Goal: Task Accomplishment & Management: Use online tool/utility

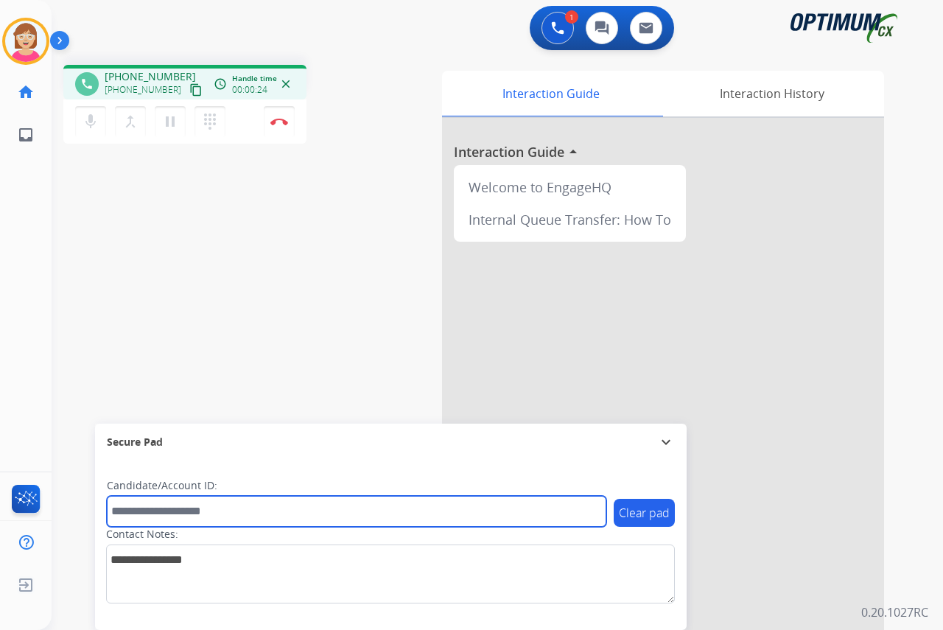
click at [140, 510] on input "text" at bounding box center [356, 511] width 499 height 31
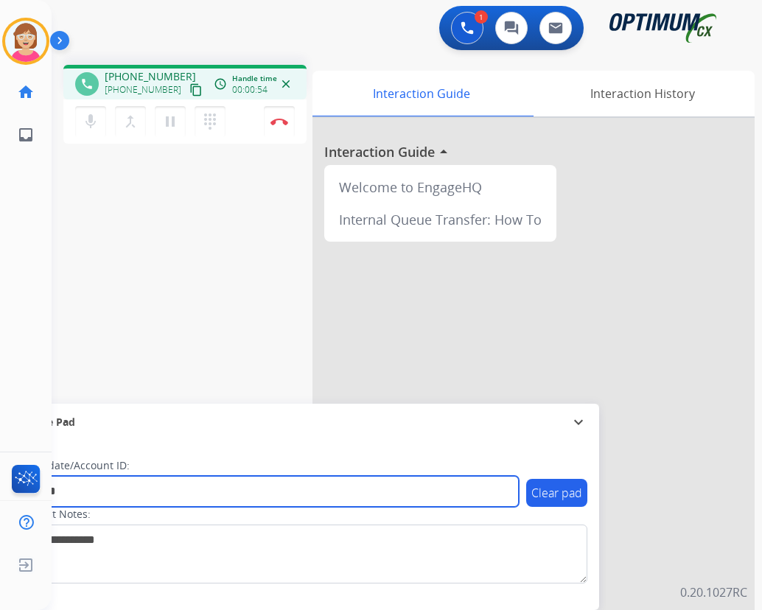
type input "*******"
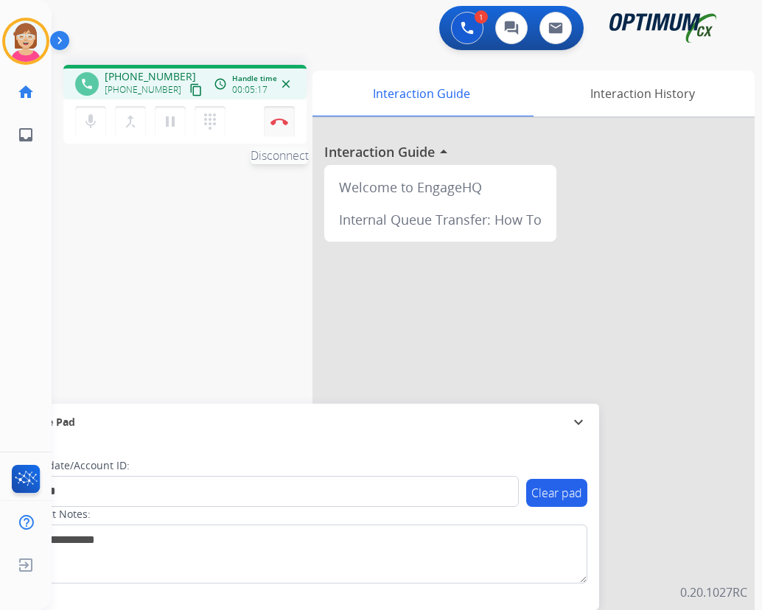
click at [278, 119] on img at bounding box center [279, 121] width 18 height 7
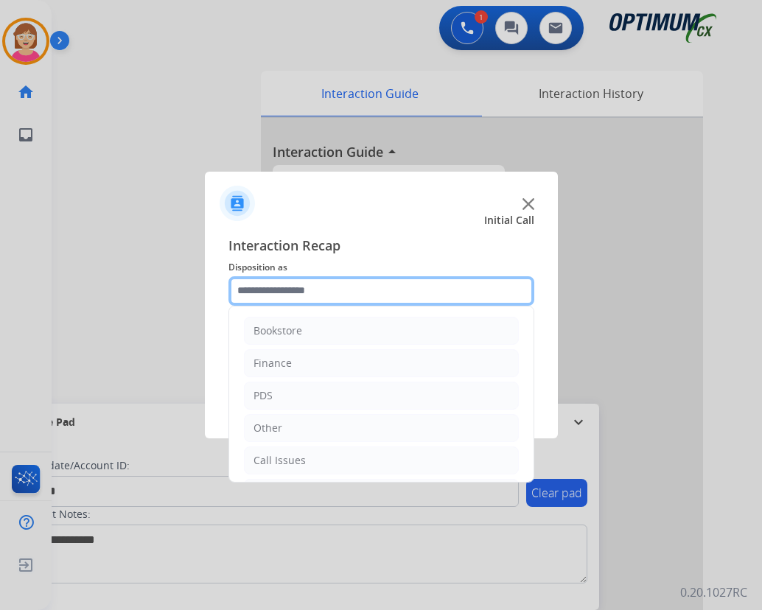
click at [256, 292] on input "text" at bounding box center [381, 290] width 306 height 29
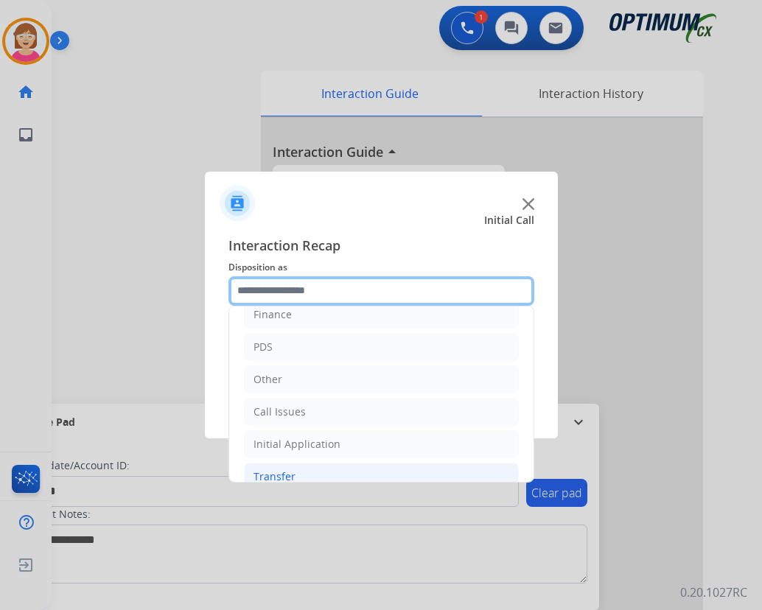
scroll to position [100, 0]
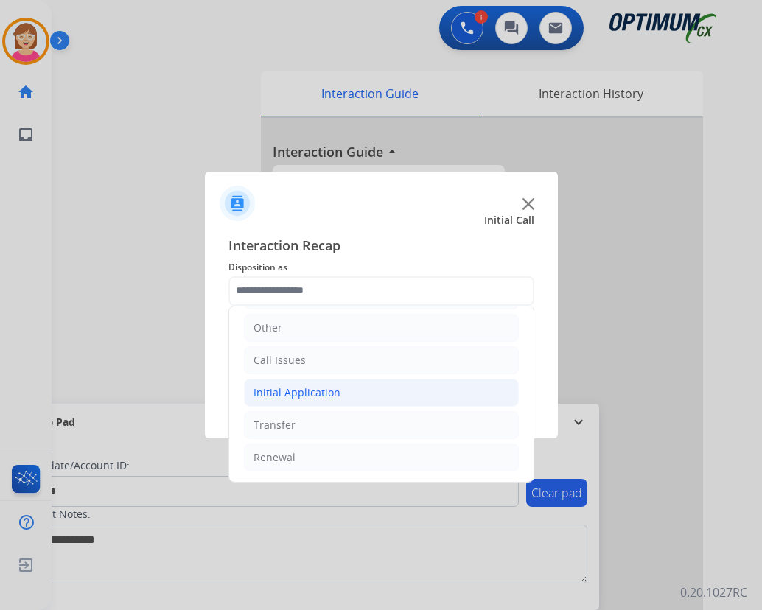
click at [304, 396] on div "Initial Application" at bounding box center [296, 392] width 87 height 15
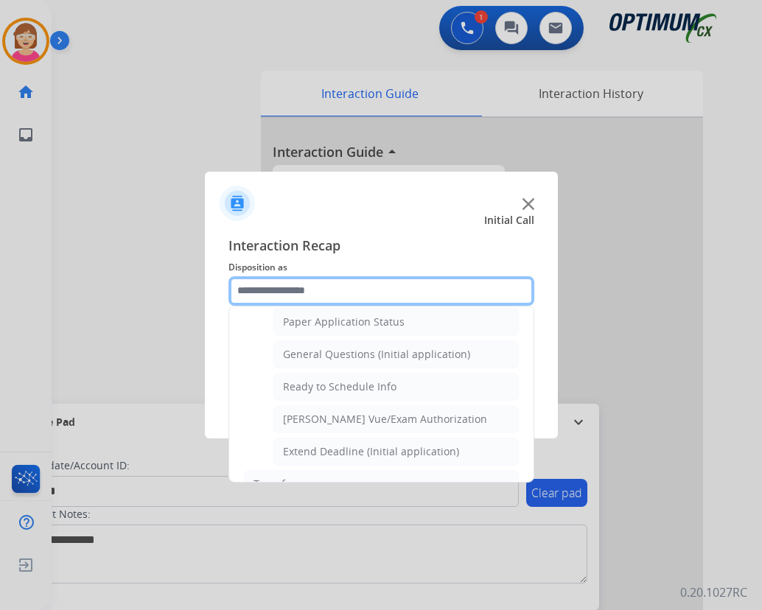
scroll to position [837, 0]
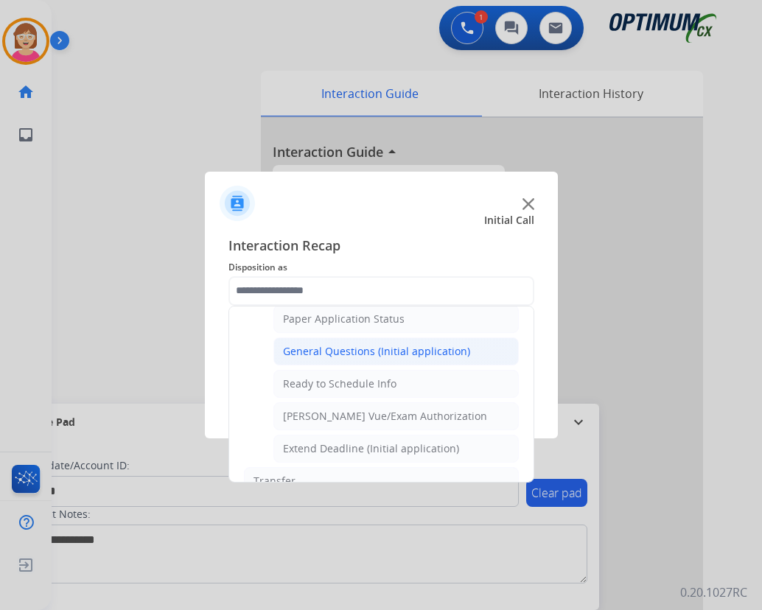
click at [357, 347] on div "General Questions (Initial application)" at bounding box center [376, 351] width 187 height 15
type input "**********"
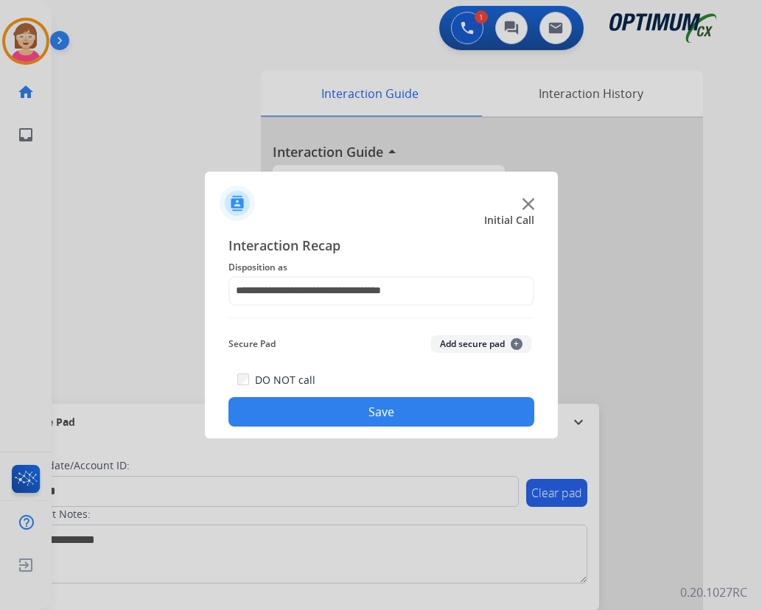
click at [516, 341] on span "+" at bounding box center [516, 344] width 12 height 12
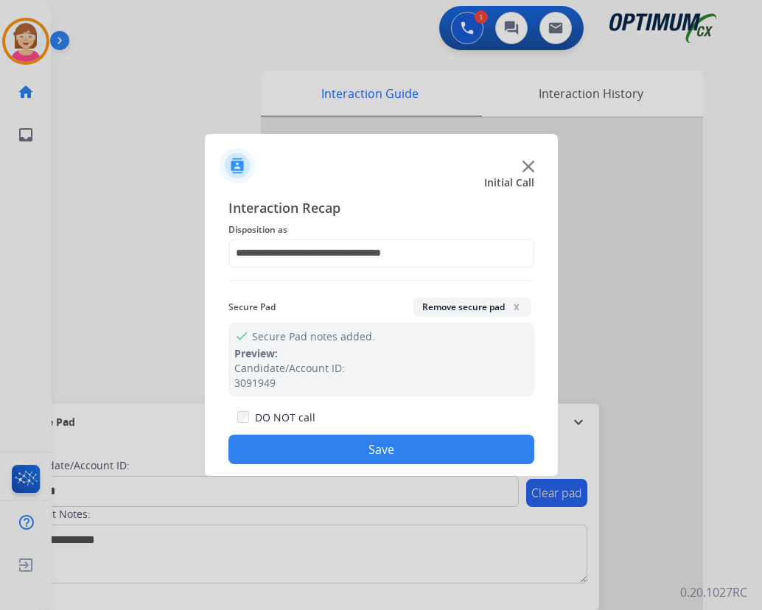
click at [301, 449] on button "Save" at bounding box center [381, 449] width 306 height 29
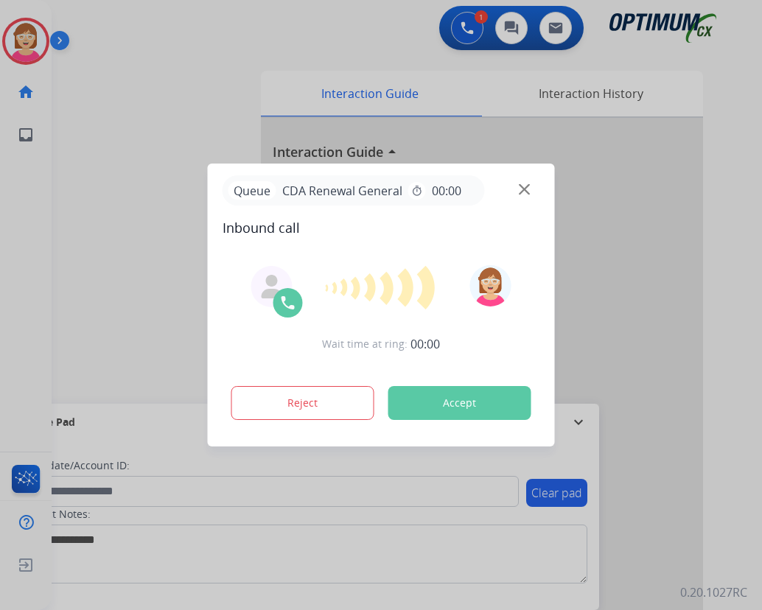
click at [432, 399] on button "Accept" at bounding box center [459, 403] width 143 height 34
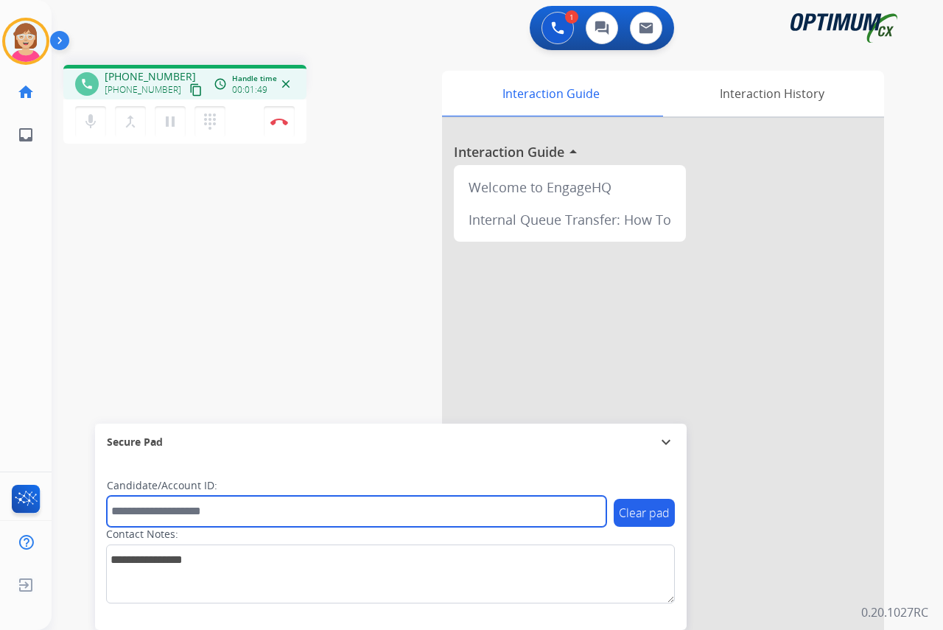
click at [139, 510] on input "text" at bounding box center [356, 511] width 499 height 31
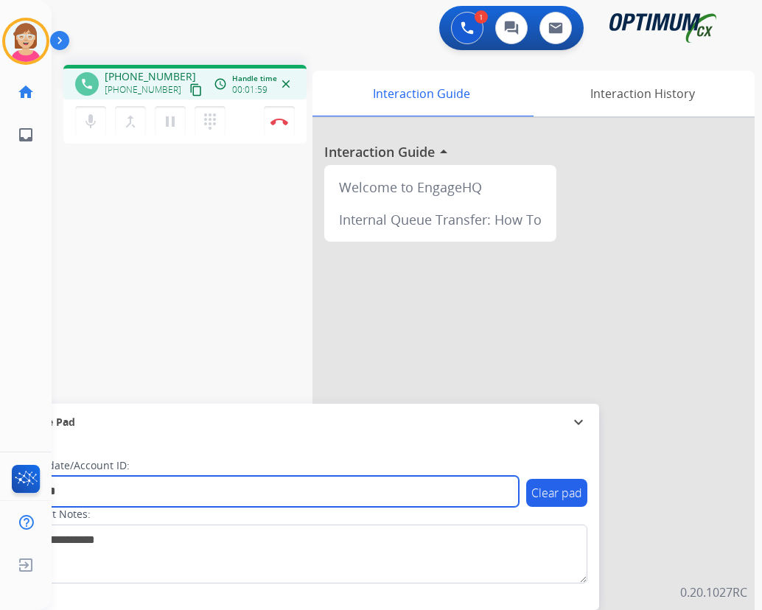
type input "*******"
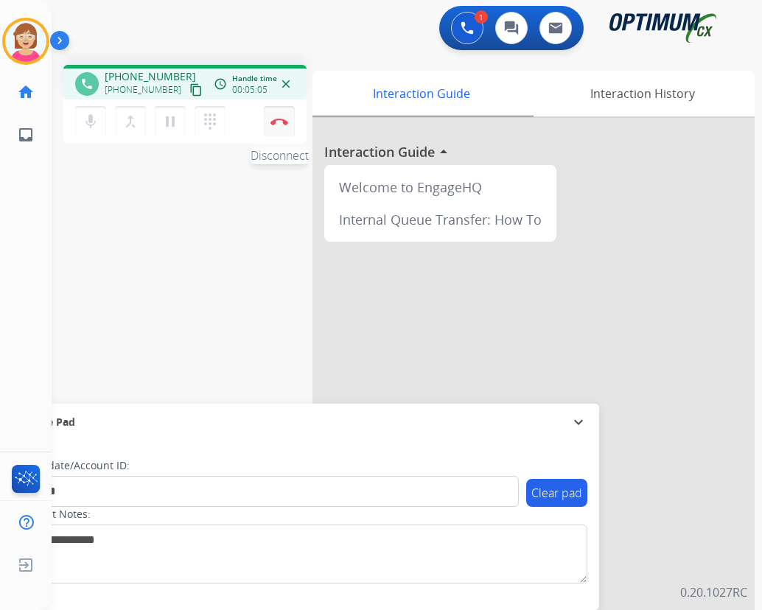
click at [281, 119] on img at bounding box center [279, 121] width 18 height 7
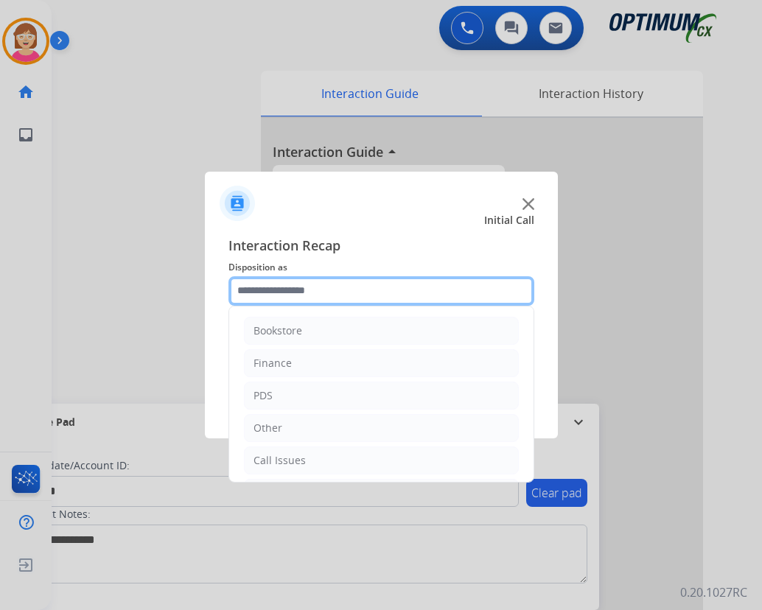
click at [262, 288] on input "text" at bounding box center [381, 290] width 306 height 29
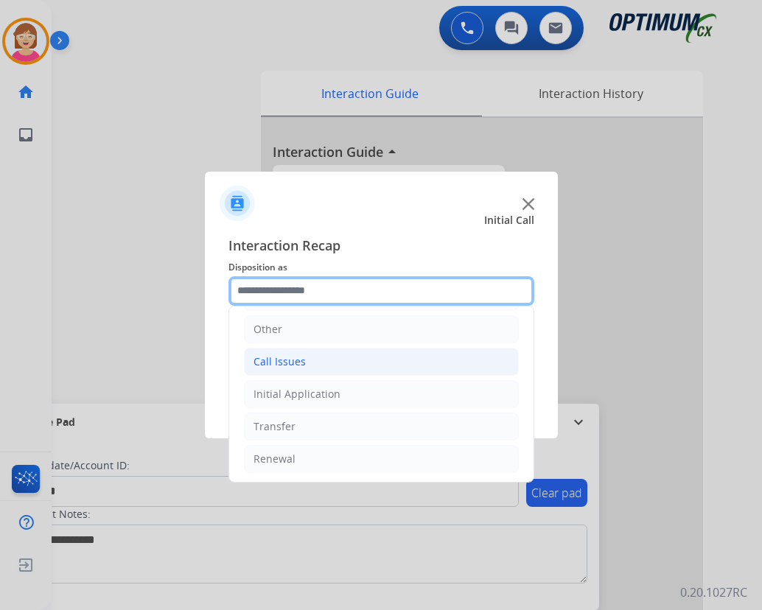
scroll to position [100, 0]
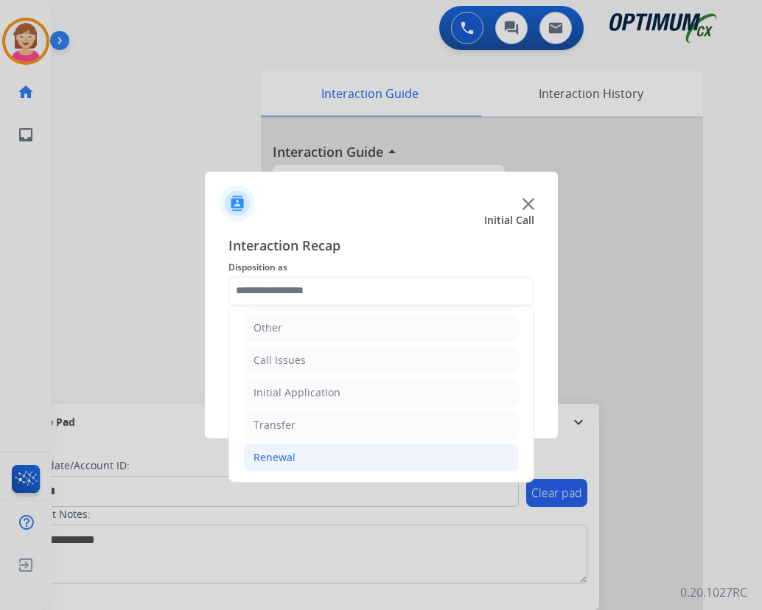
click at [271, 455] on div "Renewal" at bounding box center [274, 457] width 42 height 15
click at [291, 456] on div "Renewal" at bounding box center [274, 457] width 42 height 15
click at [276, 454] on div "Renewal" at bounding box center [274, 457] width 42 height 15
click at [301, 457] on li "Renewal" at bounding box center [381, 457] width 275 height 28
click at [144, 309] on div at bounding box center [381, 305] width 762 height 610
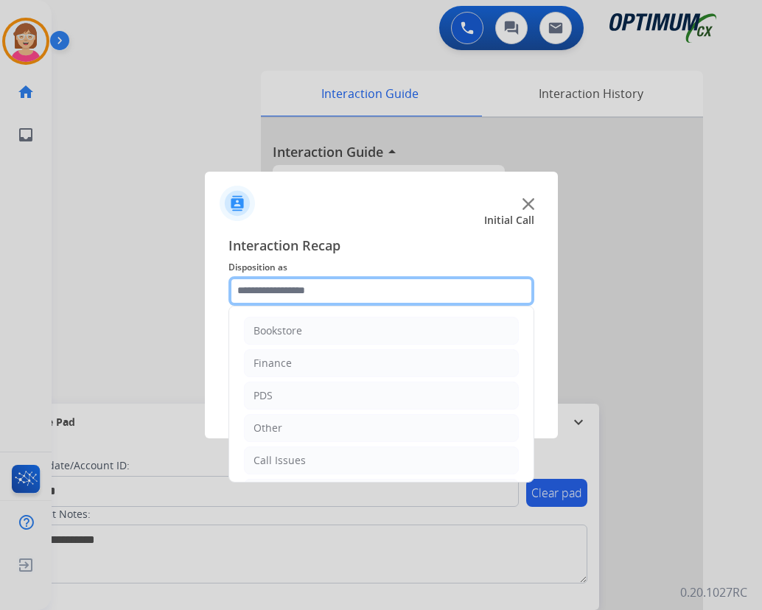
click at [256, 284] on input "text" at bounding box center [381, 290] width 306 height 29
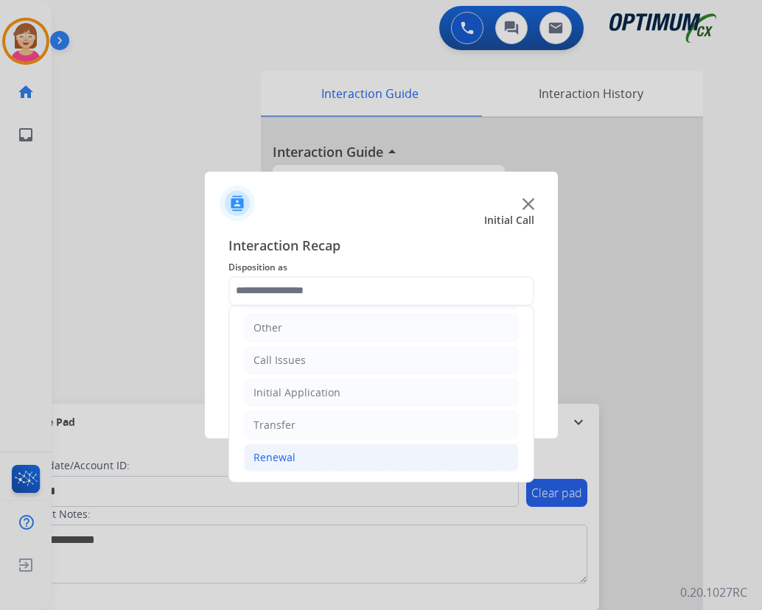
click at [282, 459] on div "Renewal" at bounding box center [274, 457] width 42 height 15
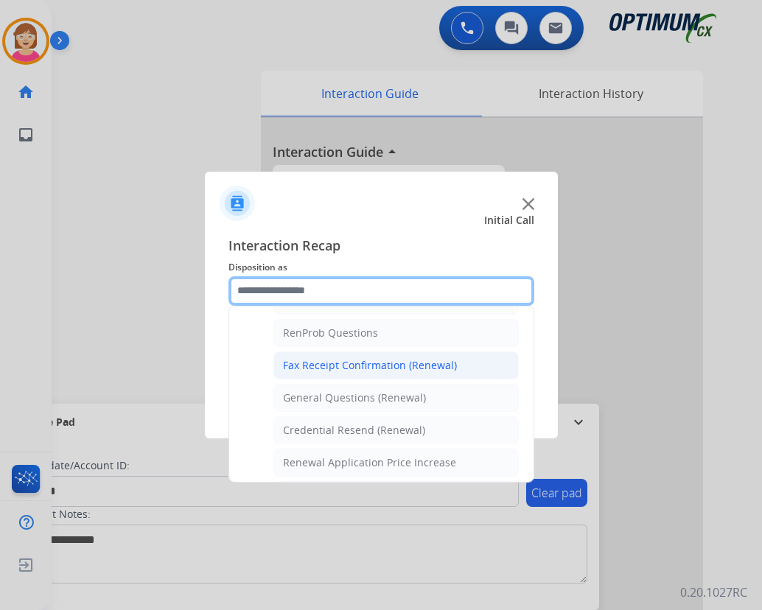
scroll to position [395, 0]
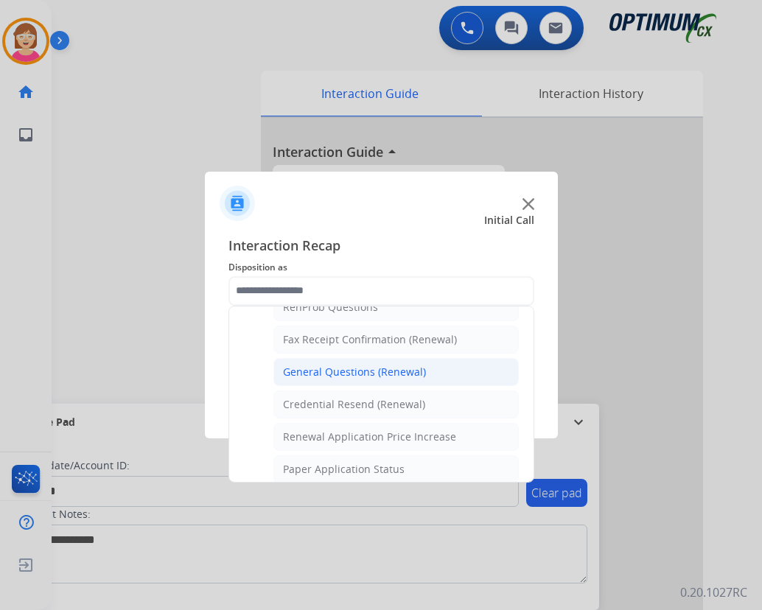
click at [337, 371] on div "General Questions (Renewal)" at bounding box center [354, 372] width 143 height 15
type input "**********"
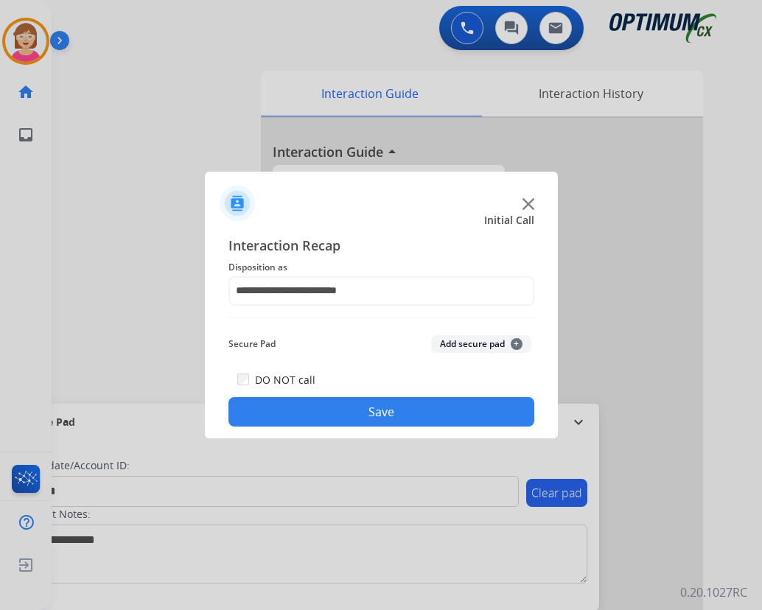
click at [515, 342] on span "+" at bounding box center [516, 344] width 12 height 12
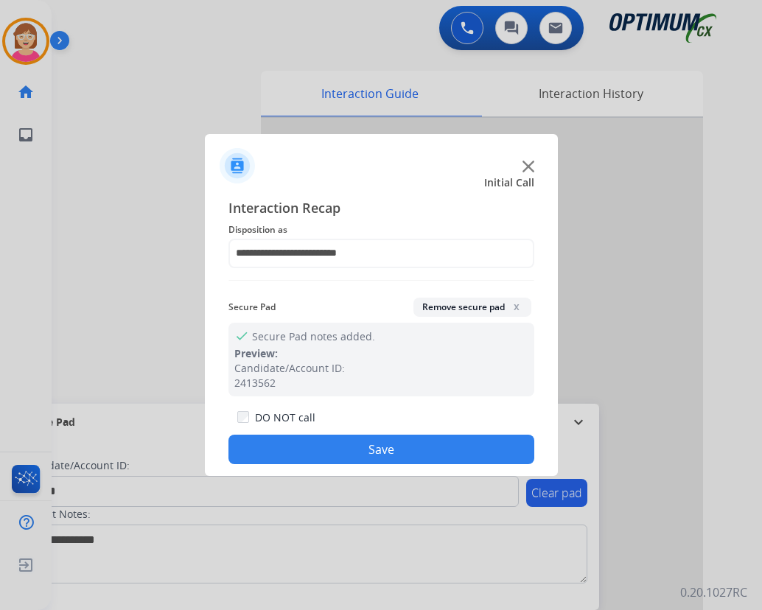
click at [331, 449] on button "Save" at bounding box center [381, 449] width 306 height 29
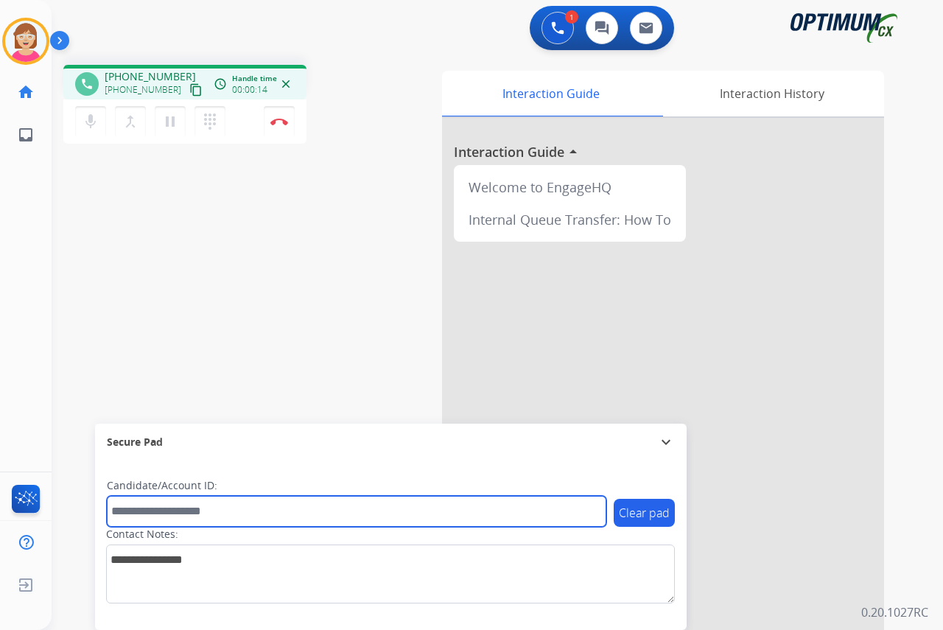
click at [161, 510] on input "text" at bounding box center [356, 511] width 499 height 31
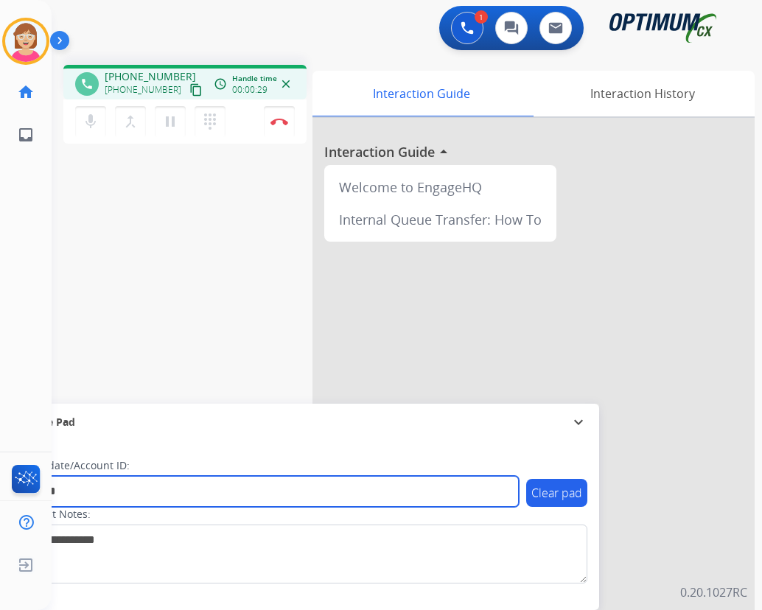
type input "*******"
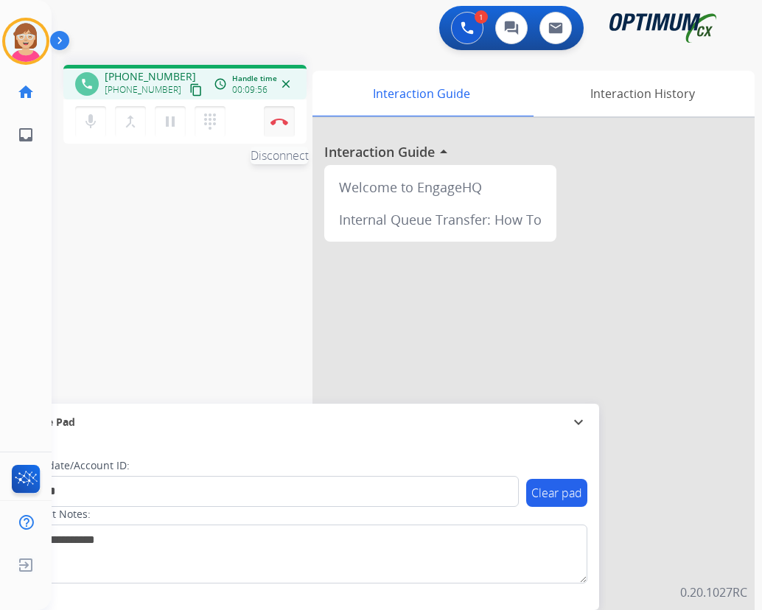
click at [278, 120] on img at bounding box center [279, 121] width 18 height 7
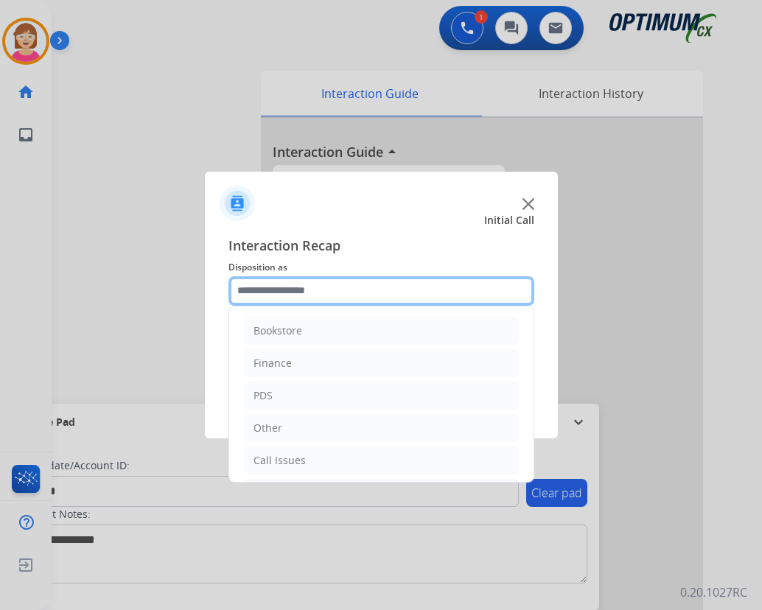
click at [248, 289] on input "text" at bounding box center [381, 290] width 306 height 29
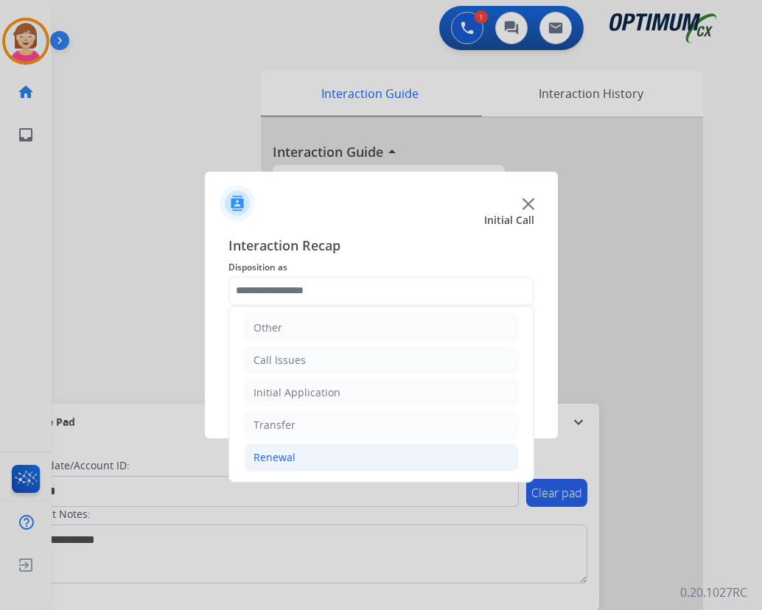
click at [278, 457] on div "Renewal" at bounding box center [274, 457] width 42 height 15
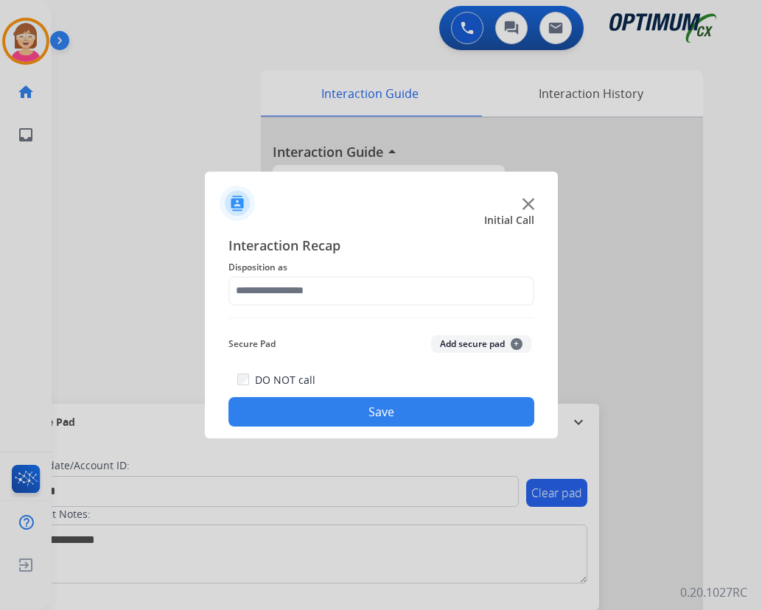
click at [136, 284] on div at bounding box center [381, 305] width 762 height 610
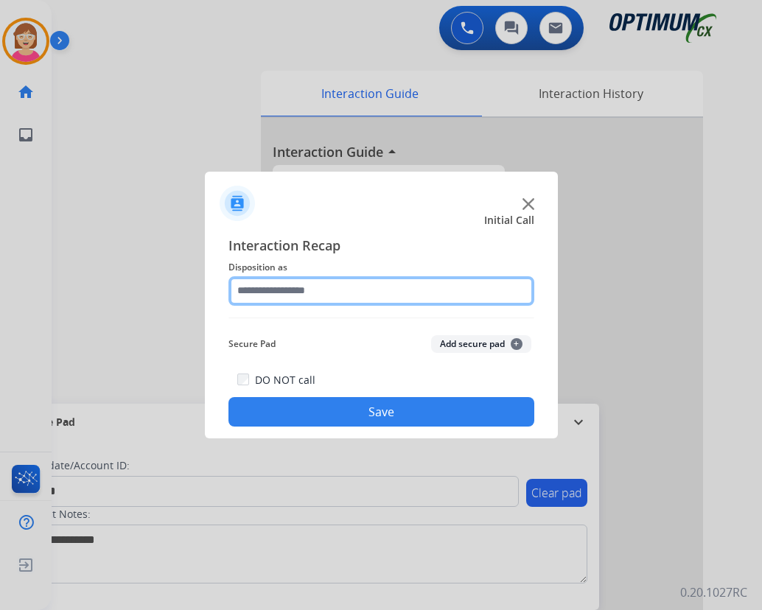
click at [261, 290] on input "text" at bounding box center [381, 290] width 306 height 29
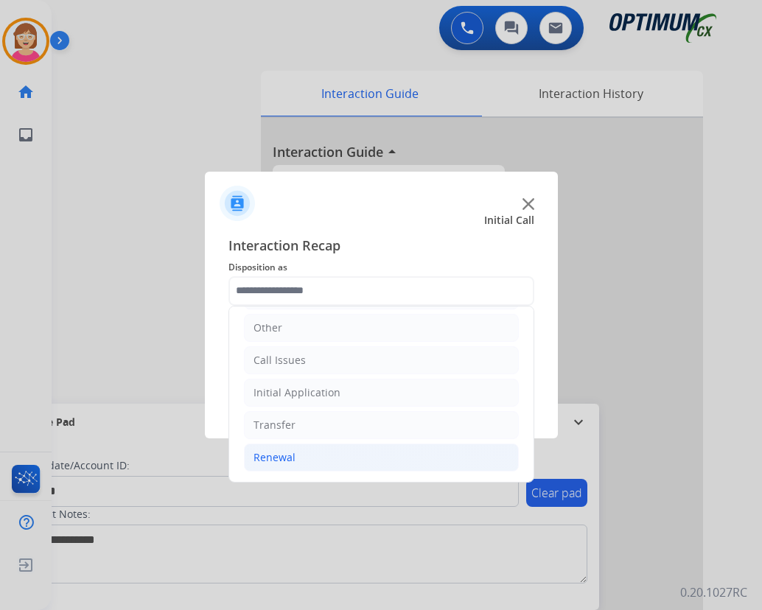
click at [283, 460] on div "Renewal" at bounding box center [274, 457] width 42 height 15
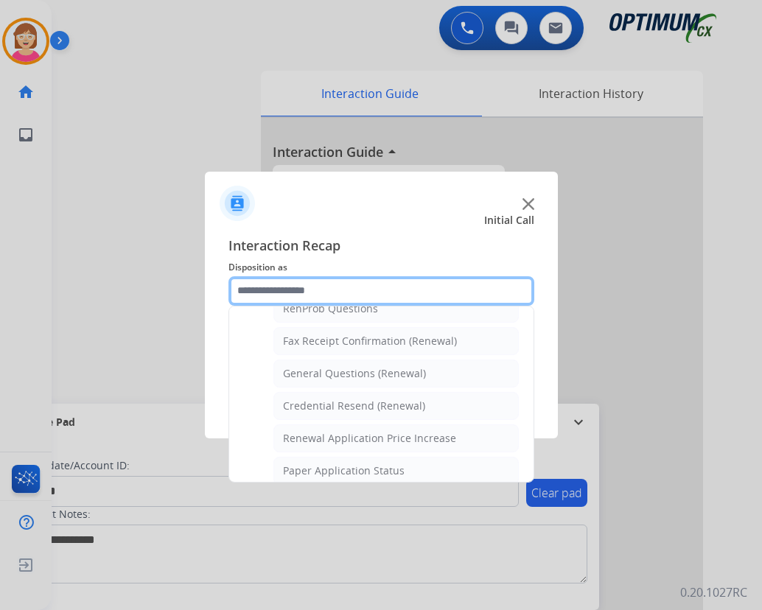
scroll to position [395, 0]
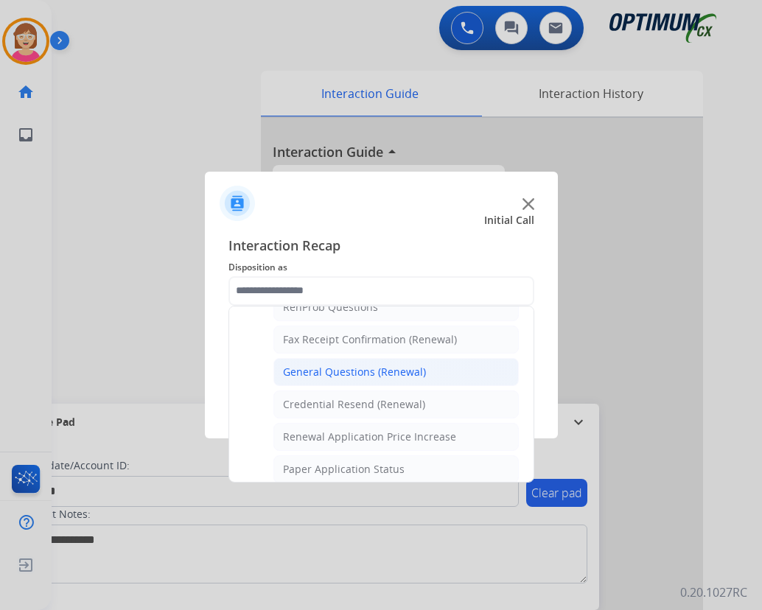
click at [351, 373] on div "General Questions (Renewal)" at bounding box center [354, 372] width 143 height 15
type input "**********"
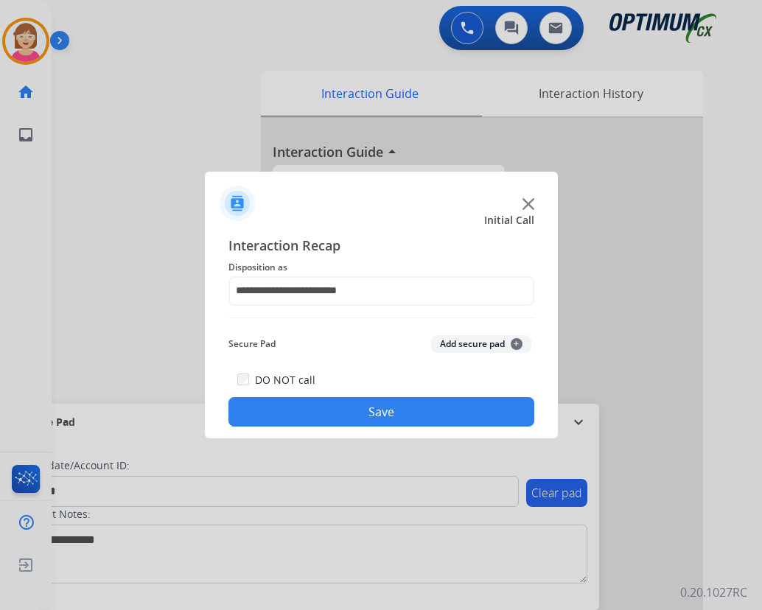
click at [515, 343] on span "+" at bounding box center [516, 344] width 12 height 12
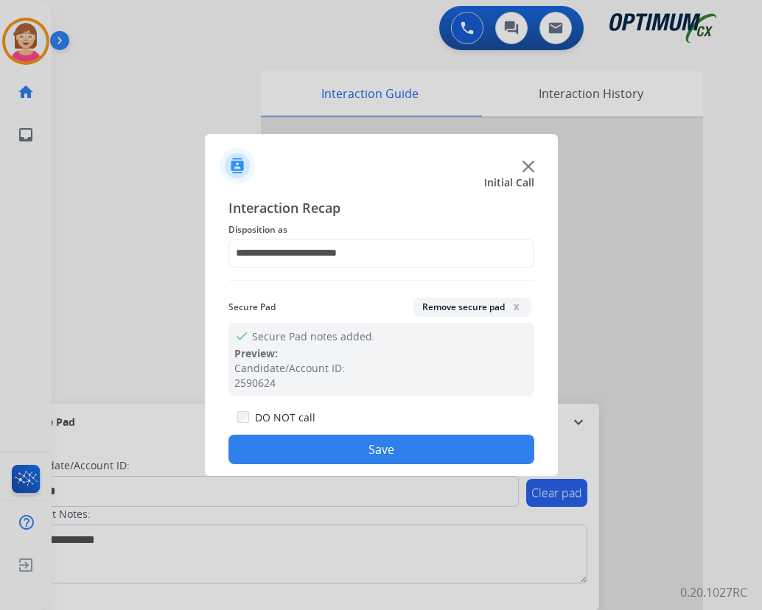
click at [306, 460] on button "Save" at bounding box center [381, 449] width 306 height 29
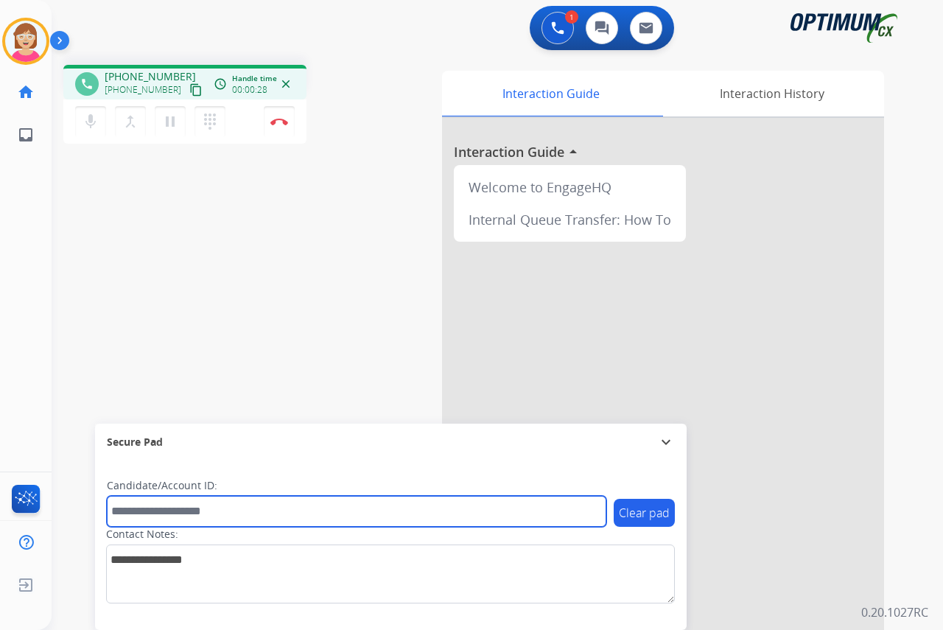
click at [139, 511] on input "text" at bounding box center [356, 511] width 499 height 31
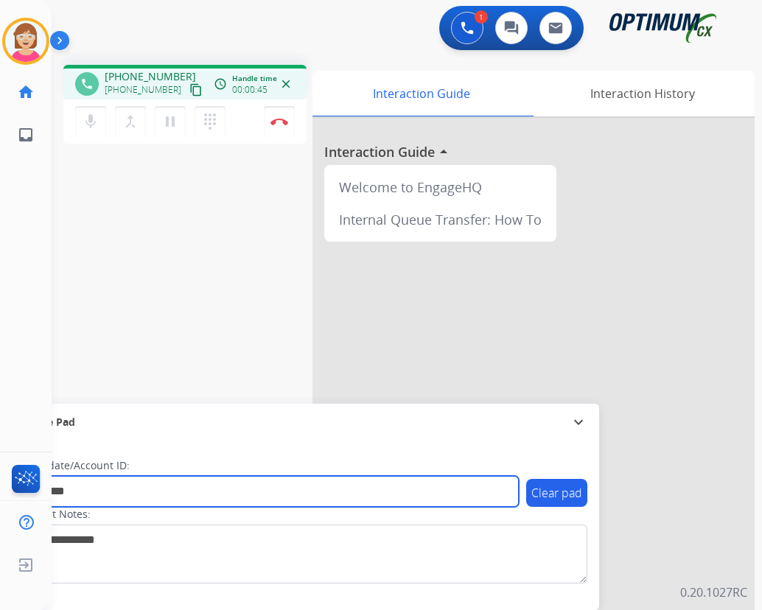
type input "*********"
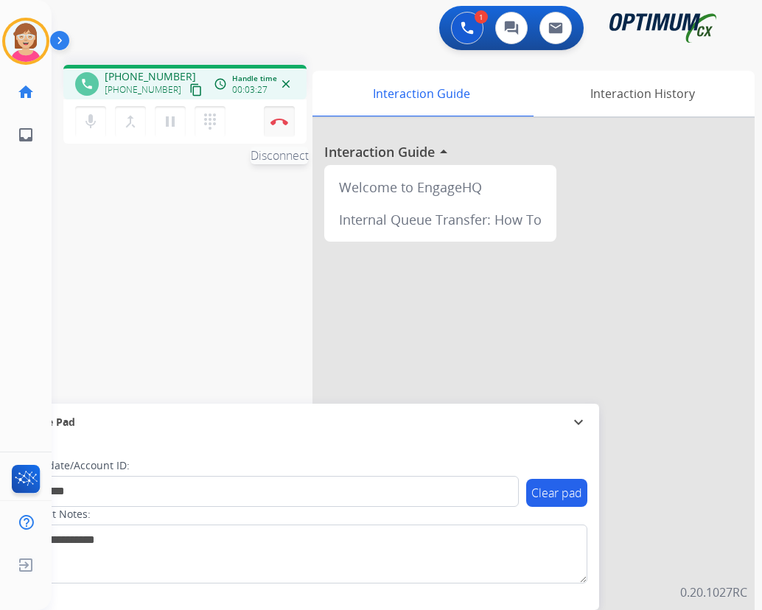
click at [281, 120] on img at bounding box center [279, 121] width 18 height 7
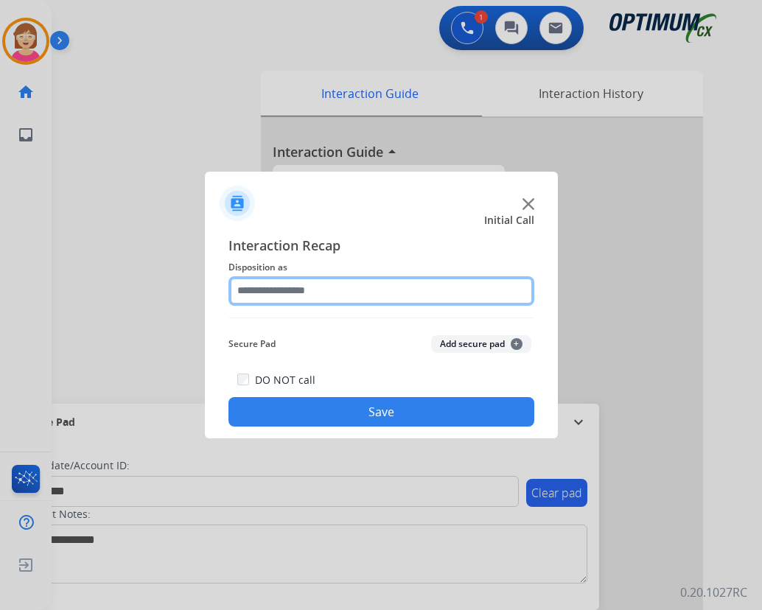
click at [265, 291] on input "text" at bounding box center [381, 290] width 306 height 29
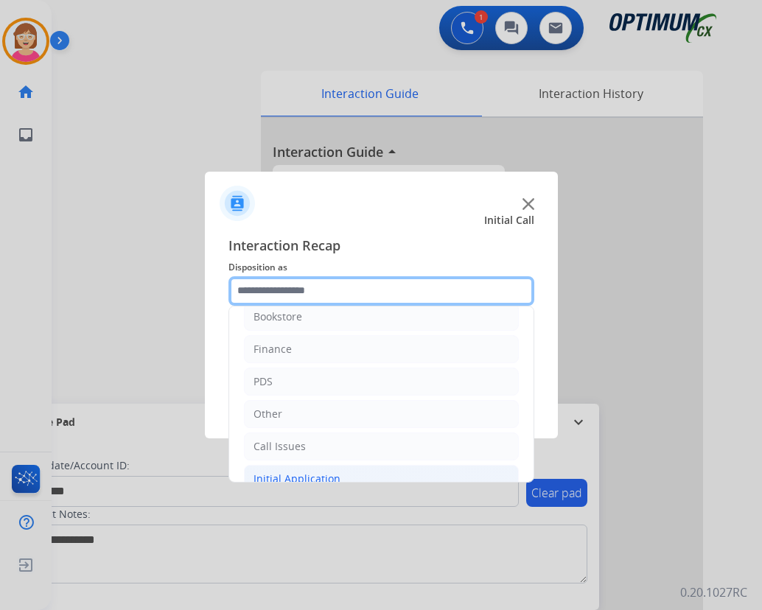
scroll to position [0, 0]
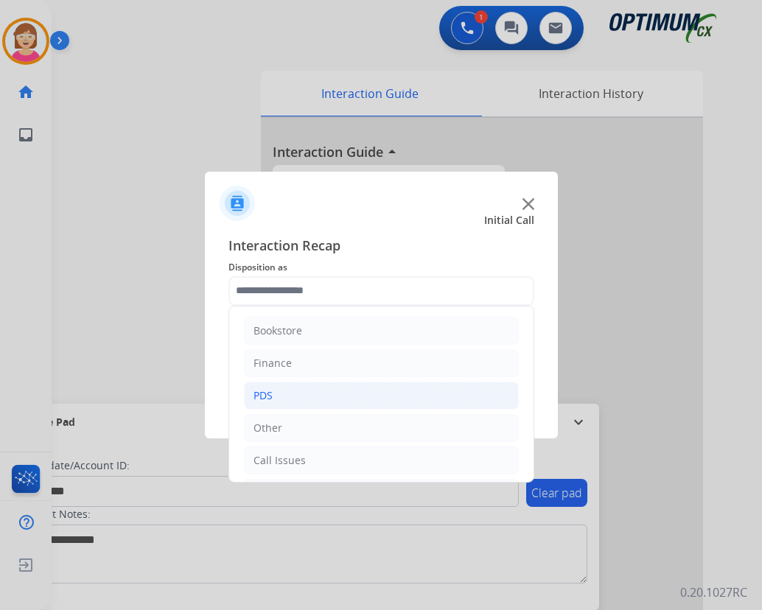
click at [272, 393] on div "PDS" at bounding box center [262, 395] width 19 height 15
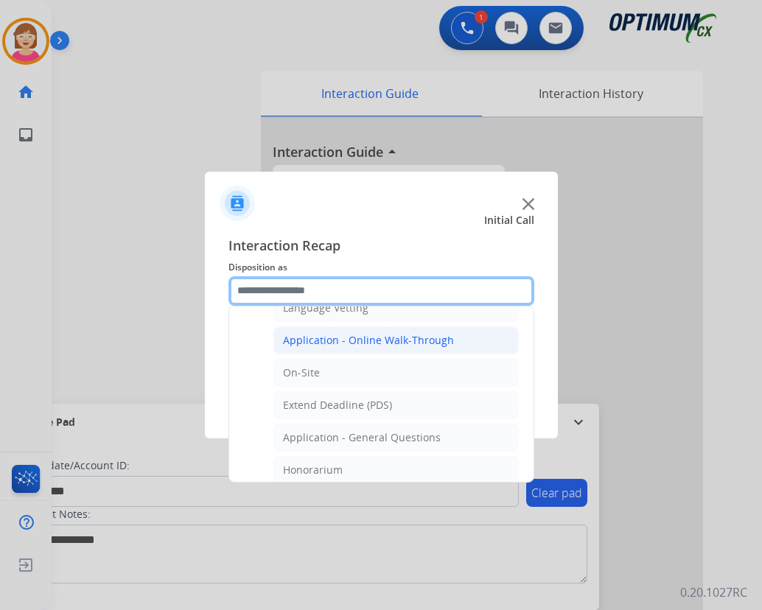
scroll to position [442, 0]
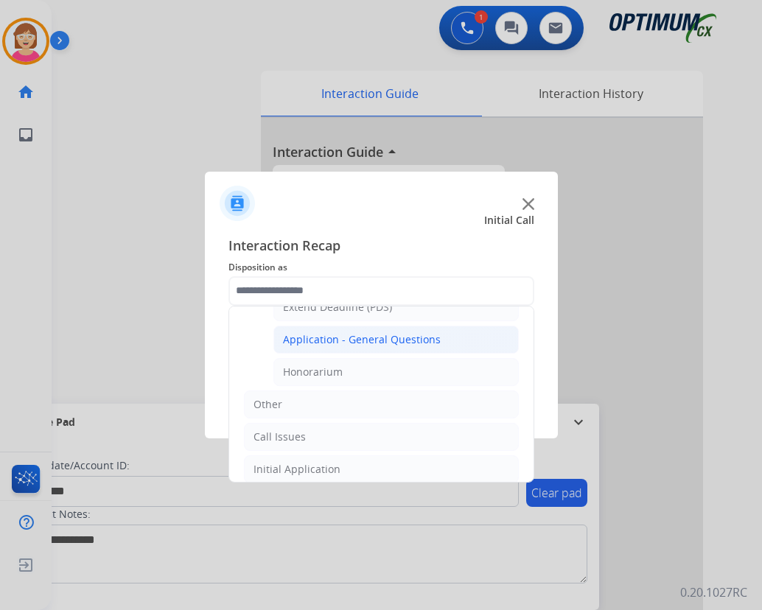
click at [359, 337] on div "Application - General Questions" at bounding box center [362, 339] width 158 height 15
type input "**********"
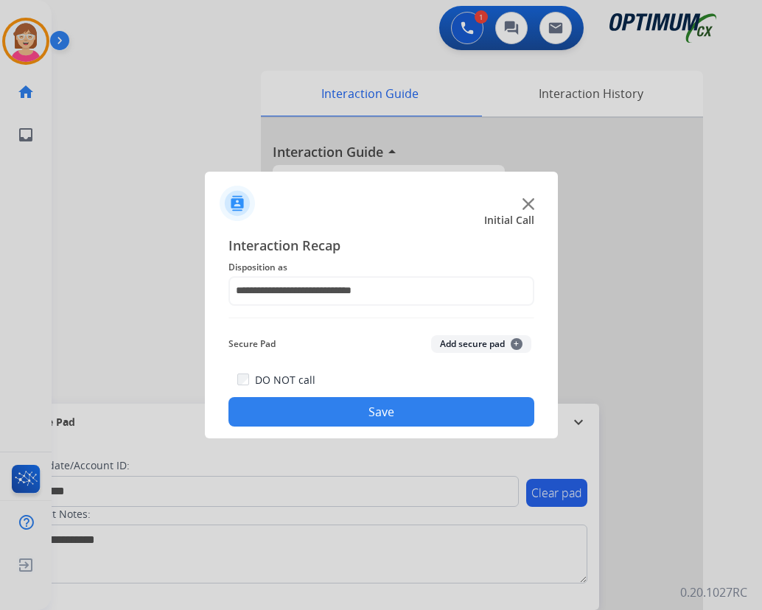
click at [517, 343] on span "+" at bounding box center [516, 344] width 12 height 12
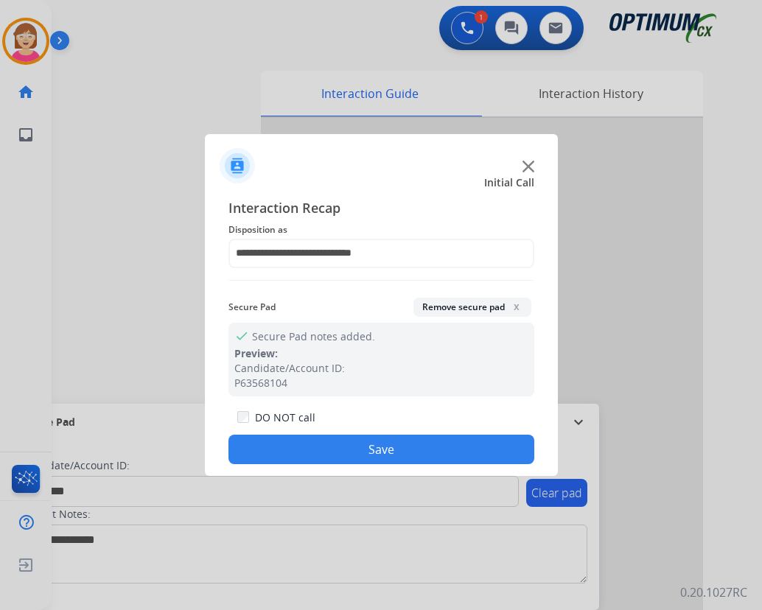
click at [338, 450] on button "Save" at bounding box center [381, 449] width 306 height 29
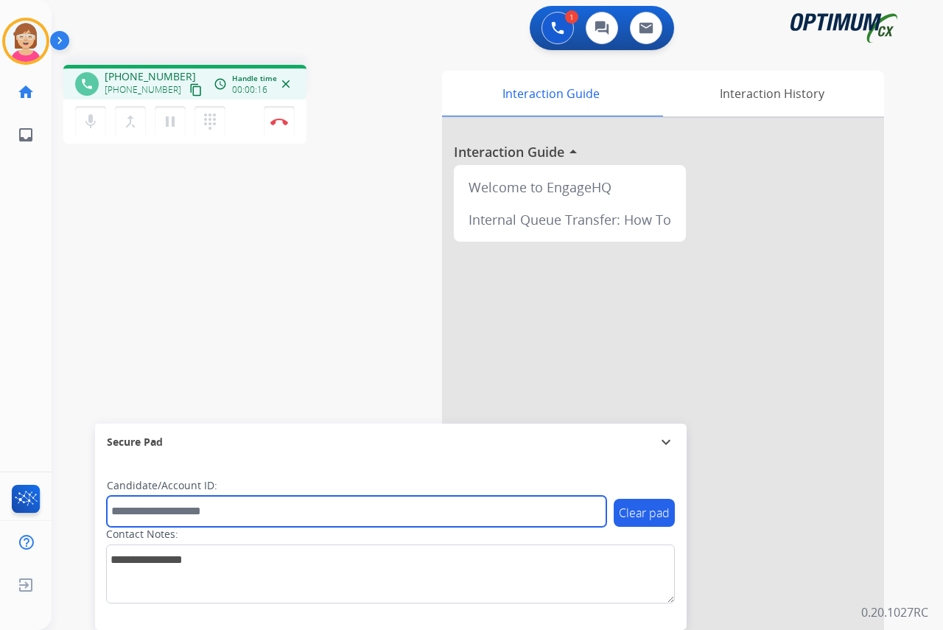
click at [131, 506] on input "text" at bounding box center [356, 511] width 499 height 31
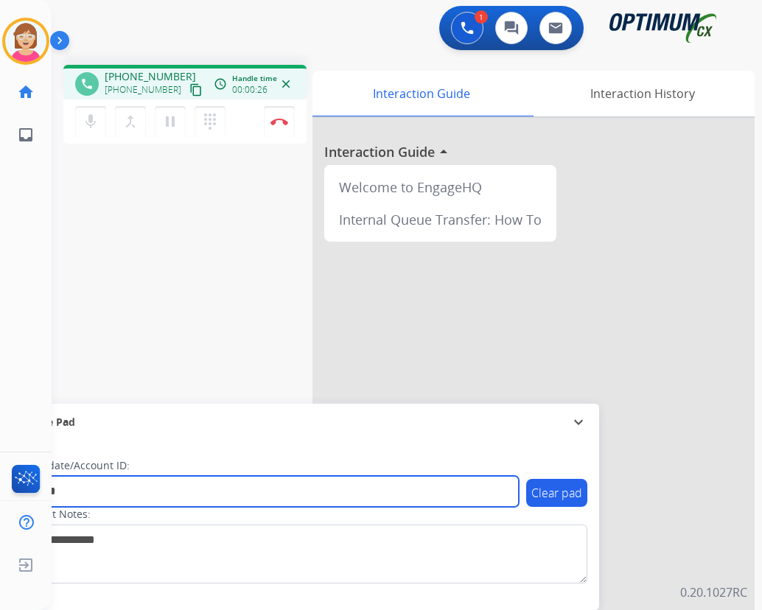
type input "*******"
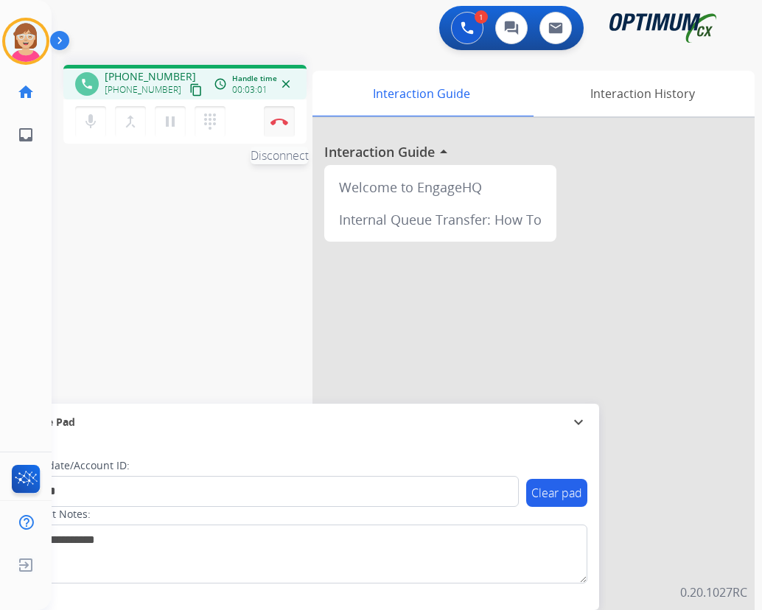
click at [277, 121] on img at bounding box center [279, 121] width 18 height 7
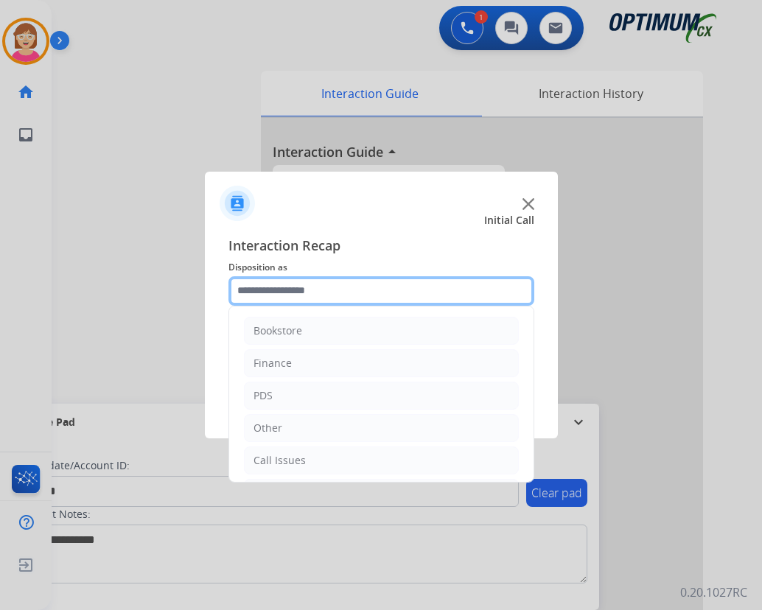
click at [280, 292] on input "text" at bounding box center [381, 290] width 306 height 29
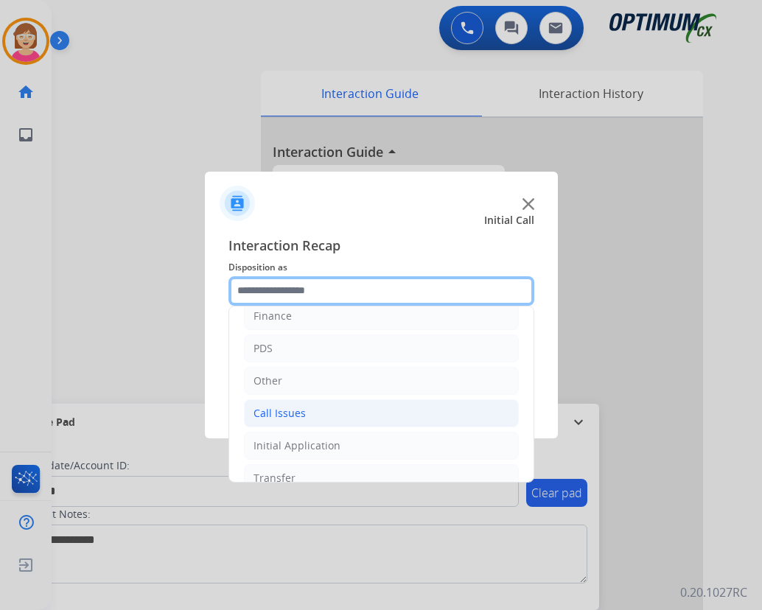
scroll to position [100, 0]
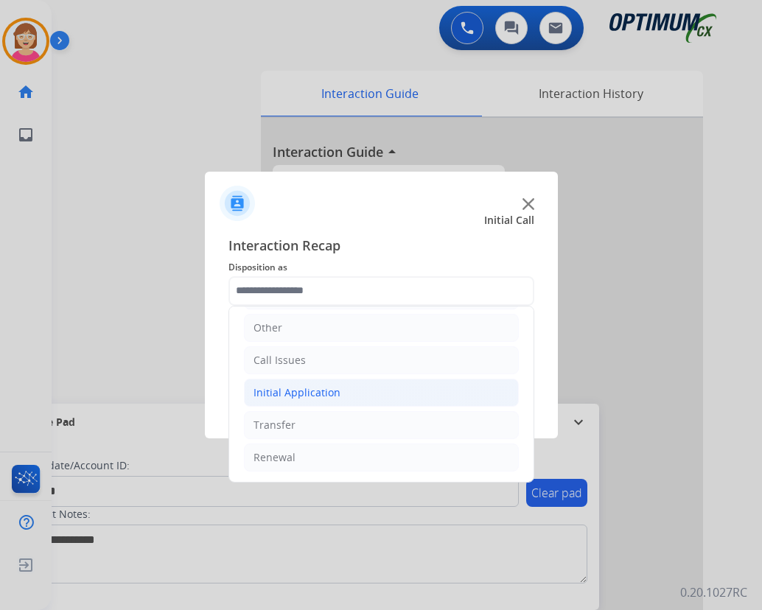
click at [293, 393] on div "Initial Application" at bounding box center [296, 392] width 87 height 15
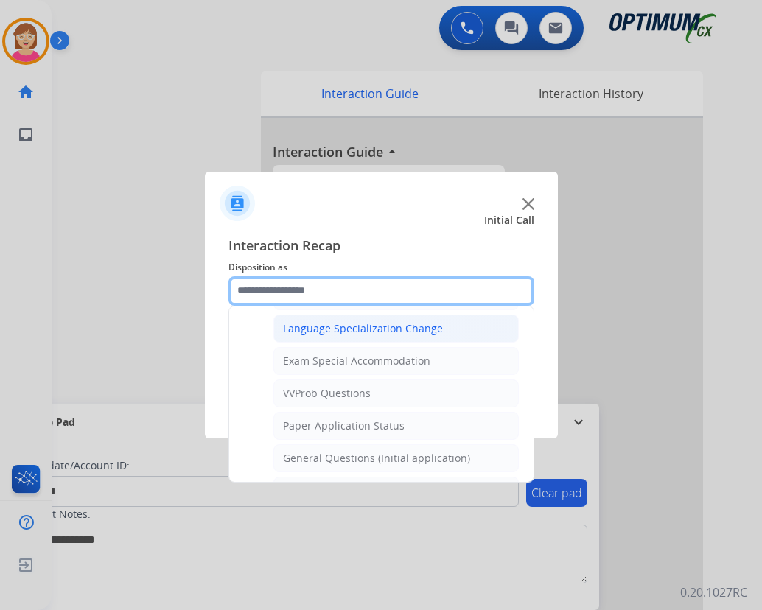
scroll to position [763, 0]
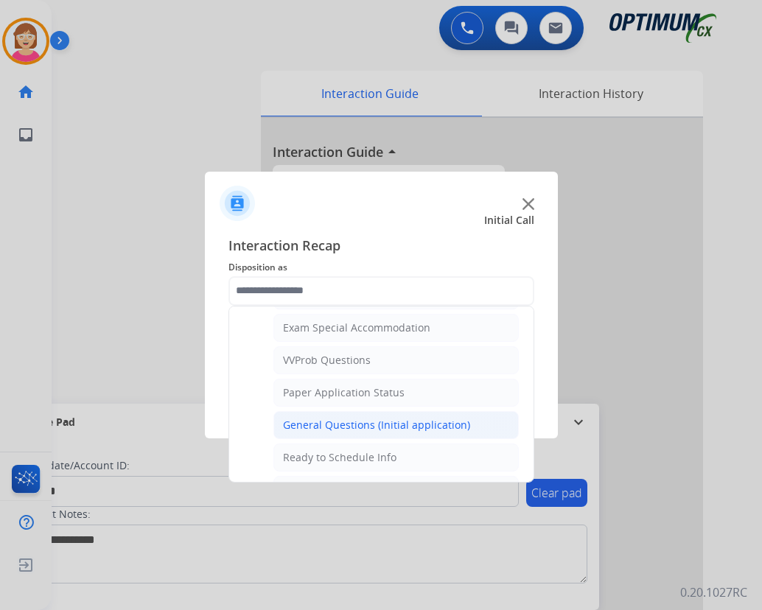
click at [340, 427] on div "General Questions (Initial application)" at bounding box center [376, 425] width 187 height 15
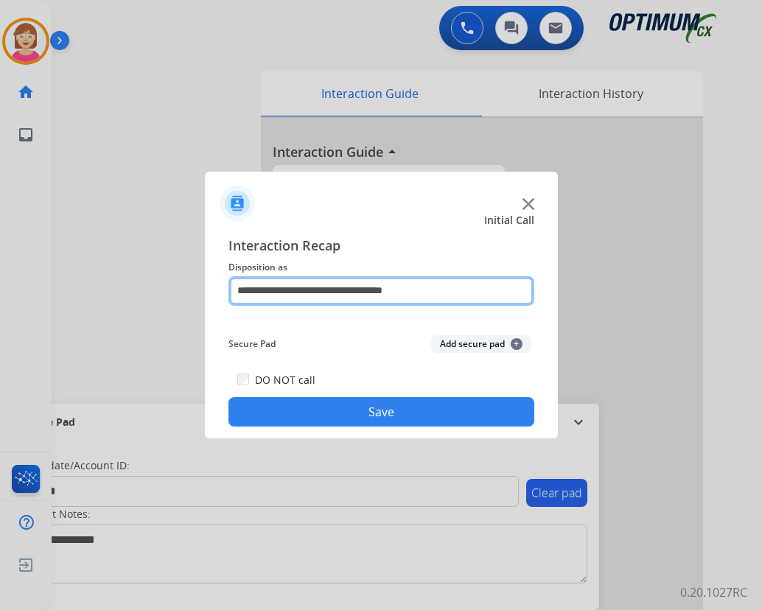
click at [427, 288] on input "**********" at bounding box center [381, 290] width 306 height 29
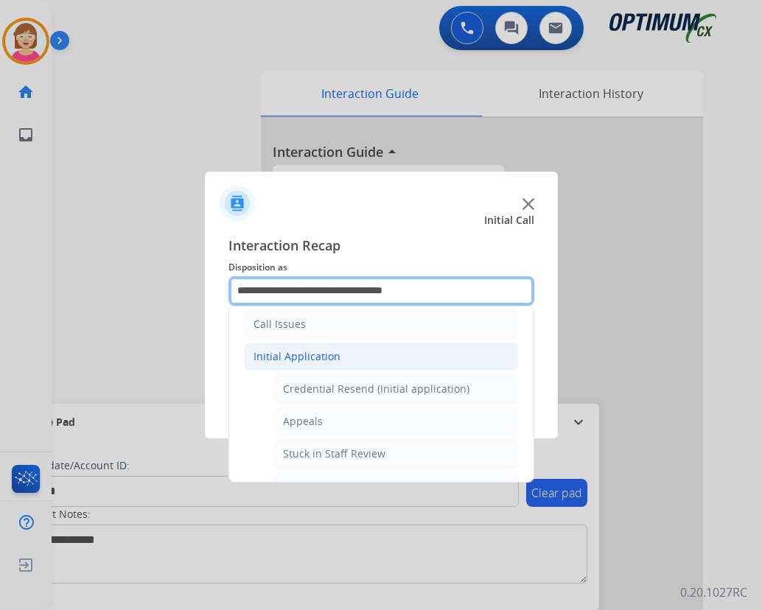
scroll to position [147, 0]
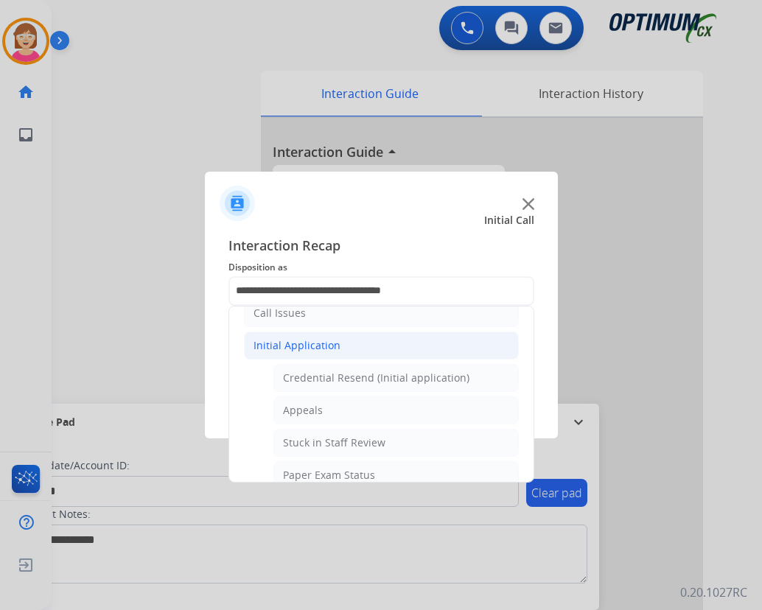
click at [349, 379] on div "Credential Resend (Initial application)" at bounding box center [376, 378] width 186 height 15
type input "**********"
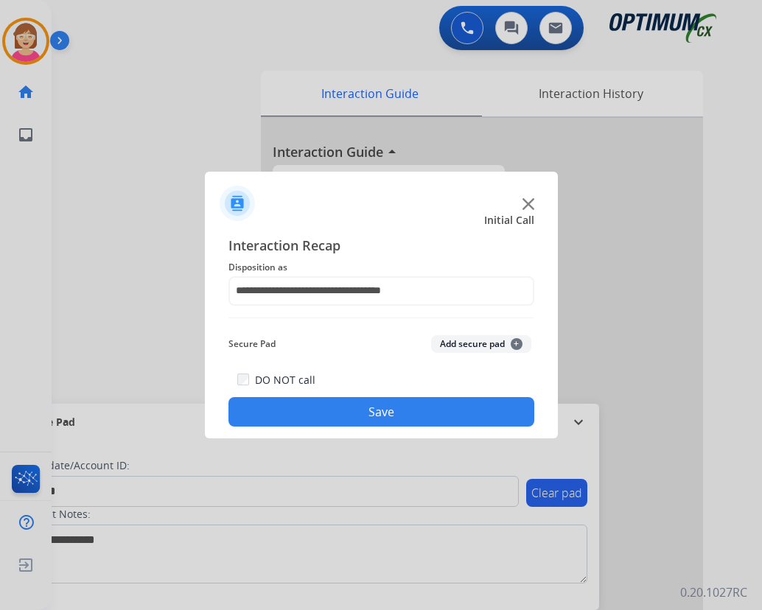
click at [516, 343] on span "+" at bounding box center [516, 344] width 12 height 12
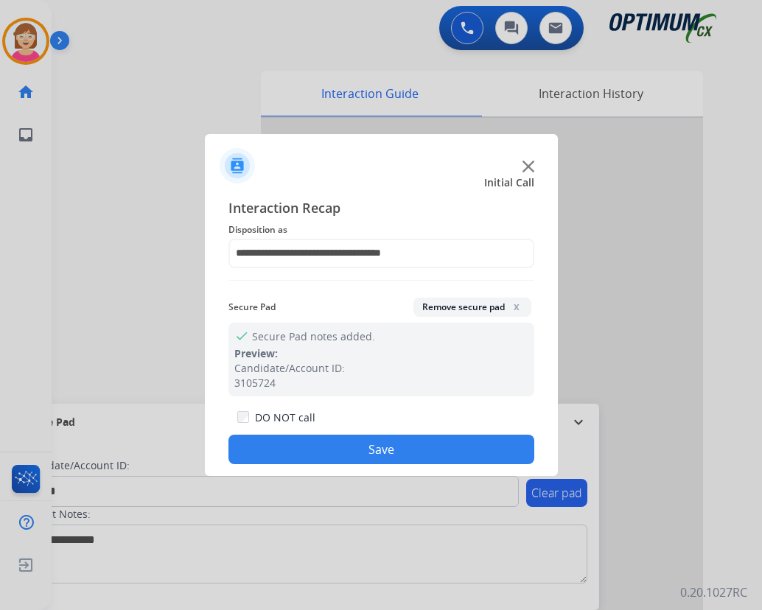
click at [319, 443] on button "Save" at bounding box center [381, 449] width 306 height 29
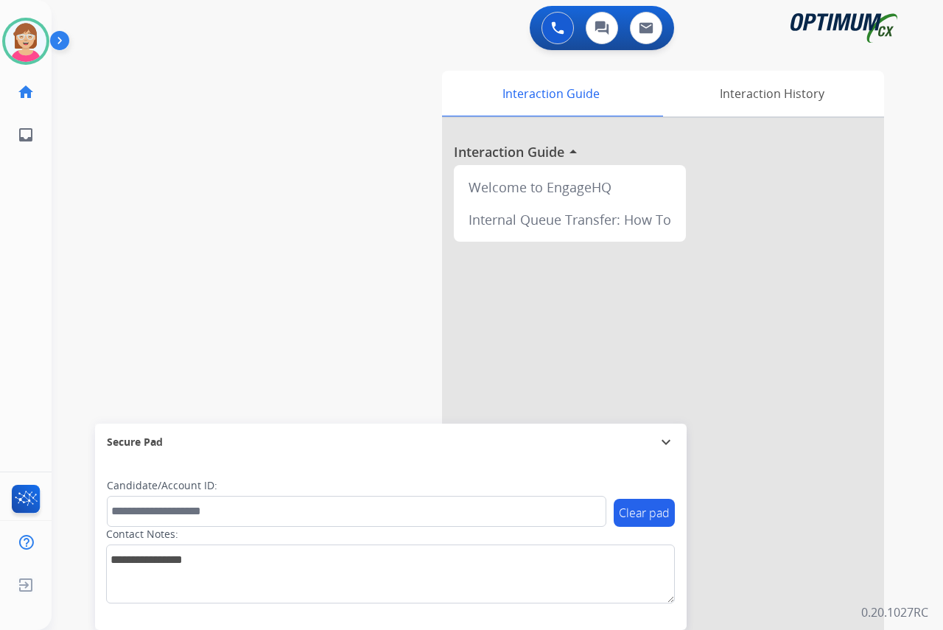
click at [13, 281] on div "[PERSON_NAME] Available Edit Avatar Agent: [PERSON_NAME] Profile: OCX Training …" at bounding box center [26, 315] width 52 height 630
click at [15, 247] on div "[PERSON_NAME] Available Edit Avatar Agent: [PERSON_NAME] Profile: OCX Training …" at bounding box center [26, 315] width 52 height 630
click at [29, 279] on div "[PERSON_NAME] Available Edit Avatar Agent: [PERSON_NAME] Profile: OCX Training …" at bounding box center [26, 315] width 52 height 630
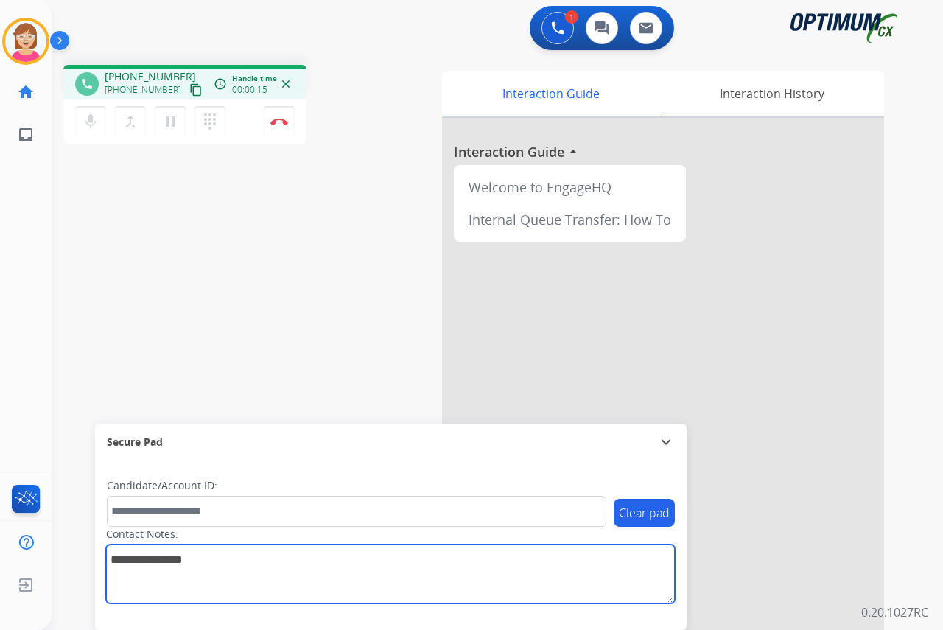
click at [117, 560] on textarea at bounding box center [390, 573] width 569 height 59
type textarea "*****"
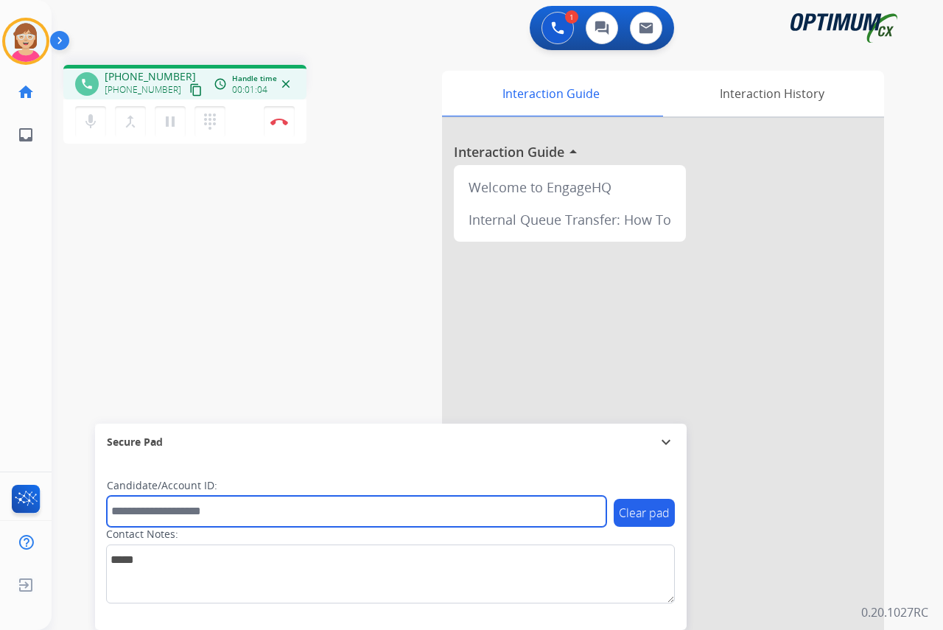
drag, startPoint x: 127, startPoint y: 511, endPoint x: 133, endPoint y: 504, distance: 9.4
click at [127, 511] on input "text" at bounding box center [356, 511] width 499 height 31
type input "*******"
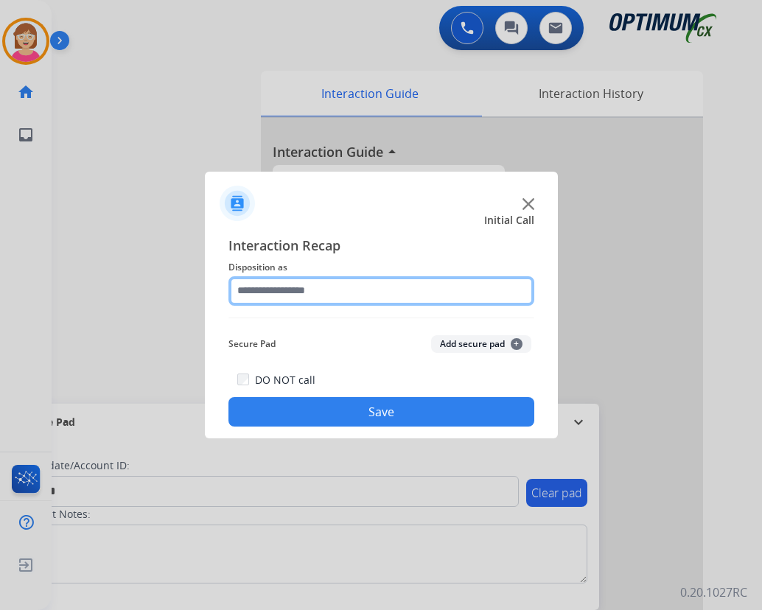
click at [271, 290] on input "text" at bounding box center [381, 290] width 306 height 29
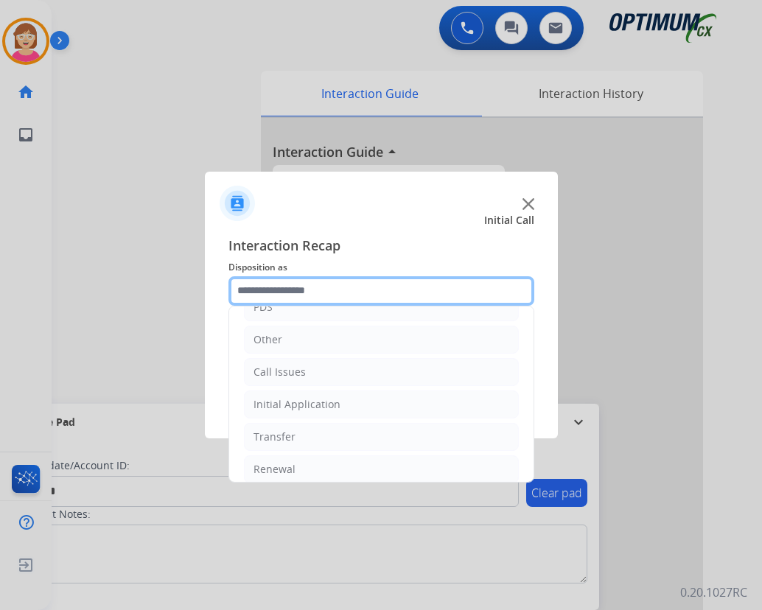
scroll to position [100, 0]
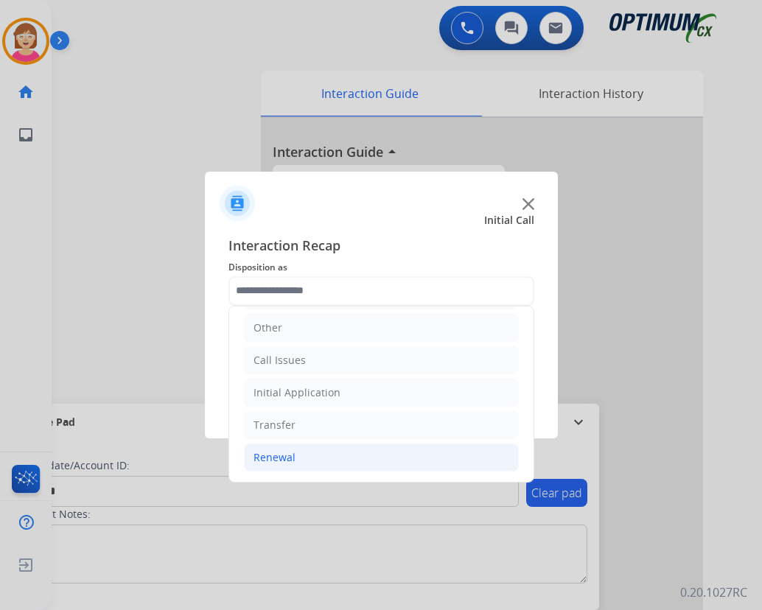
click at [278, 457] on div "Renewal" at bounding box center [274, 457] width 42 height 15
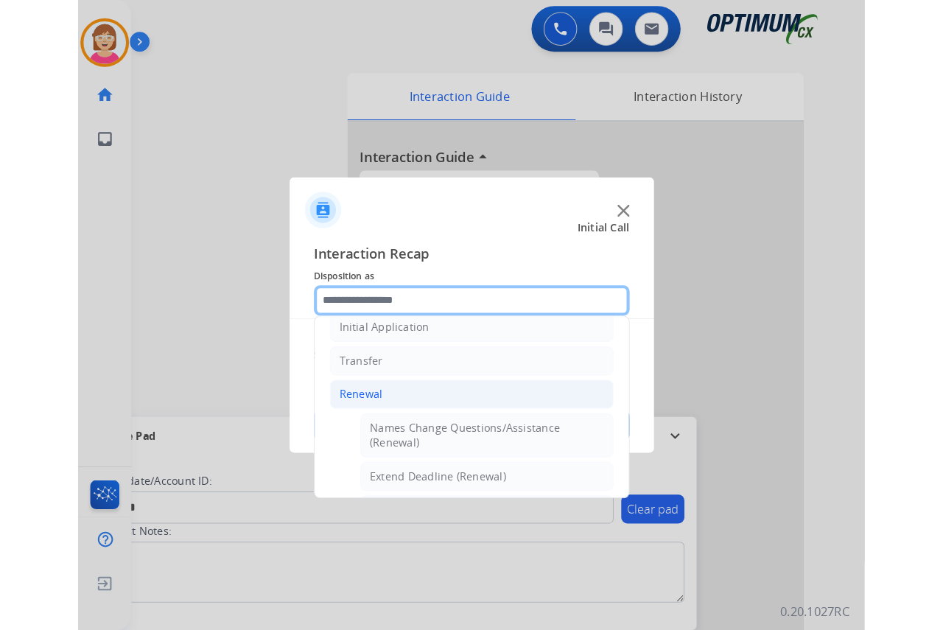
scroll to position [395, 0]
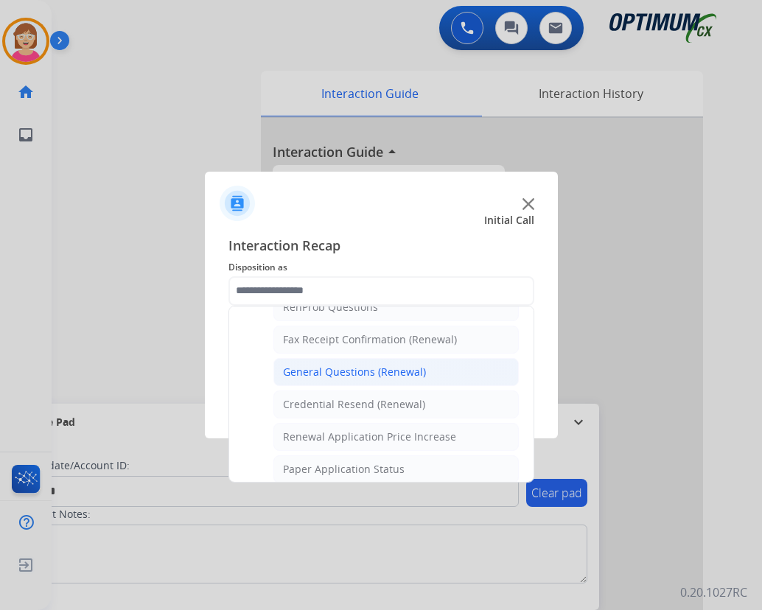
click at [353, 368] on div "General Questions (Renewal)" at bounding box center [354, 372] width 143 height 15
type input "**********"
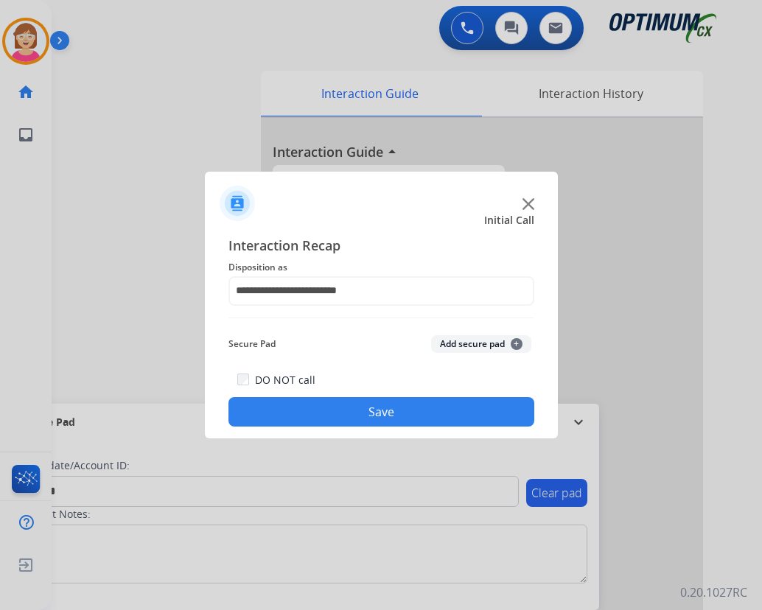
click at [516, 344] on span "+" at bounding box center [516, 344] width 12 height 12
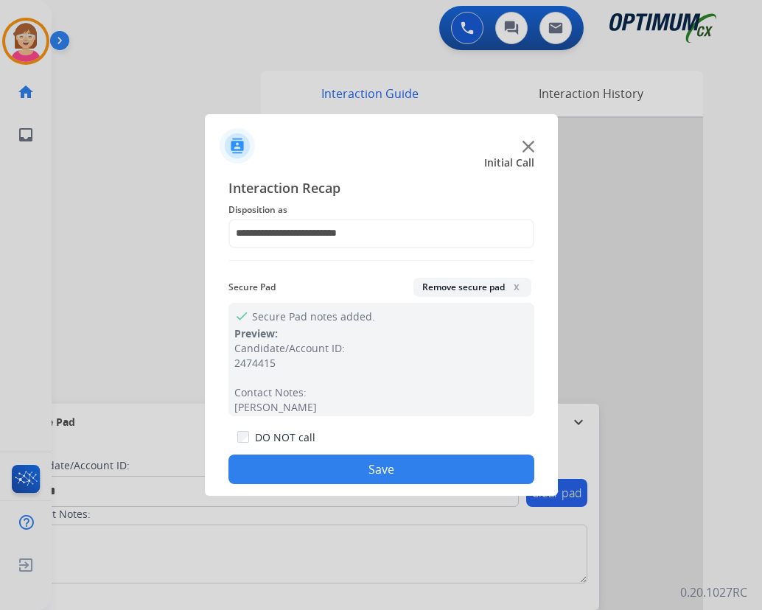
click at [342, 470] on button "Save" at bounding box center [381, 469] width 306 height 29
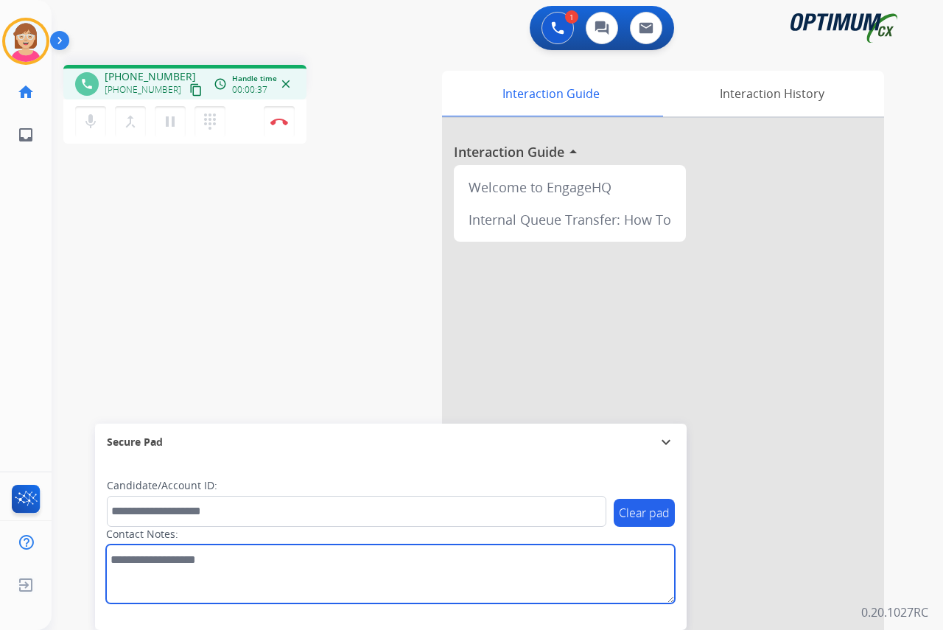
click at [122, 550] on textarea at bounding box center [390, 573] width 569 height 59
type textarea "*****"
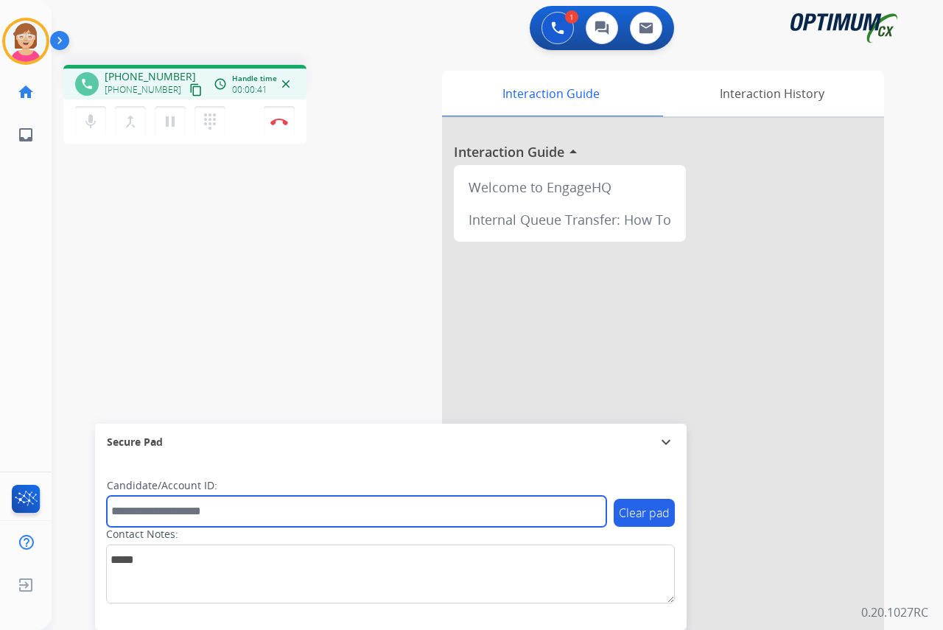
click at [141, 515] on input "text" at bounding box center [356, 511] width 499 height 31
click at [116, 513] on input "**********" at bounding box center [356, 511] width 499 height 31
type input "**********"
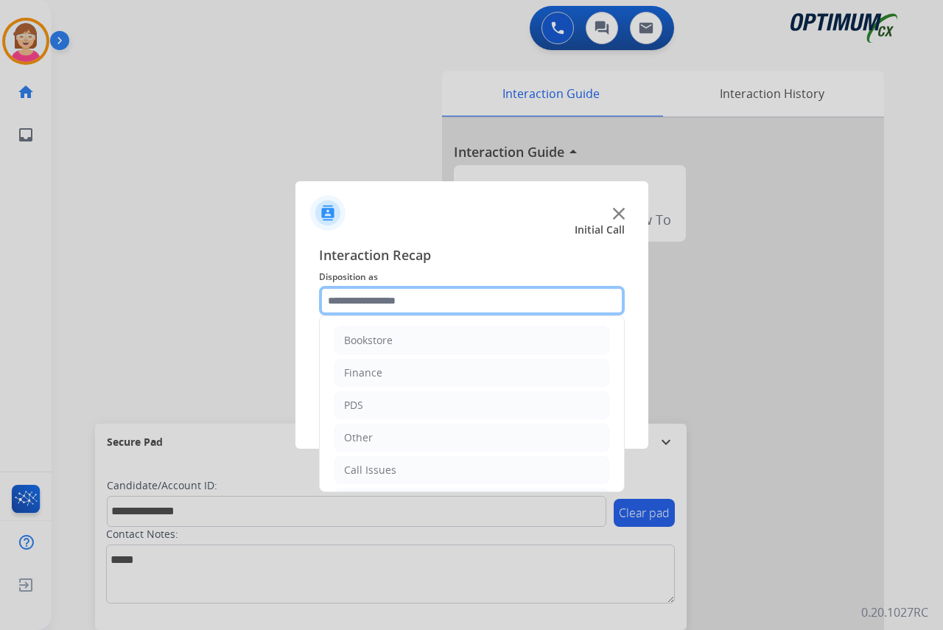
click at [345, 303] on input "text" at bounding box center [472, 300] width 306 height 29
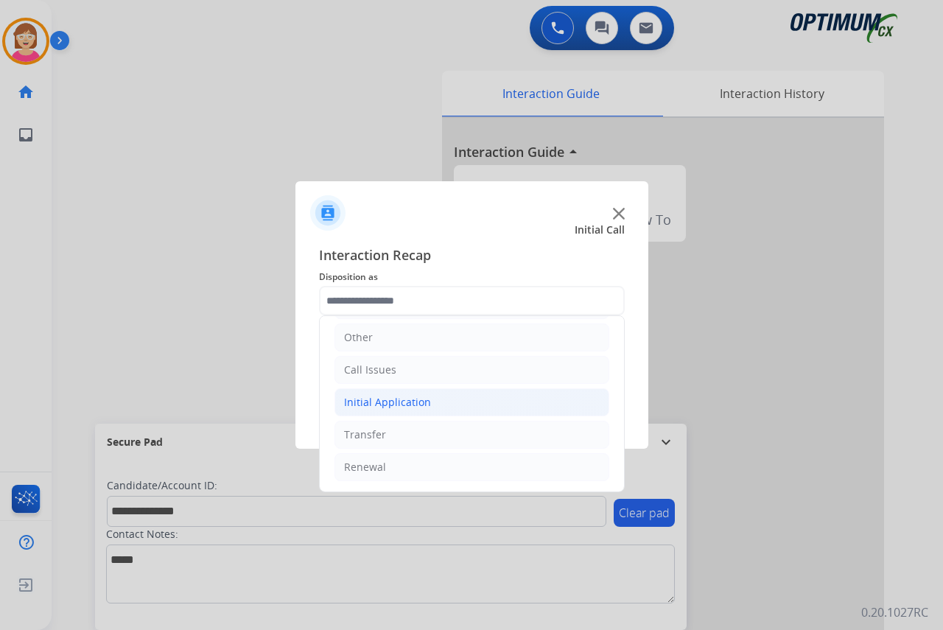
click at [386, 403] on div "Initial Application" at bounding box center [387, 402] width 87 height 15
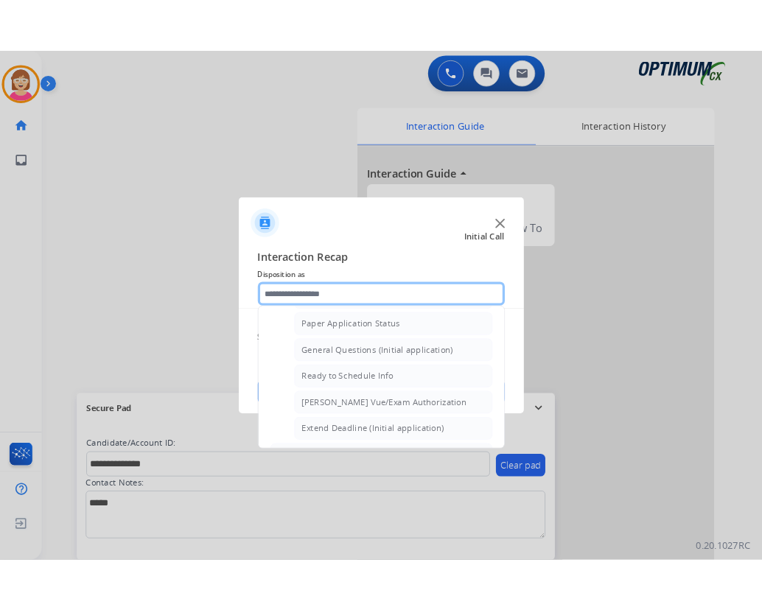
scroll to position [837, 0]
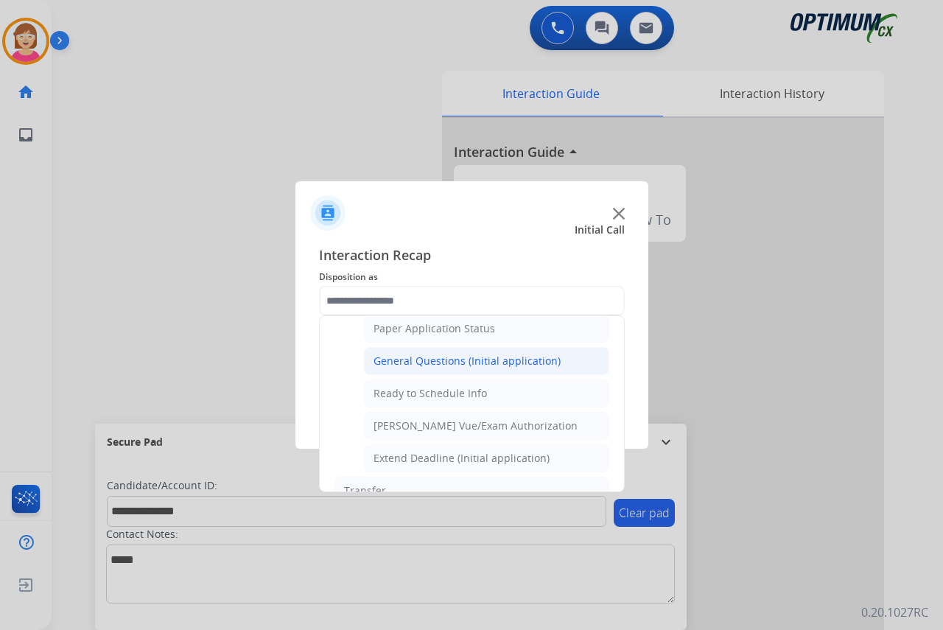
click at [427, 355] on div "General Questions (Initial application)" at bounding box center [466, 361] width 187 height 15
type input "**********"
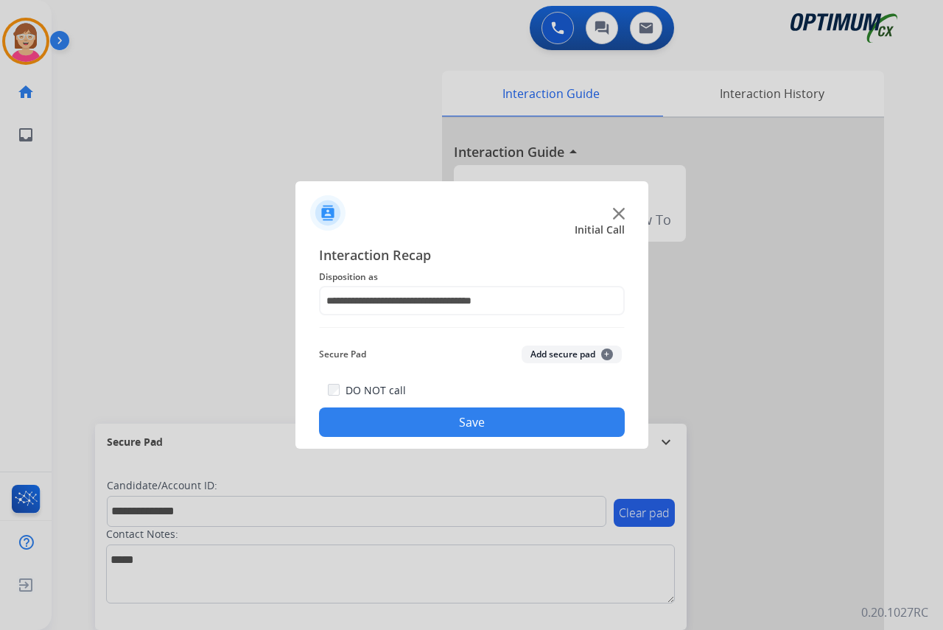
click at [607, 352] on span "+" at bounding box center [607, 354] width 12 height 12
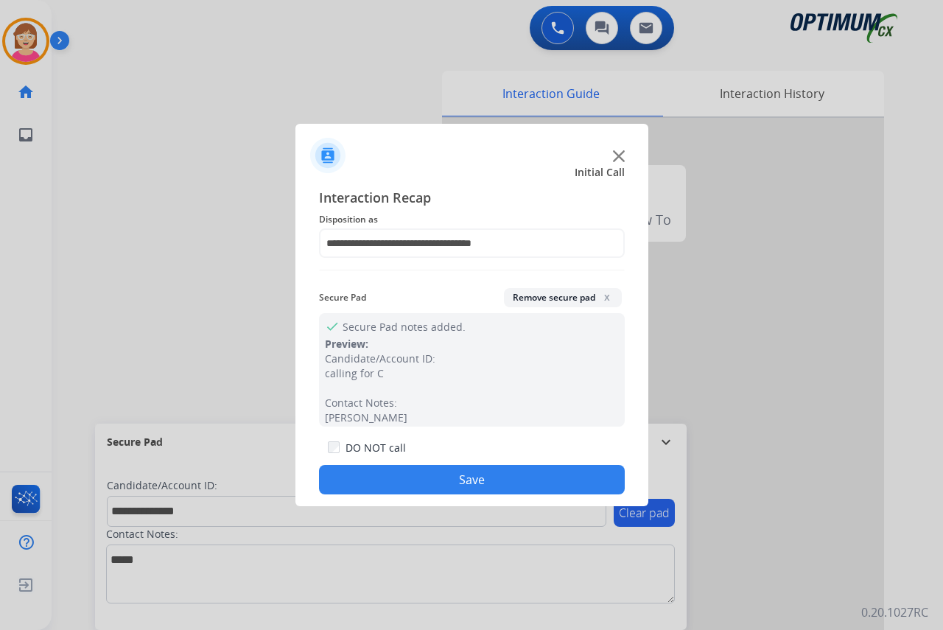
click at [376, 482] on button "Save" at bounding box center [472, 479] width 306 height 29
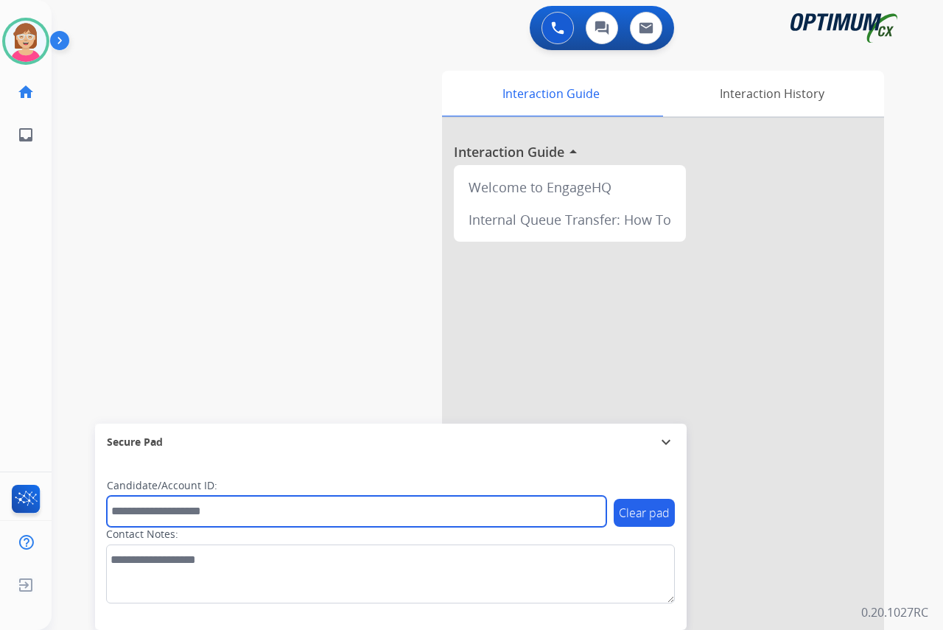
click at [125, 513] on input "text" at bounding box center [356, 511] width 499 height 31
type input "******"
drag, startPoint x: 173, startPoint y: 514, endPoint x: 94, endPoint y: 508, distance: 79.8
click at [102, 513] on div "Clear pad Candidate/Account ID: ****** Contact Notes:" at bounding box center [391, 544] width 592 height 169
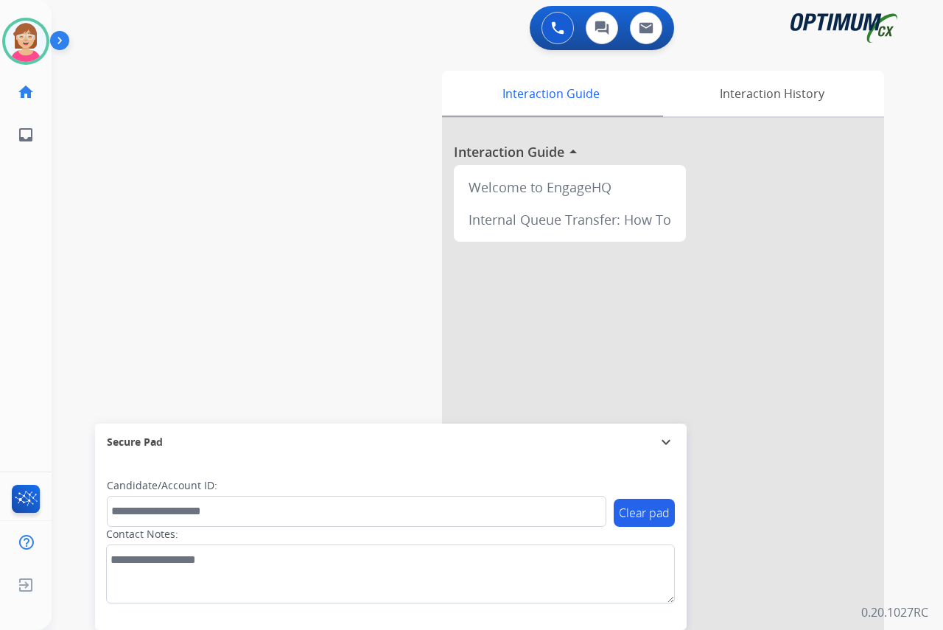
click at [20, 203] on div "[PERSON_NAME] Available Edit Avatar Agent: [PERSON_NAME] Profile: OCX Training …" at bounding box center [26, 315] width 52 height 630
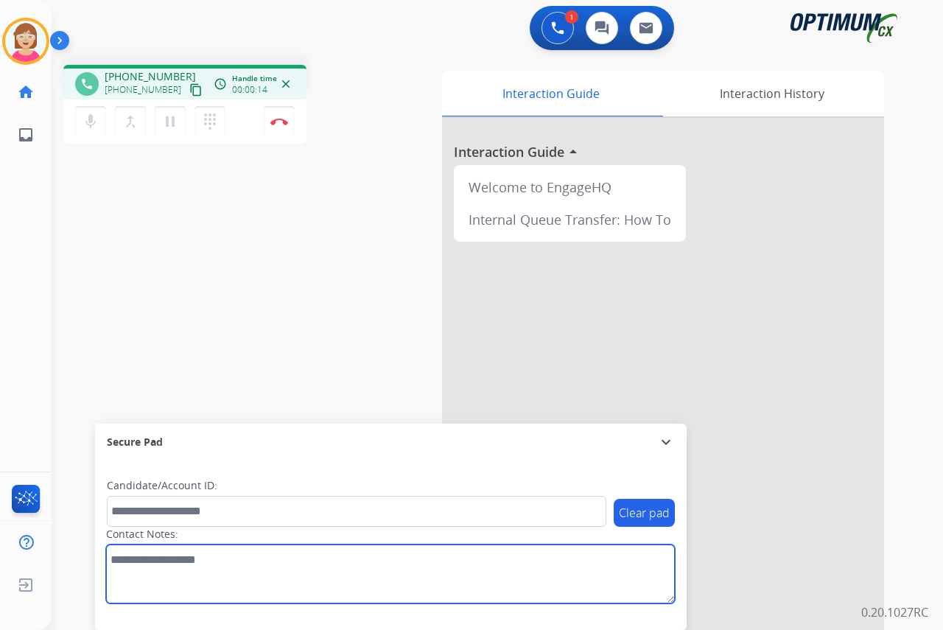
click at [132, 558] on textarea at bounding box center [390, 573] width 569 height 59
type textarea "****"
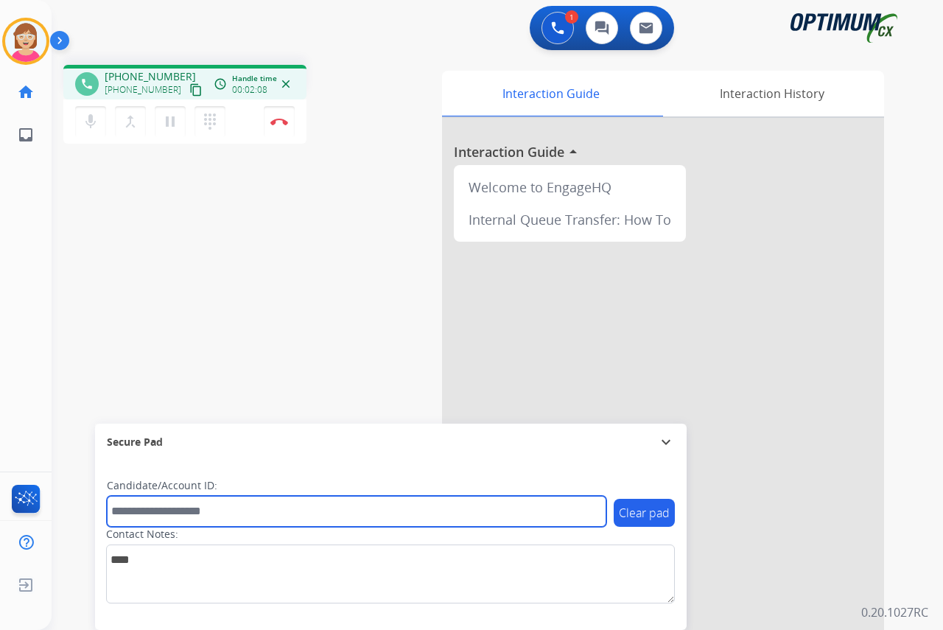
click at [142, 510] on input "text" at bounding box center [356, 511] width 499 height 31
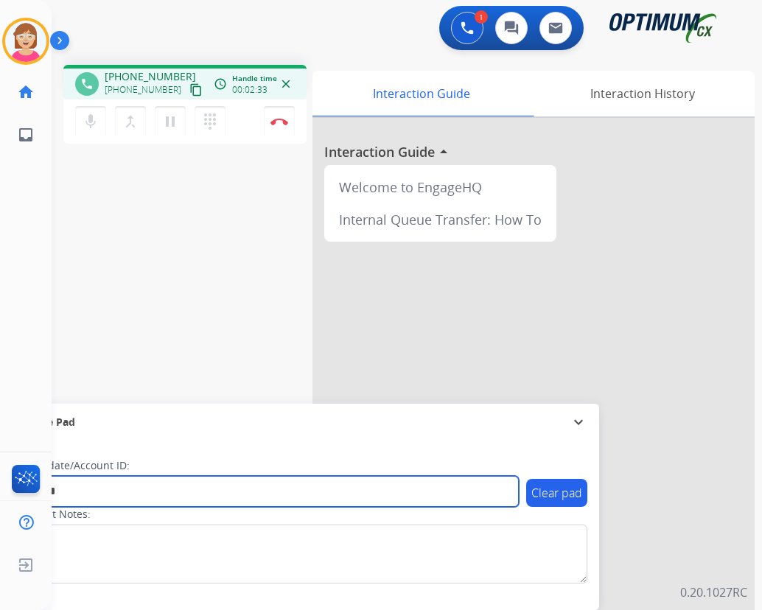
type input "*******"
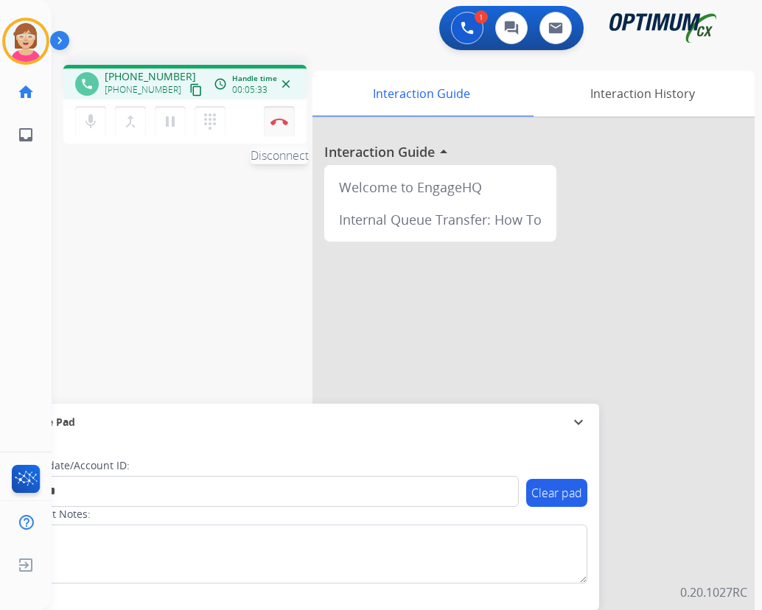
click at [278, 121] on img at bounding box center [279, 121] width 18 height 7
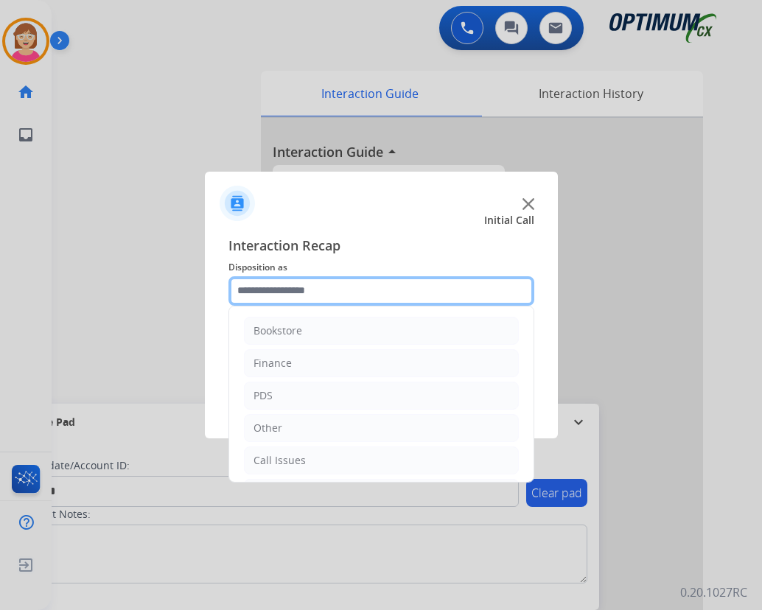
click at [288, 295] on input "text" at bounding box center [381, 290] width 306 height 29
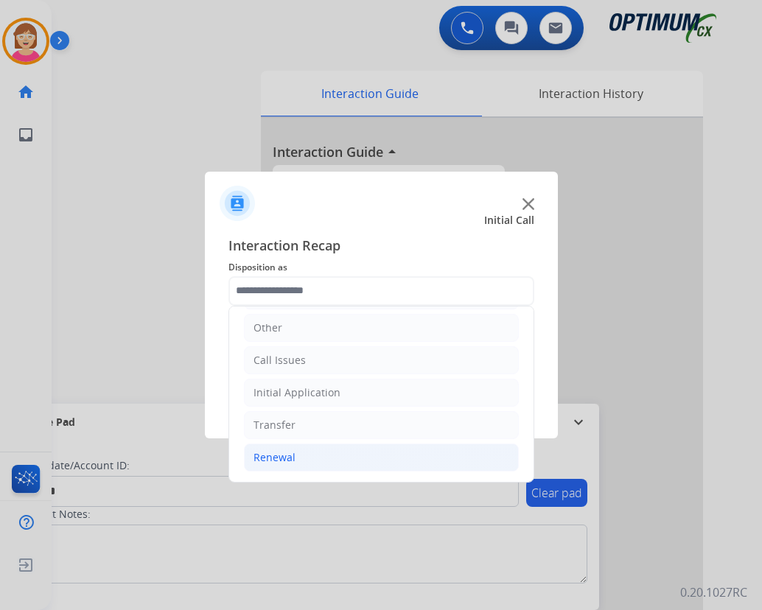
click at [290, 455] on div "Renewal" at bounding box center [274, 457] width 42 height 15
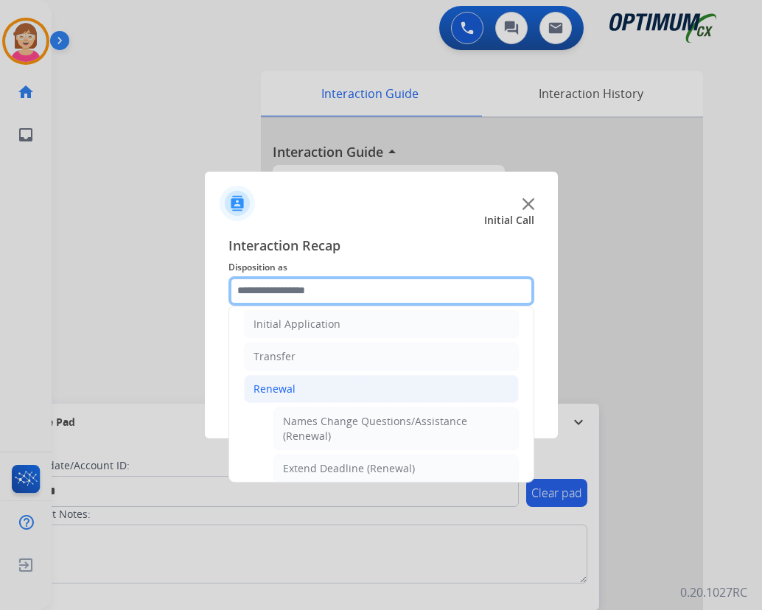
scroll to position [321, 0]
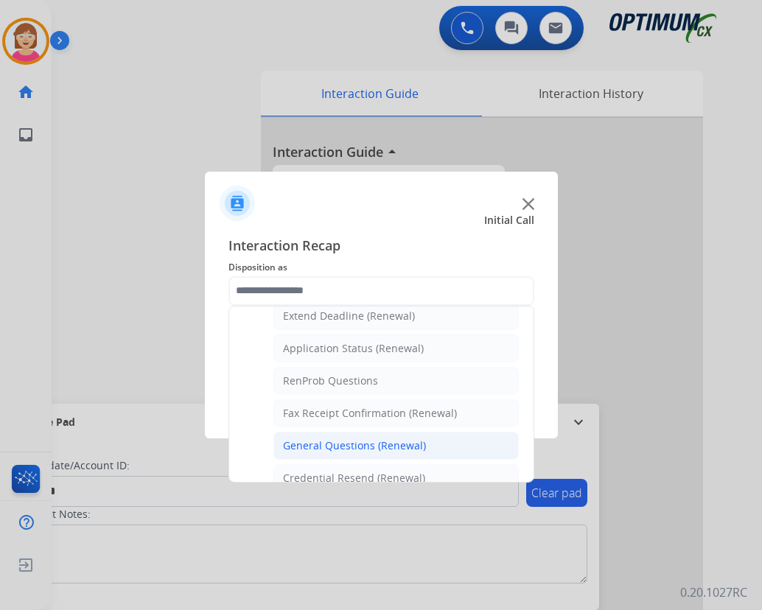
click at [320, 446] on div "General Questions (Renewal)" at bounding box center [354, 445] width 143 height 15
type input "**********"
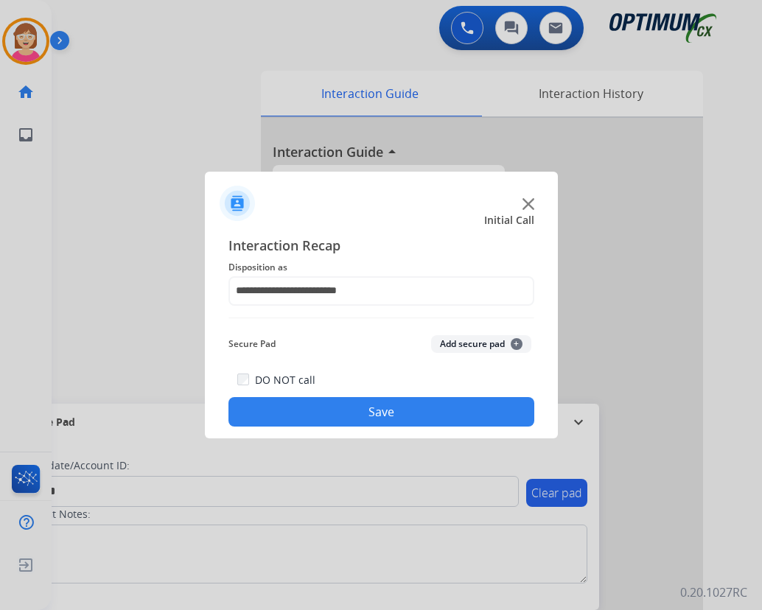
drag, startPoint x: 320, startPoint y: 446, endPoint x: 311, endPoint y: 335, distance: 110.8
click at [311, 335] on div "Secure Pad Add secure pad +" at bounding box center [381, 343] width 306 height 29
click at [519, 341] on span "+" at bounding box center [516, 344] width 12 height 12
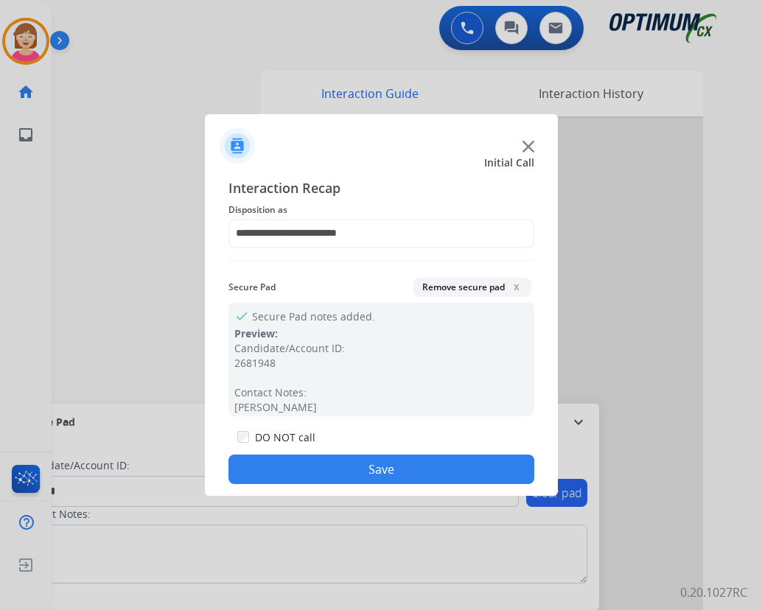
click at [325, 466] on button "Save" at bounding box center [381, 469] width 306 height 29
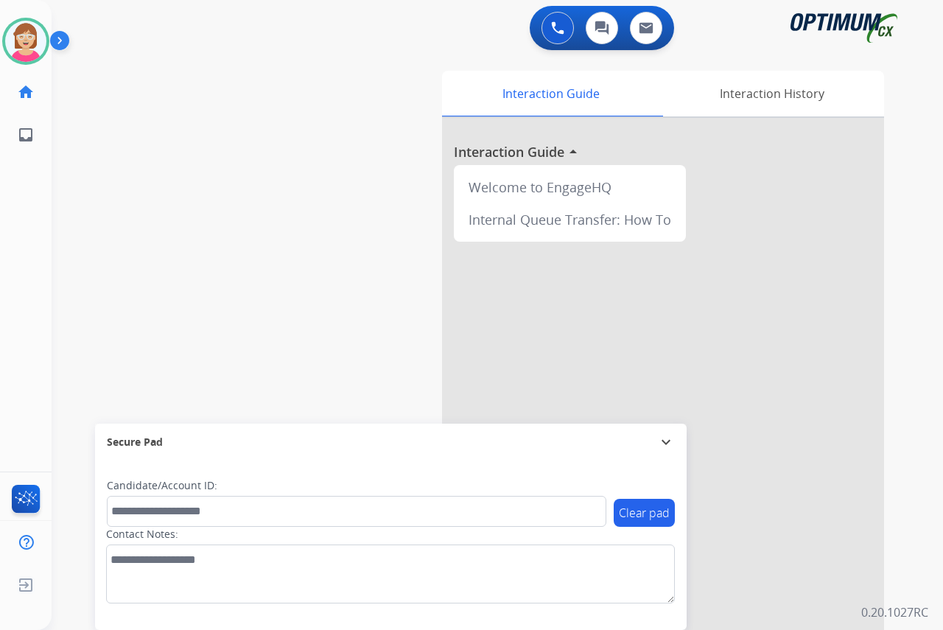
click at [18, 239] on div "[PERSON_NAME] Available Edit Avatar Agent: [PERSON_NAME] Profile: OCX Training …" at bounding box center [26, 315] width 52 height 630
click at [21, 313] on div "[PERSON_NAME] Available Edit Avatar Agent: [PERSON_NAME] Profile: OCX Training …" at bounding box center [26, 315] width 52 height 630
click at [15, 33] on img at bounding box center [25, 41] width 41 height 41
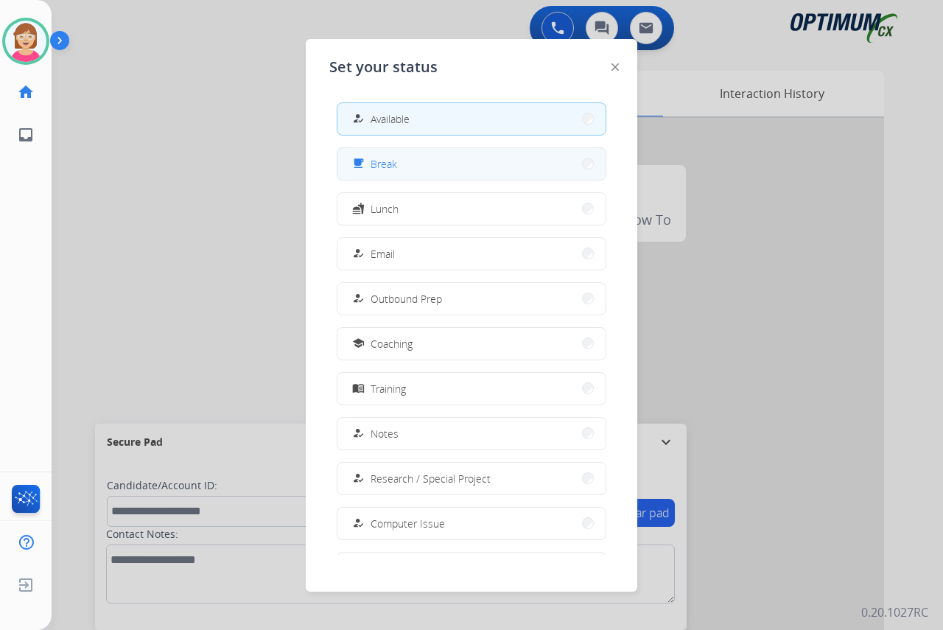
click at [376, 161] on span "Break" at bounding box center [384, 163] width 27 height 15
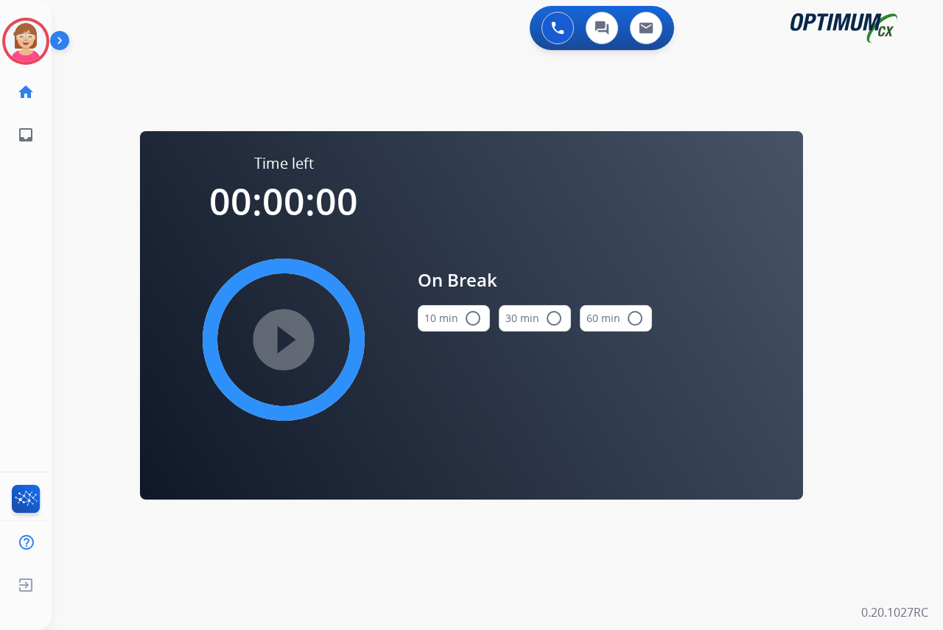
click at [466, 317] on mat-icon "radio_button_unchecked" at bounding box center [473, 318] width 18 height 18
click at [286, 337] on mat-icon "play_circle_filled" at bounding box center [284, 340] width 18 height 18
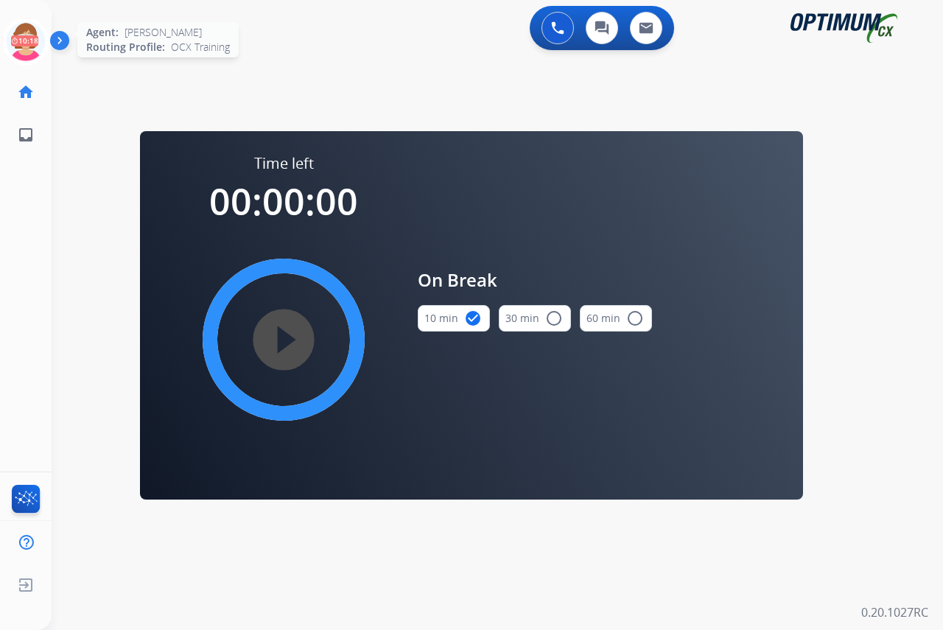
click at [21, 29] on icon at bounding box center [26, 42] width 48 height 48
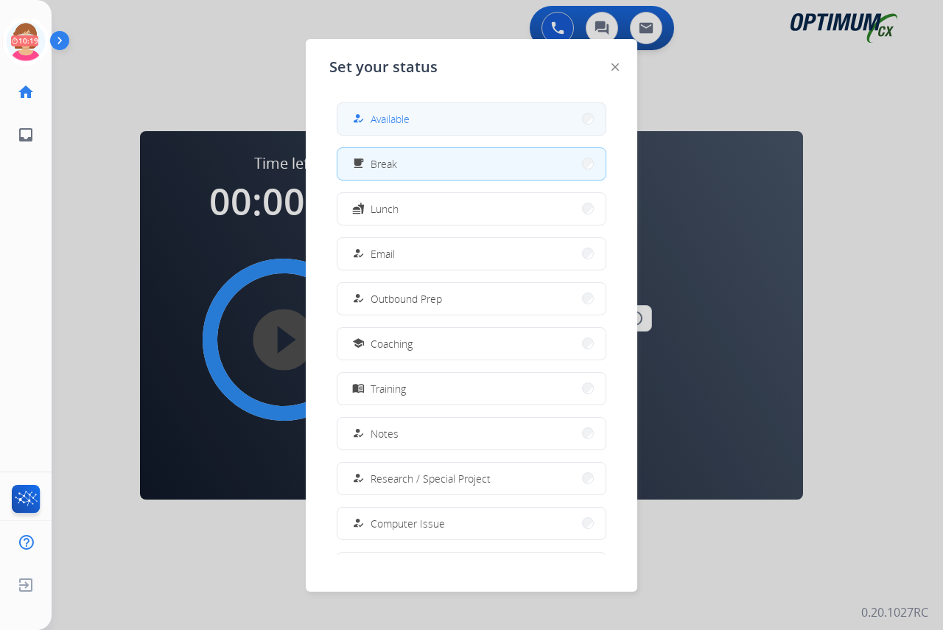
click at [396, 115] on span "Available" at bounding box center [390, 118] width 39 height 15
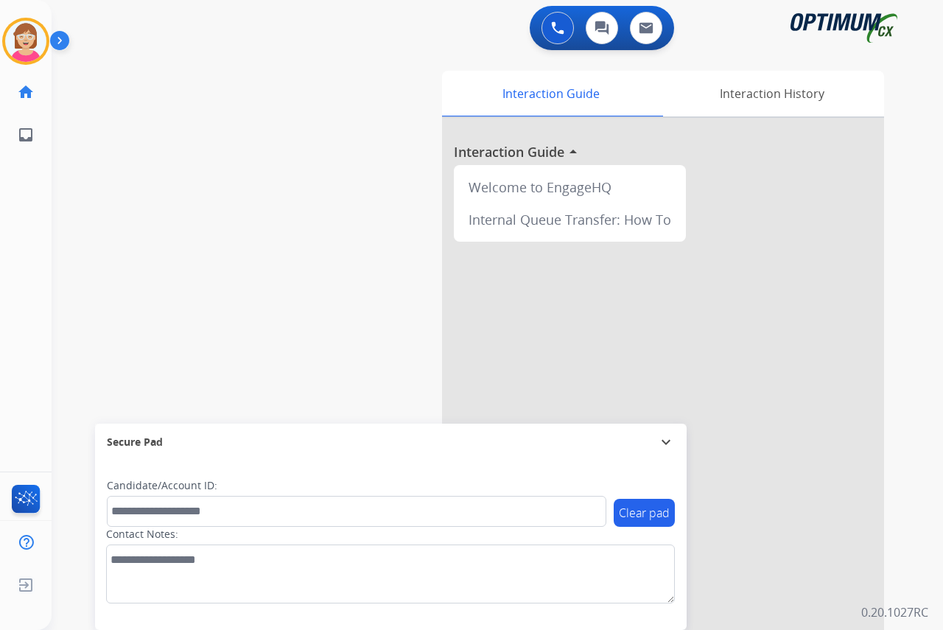
click at [32, 289] on div "[PERSON_NAME] Available Edit Avatar Agent: [PERSON_NAME] Profile: OCX Training …" at bounding box center [26, 315] width 52 height 630
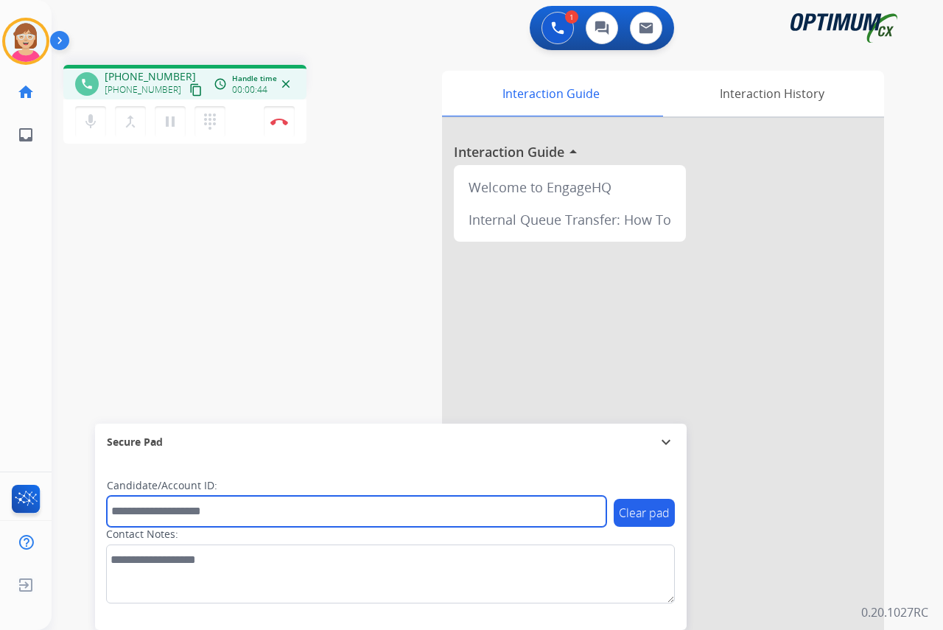
click at [132, 509] on input "text" at bounding box center [356, 511] width 499 height 31
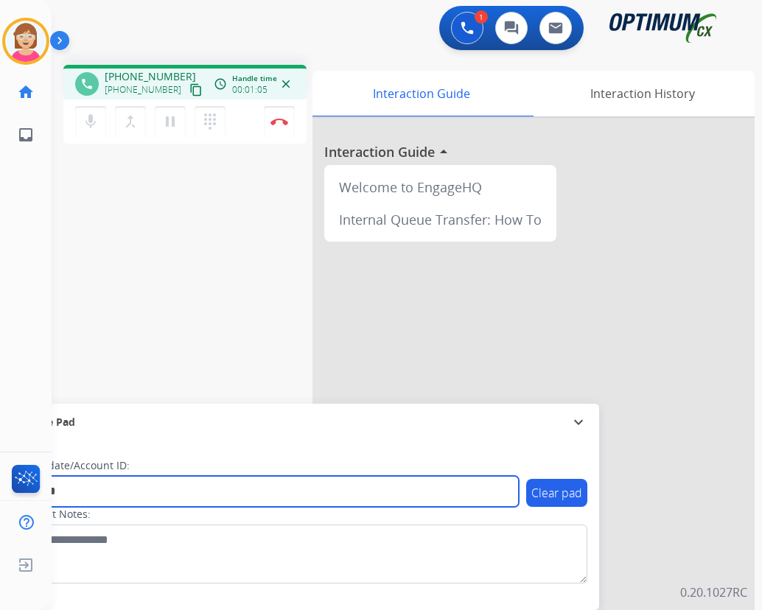
type input "*******"
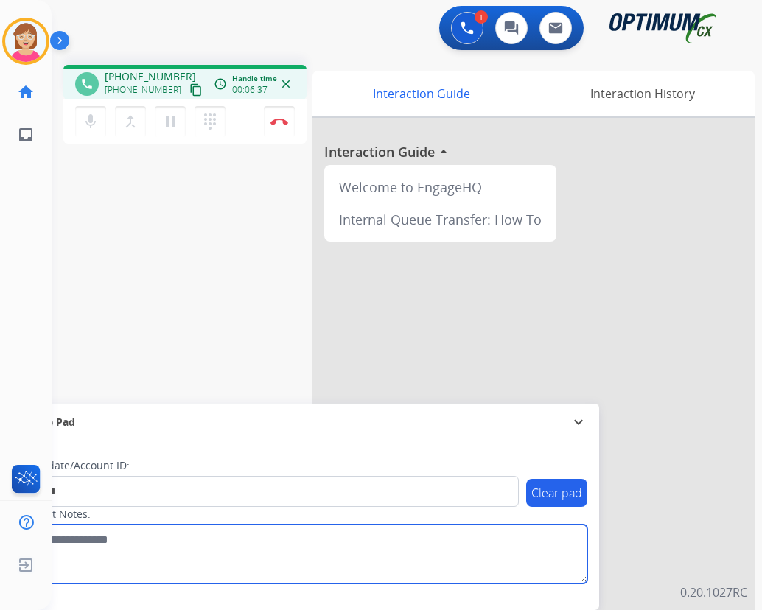
click at [291, 551] on textarea at bounding box center [302, 553] width 569 height 59
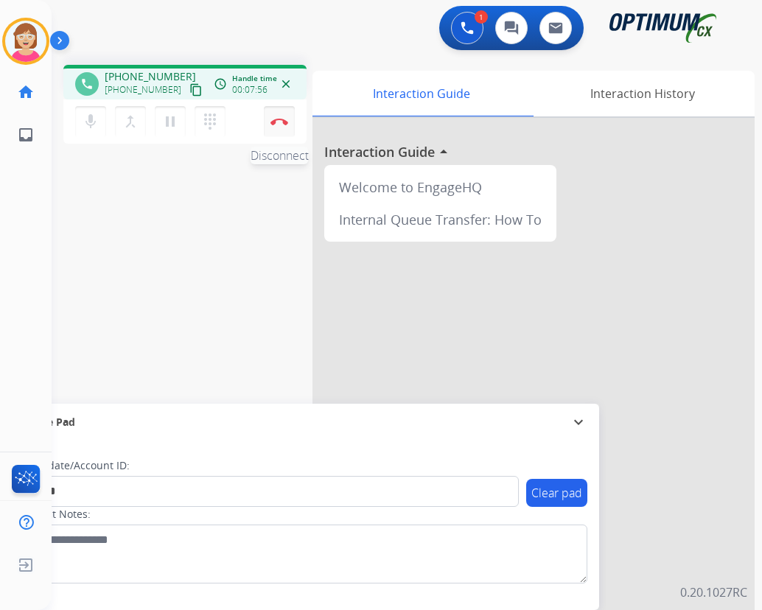
click at [280, 119] on img at bounding box center [279, 121] width 18 height 7
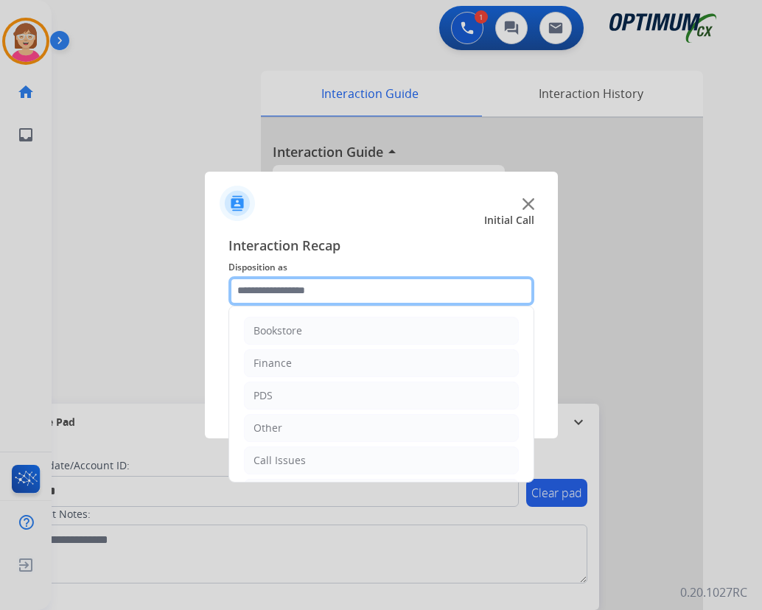
click at [267, 292] on input "text" at bounding box center [381, 290] width 306 height 29
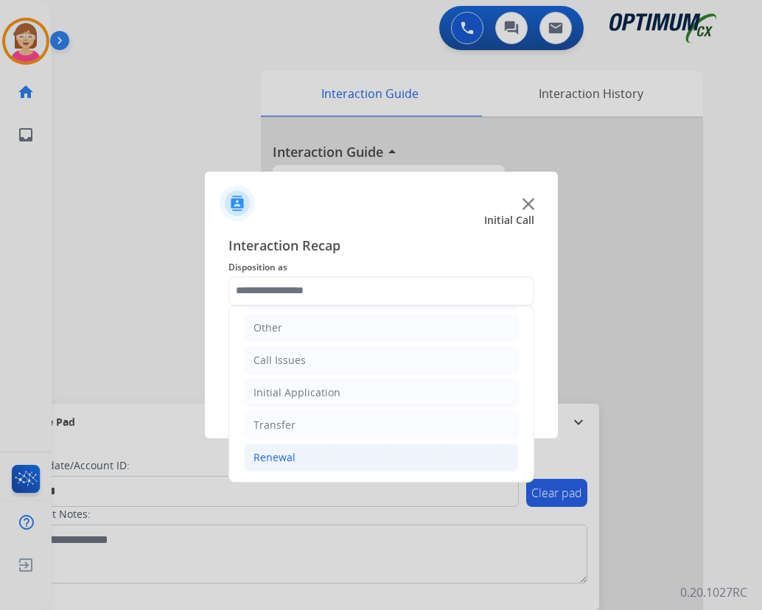
click at [268, 457] on div "Renewal" at bounding box center [274, 457] width 42 height 15
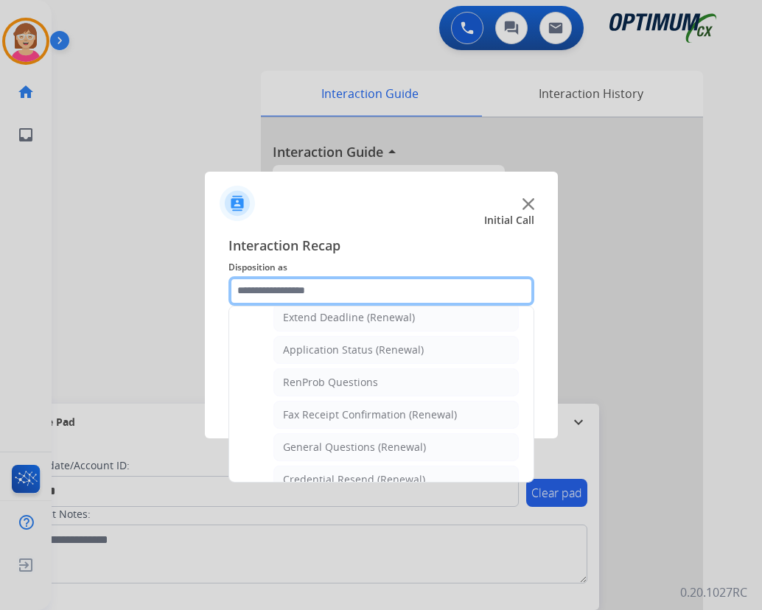
scroll to position [321, 0]
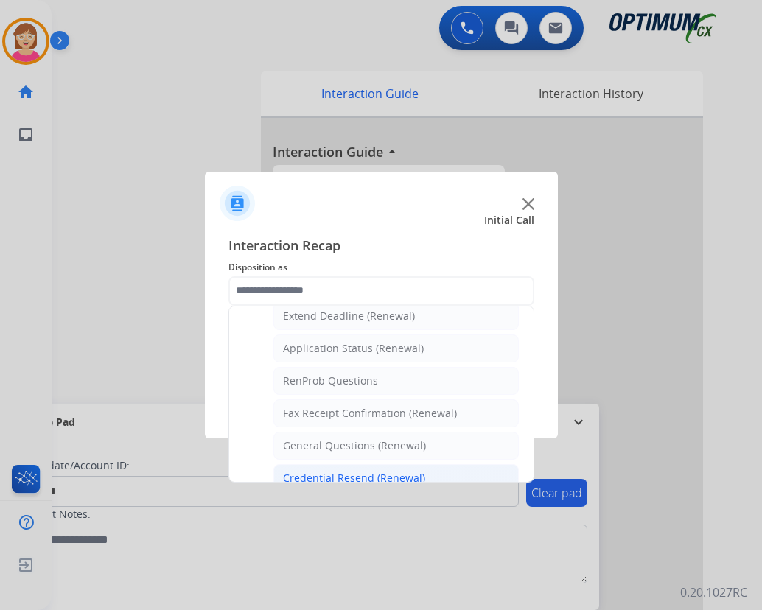
click at [336, 476] on div "Credential Resend (Renewal)" at bounding box center [354, 478] width 142 height 15
type input "**********"
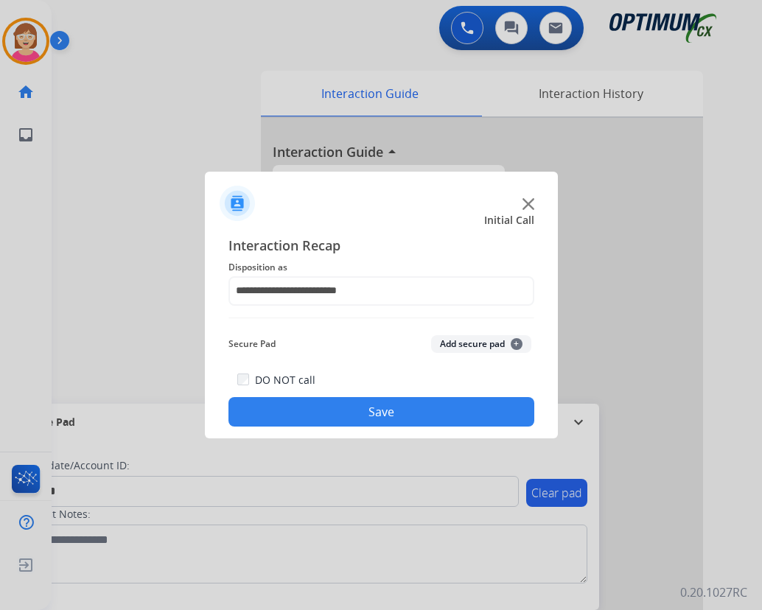
click at [513, 342] on span "+" at bounding box center [516, 344] width 12 height 12
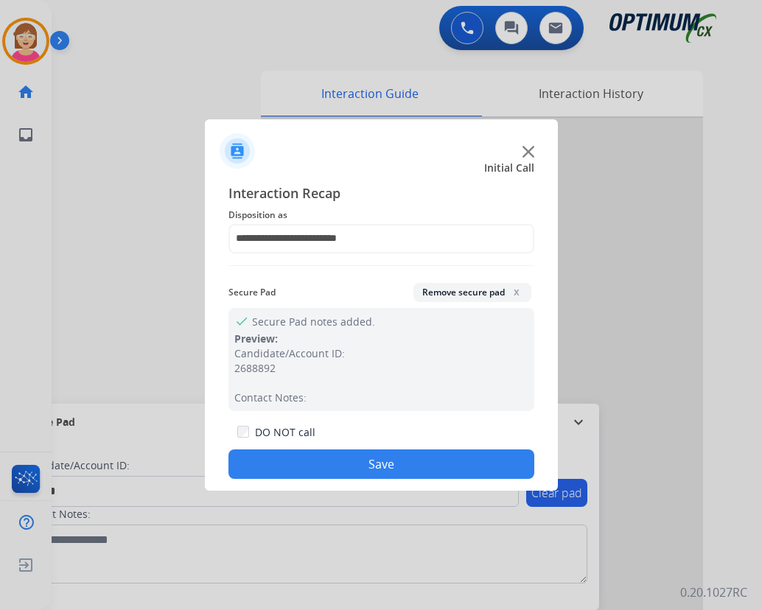
click at [329, 457] on button "Save" at bounding box center [381, 463] width 306 height 29
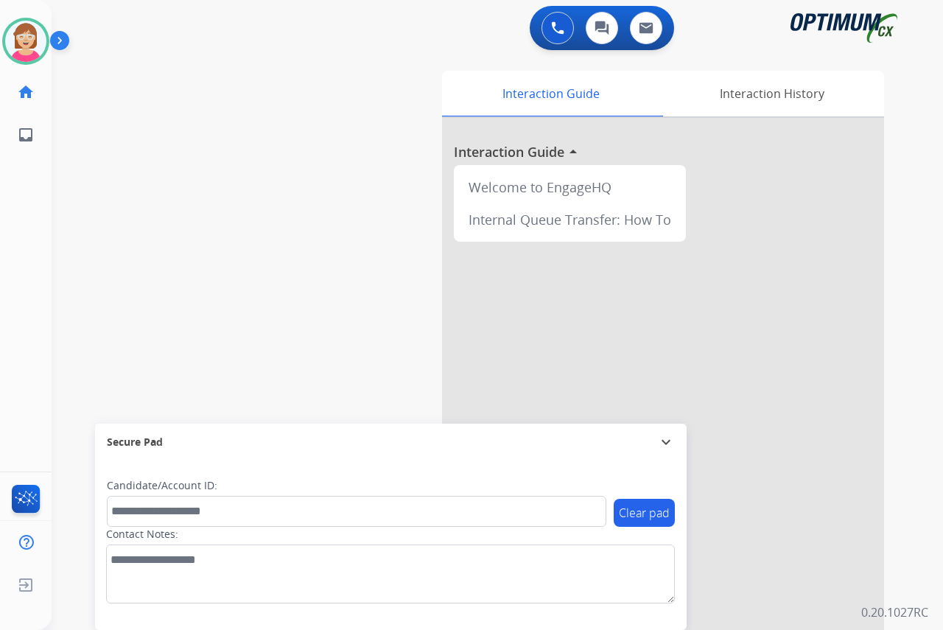
click at [7, 259] on div "[PERSON_NAME] Available Edit Avatar Agent: [PERSON_NAME] Profile: OCX Training …" at bounding box center [26, 315] width 52 height 630
click at [24, 305] on div "[PERSON_NAME] Available Edit Avatar Agent: [PERSON_NAME] Profile: OCX Training …" at bounding box center [26, 315] width 52 height 630
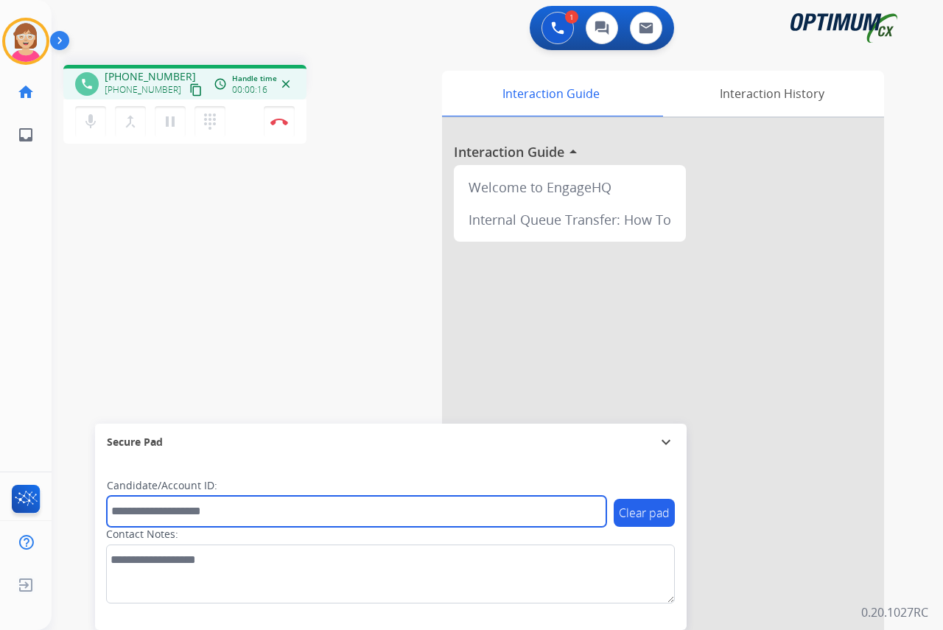
click at [127, 510] on input "text" at bounding box center [356, 511] width 499 height 31
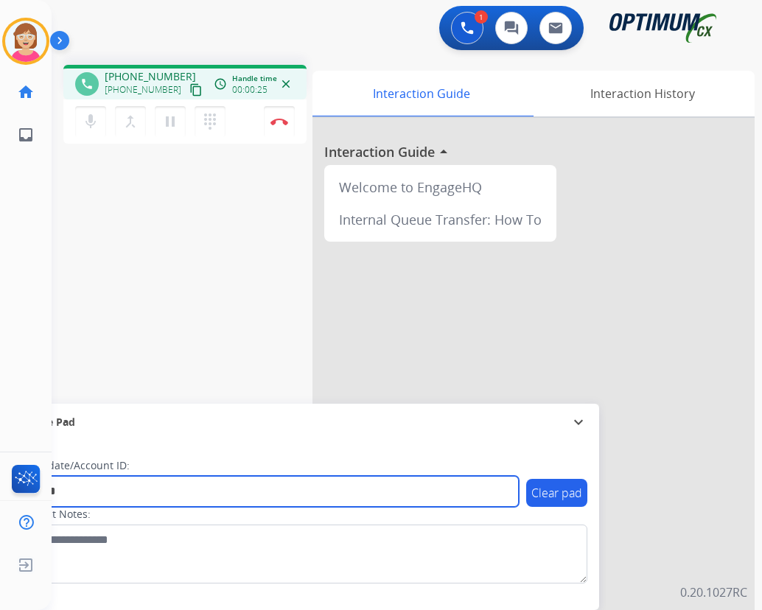
type input "*******"
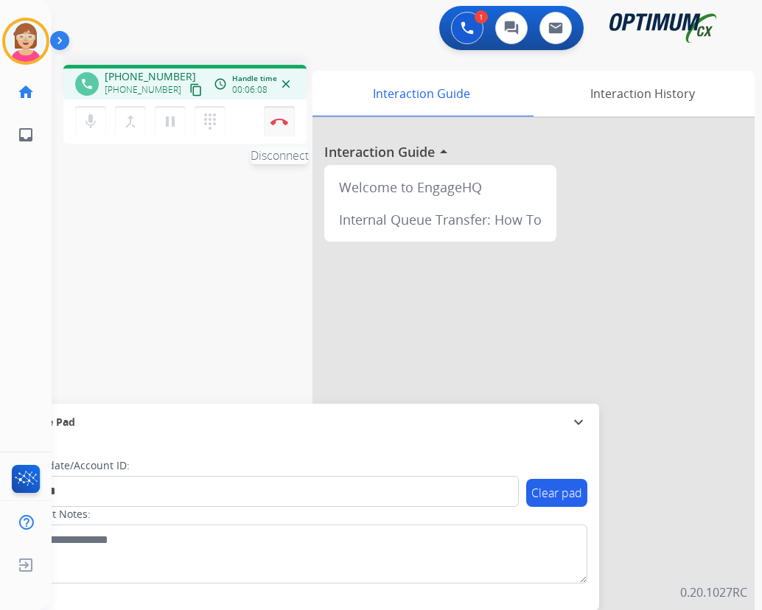
click at [280, 119] on img at bounding box center [279, 121] width 18 height 7
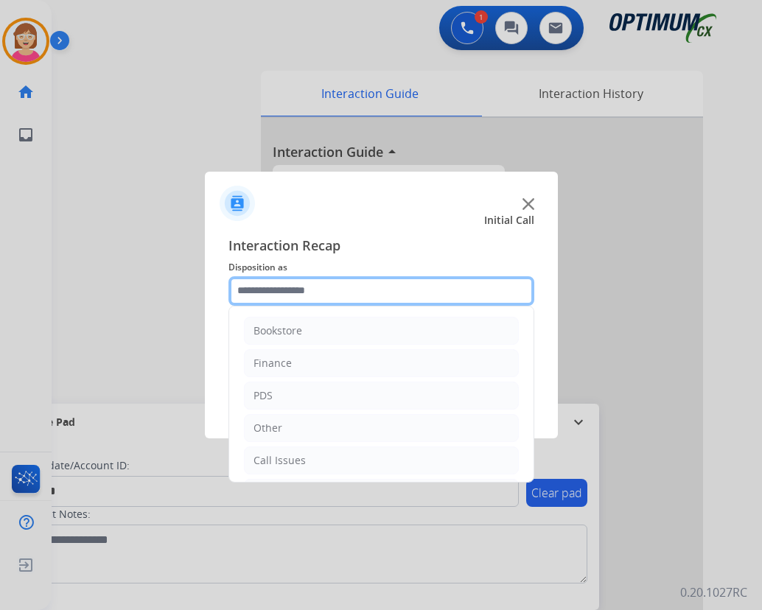
click at [250, 292] on input "text" at bounding box center [381, 290] width 306 height 29
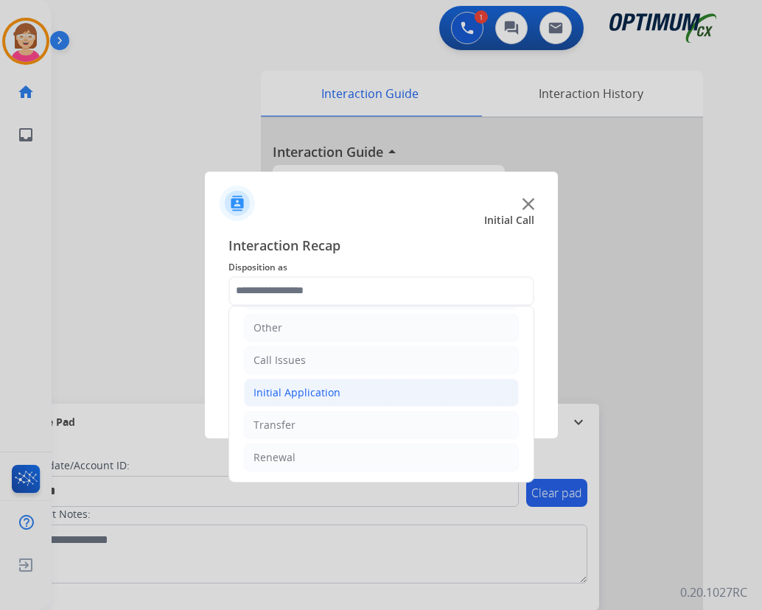
click at [298, 391] on div "Initial Application" at bounding box center [296, 392] width 87 height 15
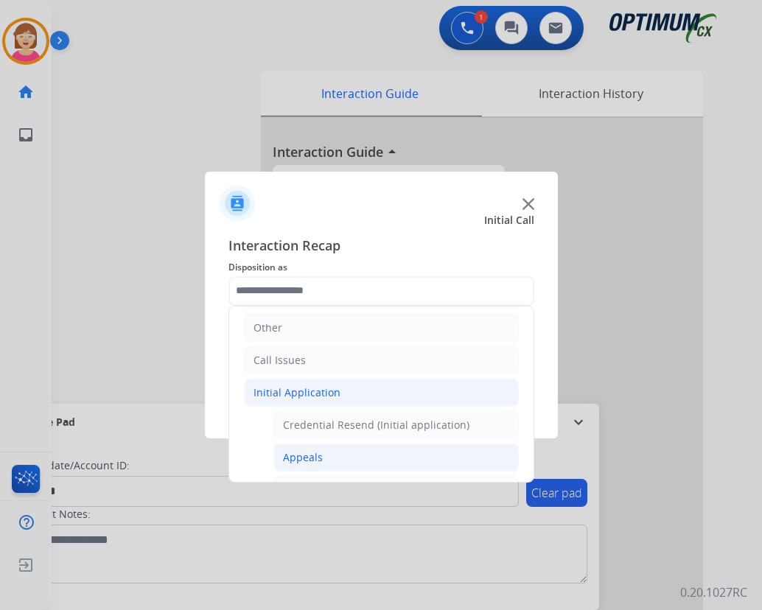
click at [313, 455] on div "Appeals" at bounding box center [303, 457] width 40 height 15
type input "*******"
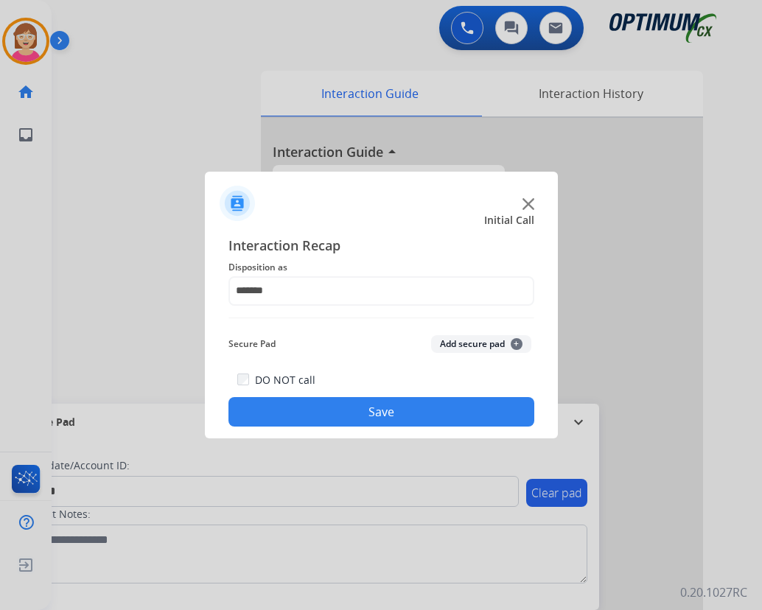
click at [516, 346] on span "+" at bounding box center [516, 344] width 12 height 12
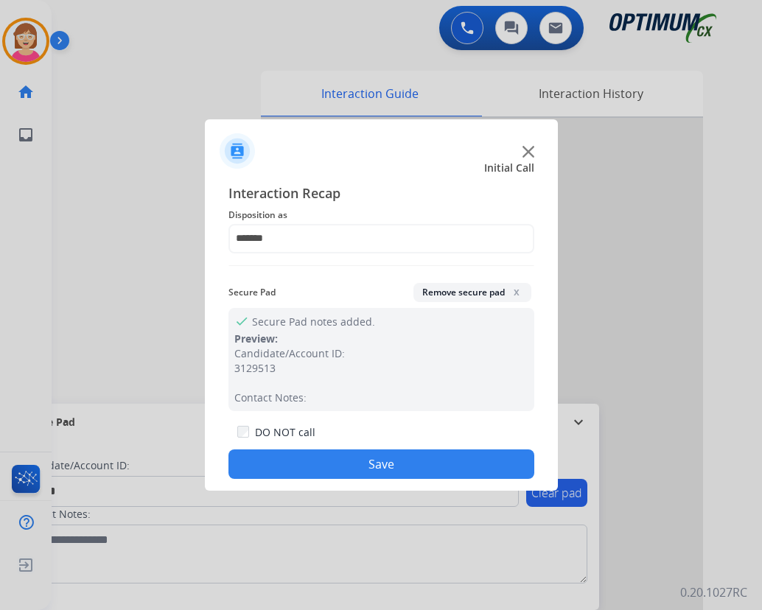
click at [299, 469] on button "Save" at bounding box center [381, 463] width 306 height 29
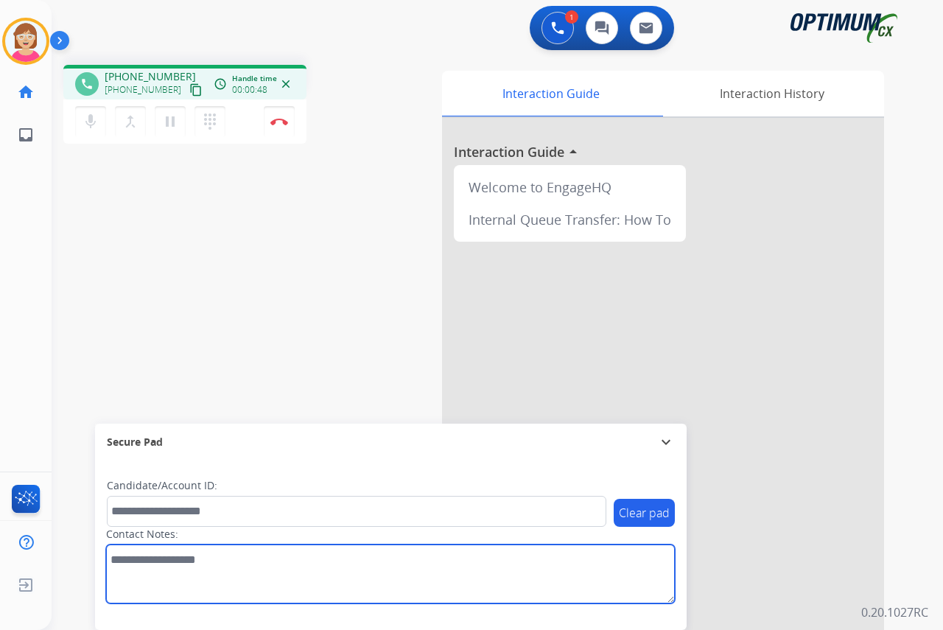
click at [124, 562] on textarea at bounding box center [390, 573] width 569 height 59
drag, startPoint x: 124, startPoint y: 562, endPoint x: 150, endPoint y: 580, distance: 31.3
click at [150, 580] on textarea at bounding box center [390, 573] width 569 height 59
click at [122, 561] on textarea at bounding box center [390, 573] width 569 height 59
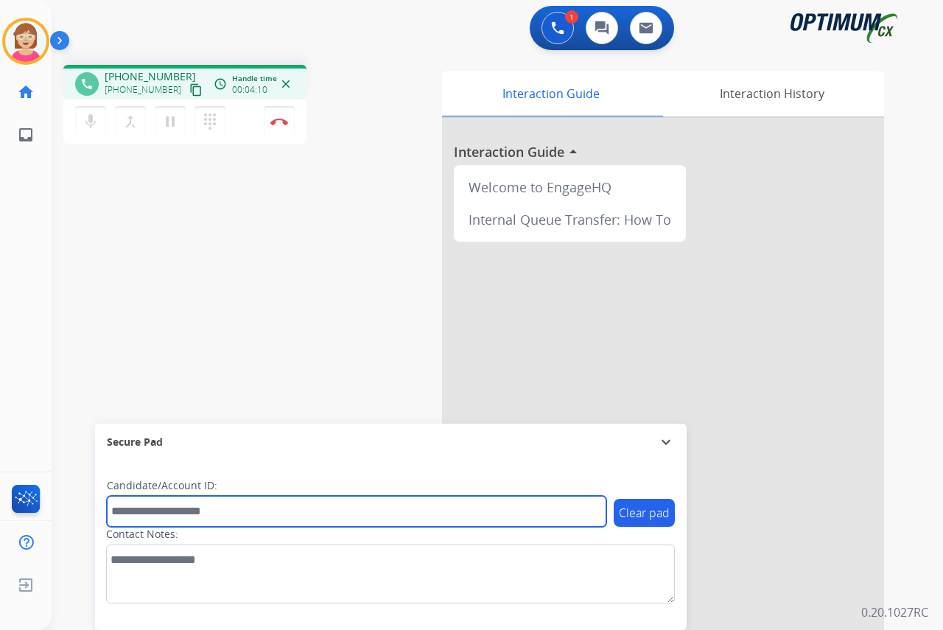
click at [134, 506] on input "text" at bounding box center [356, 511] width 499 height 31
type input "*******"
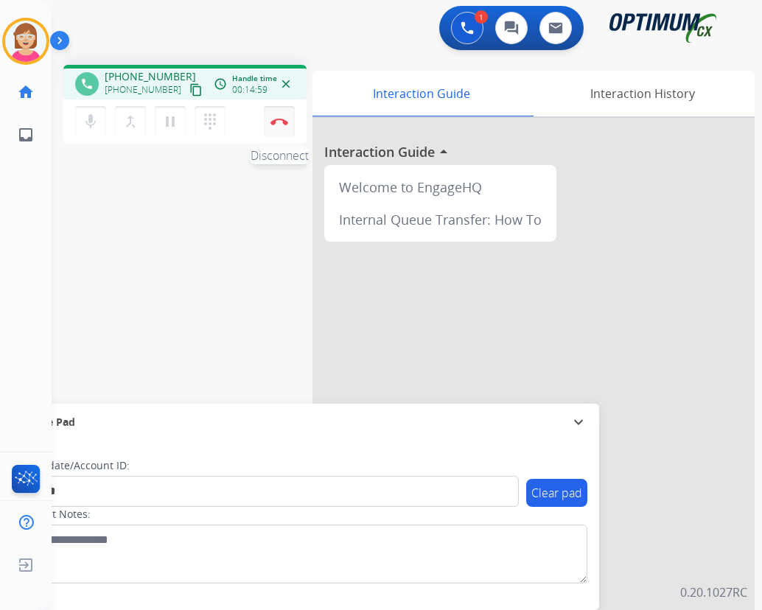
click at [281, 122] on img at bounding box center [279, 121] width 18 height 7
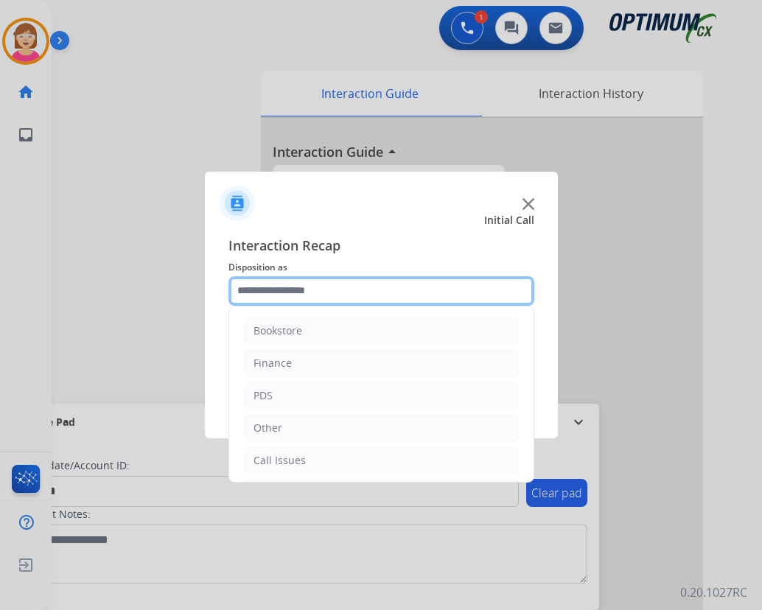
click at [250, 292] on input "text" at bounding box center [381, 290] width 306 height 29
drag, startPoint x: 250, startPoint y: 292, endPoint x: 258, endPoint y: 297, distance: 9.2
click at [250, 292] on input "text" at bounding box center [381, 290] width 306 height 29
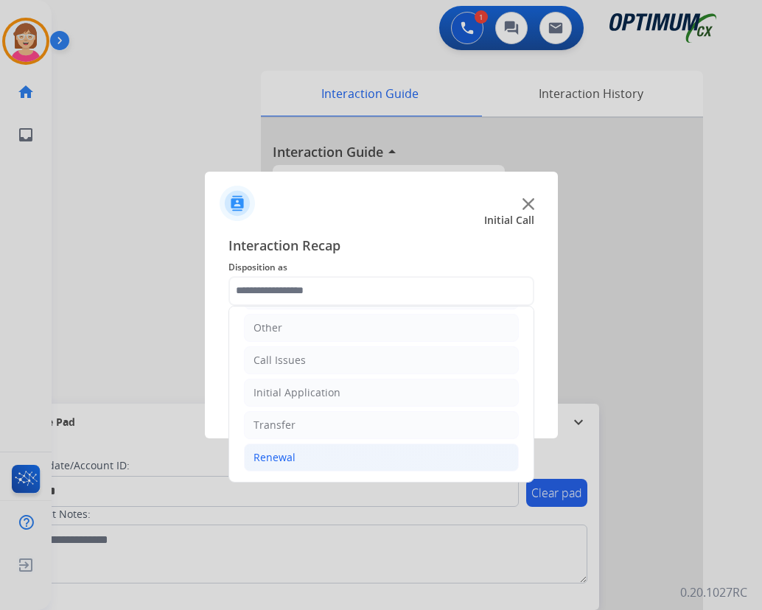
click at [283, 460] on div "Renewal" at bounding box center [274, 457] width 42 height 15
drag, startPoint x: 283, startPoint y: 460, endPoint x: 267, endPoint y: 460, distance: 16.2
click at [267, 460] on div "Renewal" at bounding box center [274, 457] width 42 height 15
click at [277, 458] on div "Renewal" at bounding box center [274, 457] width 42 height 15
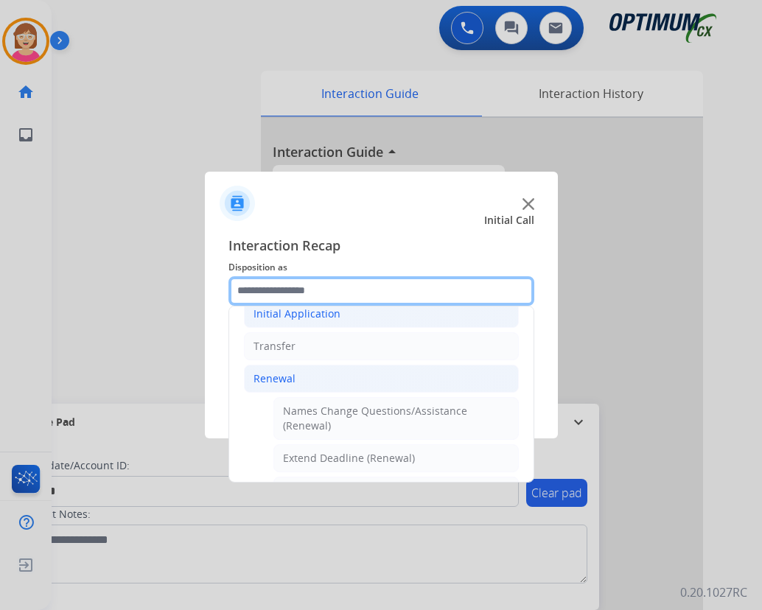
scroll to position [395, 0]
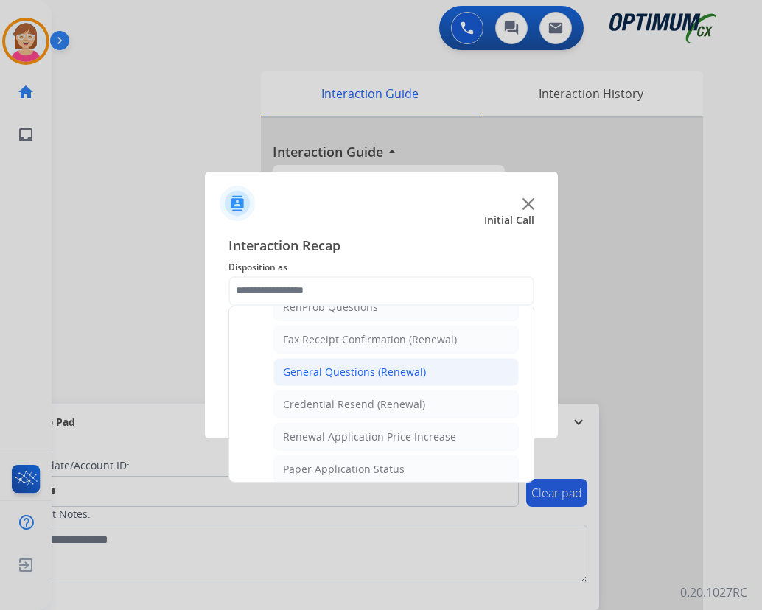
click at [337, 370] on div "General Questions (Renewal)" at bounding box center [354, 372] width 143 height 15
type input "**********"
click at [337, 370] on div "**********" at bounding box center [381, 331] width 306 height 192
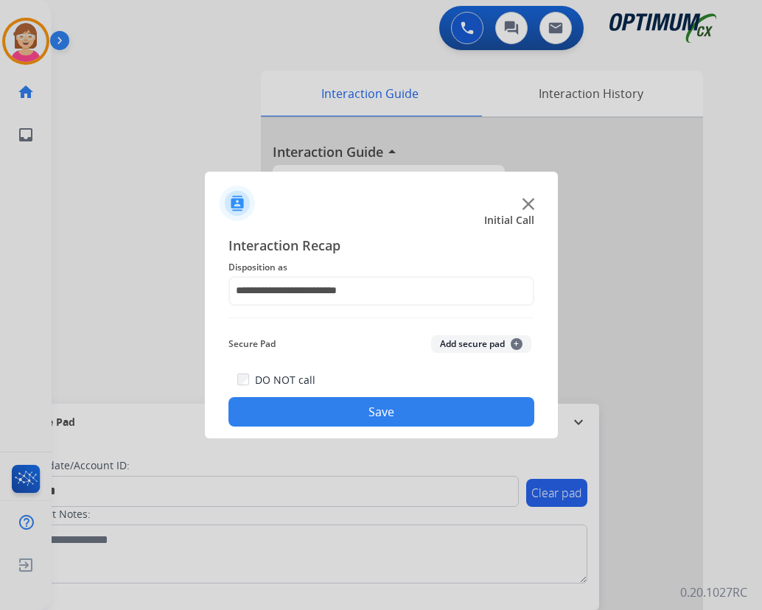
click at [514, 344] on span "+" at bounding box center [516, 344] width 12 height 12
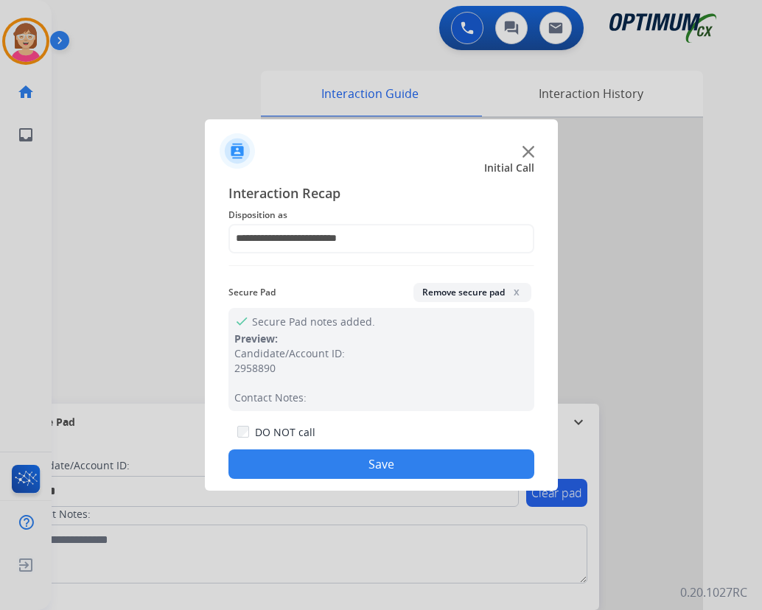
click at [514, 344] on div "check Secure Pad notes added. Preview: Candidate/Account ID: 2958890 Contact No…" at bounding box center [381, 359] width 306 height 103
click at [321, 463] on button "Save" at bounding box center [381, 463] width 306 height 29
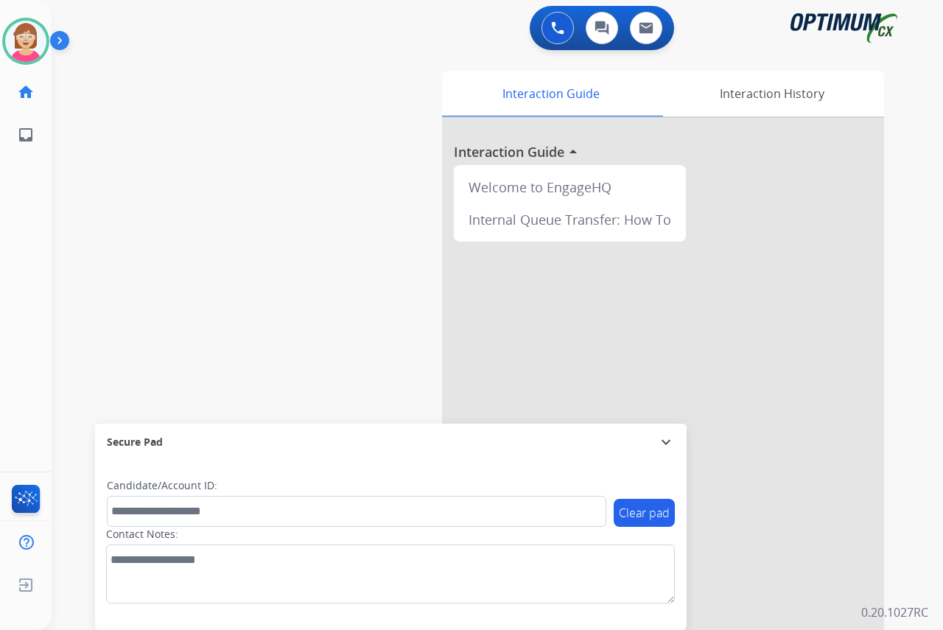
click at [16, 182] on div "[PERSON_NAME] Available Edit Avatar Agent: [PERSON_NAME] Profile: OCX Training …" at bounding box center [26, 315] width 52 height 630
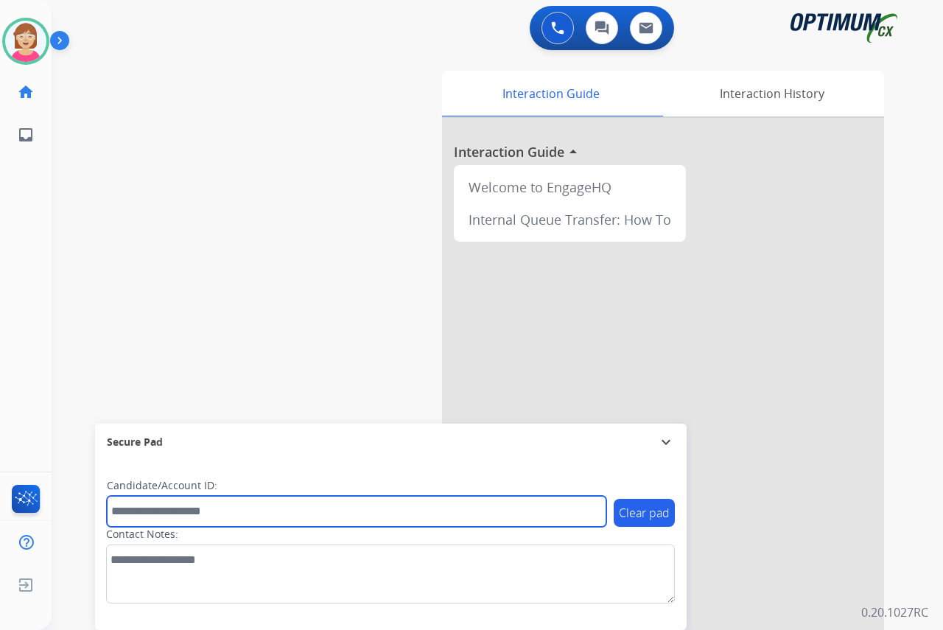
click at [130, 510] on input "text" at bounding box center [356, 511] width 499 height 31
type input "*********"
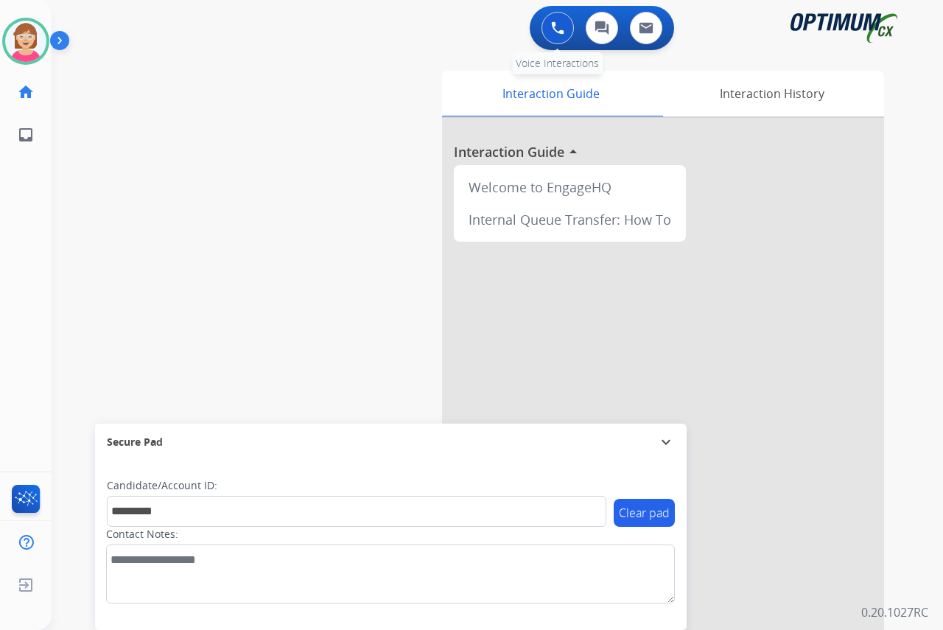
click at [557, 23] on img at bounding box center [557, 27] width 13 height 13
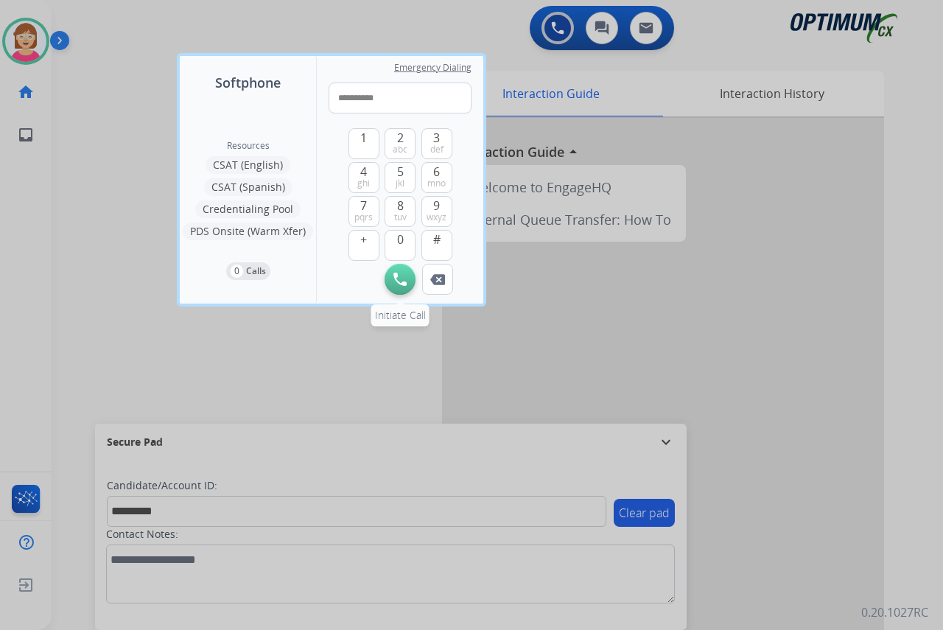
type input "**********"
click at [396, 279] on img at bounding box center [399, 279] width 13 height 13
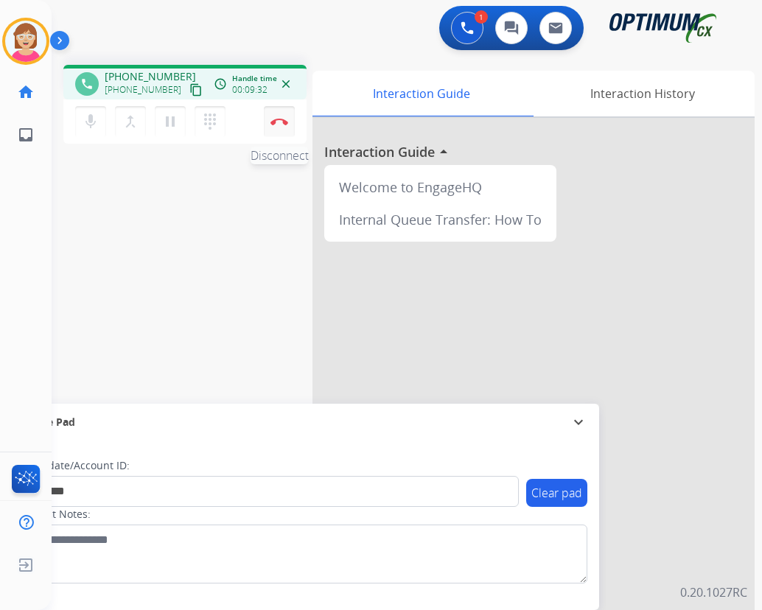
click at [278, 120] on img at bounding box center [279, 121] width 18 height 7
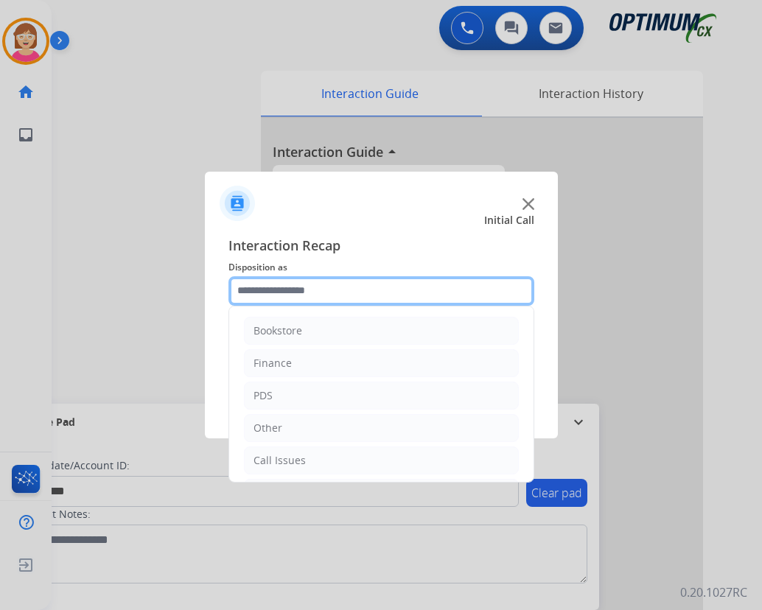
click at [261, 290] on input "text" at bounding box center [381, 290] width 306 height 29
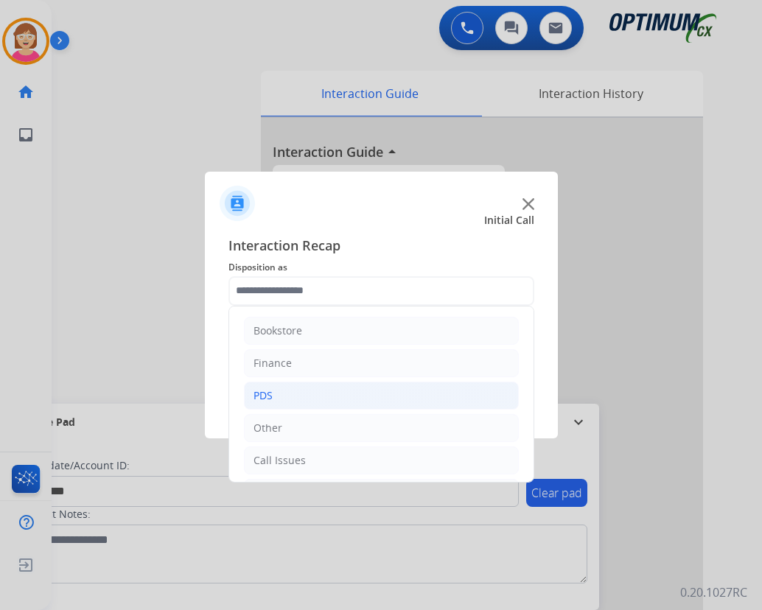
click at [273, 392] on li "PDS" at bounding box center [381, 396] width 275 height 28
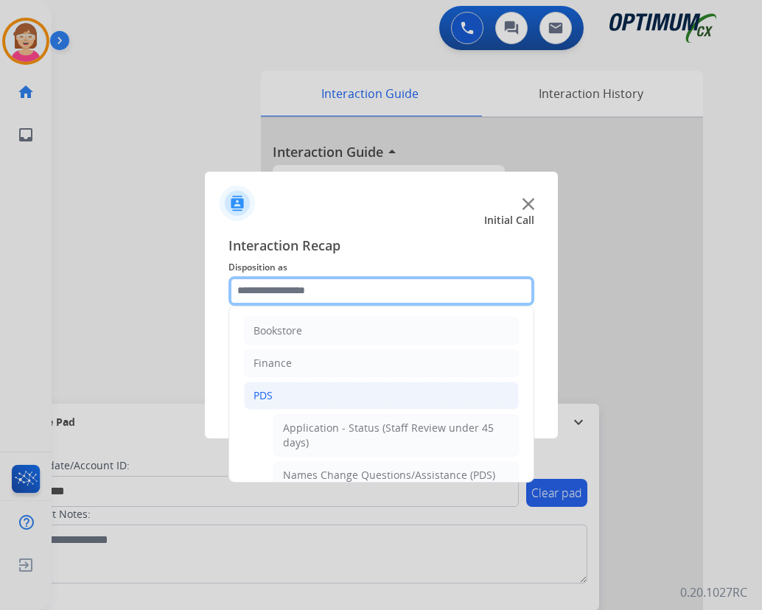
scroll to position [368, 0]
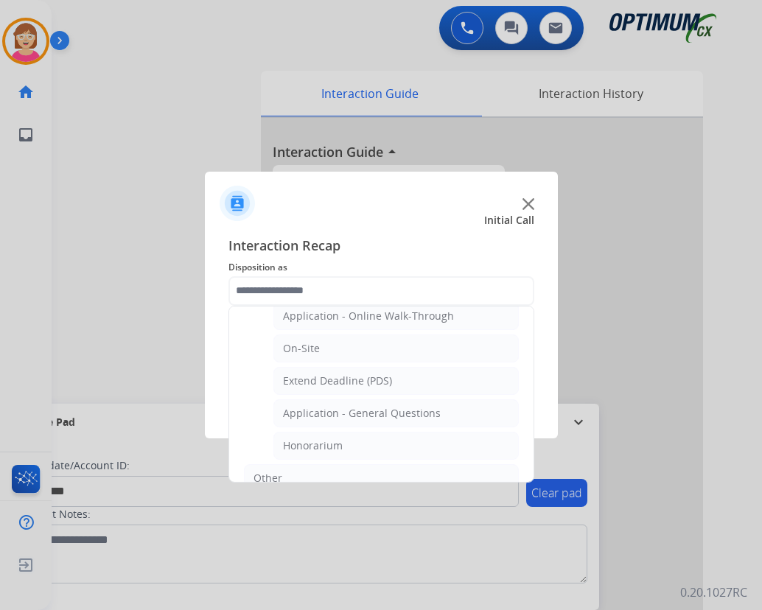
click at [308, 443] on div "Honorarium" at bounding box center [313, 445] width 60 height 15
type input "**********"
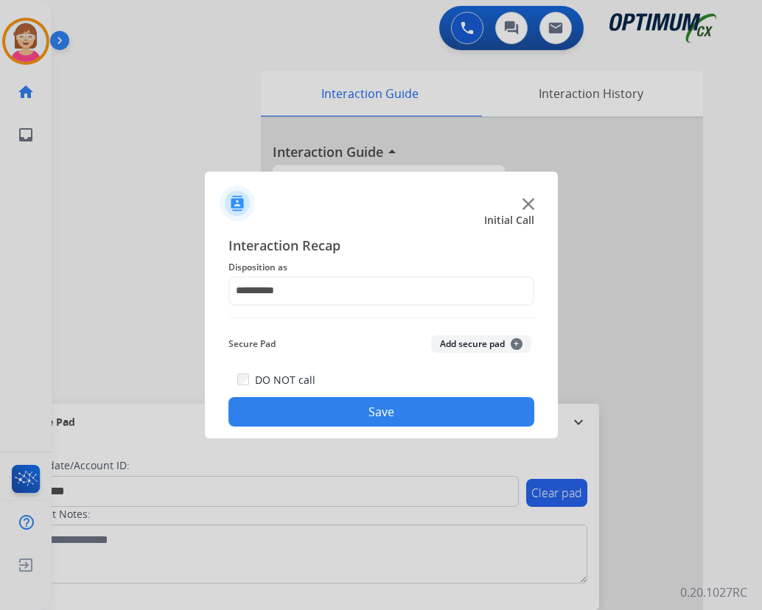
click at [518, 341] on span "+" at bounding box center [516, 344] width 12 height 12
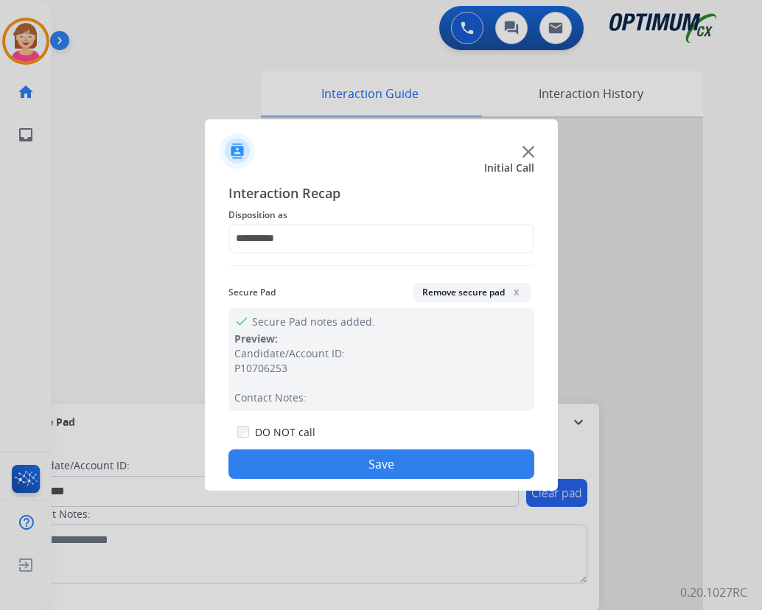
click at [323, 460] on button "Save" at bounding box center [381, 463] width 306 height 29
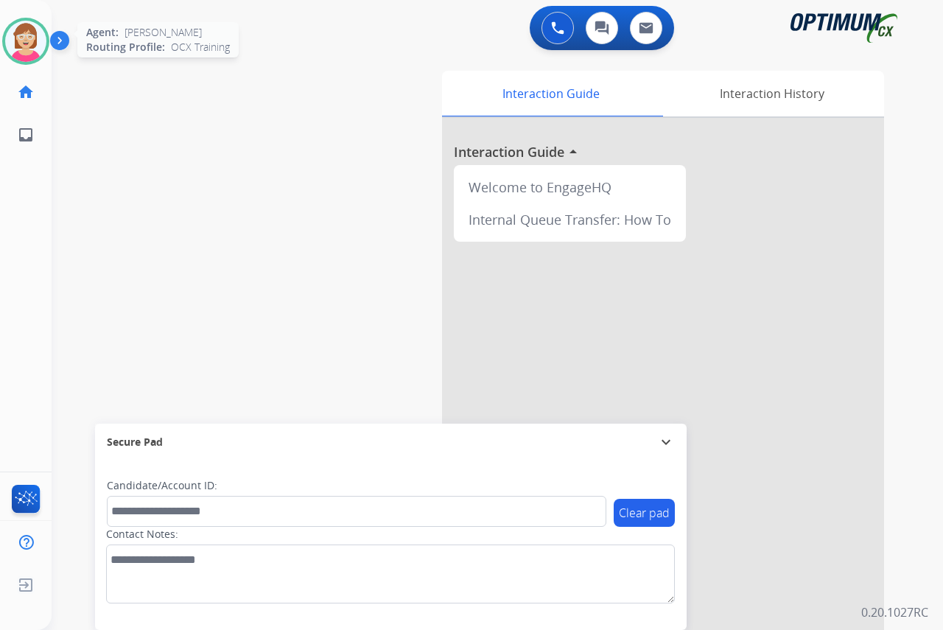
click at [26, 36] on img at bounding box center [25, 41] width 41 height 41
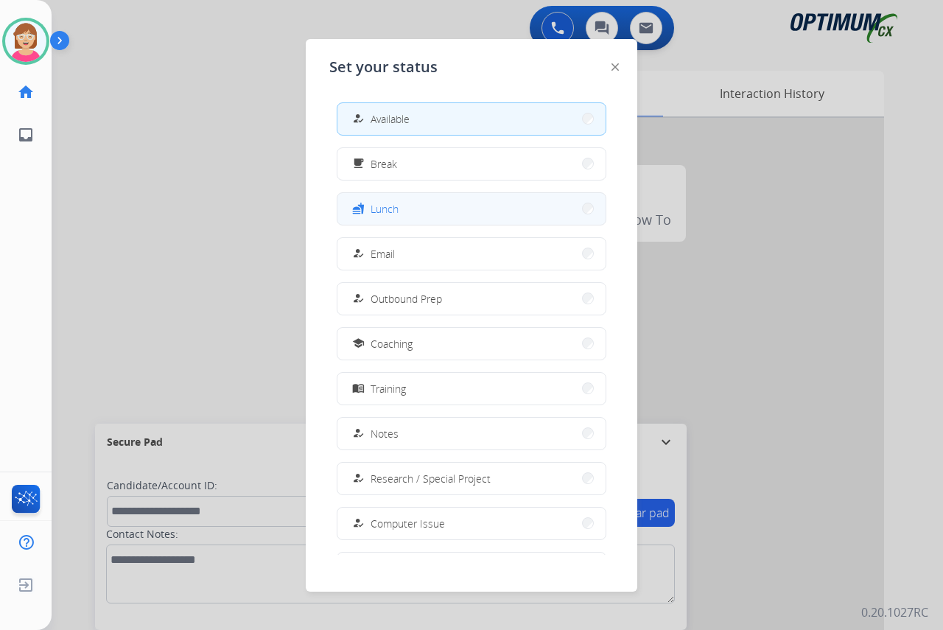
click at [401, 206] on button "fastfood Lunch" at bounding box center [471, 209] width 268 height 32
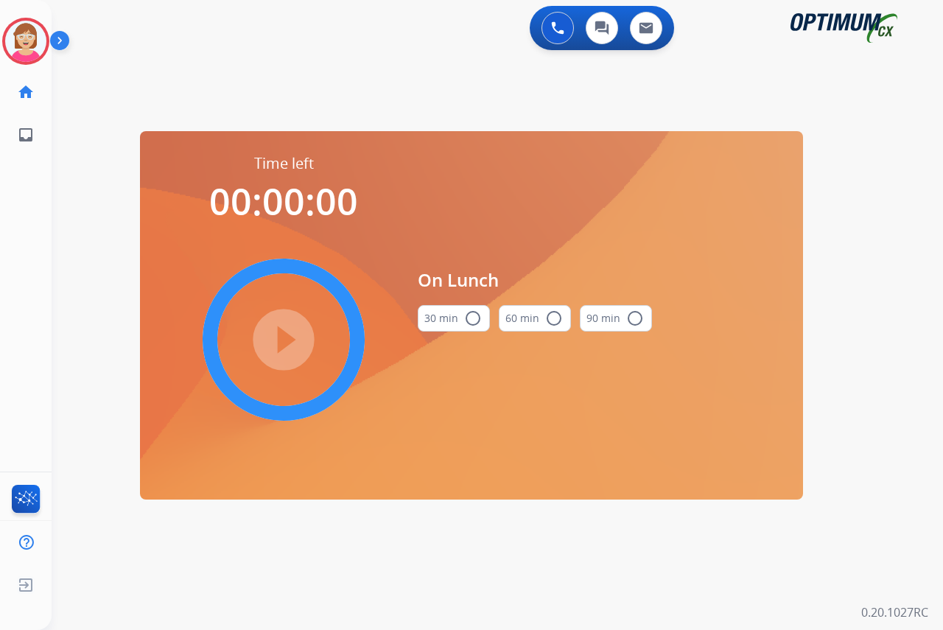
click at [473, 317] on mat-icon "radio_button_unchecked" at bounding box center [473, 318] width 18 height 18
click at [280, 333] on mat-icon "play_circle_filled" at bounding box center [284, 340] width 18 height 18
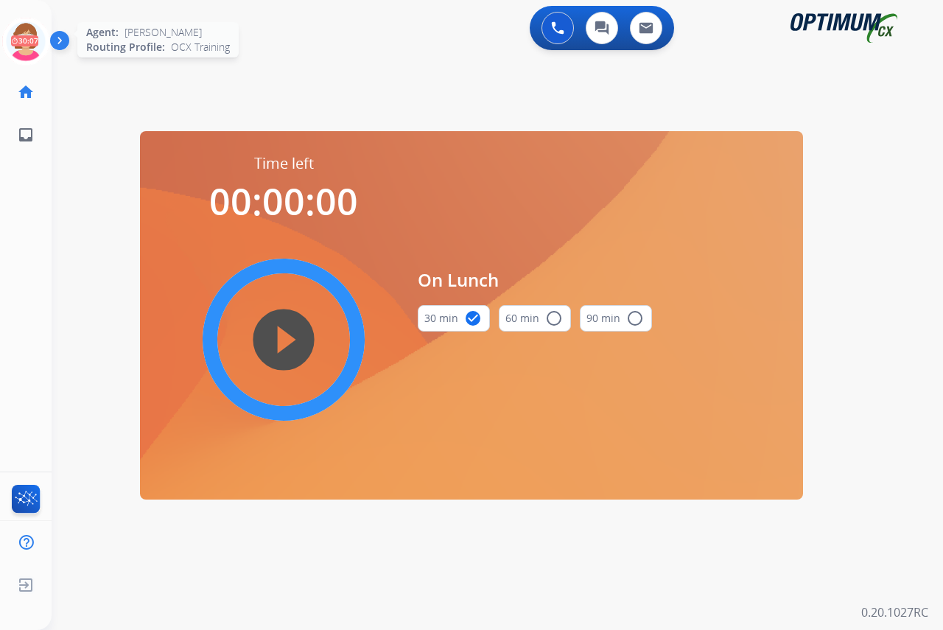
click at [24, 33] on icon at bounding box center [26, 42] width 48 height 48
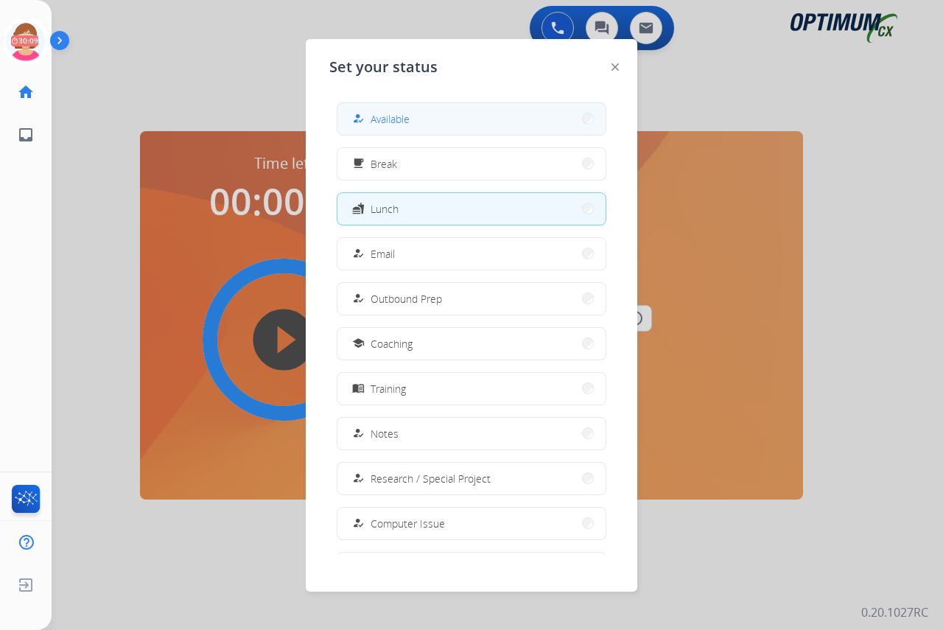
click at [381, 118] on span "Available" at bounding box center [390, 118] width 39 height 15
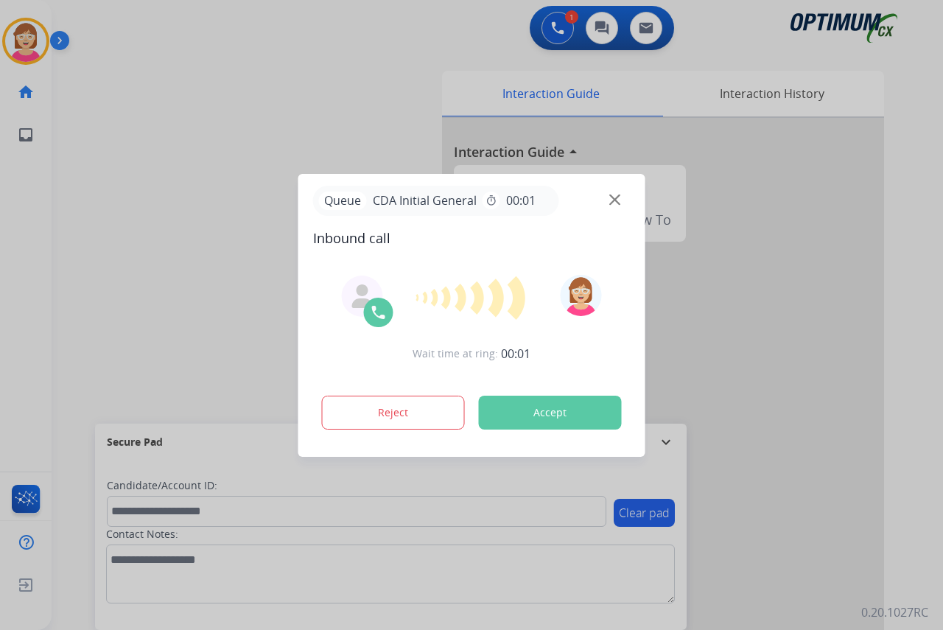
click at [14, 284] on div at bounding box center [471, 315] width 943 height 630
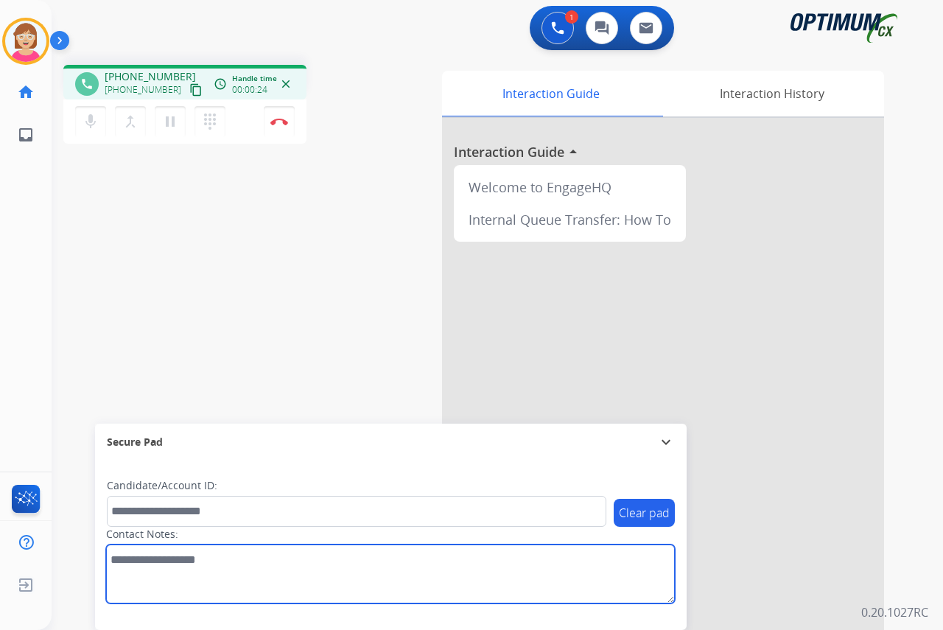
click at [138, 566] on textarea at bounding box center [390, 573] width 569 height 59
type textarea "****"
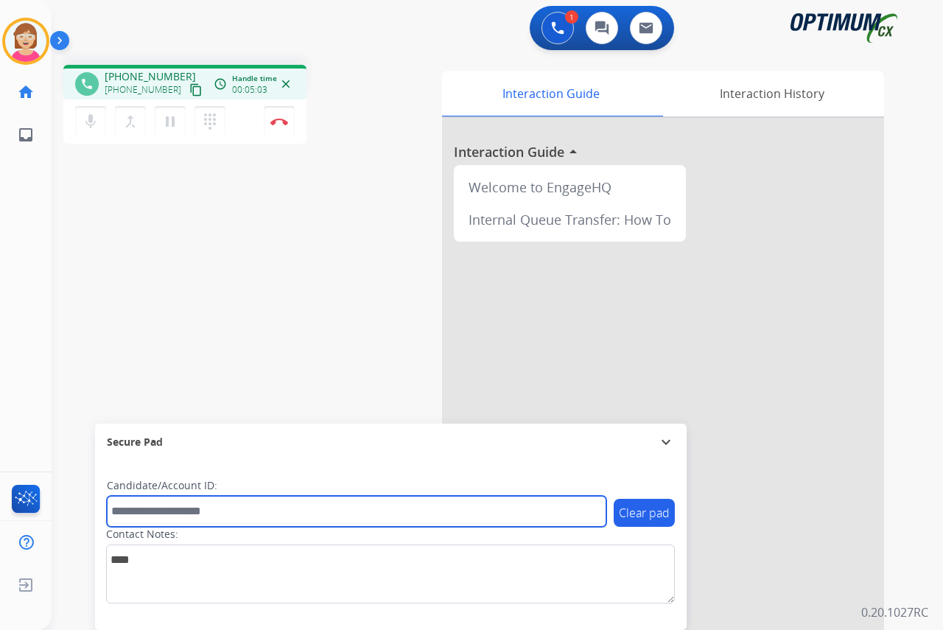
click at [138, 513] on input "text" at bounding box center [356, 511] width 499 height 31
type input "*******"
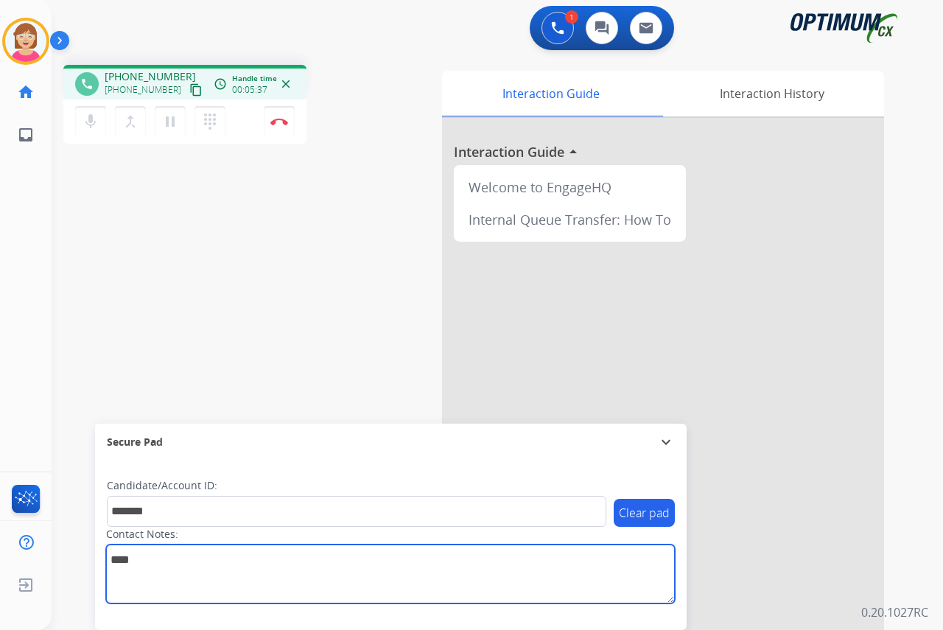
click at [161, 559] on textarea at bounding box center [390, 573] width 569 height 59
type textarea "**********"
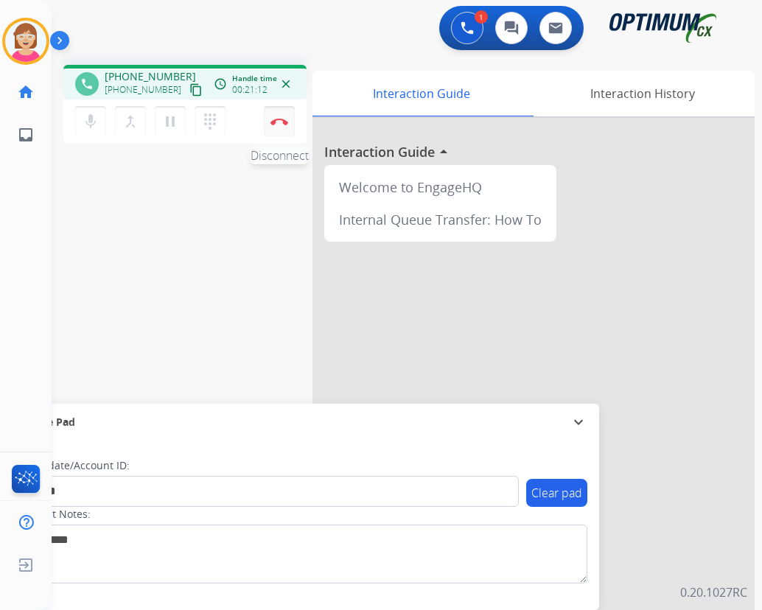
click at [276, 122] on img at bounding box center [279, 121] width 18 height 7
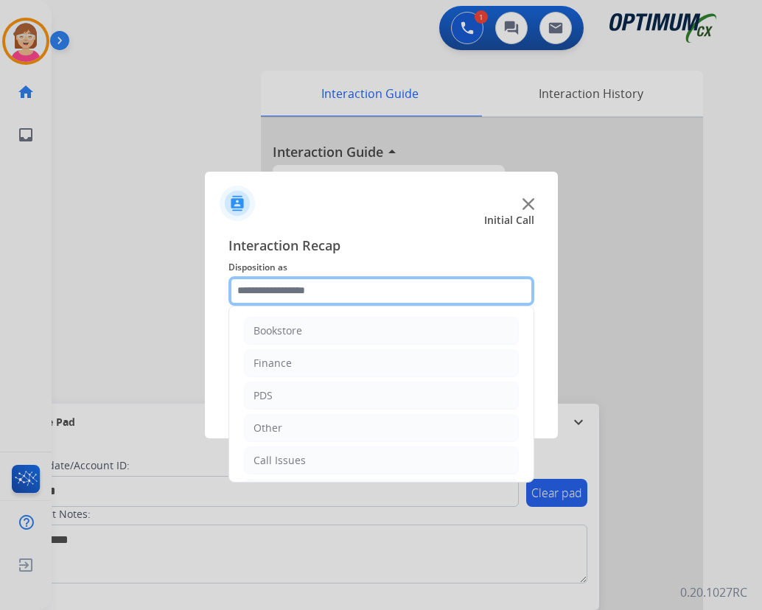
click at [261, 292] on input "text" at bounding box center [381, 290] width 306 height 29
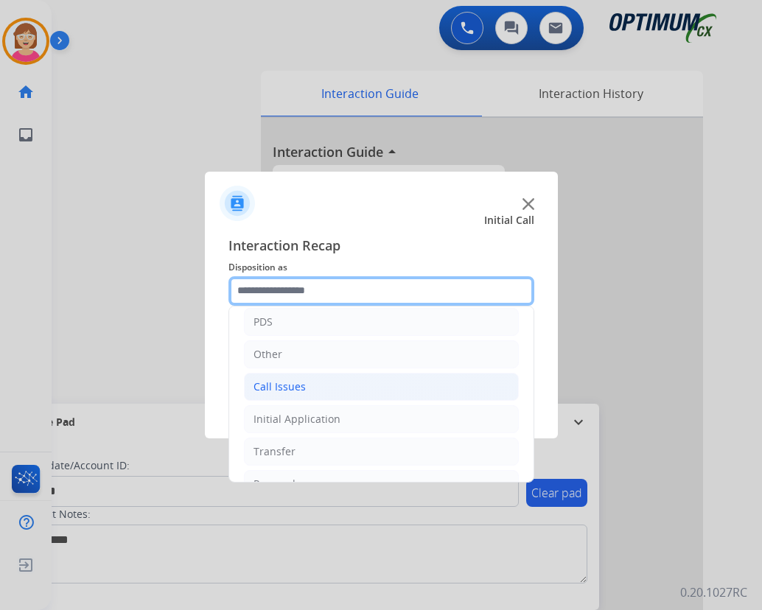
scroll to position [100, 0]
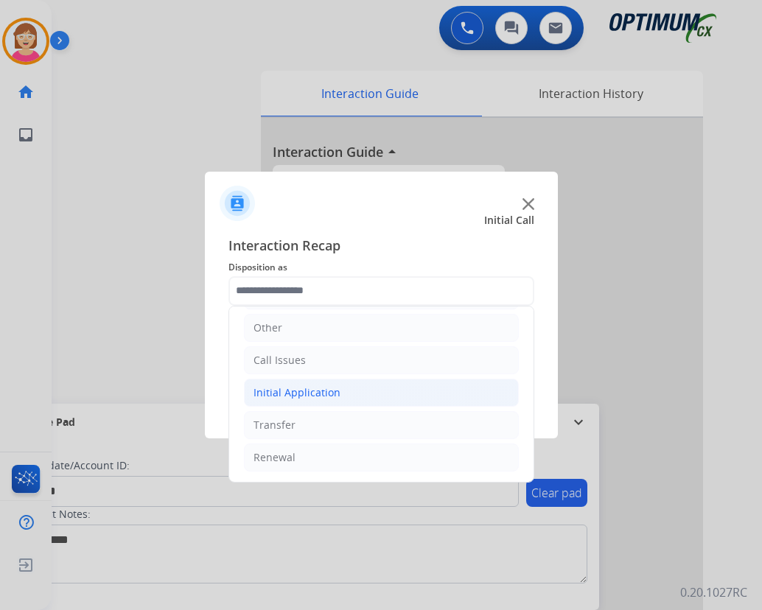
click at [286, 394] on div "Initial Application" at bounding box center [296, 392] width 87 height 15
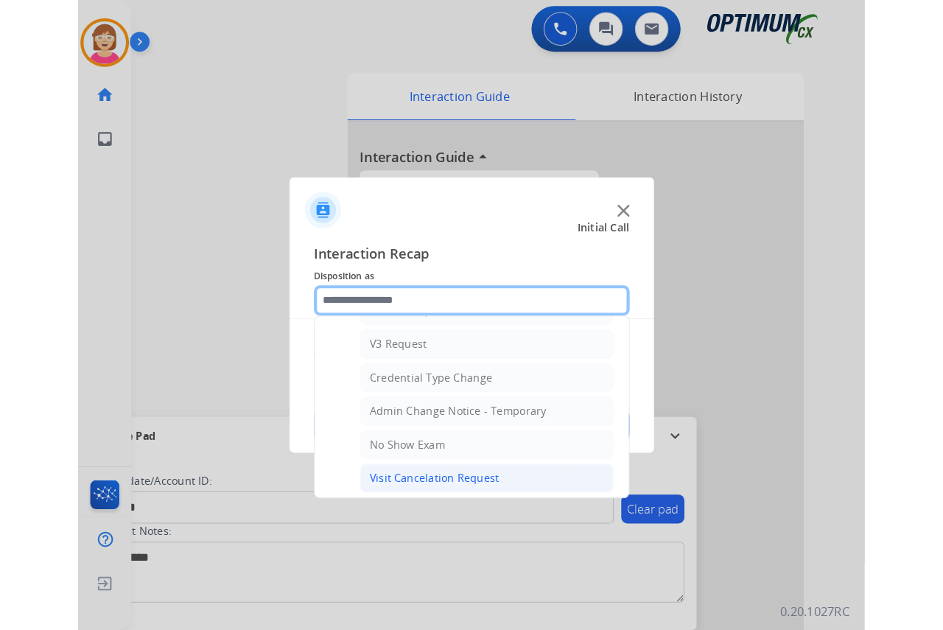
scroll to position [469, 0]
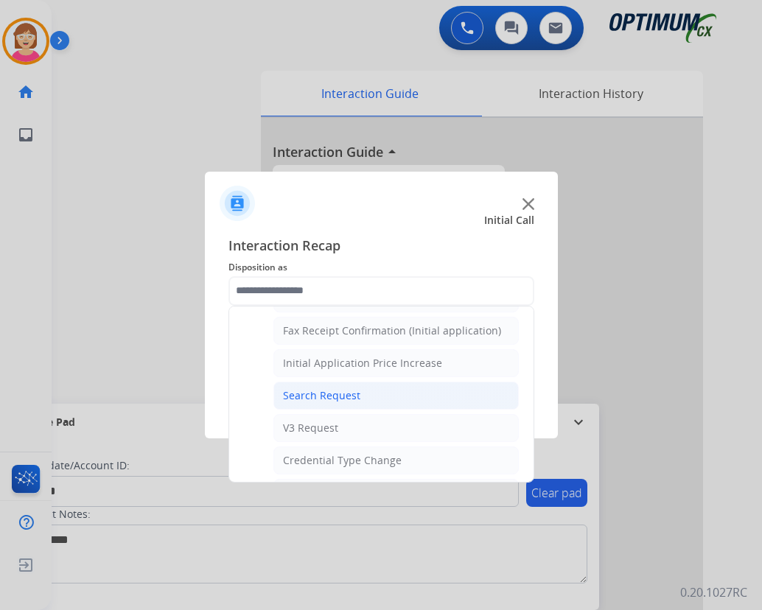
click at [319, 397] on div "Search Request" at bounding box center [321, 395] width 77 height 15
type input "**********"
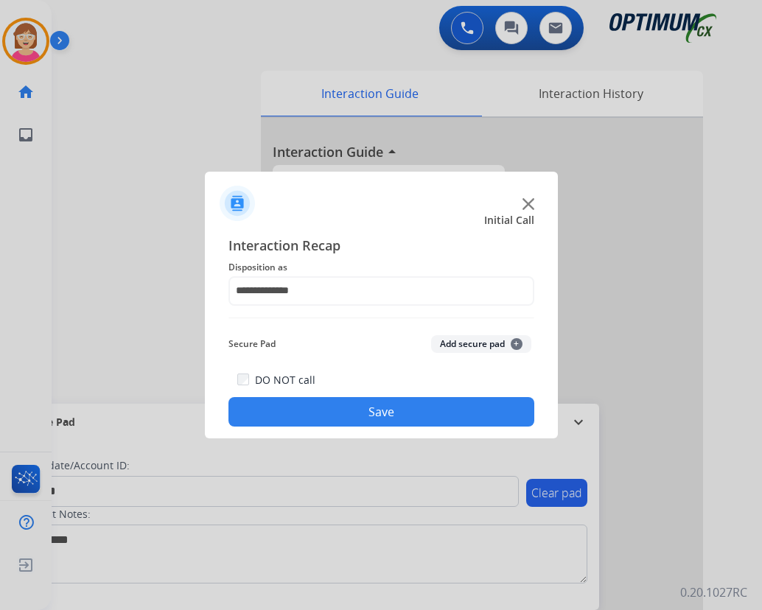
click at [519, 342] on span "+" at bounding box center [516, 344] width 12 height 12
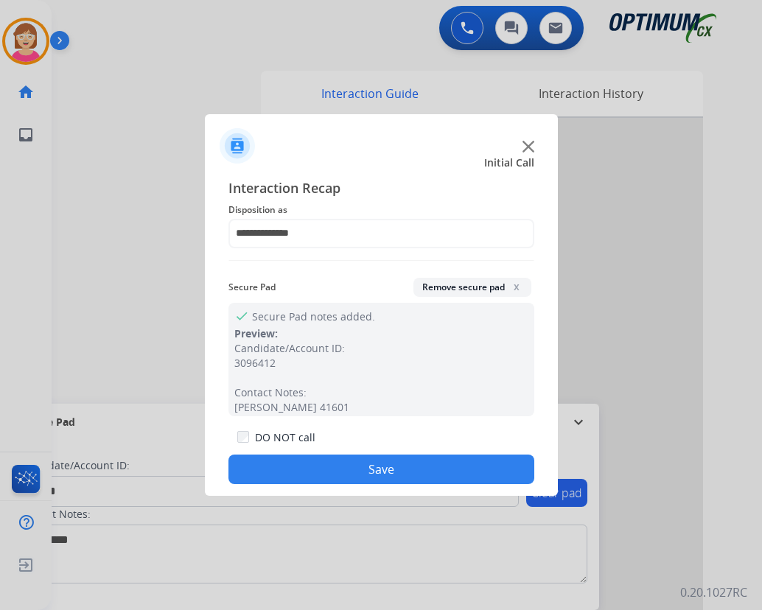
click at [285, 463] on button "Save" at bounding box center [381, 469] width 306 height 29
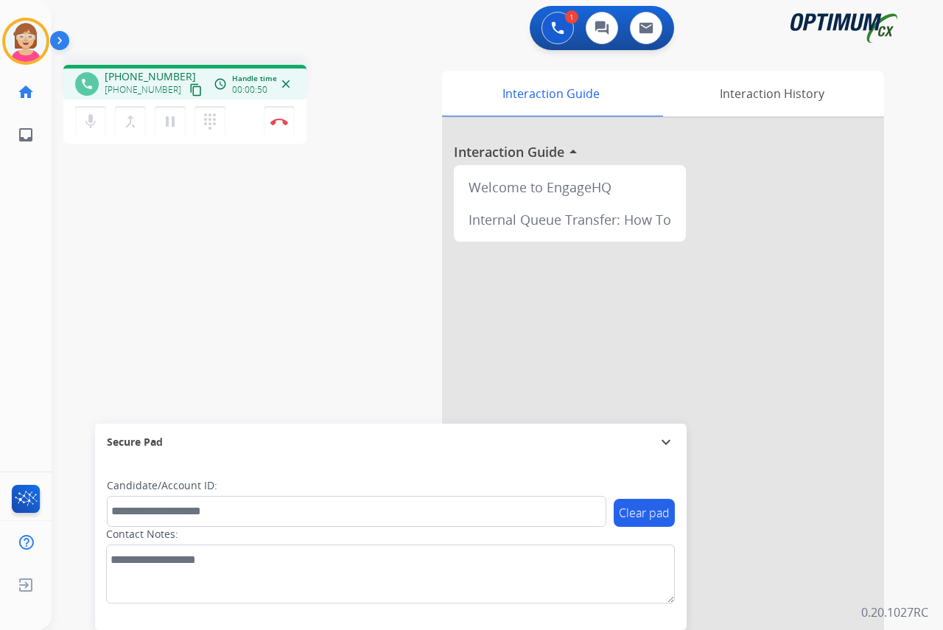
click at [14, 262] on div "[PERSON_NAME] Edit Avatar Agent: [PERSON_NAME] Profile: OCX Training home Home …" at bounding box center [26, 315] width 52 height 630
click at [277, 118] on img at bounding box center [279, 121] width 18 height 7
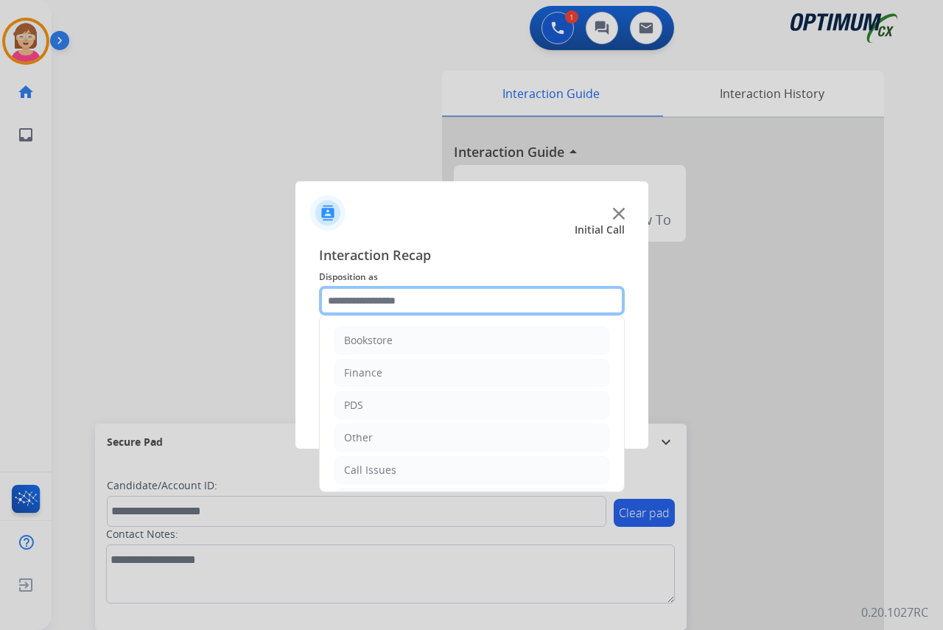
click at [353, 303] on input "text" at bounding box center [472, 300] width 306 height 29
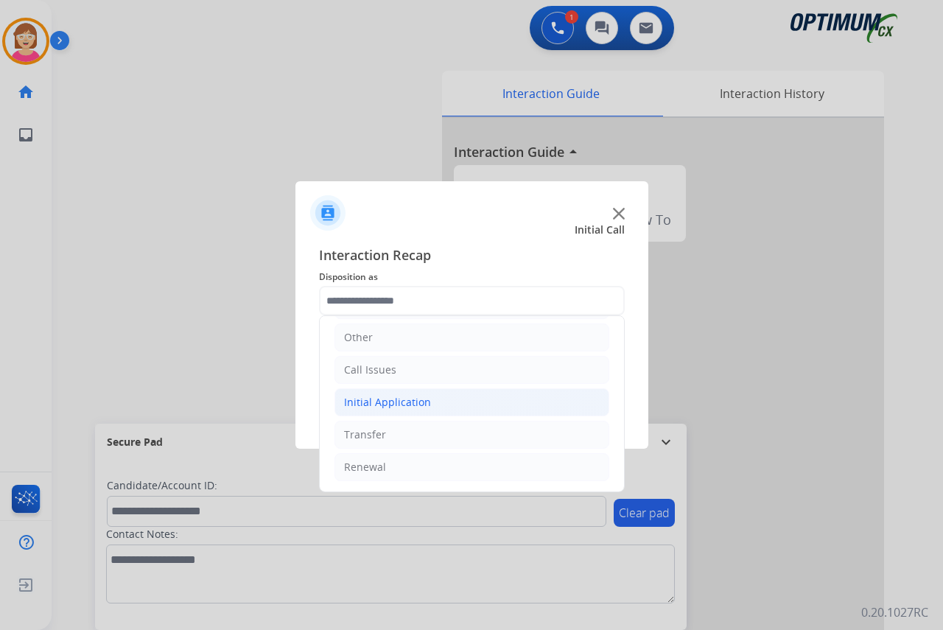
click at [381, 404] on div "Initial Application" at bounding box center [387, 402] width 87 height 15
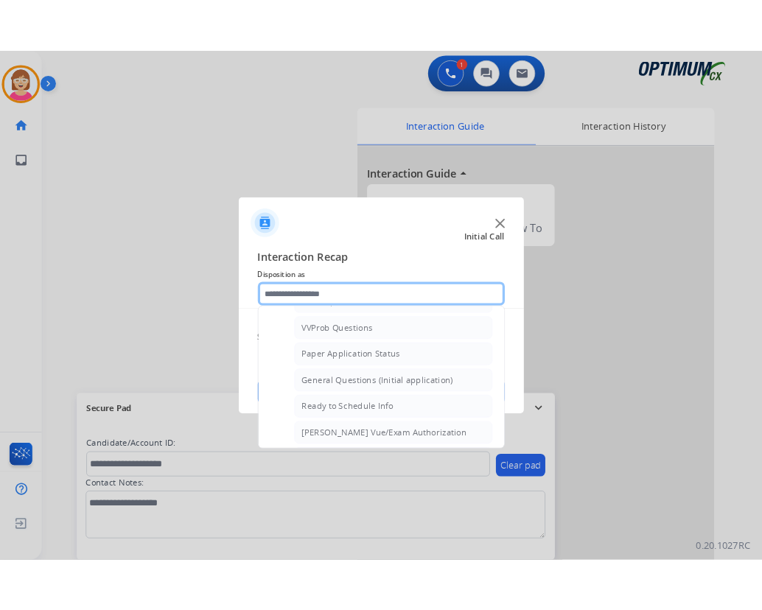
scroll to position [837, 0]
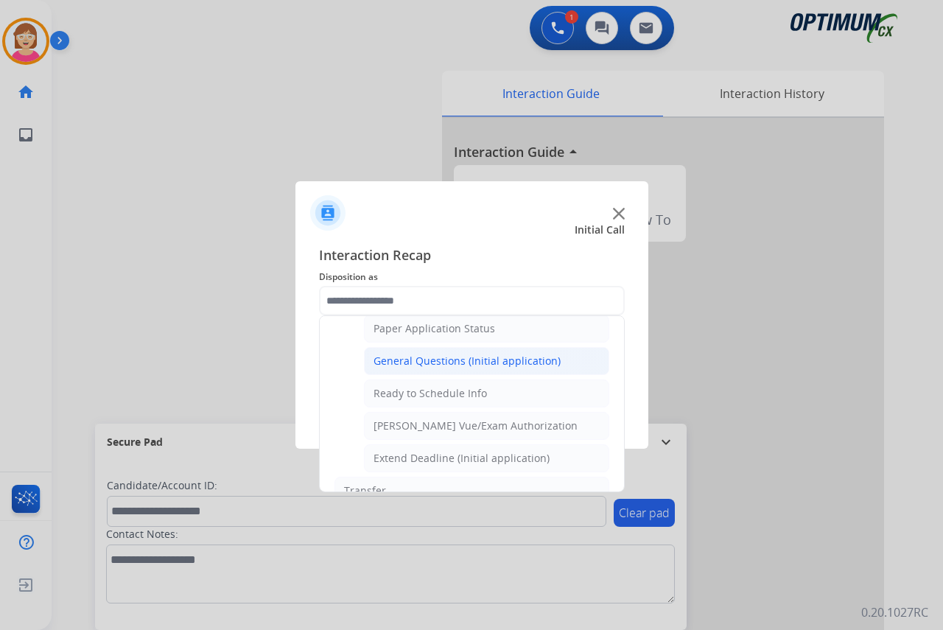
click at [423, 362] on div "General Questions (Initial application)" at bounding box center [466, 361] width 187 height 15
type input "**********"
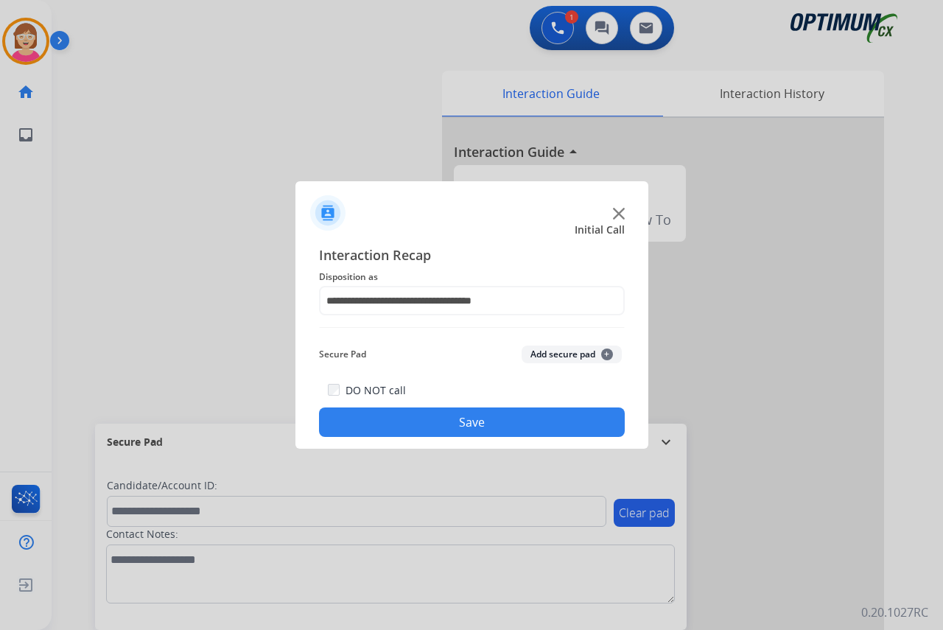
click at [423, 362] on div "Secure Pad Add secure pad +" at bounding box center [472, 354] width 306 height 29
click at [606, 353] on span "+" at bounding box center [607, 354] width 12 height 12
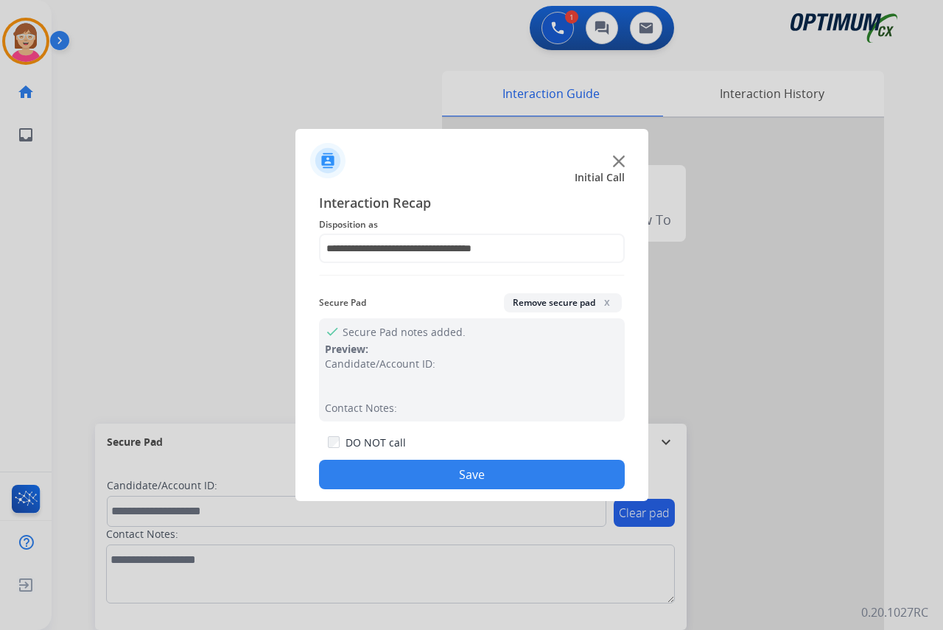
click at [376, 481] on button "Save" at bounding box center [472, 474] width 306 height 29
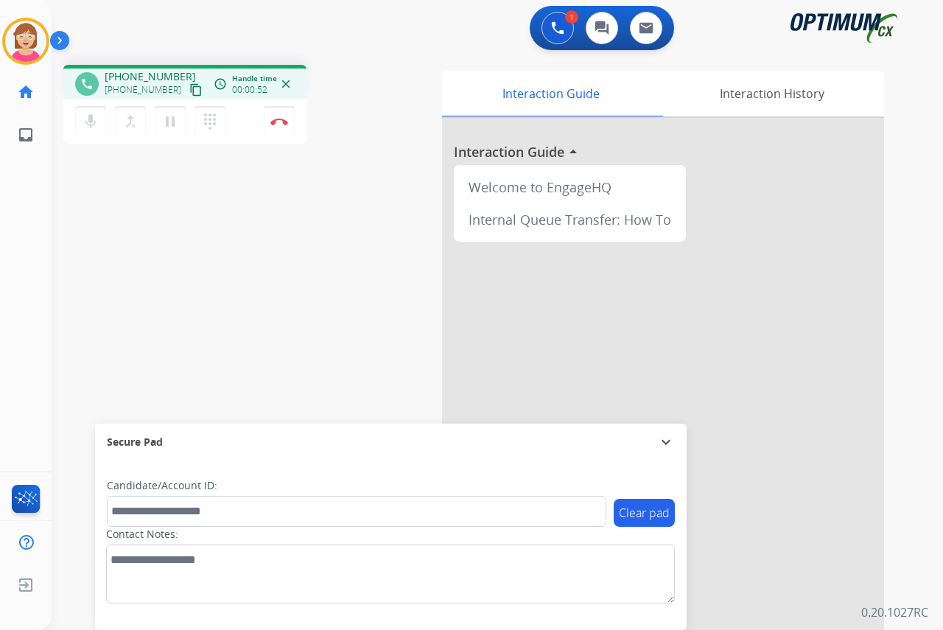
click at [26, 231] on div "[PERSON_NAME] Edit Avatar Agent: [PERSON_NAME] Profile: OCX Training home Home …" at bounding box center [26, 315] width 52 height 630
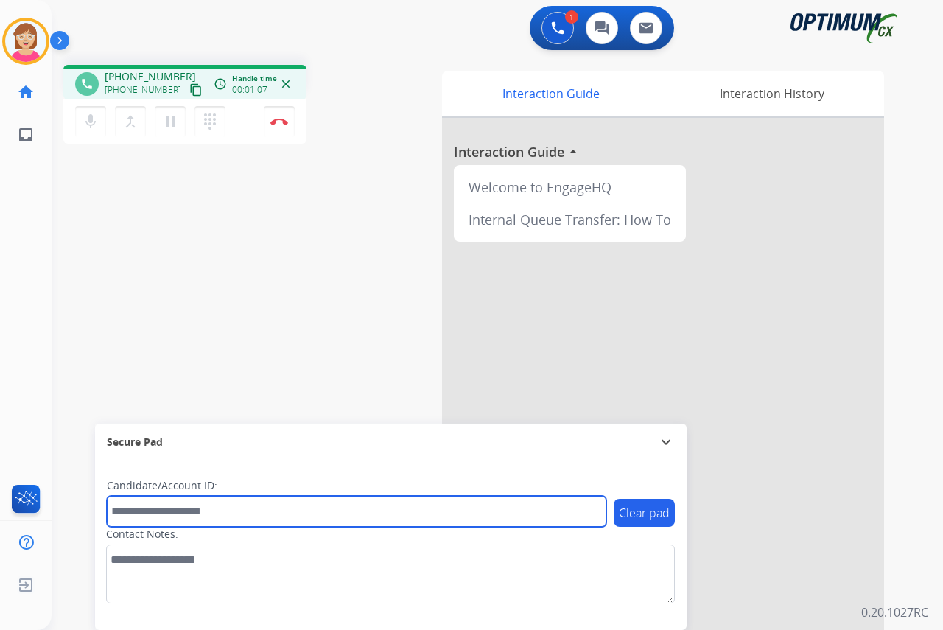
click at [139, 512] on input "text" at bounding box center [356, 511] width 499 height 31
click at [138, 508] on input "text" at bounding box center [356, 511] width 499 height 31
type input "*********"
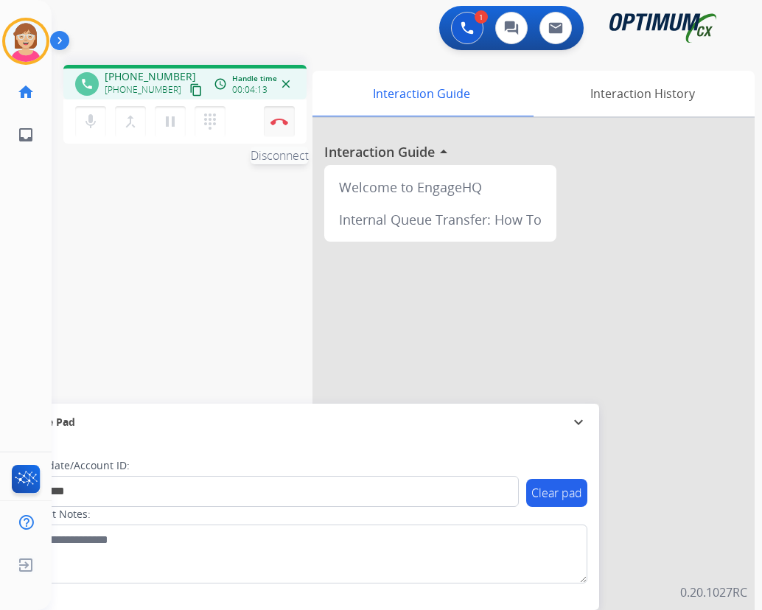
click at [279, 121] on img at bounding box center [279, 121] width 18 height 7
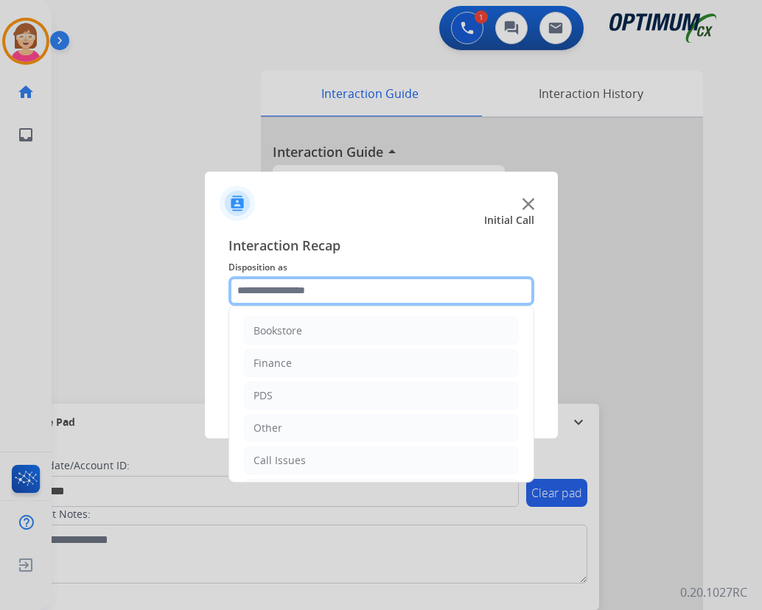
click at [259, 290] on input "text" at bounding box center [381, 290] width 306 height 29
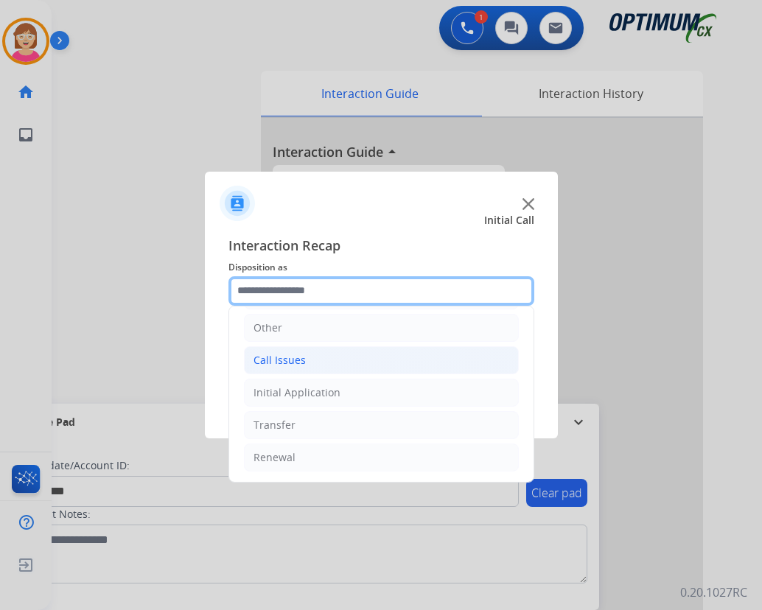
scroll to position [0, 0]
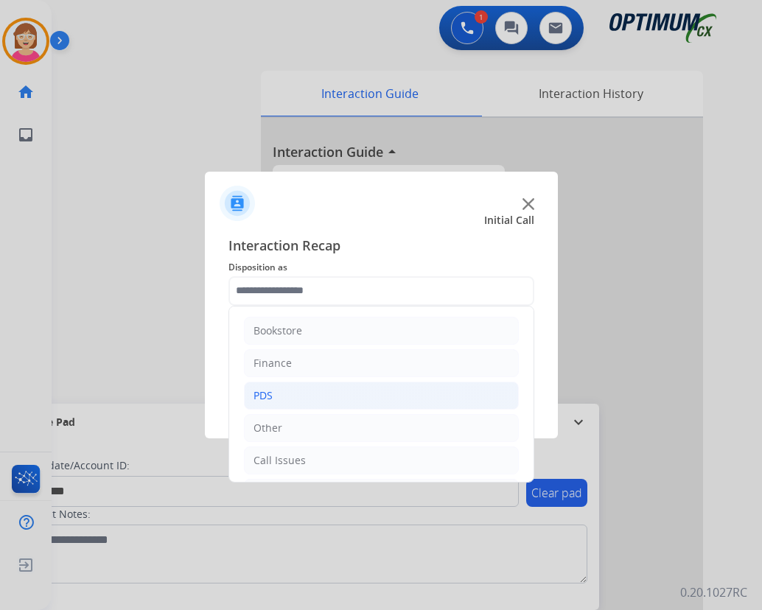
click at [270, 393] on div "PDS" at bounding box center [262, 395] width 19 height 15
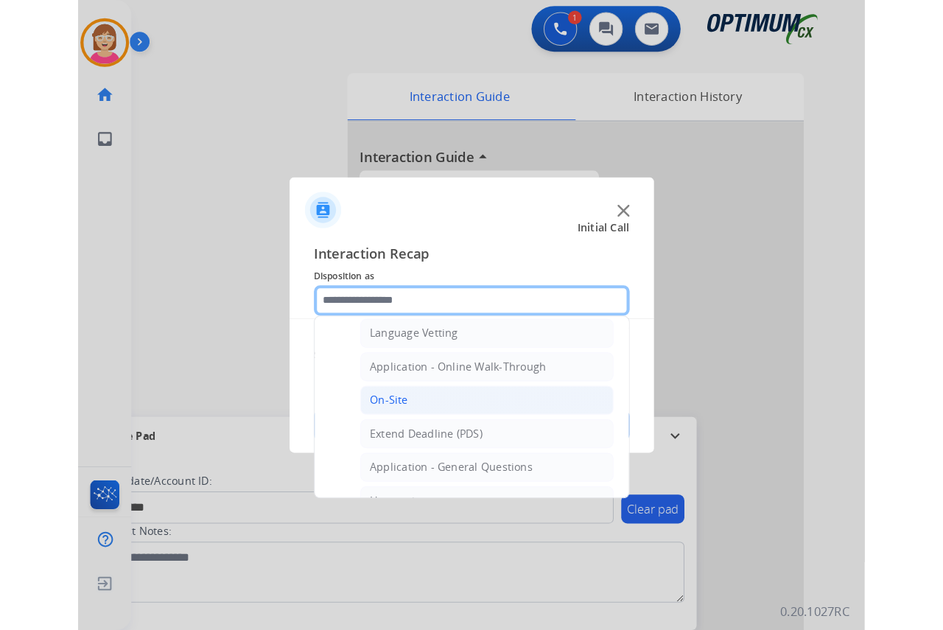
scroll to position [295, 0]
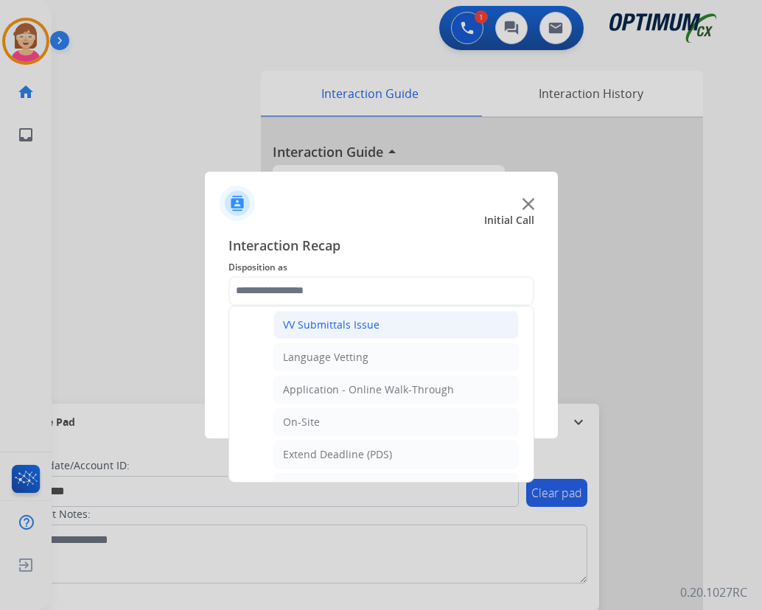
click at [340, 326] on div "VV Submittals Issue" at bounding box center [331, 324] width 97 height 15
type input "**********"
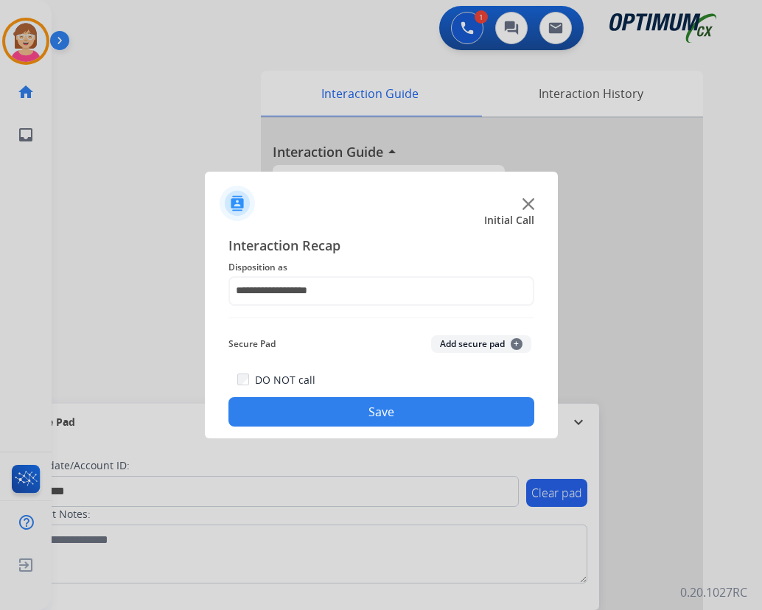
click at [518, 340] on span "+" at bounding box center [516, 344] width 12 height 12
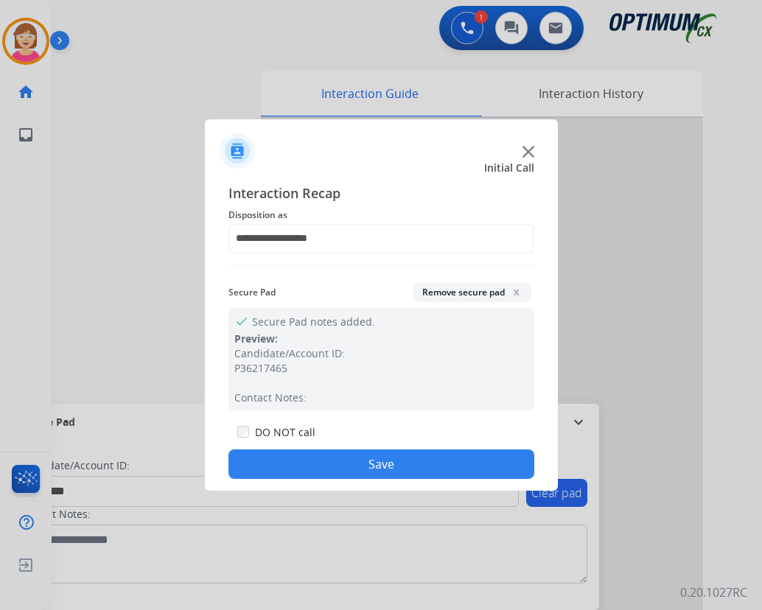
click at [302, 460] on button "Save" at bounding box center [381, 463] width 306 height 29
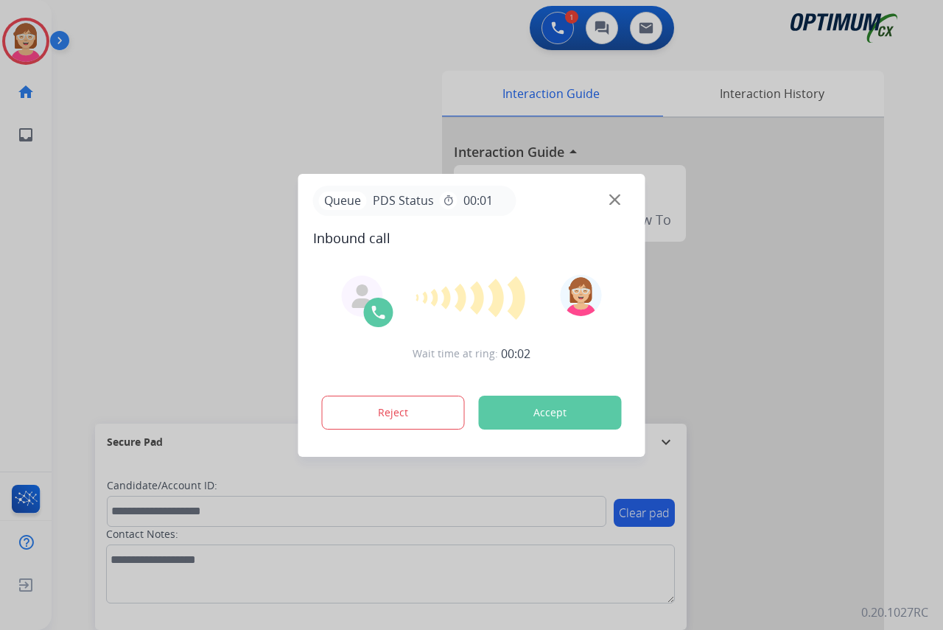
click at [20, 326] on div at bounding box center [471, 315] width 943 height 630
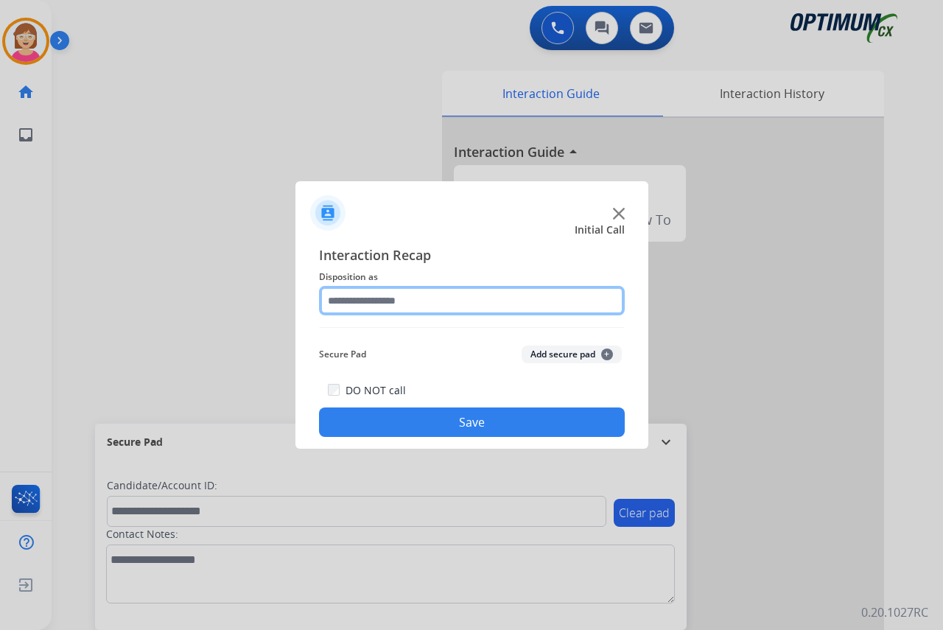
click at [348, 298] on input "text" at bounding box center [472, 300] width 306 height 29
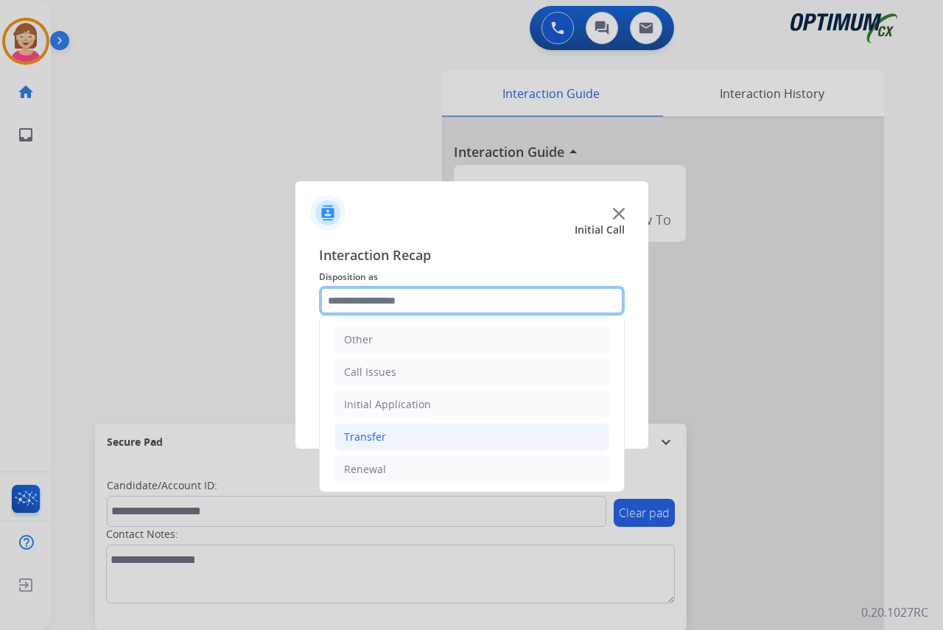
scroll to position [100, 0]
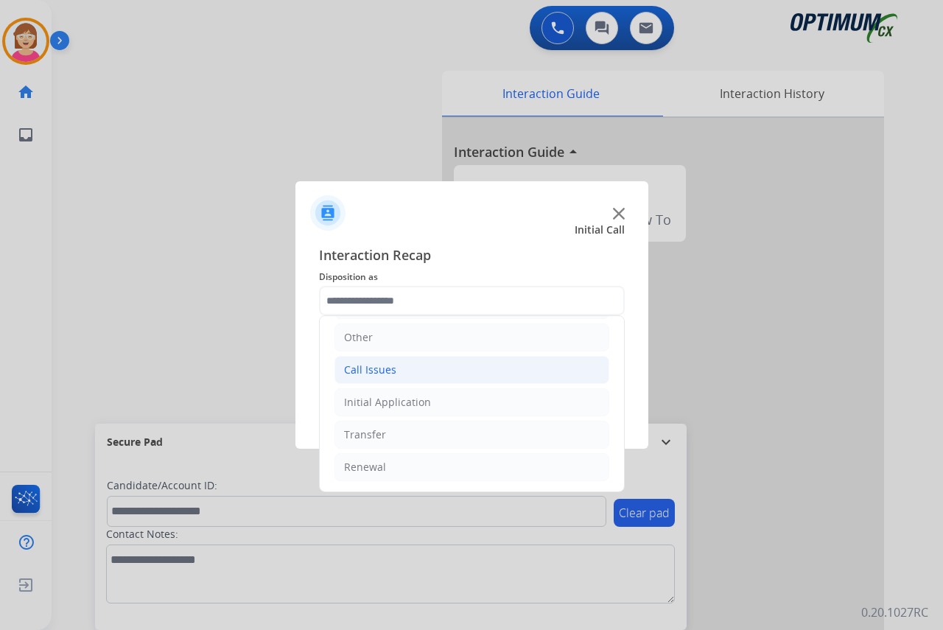
click at [365, 372] on div "Call Issues" at bounding box center [370, 369] width 52 height 15
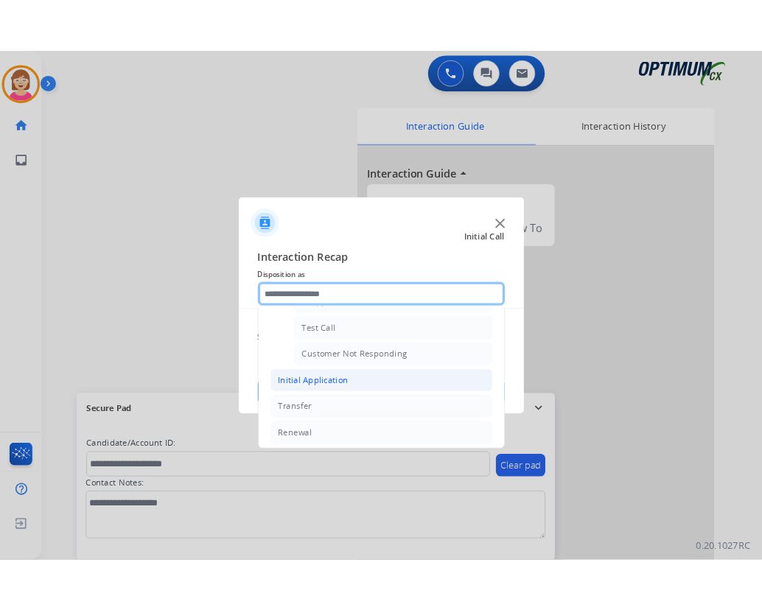
scroll to position [262, 0]
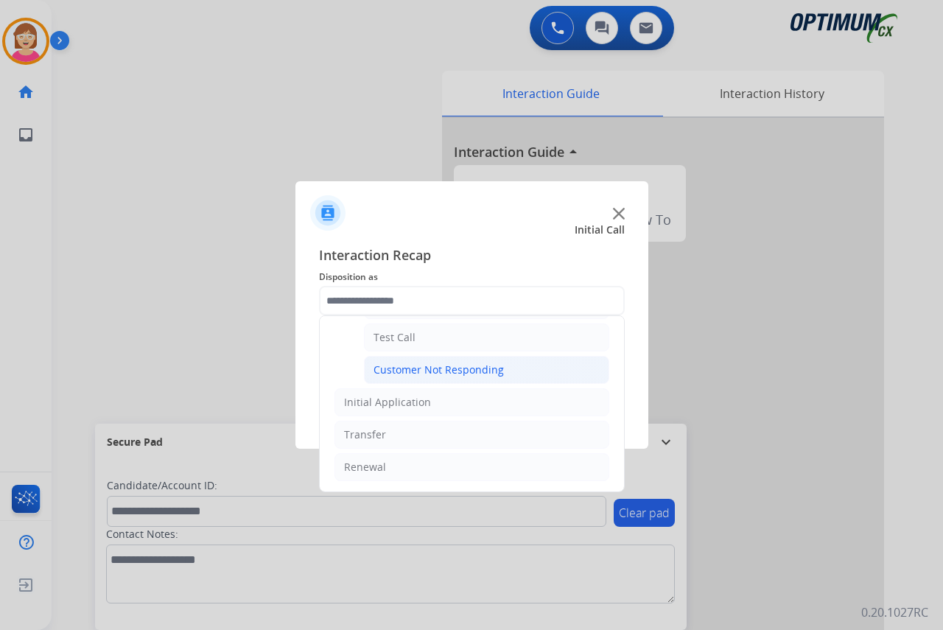
click at [418, 368] on div "Customer Not Responding" at bounding box center [438, 369] width 130 height 15
type input "**********"
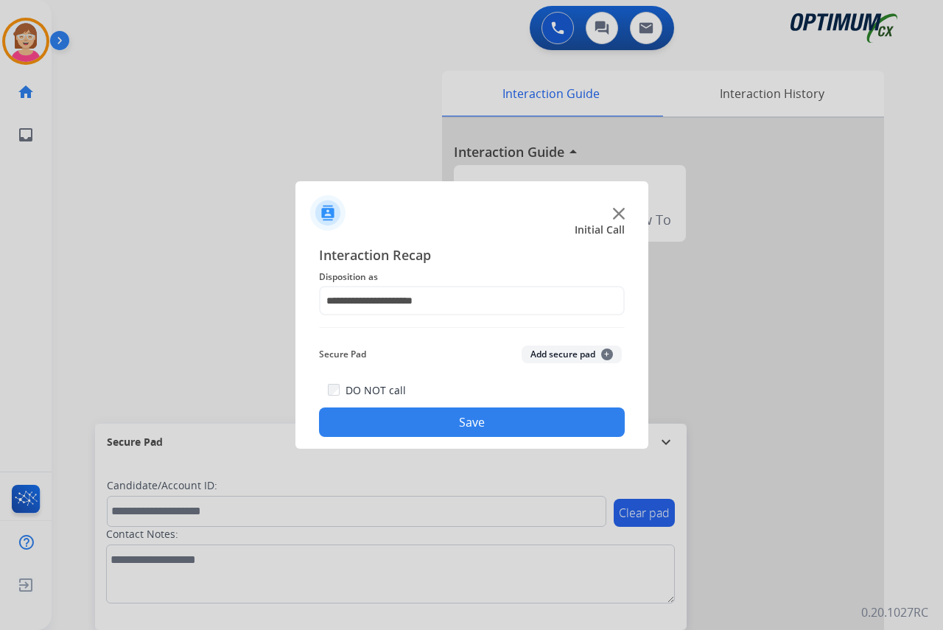
click at [603, 352] on span "+" at bounding box center [607, 354] width 12 height 12
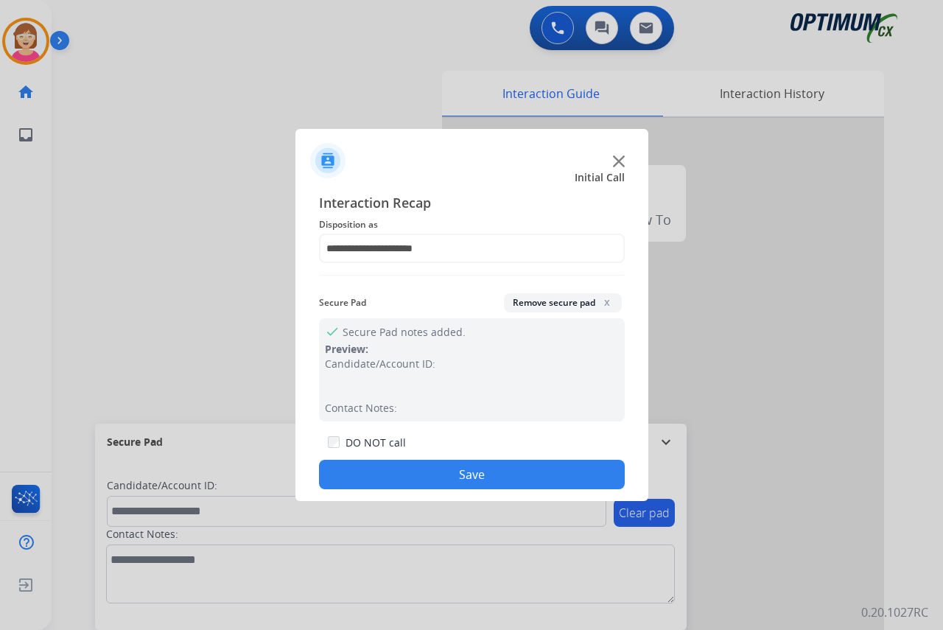
click at [391, 471] on button "Save" at bounding box center [472, 474] width 306 height 29
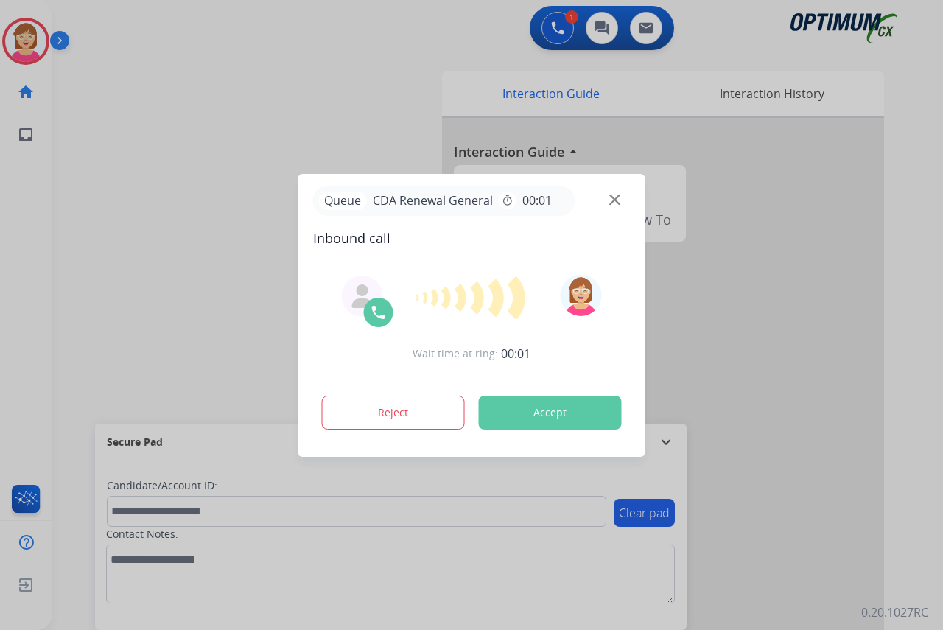
click at [7, 325] on div at bounding box center [471, 315] width 943 height 630
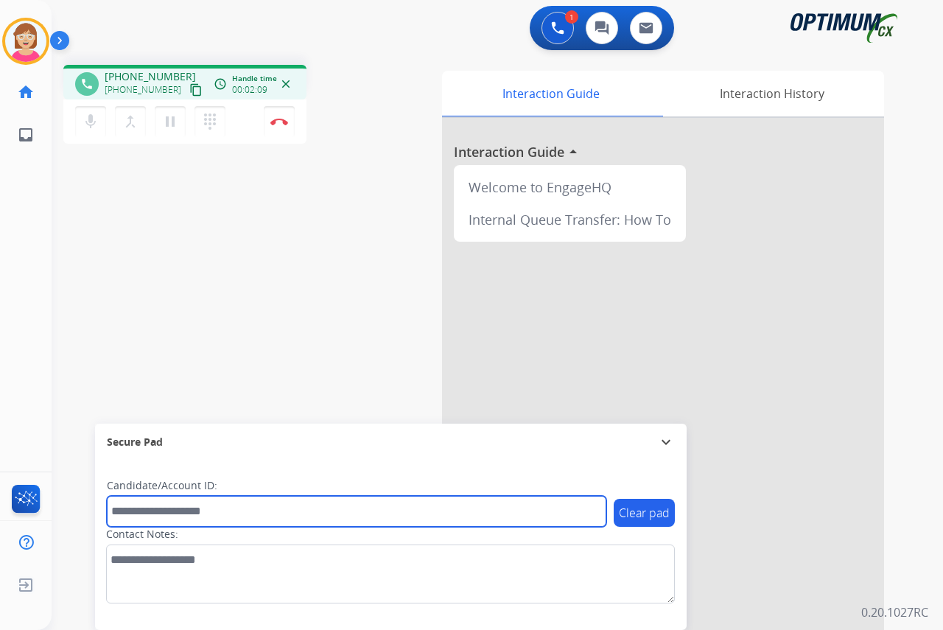
click at [138, 507] on input "text" at bounding box center [356, 511] width 499 height 31
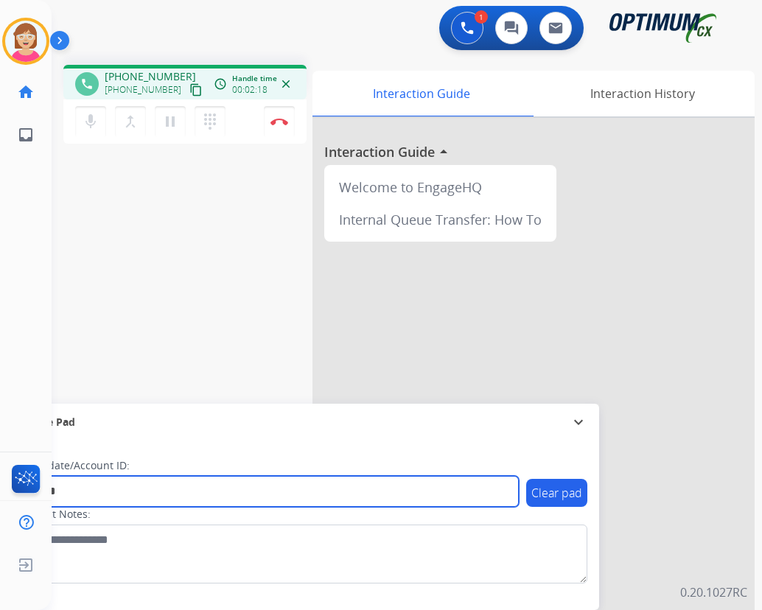
type input "*******"
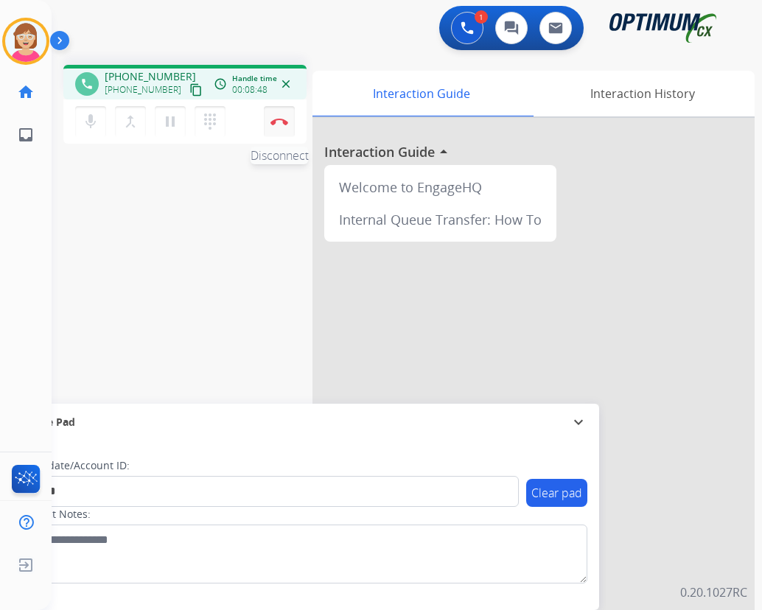
click at [278, 121] on img at bounding box center [279, 121] width 18 height 7
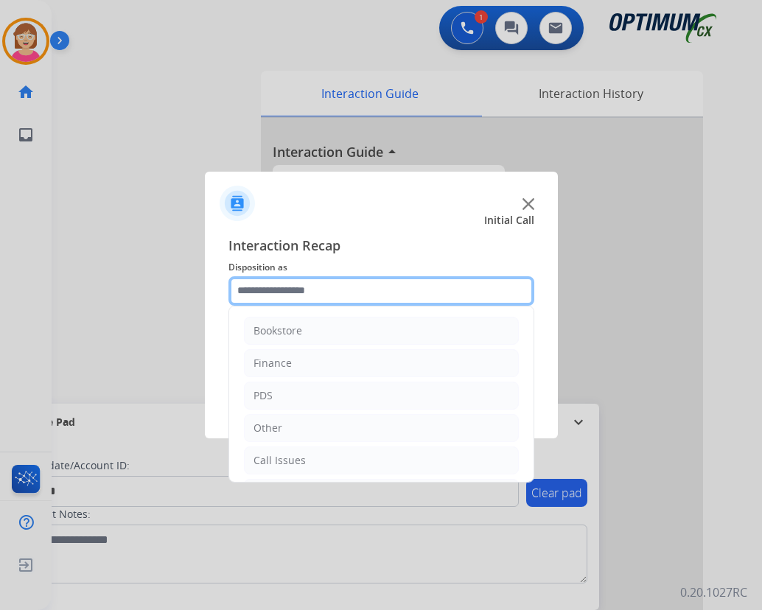
drag, startPoint x: 278, startPoint y: 121, endPoint x: 241, endPoint y: 287, distance: 170.5
click at [241, 287] on input "text" at bounding box center [381, 290] width 306 height 29
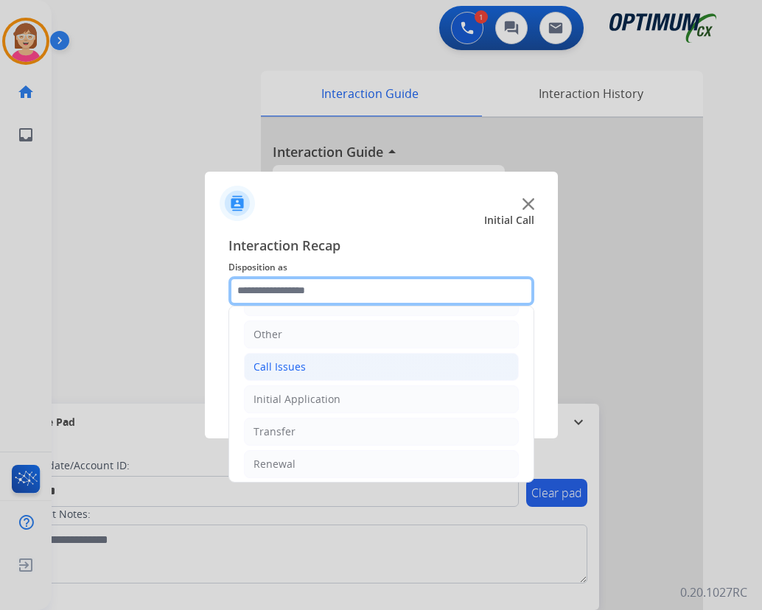
scroll to position [100, 0]
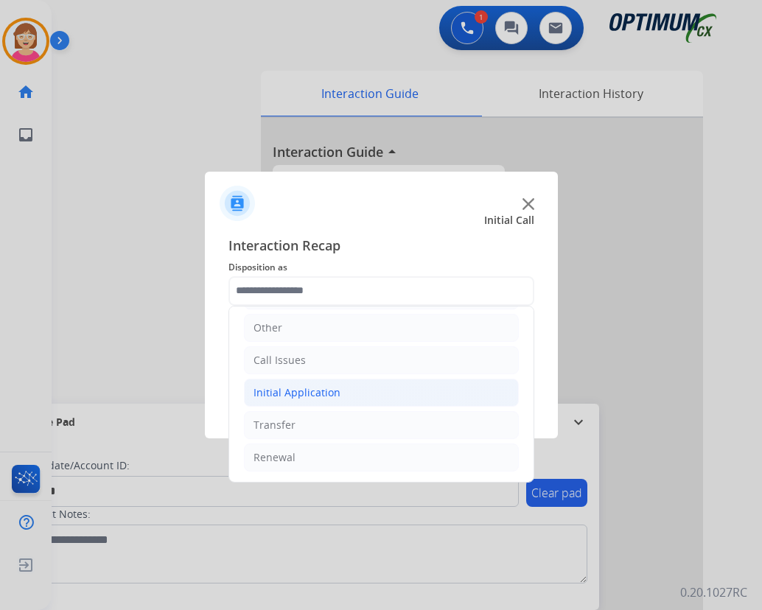
click at [298, 391] on div "Initial Application" at bounding box center [296, 392] width 87 height 15
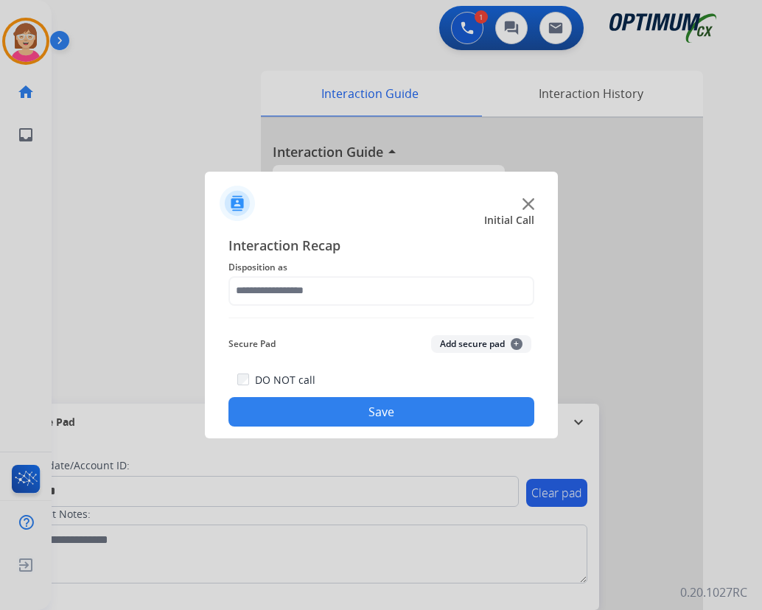
drag, startPoint x: 340, startPoint y: 419, endPoint x: 295, endPoint y: 430, distance: 46.3
click at [295, 430] on div "Interaction Recap Disposition as Secure Pad Add secure pad + DO NOT call Save" at bounding box center [381, 331] width 353 height 216
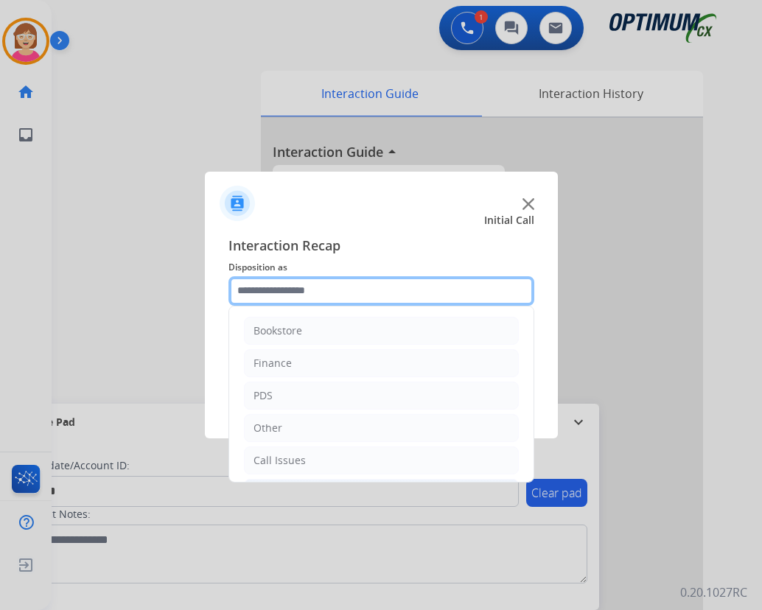
click at [272, 288] on input "text" at bounding box center [381, 290] width 306 height 29
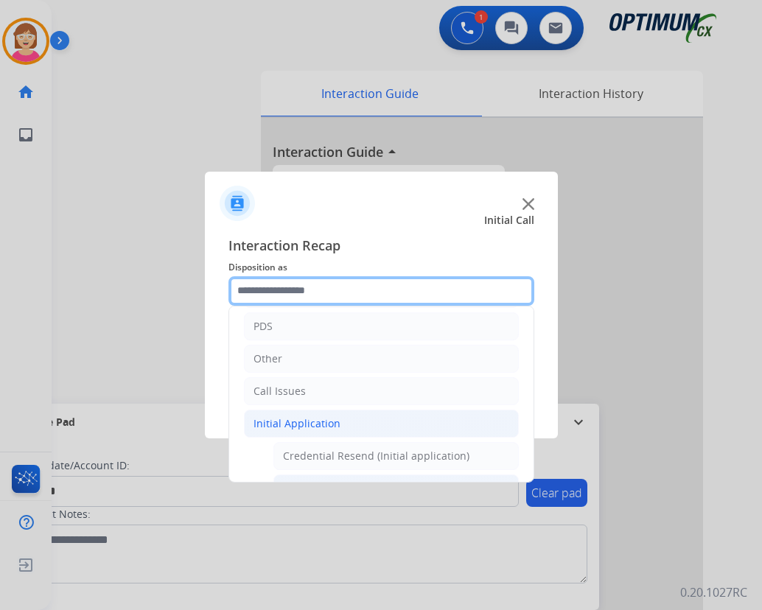
scroll to position [147, 0]
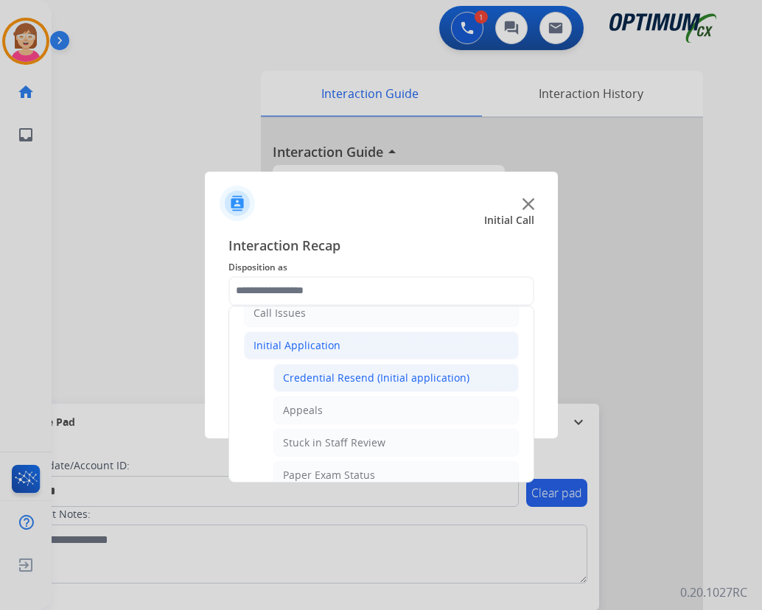
click at [371, 375] on div "Credential Resend (Initial application)" at bounding box center [376, 378] width 186 height 15
type input "**********"
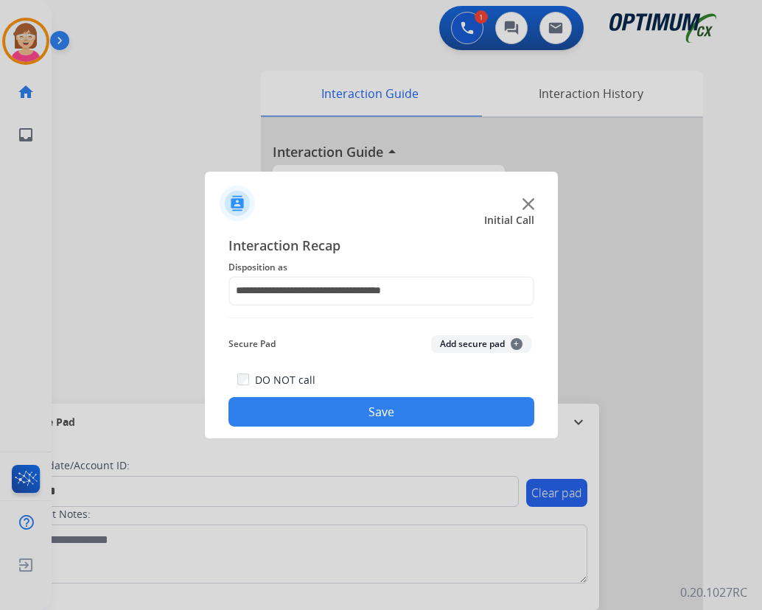
click at [519, 343] on span "+" at bounding box center [516, 344] width 12 height 12
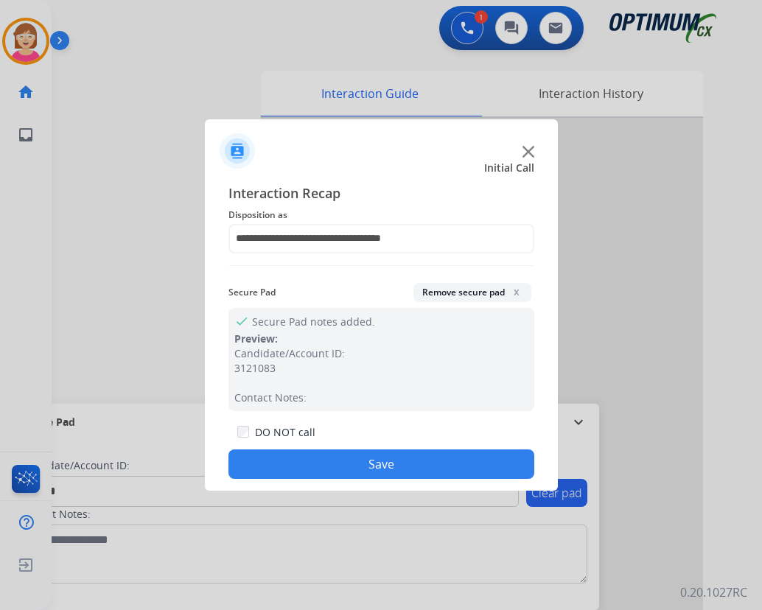
click at [316, 457] on button "Save" at bounding box center [381, 463] width 306 height 29
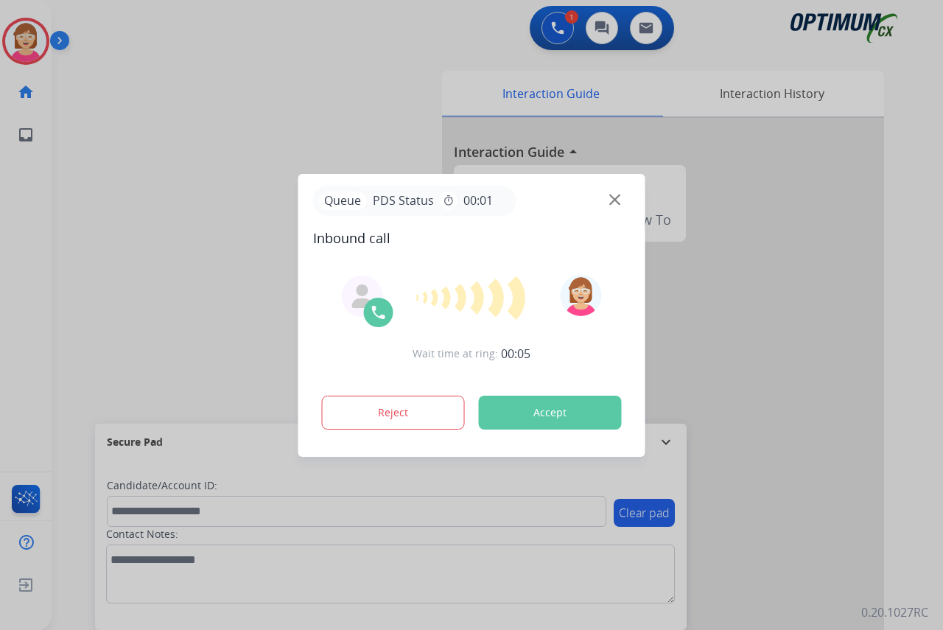
click at [19, 263] on div at bounding box center [471, 315] width 943 height 630
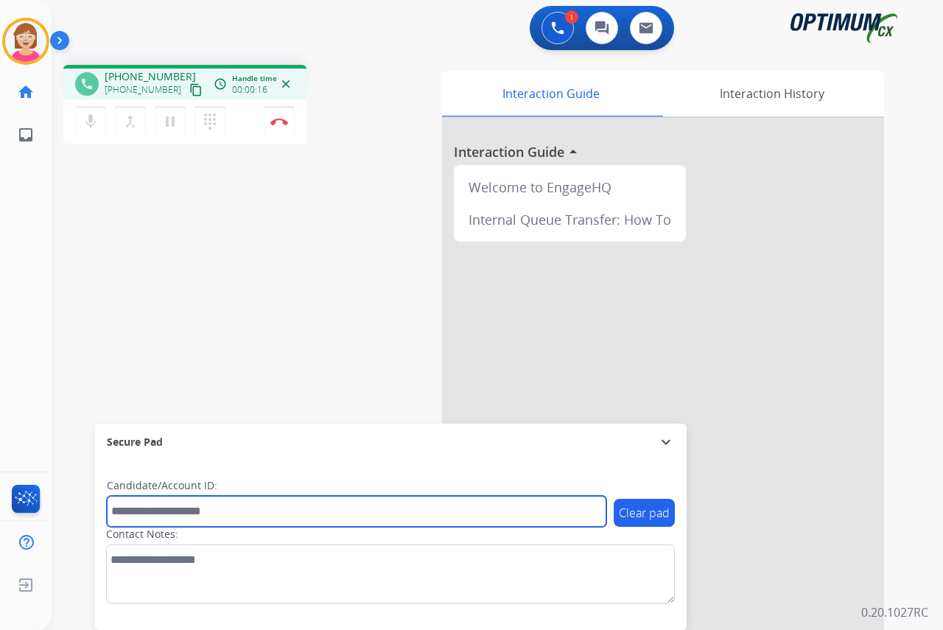
click at [124, 511] on input "text" at bounding box center [356, 511] width 499 height 31
paste input "**********"
drag, startPoint x: 281, startPoint y: 515, endPoint x: 117, endPoint y: 515, distance: 163.5
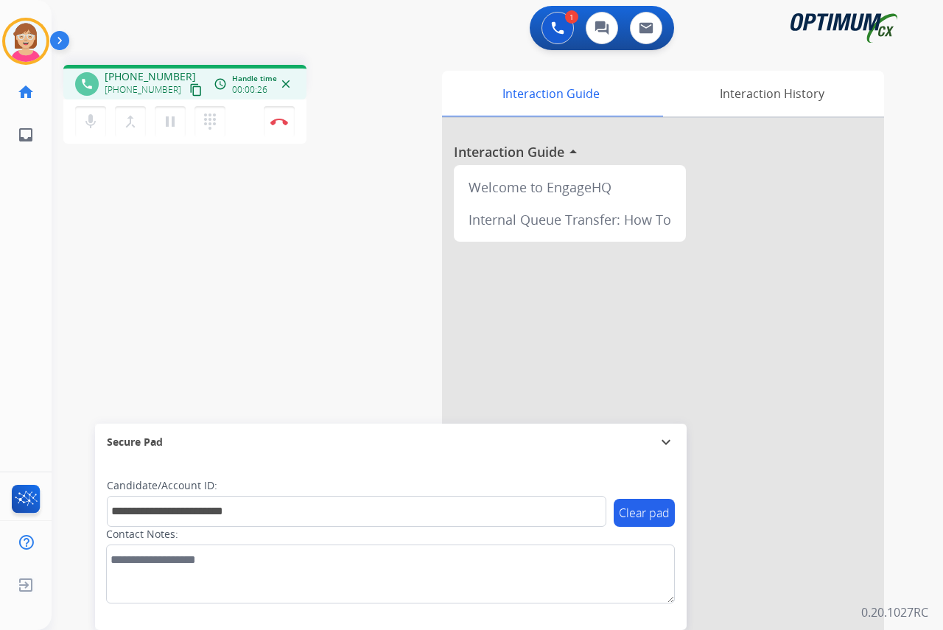
drag, startPoint x: 117, startPoint y: 515, endPoint x: 104, endPoint y: 515, distance: 13.3
drag, startPoint x: 104, startPoint y: 515, endPoint x: 87, endPoint y: 515, distance: 16.9
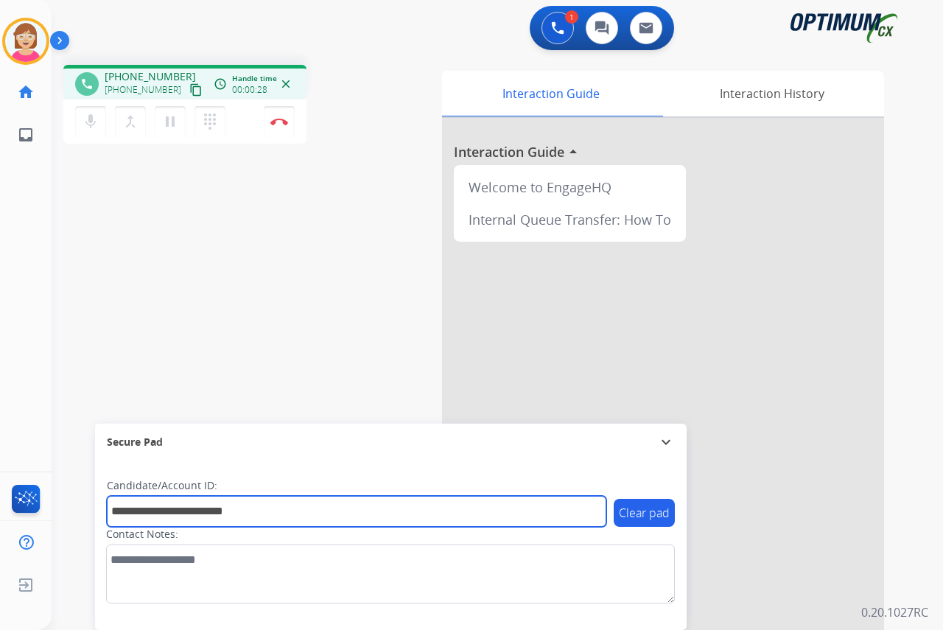
drag, startPoint x: 87, startPoint y: 515, endPoint x: 424, endPoint y: 513, distance: 337.4
click at [424, 513] on input "**********" at bounding box center [356, 511] width 499 height 31
drag, startPoint x: 253, startPoint y: 508, endPoint x: 240, endPoint y: 513, distance: 14.5
click at [240, 513] on input "**********" at bounding box center [356, 511] width 499 height 31
type input "**********"
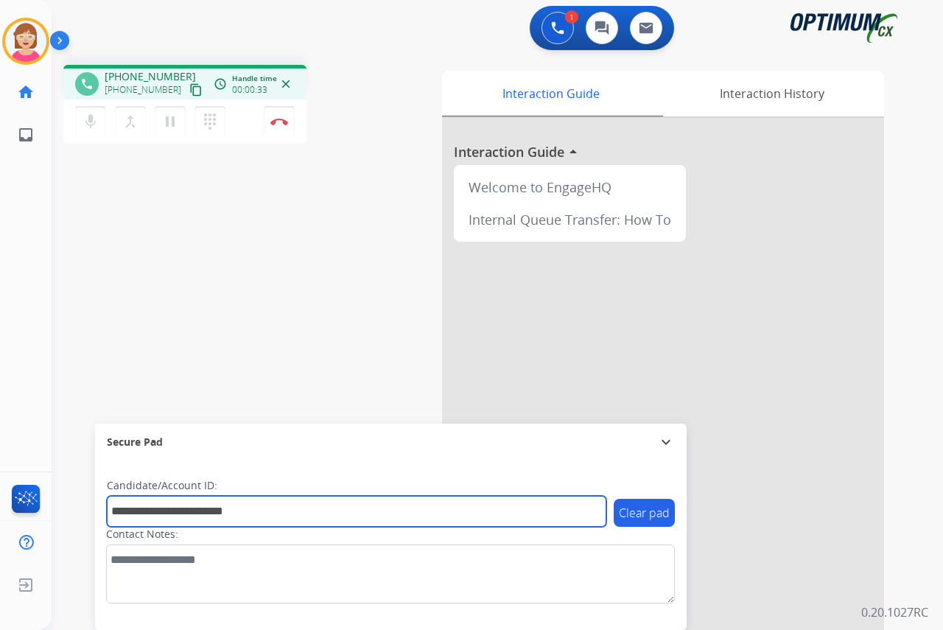
click at [254, 510] on input "**********" at bounding box center [356, 511] width 499 height 31
drag, startPoint x: 257, startPoint y: 510, endPoint x: 102, endPoint y: 512, distance: 154.7
click at [102, 512] on div "**********" at bounding box center [391, 544] width 592 height 169
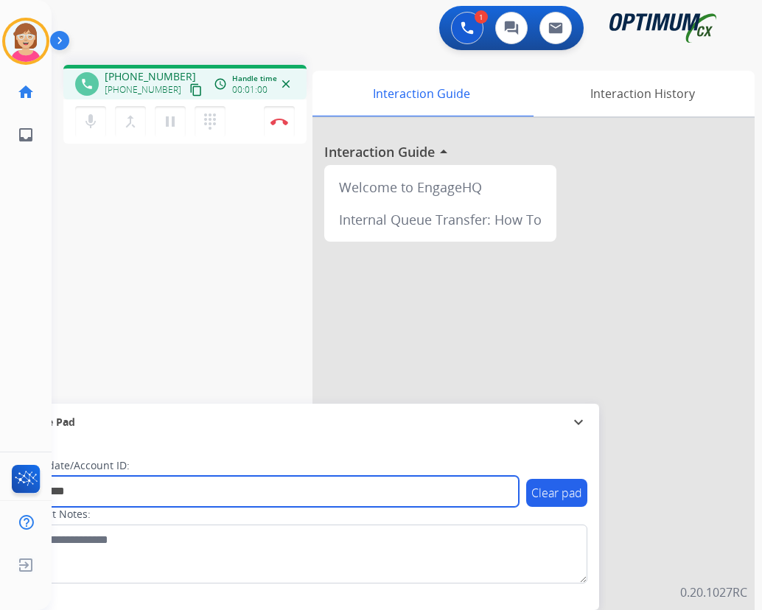
type input "*********"
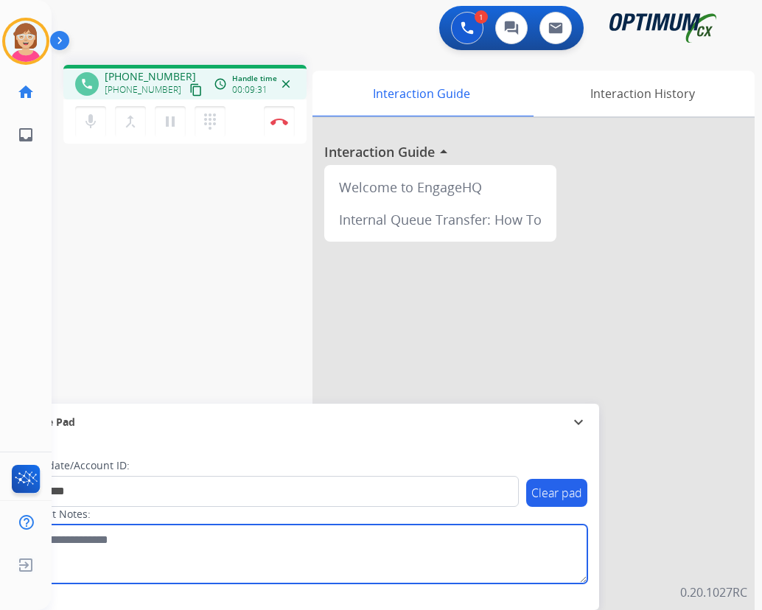
click at [265, 571] on textarea at bounding box center [302, 553] width 569 height 59
drag, startPoint x: 282, startPoint y: 569, endPoint x: 299, endPoint y: 569, distance: 16.9
click at [282, 569] on textarea at bounding box center [302, 553] width 569 height 59
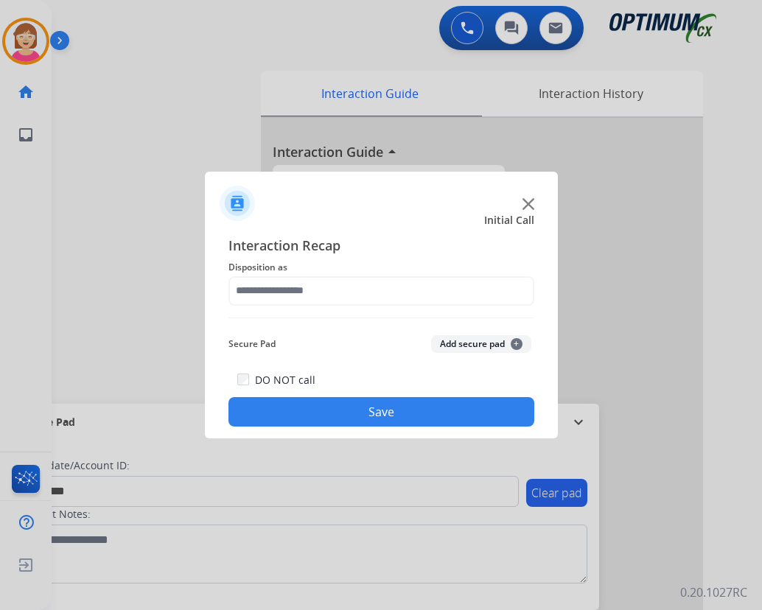
drag, startPoint x: 242, startPoint y: 578, endPoint x: 258, endPoint y: 581, distance: 15.7
click at [246, 580] on div at bounding box center [381, 305] width 762 height 610
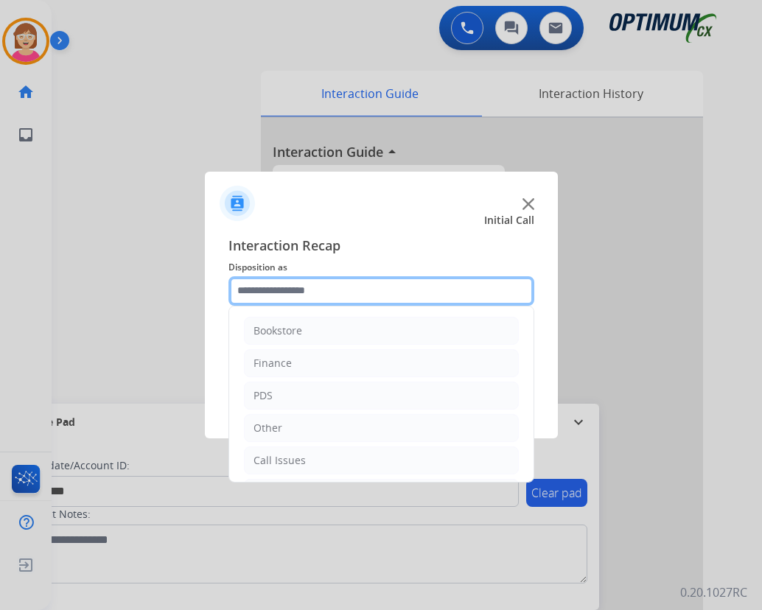
click at [248, 286] on input "text" at bounding box center [381, 290] width 306 height 29
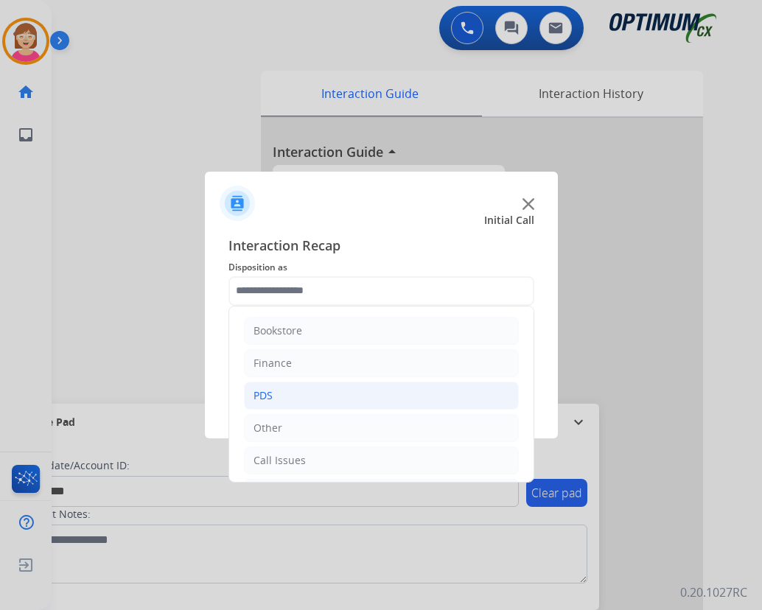
click at [278, 396] on li "PDS" at bounding box center [381, 396] width 275 height 28
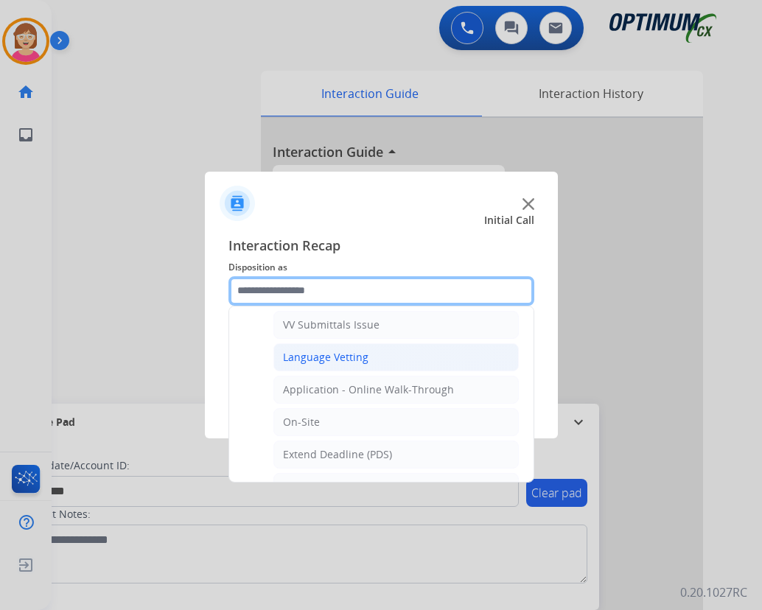
scroll to position [221, 0]
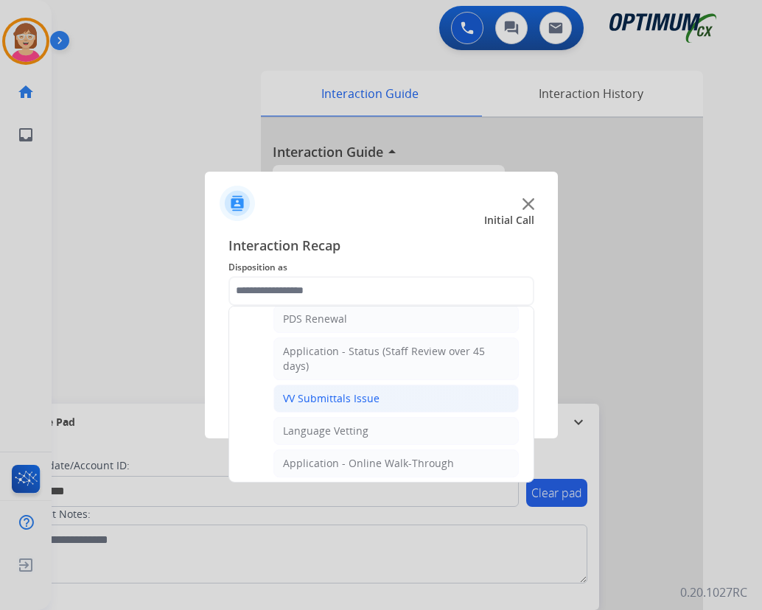
click at [328, 398] on div "VV Submittals Issue" at bounding box center [331, 398] width 97 height 15
type input "**********"
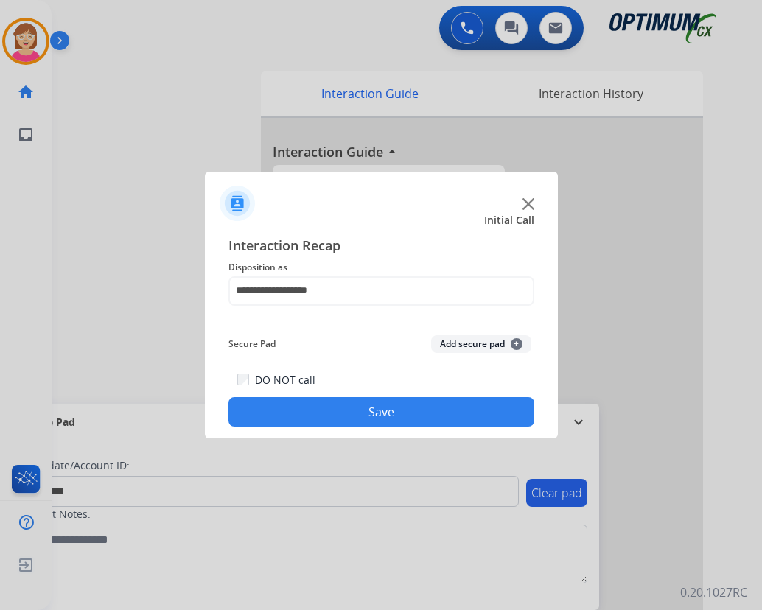
click at [516, 340] on span "+" at bounding box center [516, 344] width 12 height 12
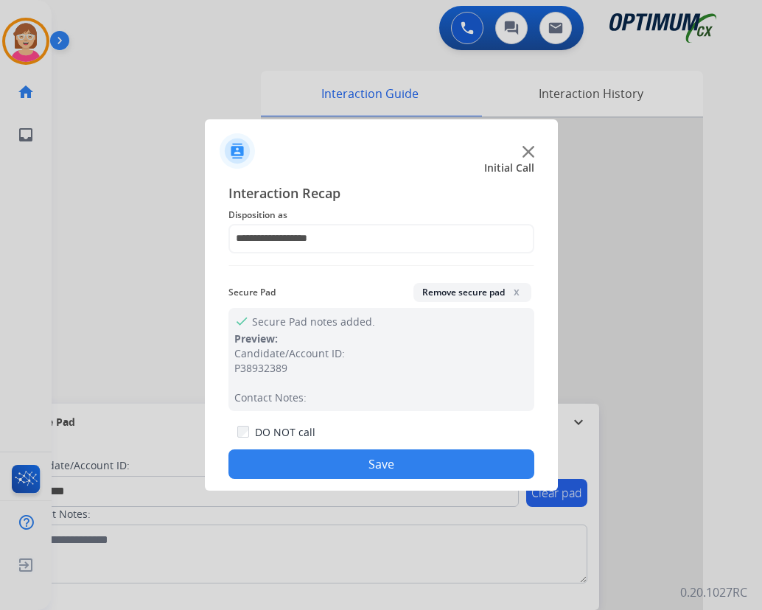
drag, startPoint x: 256, startPoint y: 446, endPoint x: 284, endPoint y: 451, distance: 27.6
click at [279, 455] on button "Save" at bounding box center [381, 463] width 306 height 29
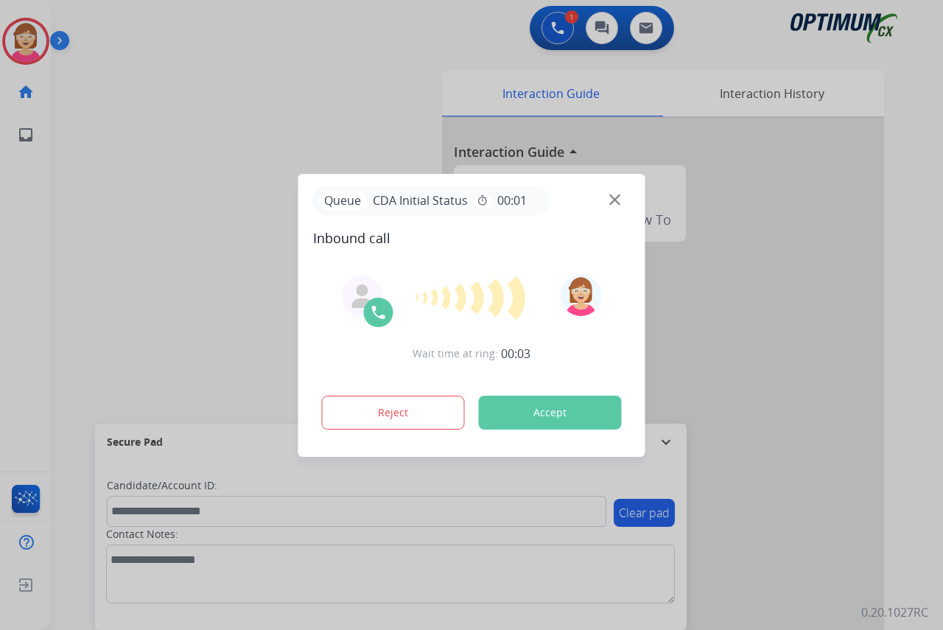
click at [25, 205] on div at bounding box center [471, 315] width 943 height 630
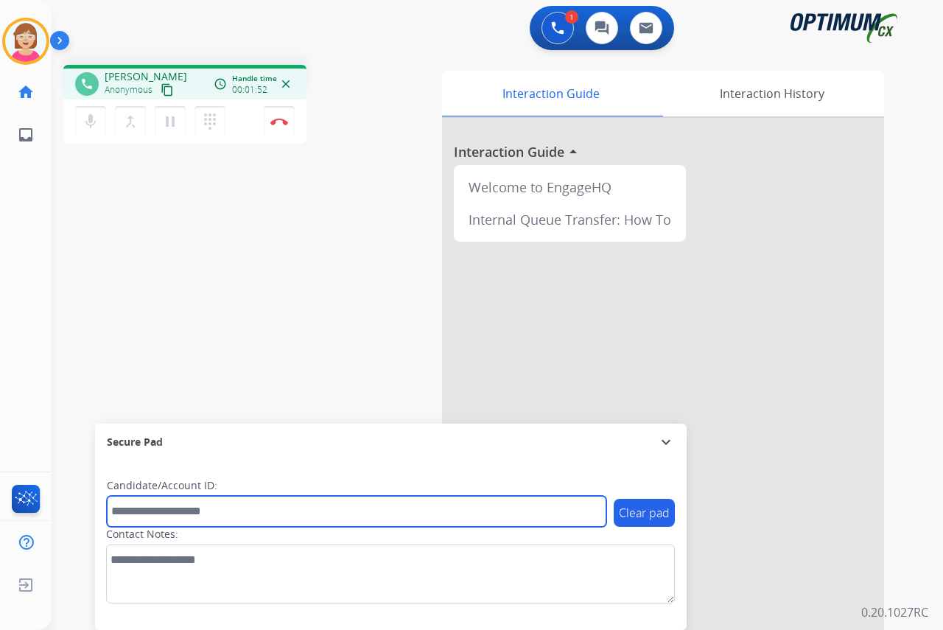
click at [141, 508] on input "text" at bounding box center [356, 511] width 499 height 31
type input "*******"
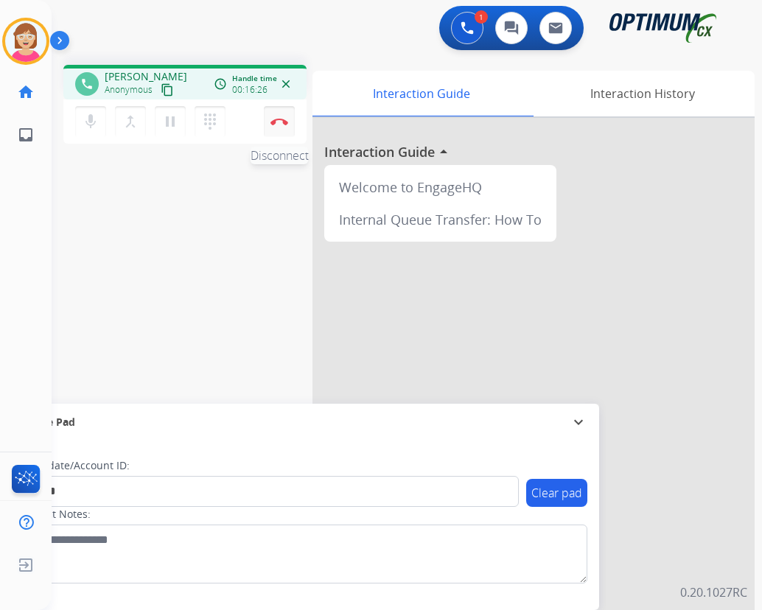
click at [278, 118] on img at bounding box center [279, 121] width 18 height 7
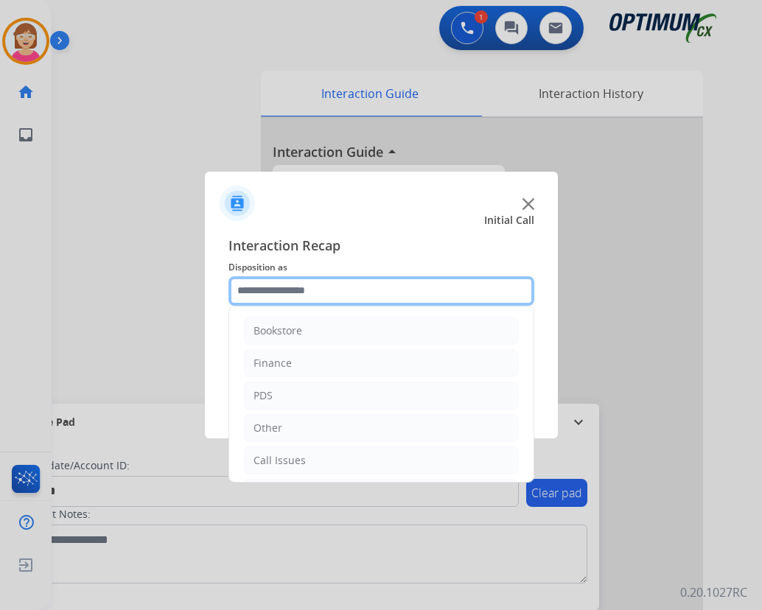
click at [260, 290] on input "text" at bounding box center [381, 290] width 306 height 29
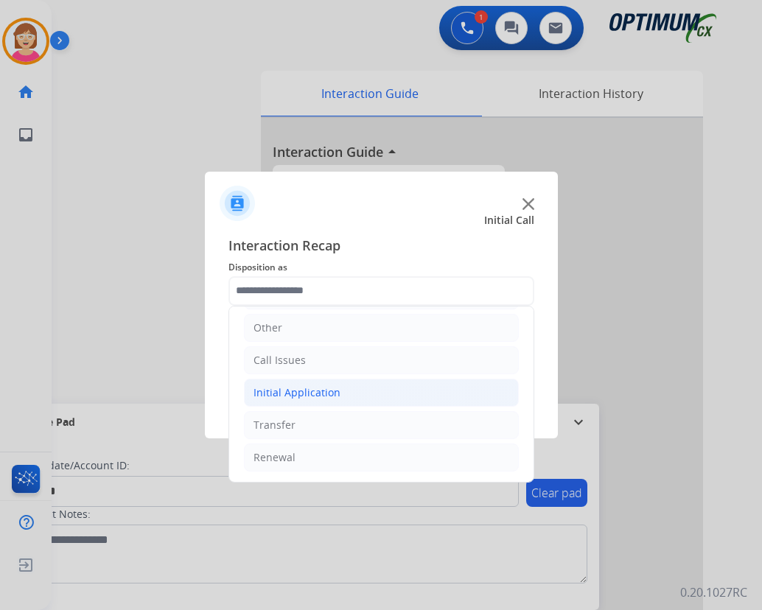
click at [296, 394] on div "Initial Application" at bounding box center [296, 392] width 87 height 15
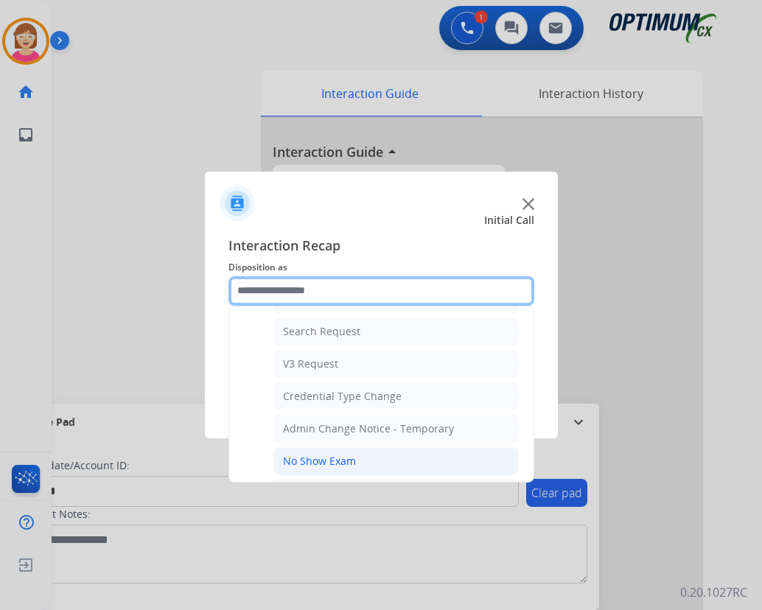
scroll to position [616, 0]
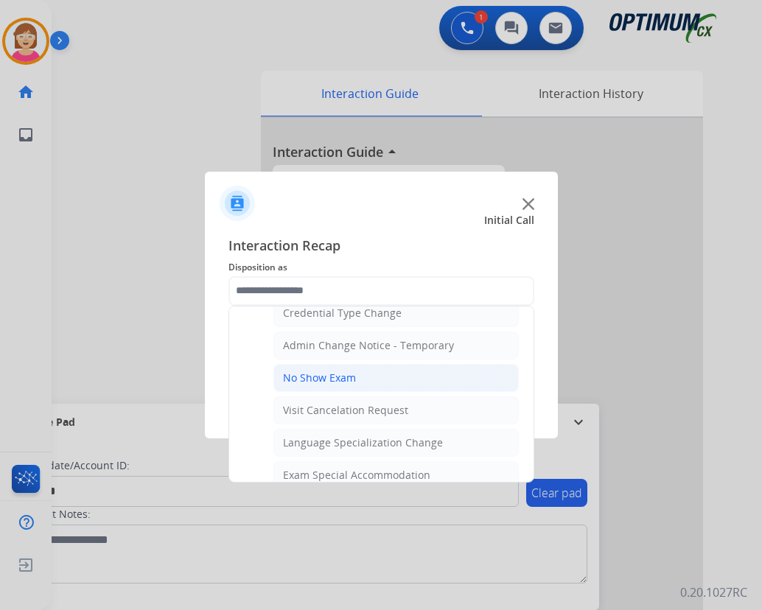
click at [317, 379] on div "No Show Exam" at bounding box center [319, 378] width 73 height 15
type input "**********"
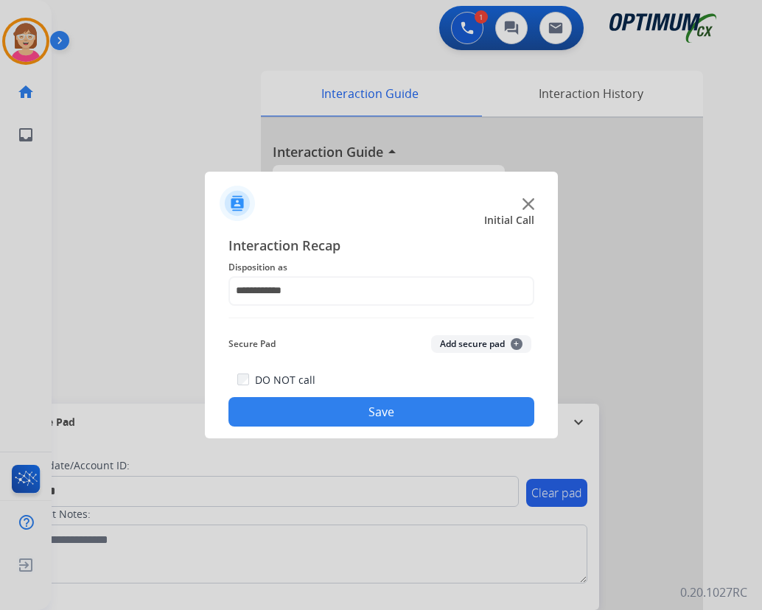
click at [516, 340] on span "+" at bounding box center [516, 344] width 12 height 12
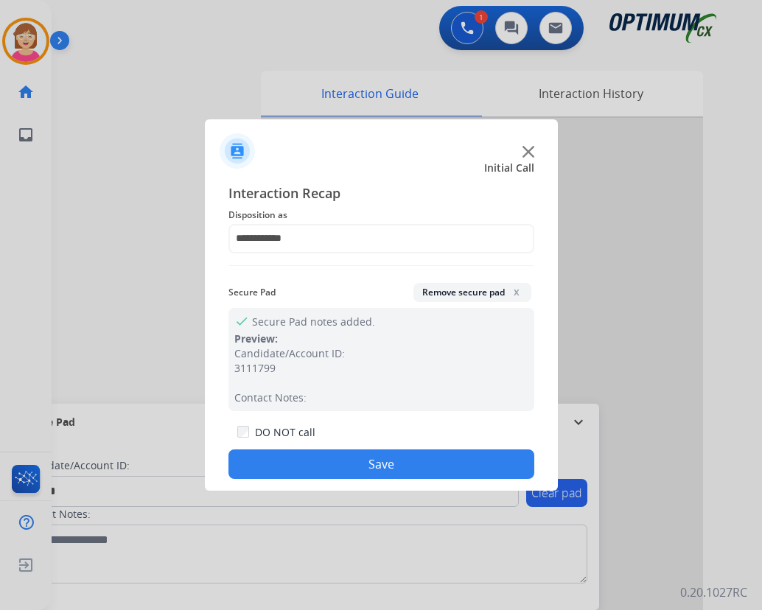
click at [327, 462] on button "Save" at bounding box center [381, 463] width 306 height 29
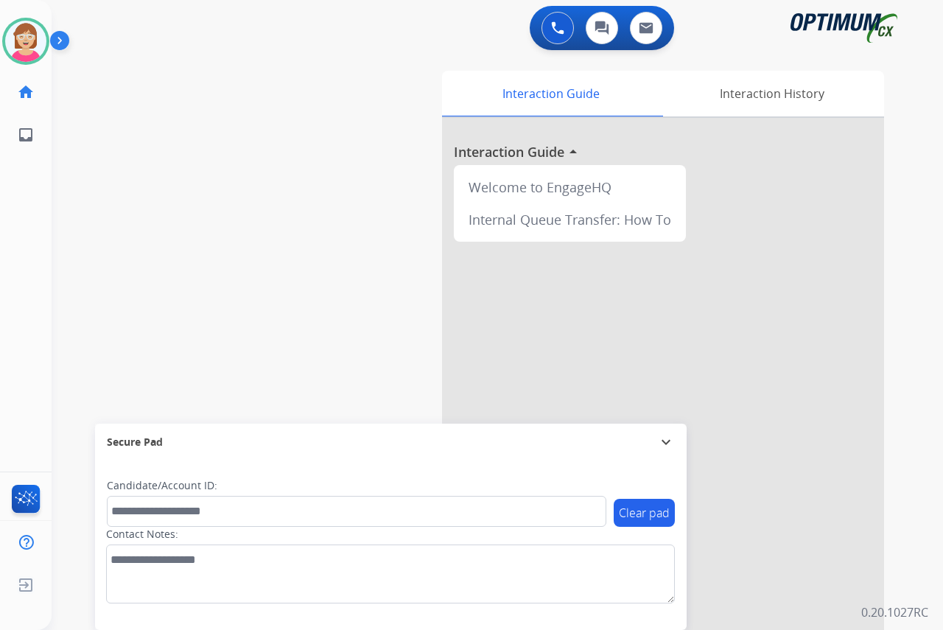
click at [21, 225] on div "[PERSON_NAME] Available Edit Avatar Agent: [PERSON_NAME] Profile: OCX Training …" at bounding box center [26, 315] width 52 height 630
click at [23, 27] on img at bounding box center [25, 41] width 41 height 41
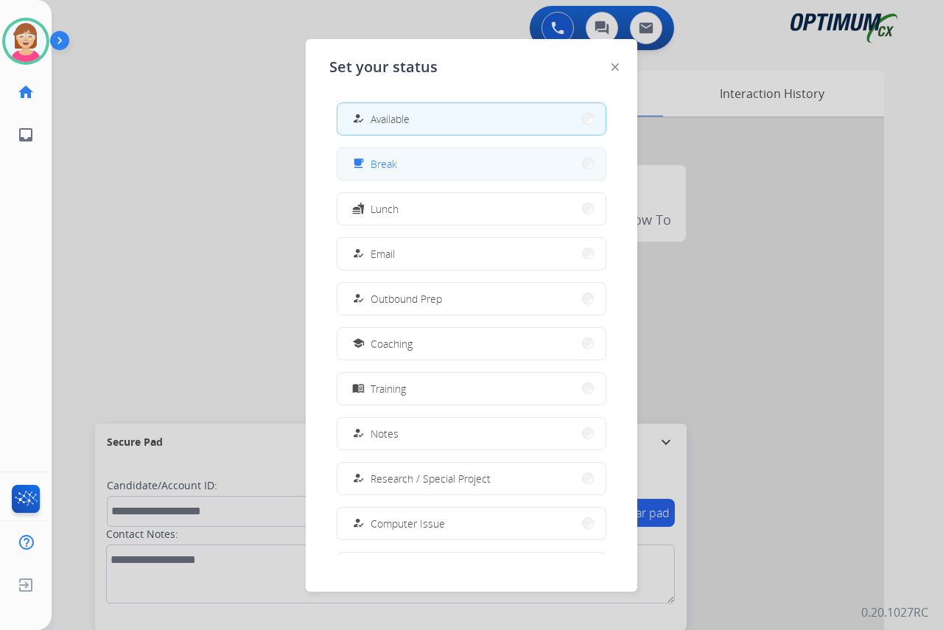
click at [425, 164] on button "free_breakfast Break" at bounding box center [471, 164] width 268 height 32
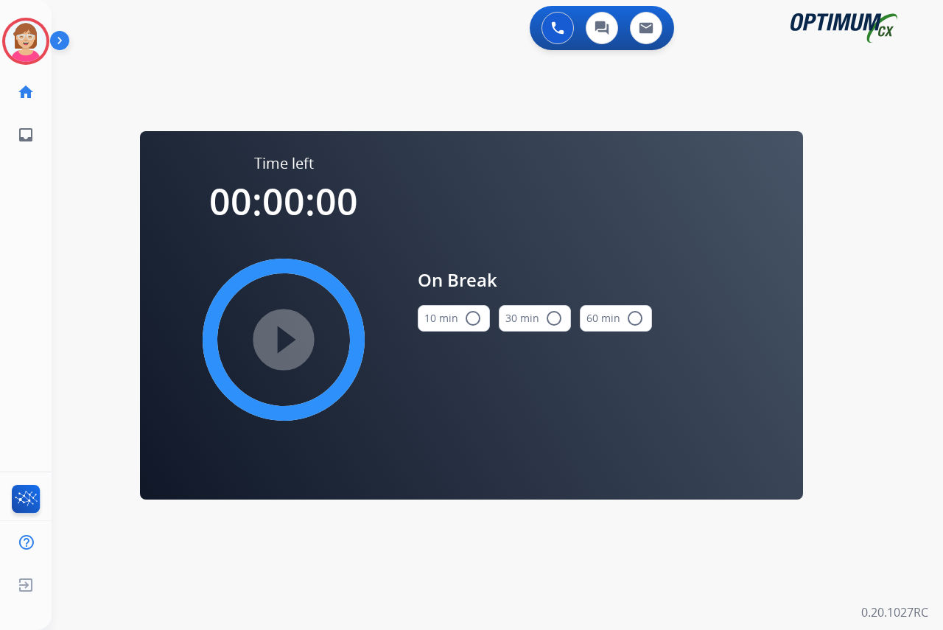
click at [474, 318] on mat-icon "radio_button_unchecked" at bounding box center [473, 318] width 18 height 18
click at [279, 336] on mat-icon "play_circle_filled" at bounding box center [284, 340] width 18 height 18
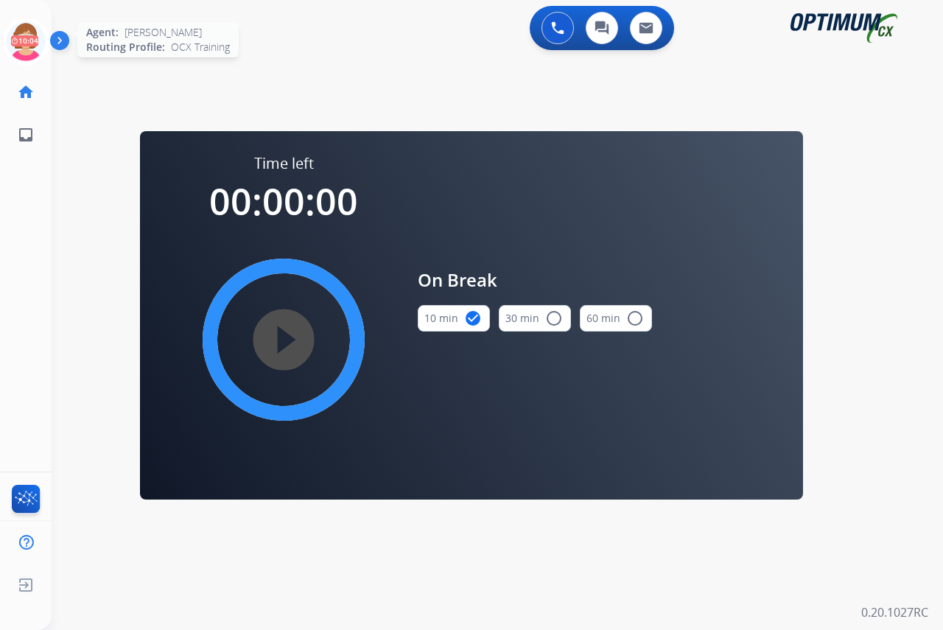
click at [24, 29] on icon at bounding box center [26, 42] width 48 height 48
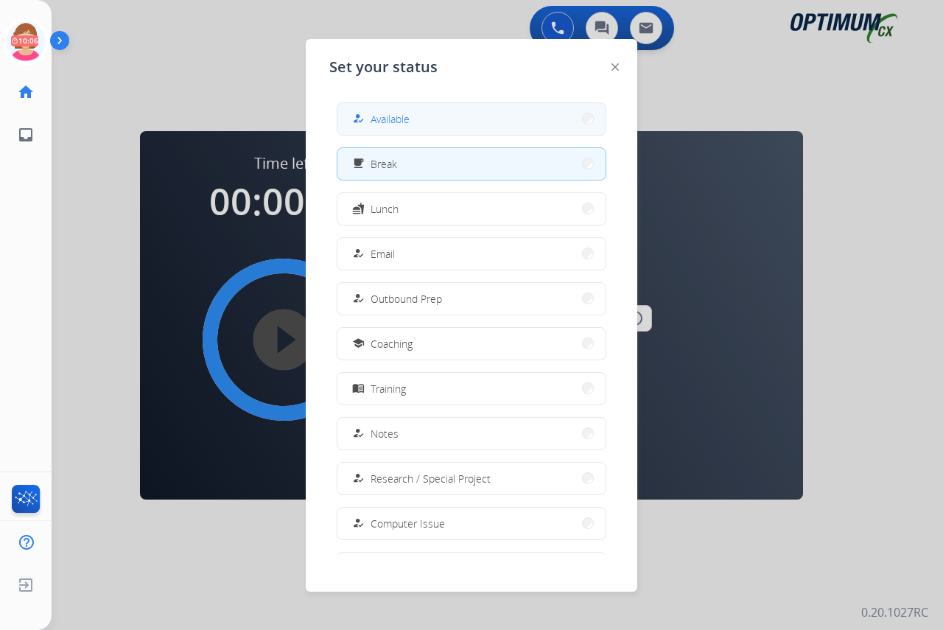
click at [387, 118] on span "Available" at bounding box center [390, 118] width 39 height 15
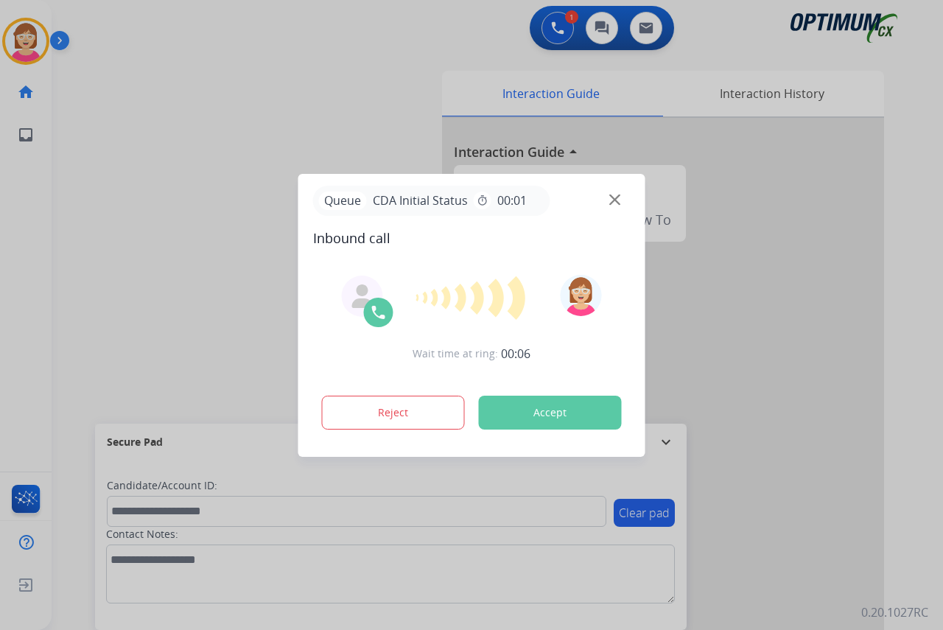
click at [14, 240] on div at bounding box center [471, 315] width 943 height 630
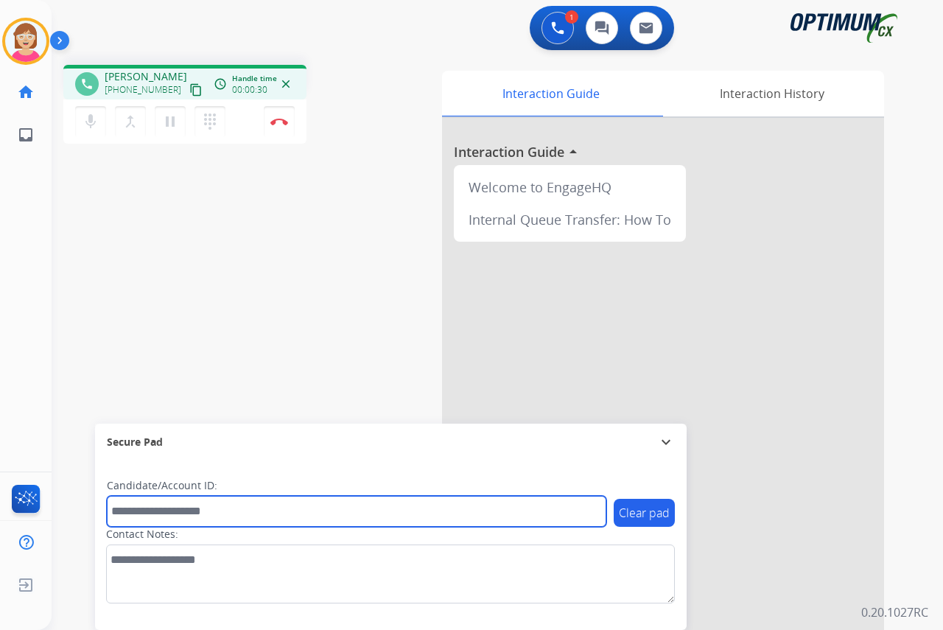
click at [127, 516] on input "text" at bounding box center [356, 511] width 499 height 31
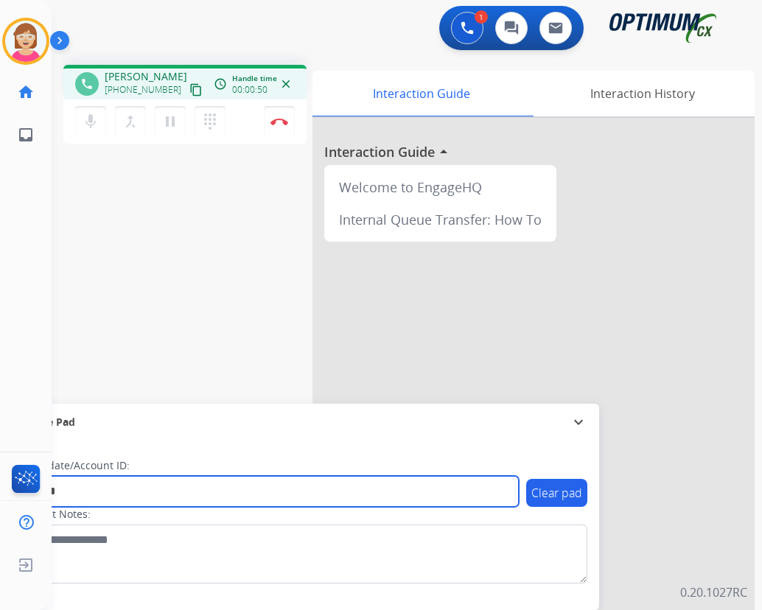
type input "*******"
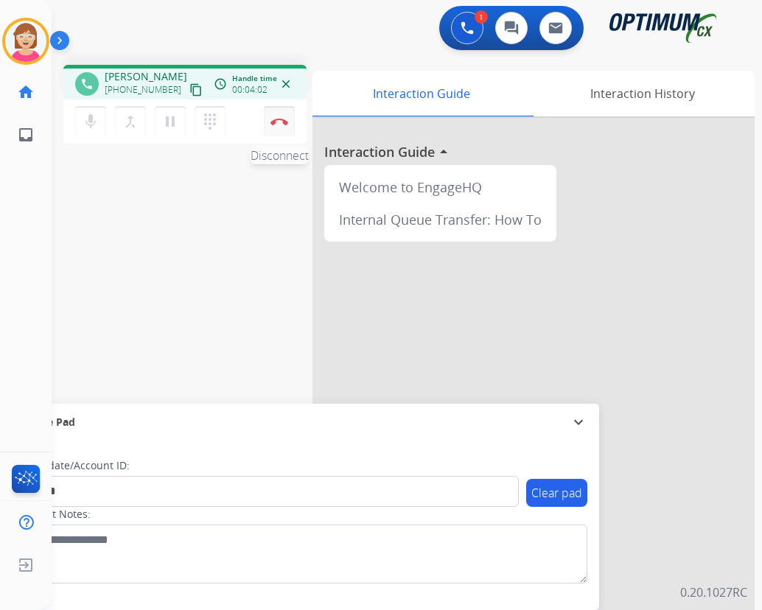
click at [279, 121] on img at bounding box center [279, 121] width 18 height 7
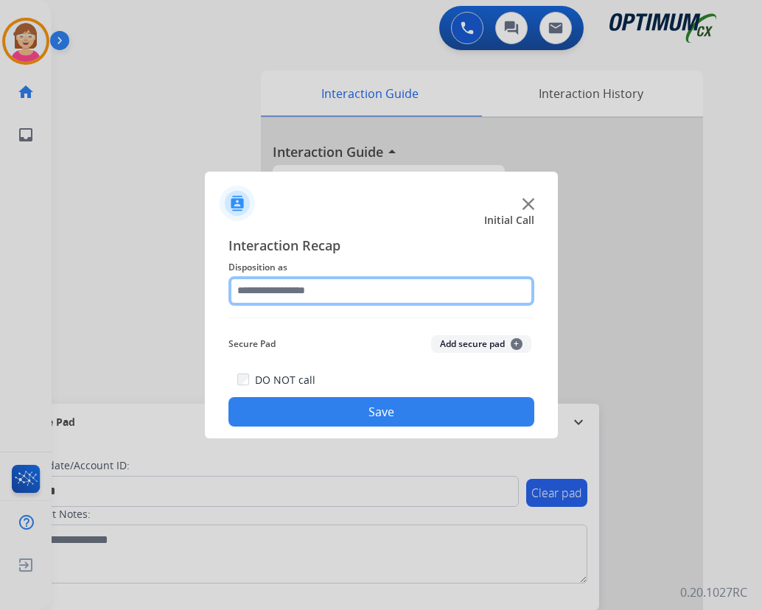
drag, startPoint x: 279, startPoint y: 121, endPoint x: 252, endPoint y: 288, distance: 169.4
click at [252, 288] on input "text" at bounding box center [381, 290] width 306 height 29
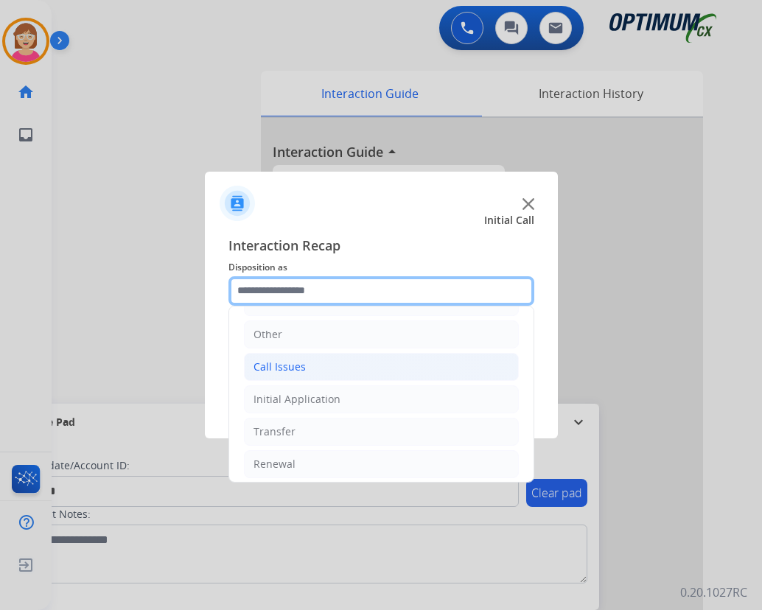
scroll to position [100, 0]
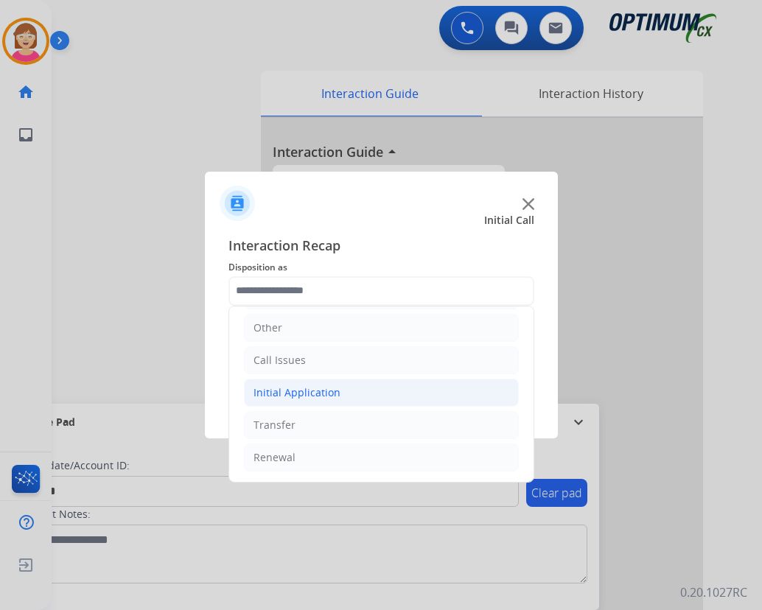
click at [291, 392] on div "Initial Application" at bounding box center [296, 392] width 87 height 15
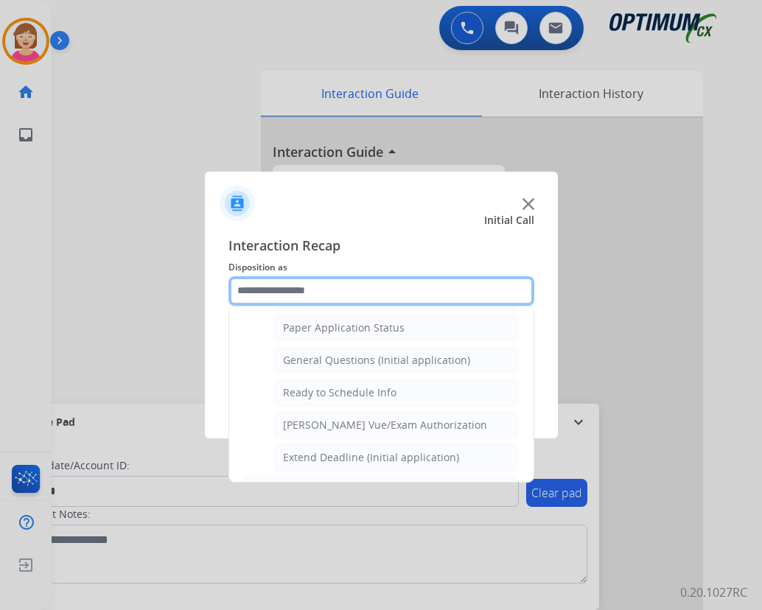
scroll to position [837, 0]
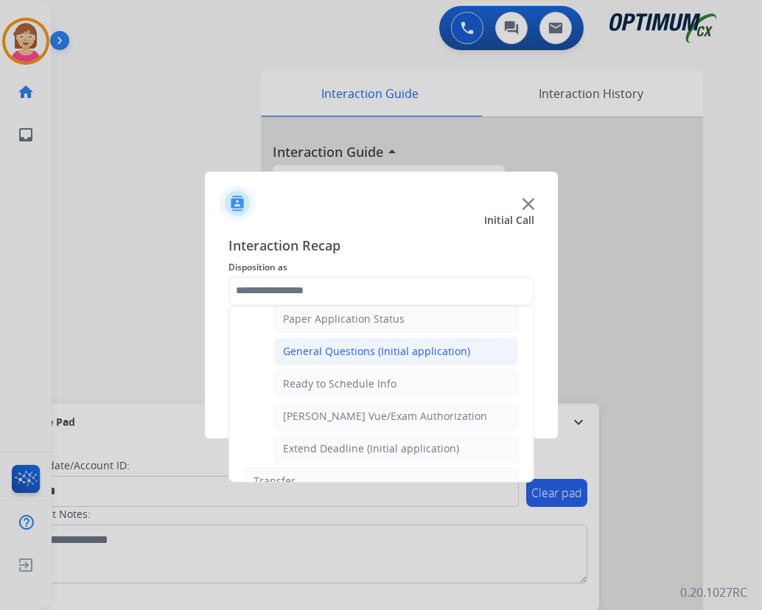
click at [330, 354] on div "General Questions (Initial application)" at bounding box center [376, 351] width 187 height 15
type input "**********"
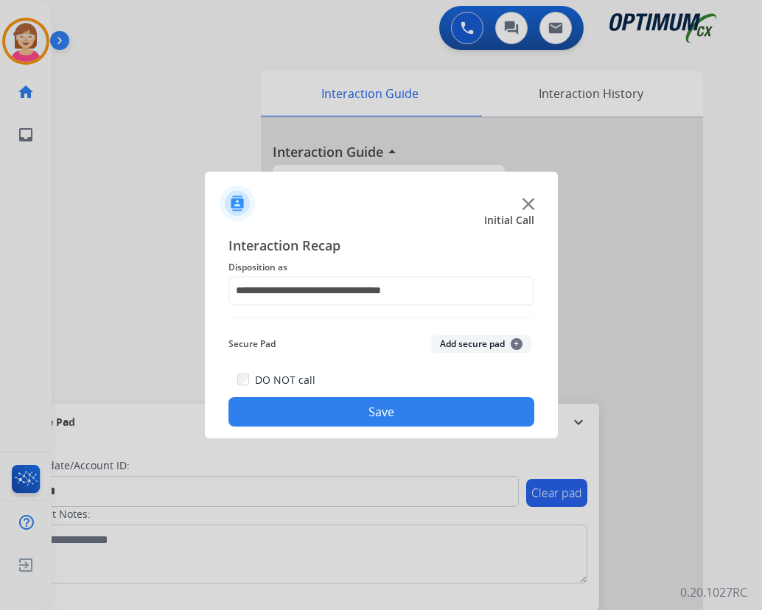
click at [515, 344] on span "+" at bounding box center [516, 344] width 12 height 12
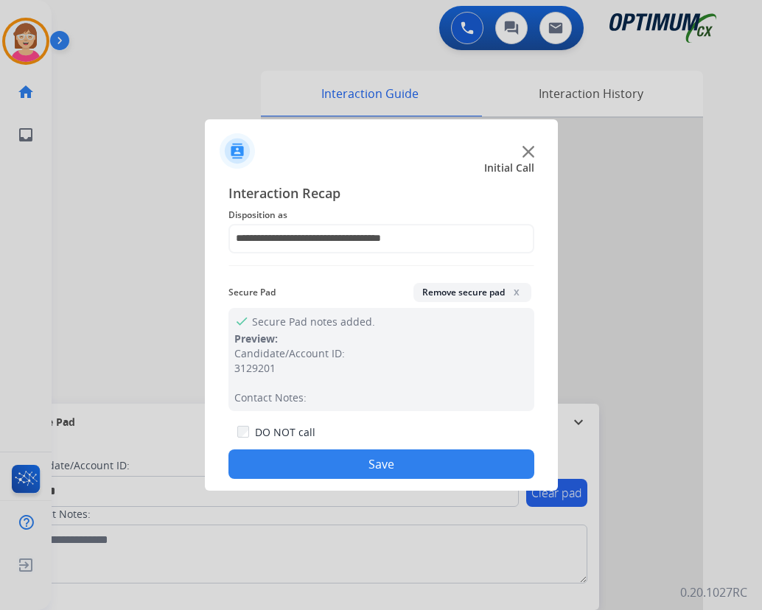
click at [312, 464] on button "Save" at bounding box center [381, 463] width 306 height 29
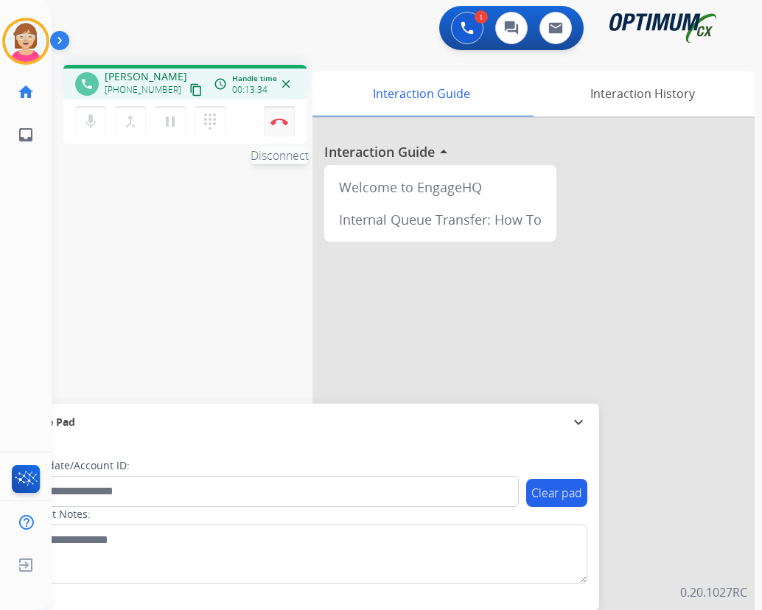
click at [280, 119] on img at bounding box center [279, 121] width 18 height 7
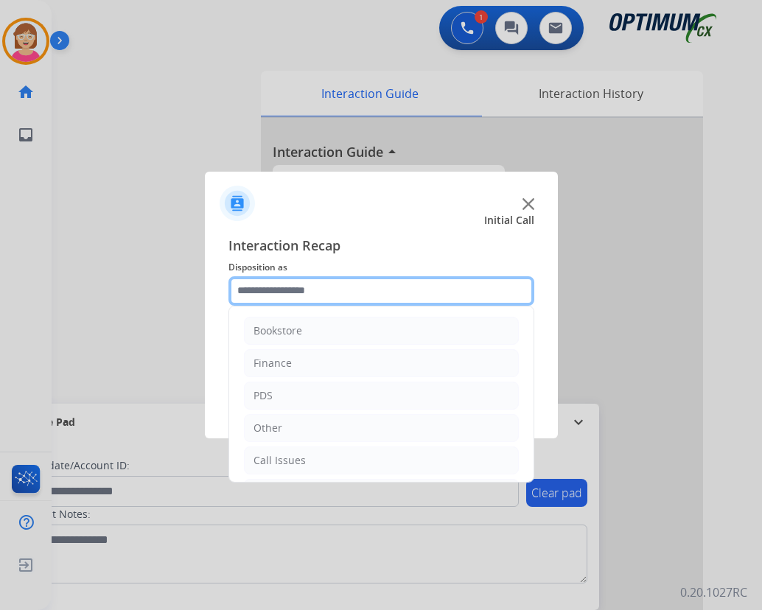
click at [270, 292] on input "text" at bounding box center [381, 290] width 306 height 29
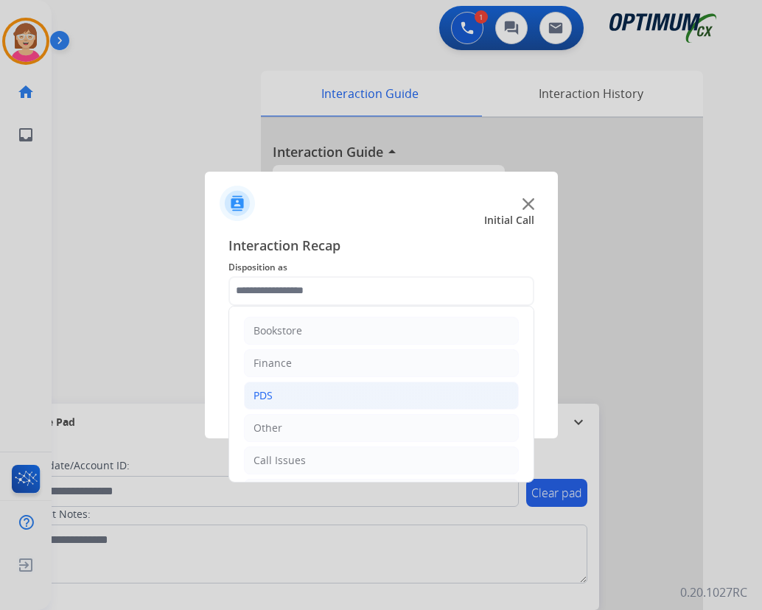
click at [286, 393] on li "PDS" at bounding box center [381, 396] width 275 height 28
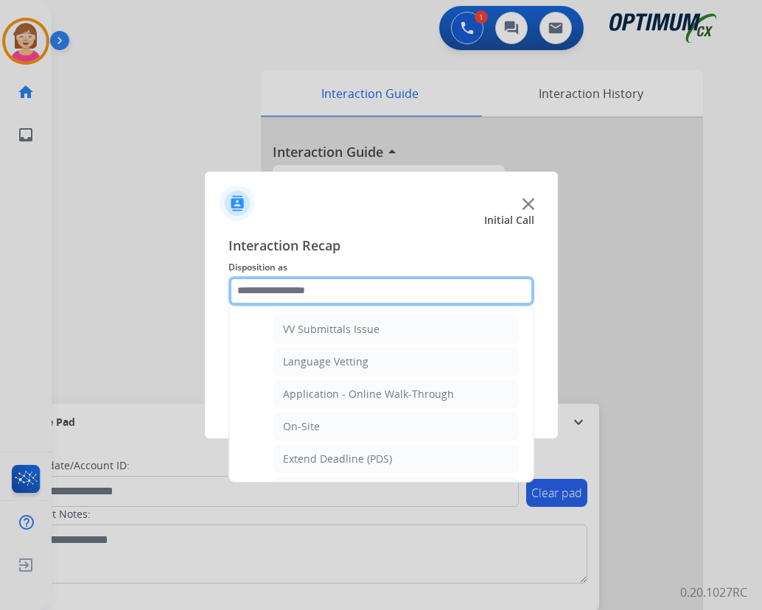
scroll to position [442, 0]
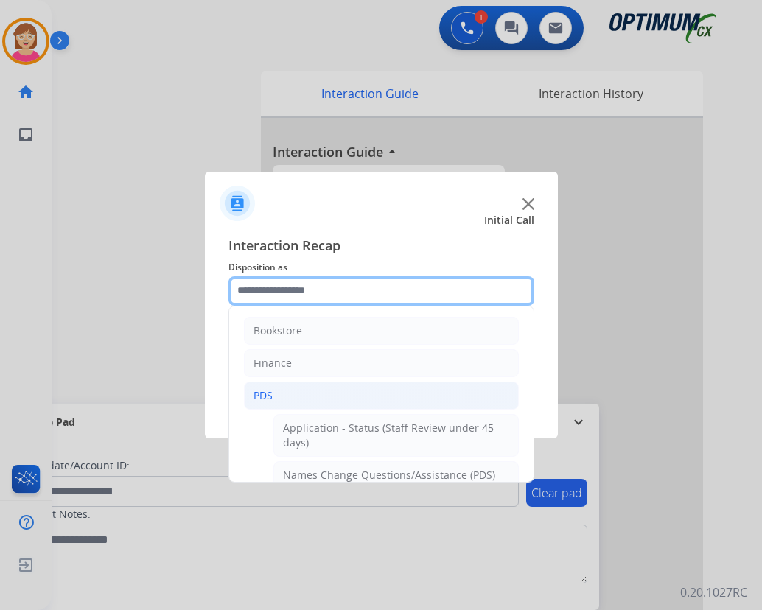
drag, startPoint x: 321, startPoint y: 373, endPoint x: 287, endPoint y: 288, distance: 91.9
click at [287, 288] on input "text" at bounding box center [381, 290] width 306 height 29
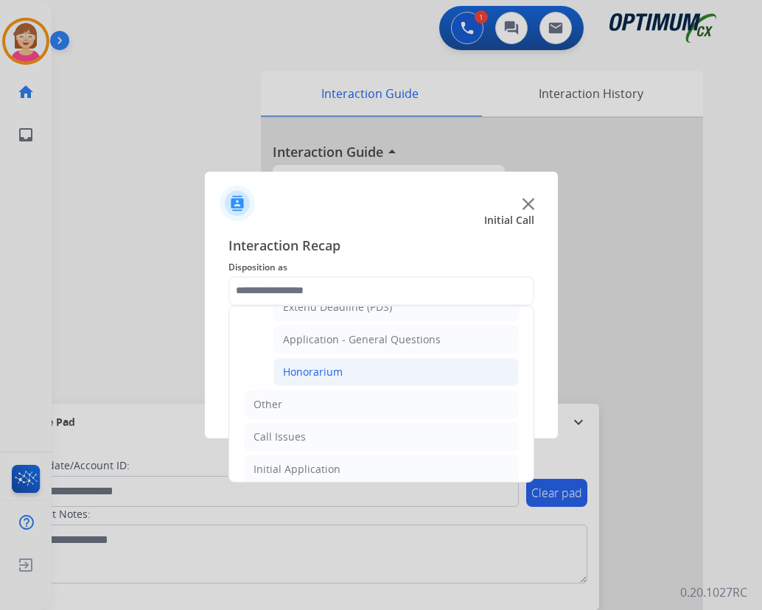
click at [311, 376] on div "Honorarium" at bounding box center [313, 372] width 60 height 15
type input "**********"
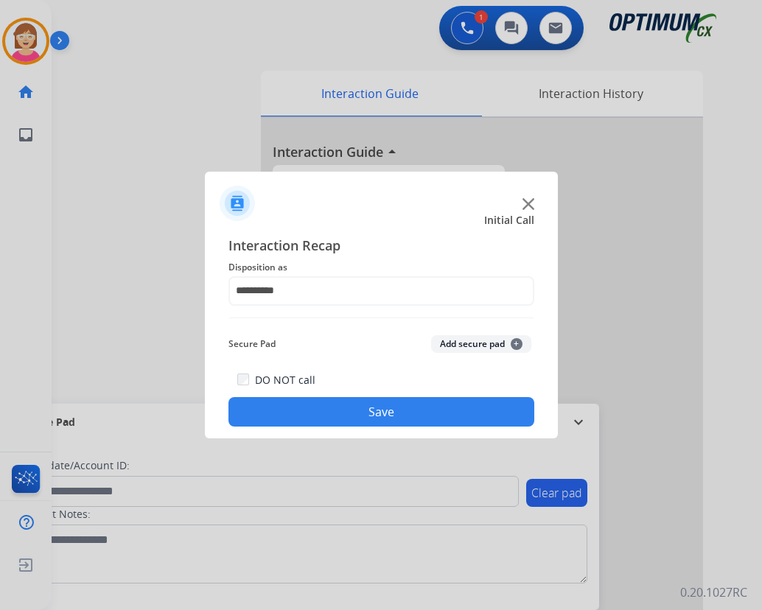
click at [518, 343] on span "+" at bounding box center [516, 344] width 12 height 12
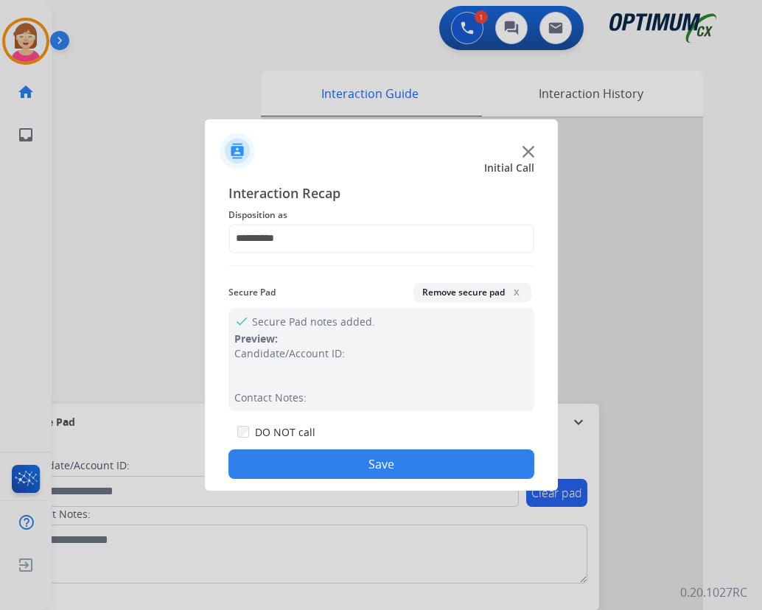
click at [286, 467] on button "Save" at bounding box center [381, 463] width 306 height 29
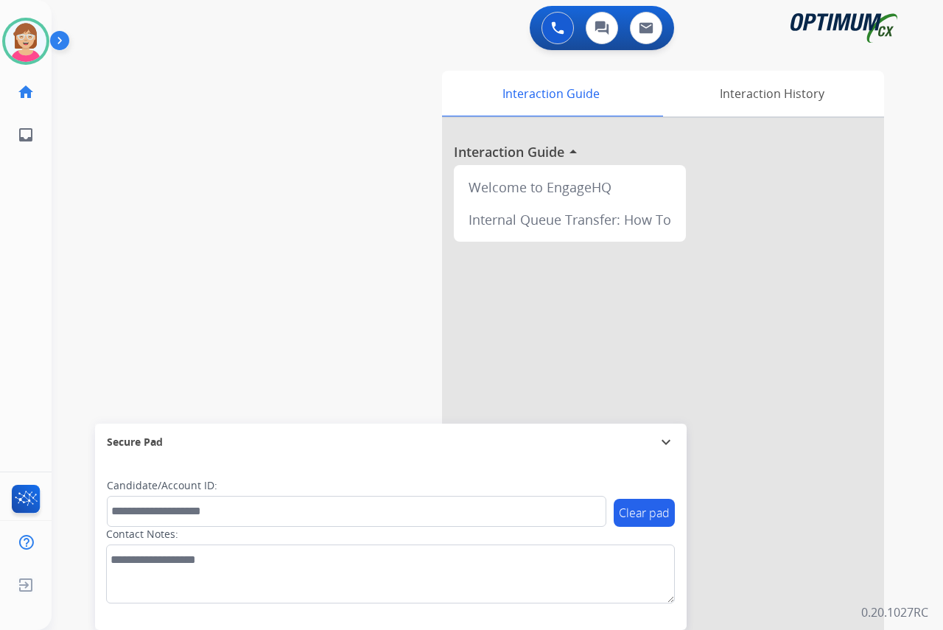
click at [25, 204] on div "[PERSON_NAME] Available Edit Avatar Agent: [PERSON_NAME] Profile: OCX Training …" at bounding box center [26, 315] width 52 height 630
click at [30, 270] on div "[PERSON_NAME] Available Edit Avatar Agent: [PERSON_NAME] Profile: OCX Training …" at bounding box center [26, 315] width 52 height 630
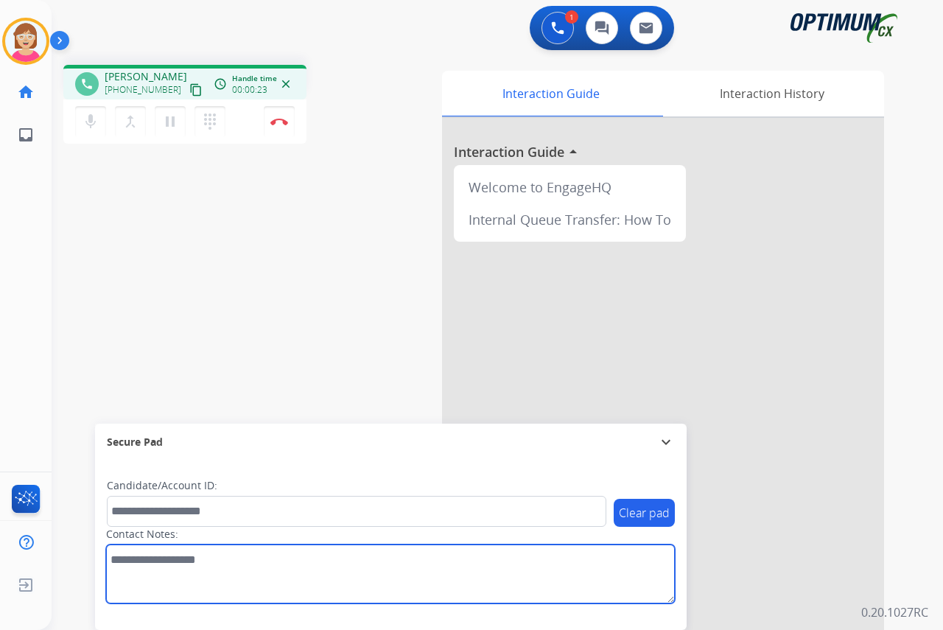
click at [131, 563] on textarea at bounding box center [390, 573] width 569 height 59
type textarea "*****"
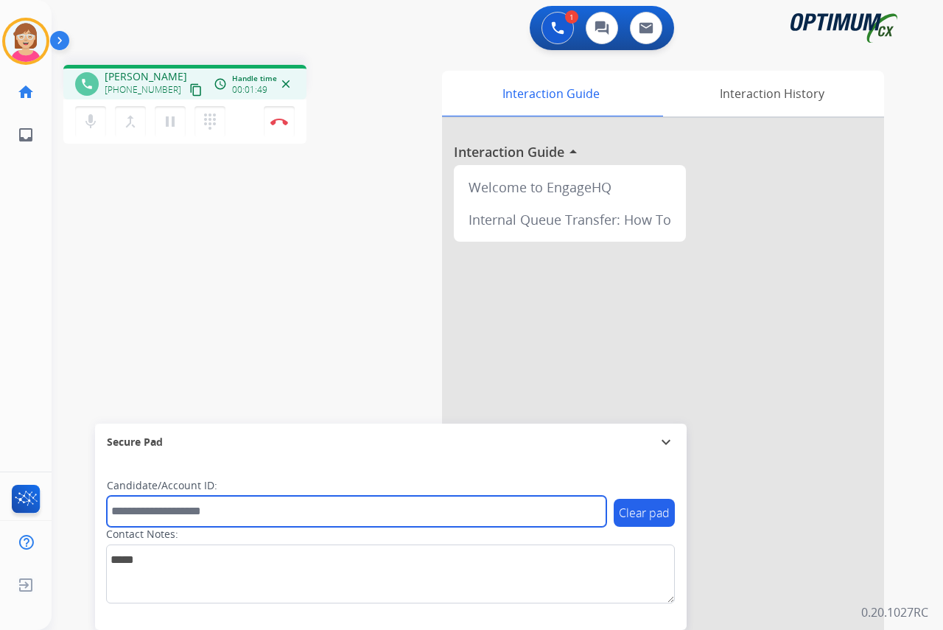
click at [133, 511] on input "text" at bounding box center [356, 511] width 499 height 31
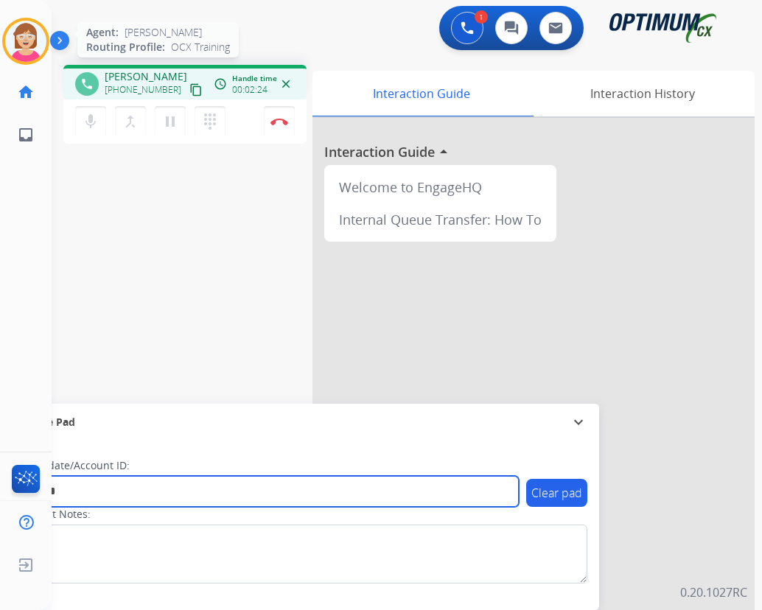
type input "*******"
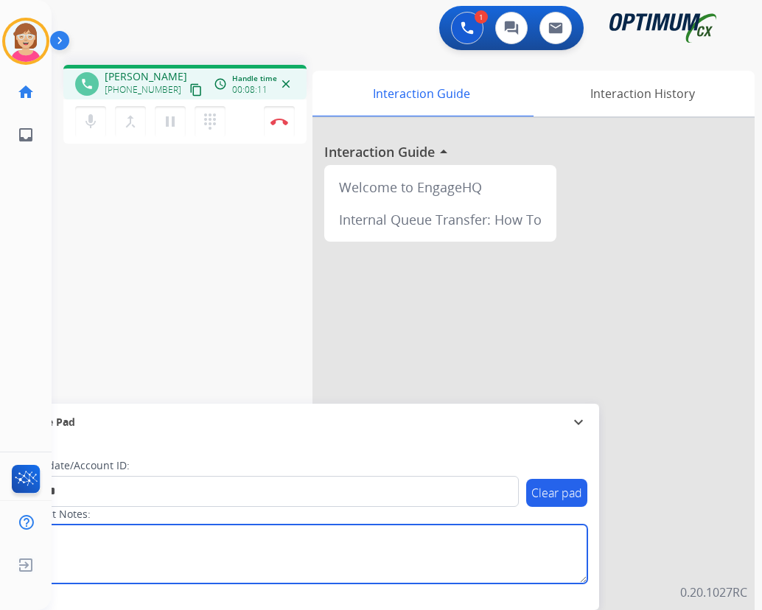
click at [205, 562] on textarea at bounding box center [302, 553] width 569 height 59
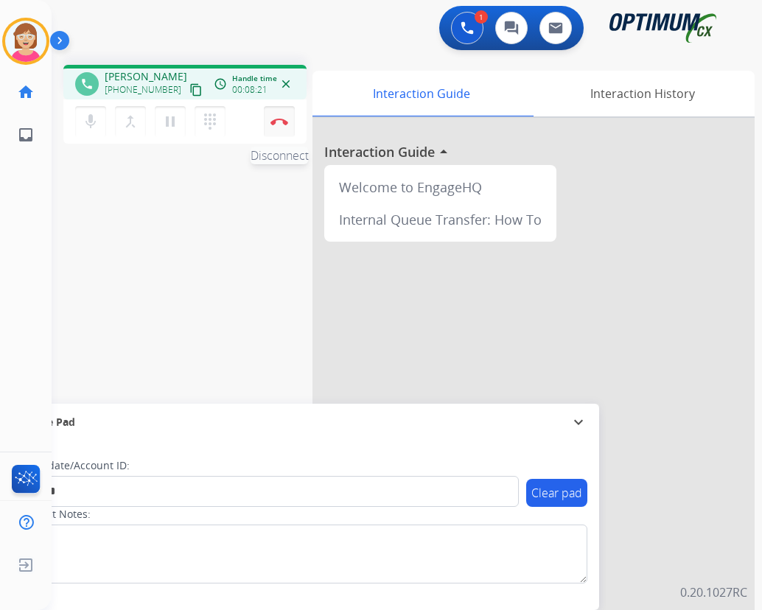
click at [280, 119] on img at bounding box center [279, 121] width 18 height 7
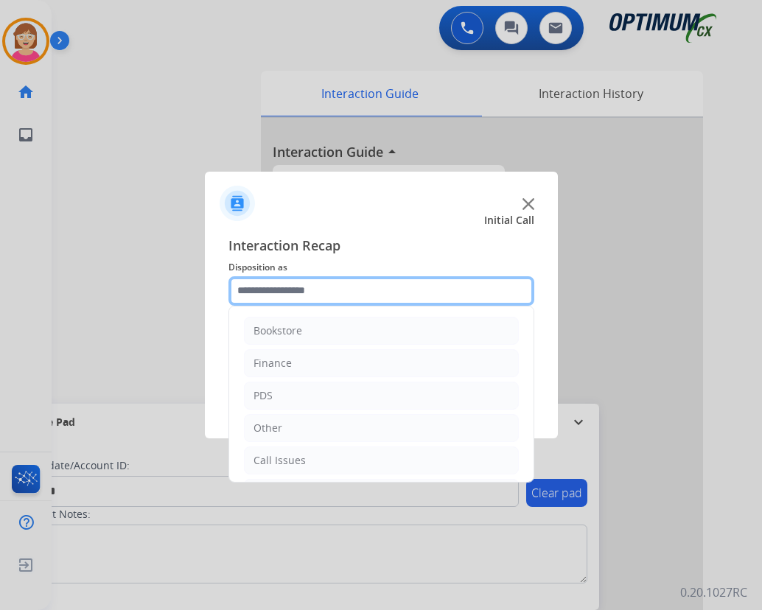
click at [255, 291] on input "text" at bounding box center [381, 290] width 306 height 29
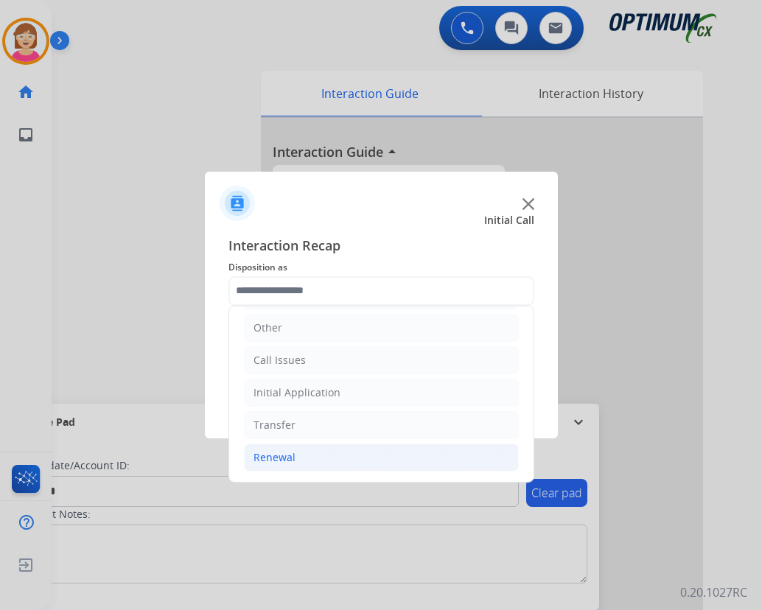
click at [272, 452] on div "Renewal" at bounding box center [274, 457] width 42 height 15
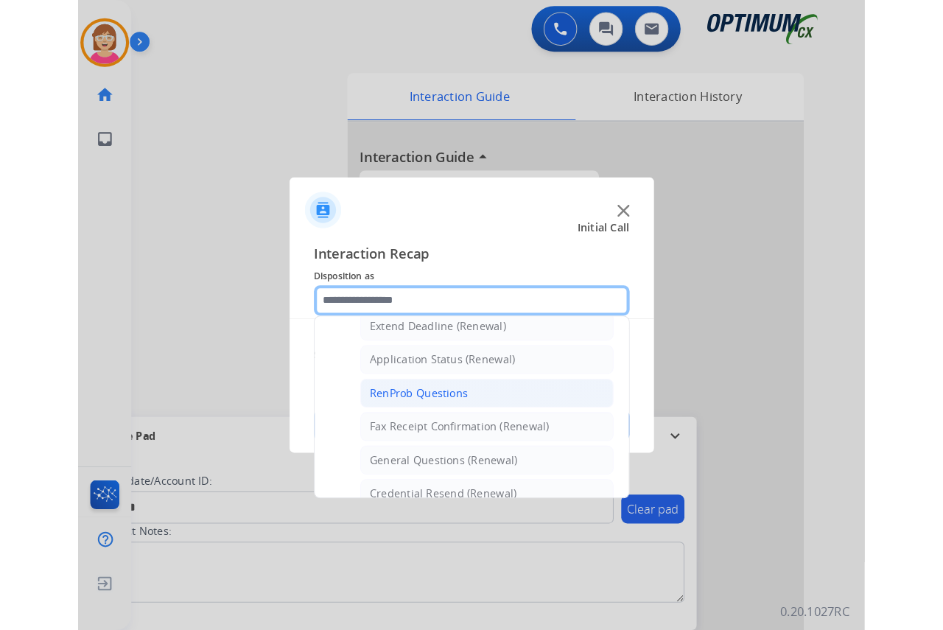
scroll to position [395, 0]
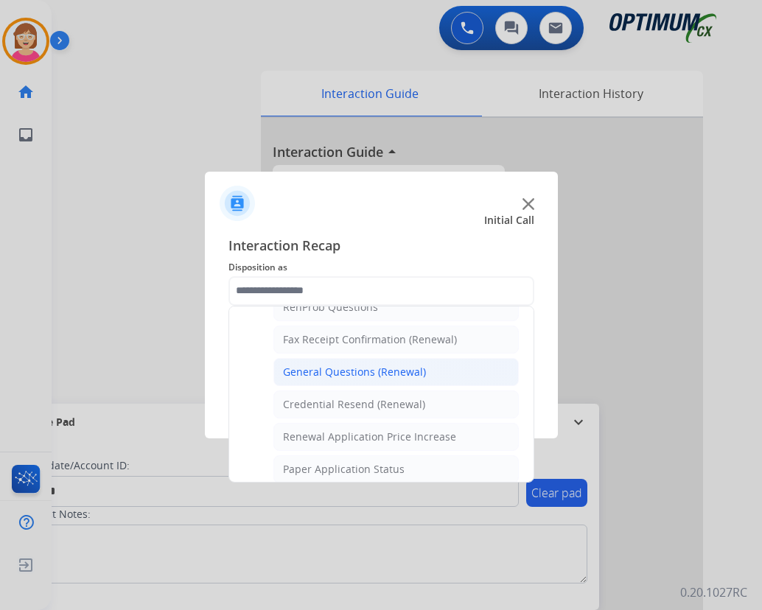
click at [341, 367] on div "General Questions (Renewal)" at bounding box center [354, 372] width 143 height 15
type input "**********"
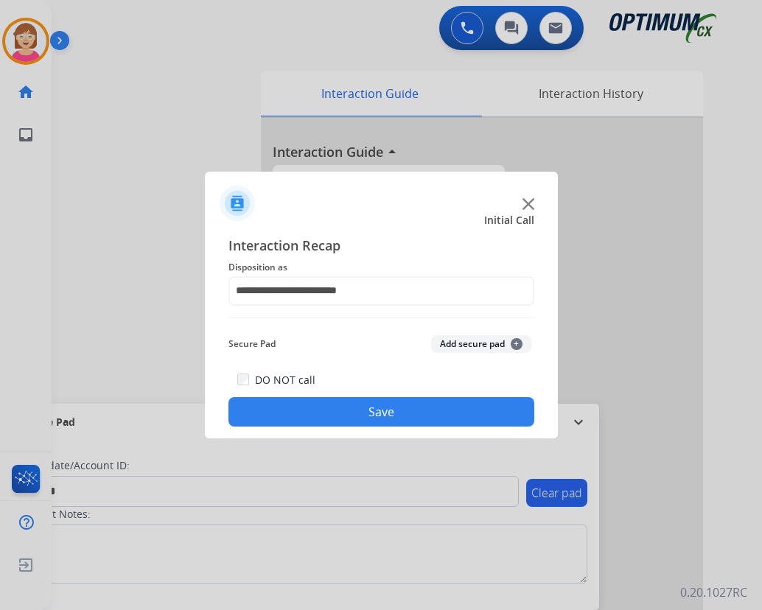
click at [513, 341] on span "+" at bounding box center [516, 344] width 12 height 12
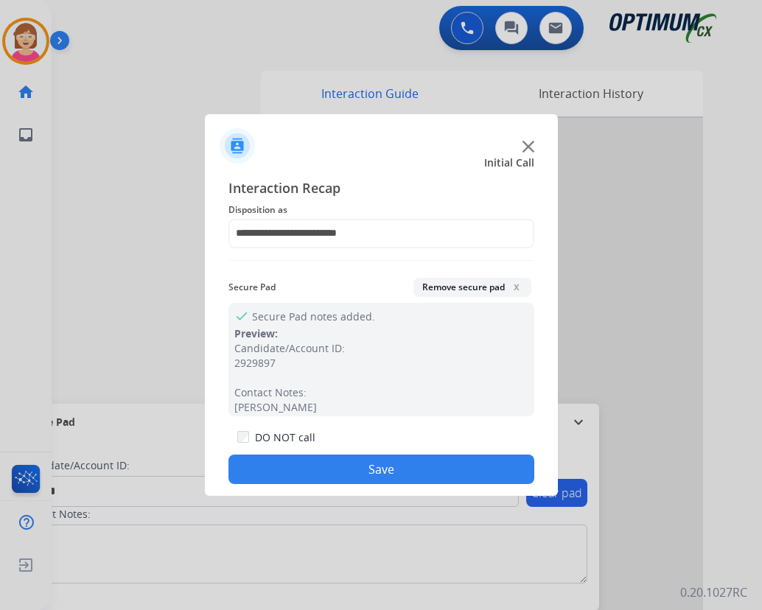
click at [287, 467] on button "Save" at bounding box center [381, 469] width 306 height 29
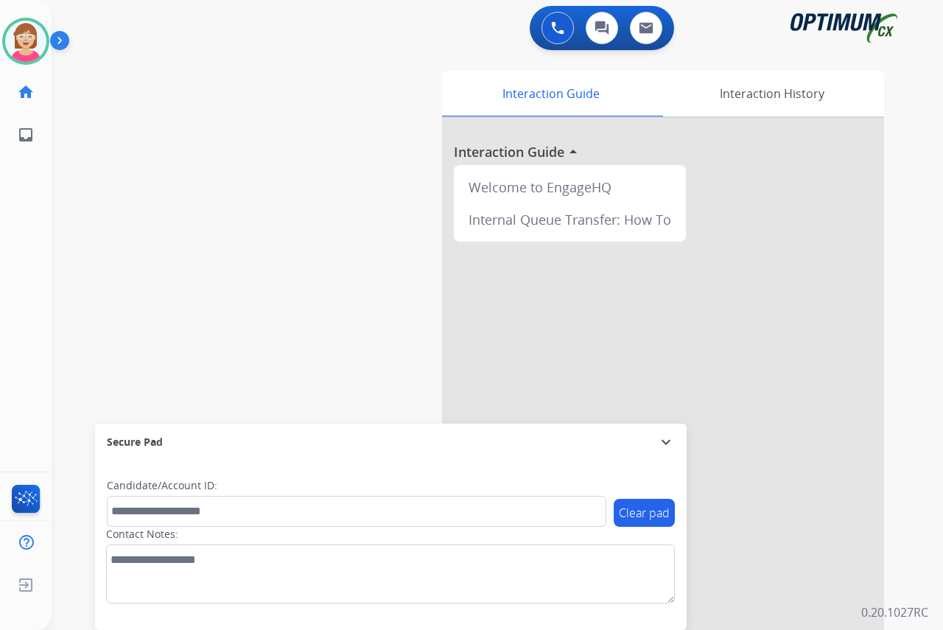
click at [30, 211] on div "[PERSON_NAME] Available Edit Avatar Agent: [PERSON_NAME] Profile: OCX Training …" at bounding box center [26, 315] width 52 height 630
click at [26, 215] on div "[PERSON_NAME] Available Edit Avatar Agent: [PERSON_NAME] Profile: OCX Training …" at bounding box center [26, 315] width 52 height 630
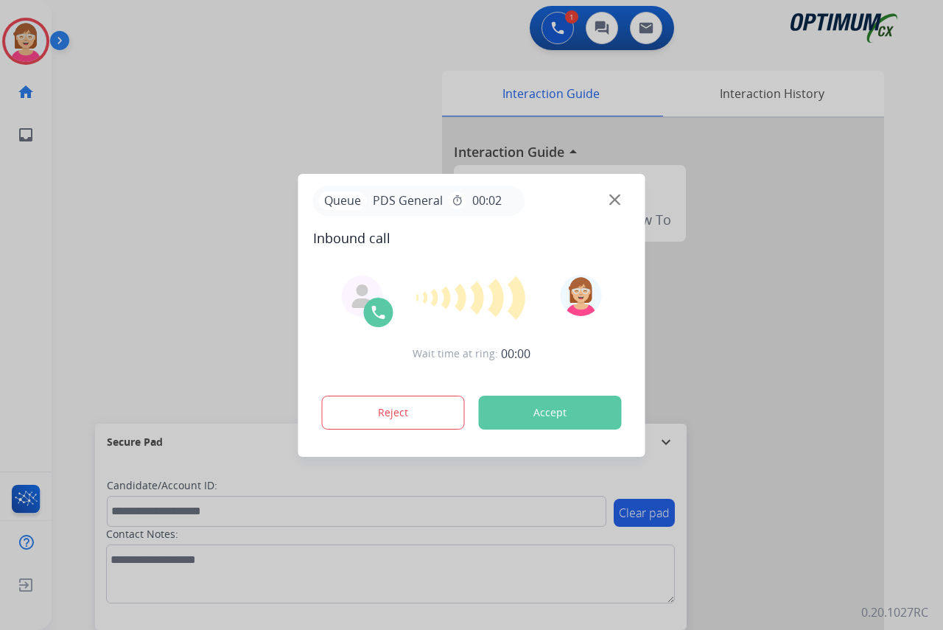
click at [24, 318] on div at bounding box center [471, 315] width 943 height 630
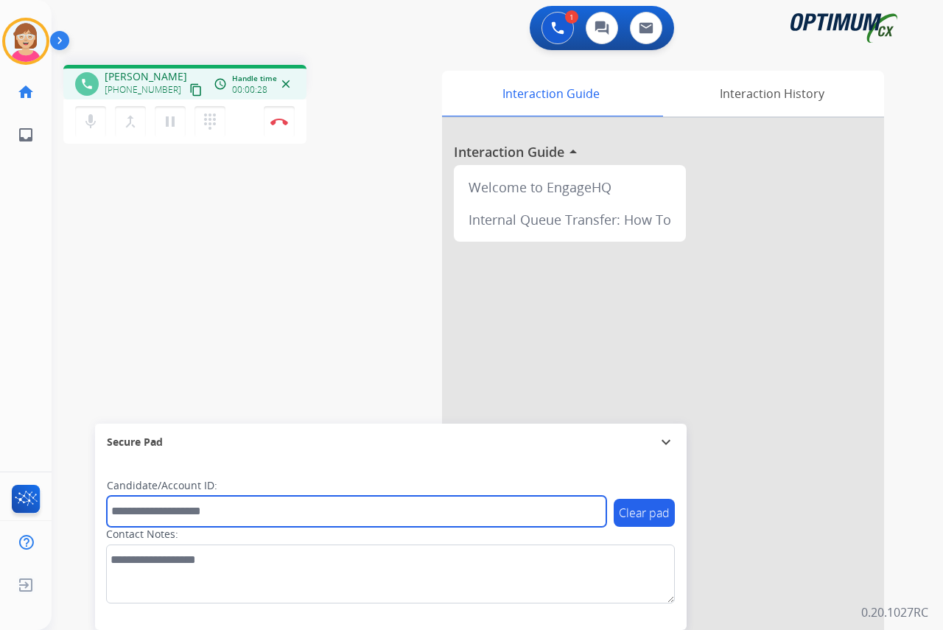
click at [138, 521] on input "text" at bounding box center [356, 511] width 499 height 31
type input "*******"
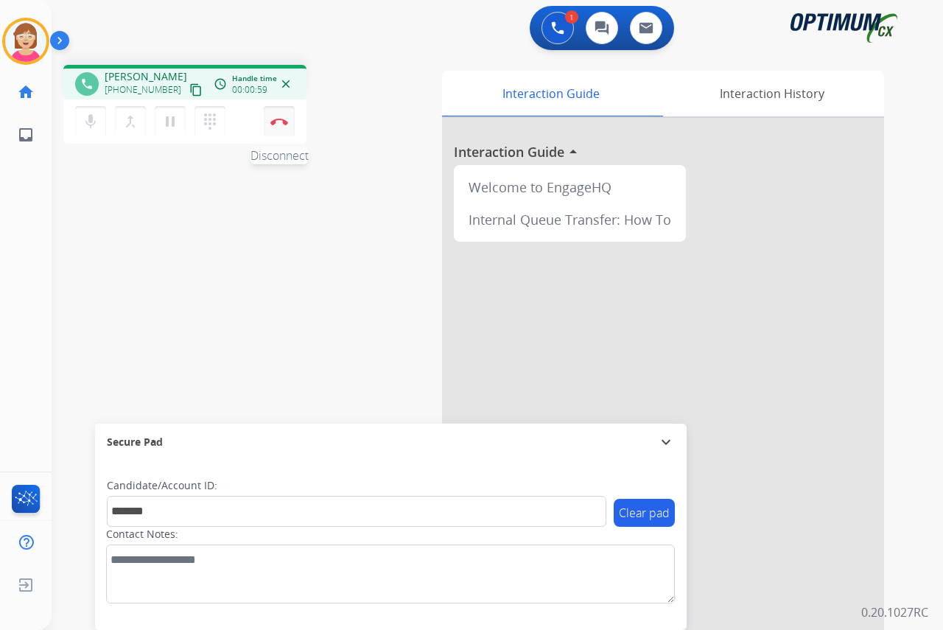
click at [276, 118] on img at bounding box center [279, 121] width 18 height 7
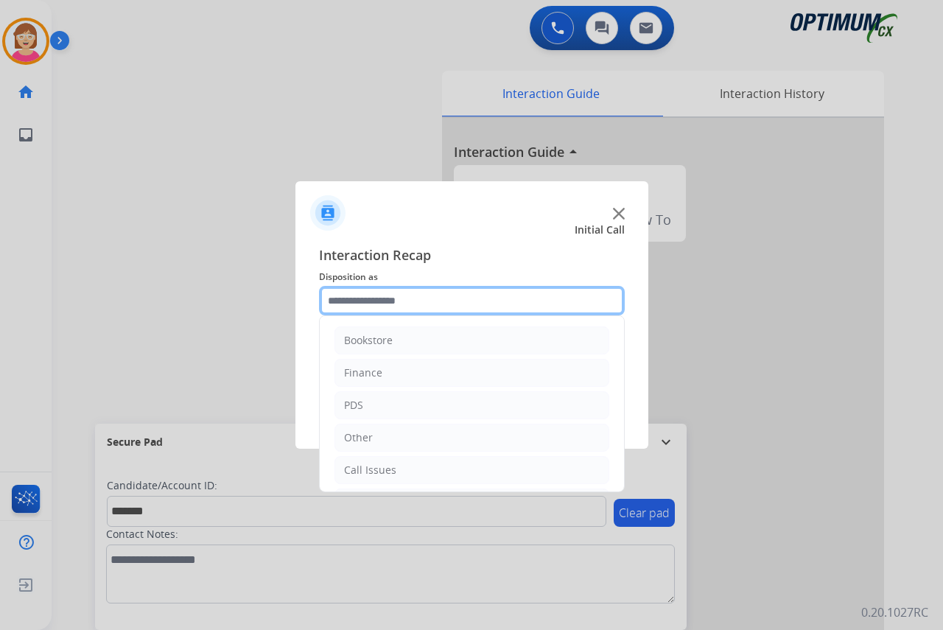
click at [345, 302] on input "text" at bounding box center [472, 300] width 306 height 29
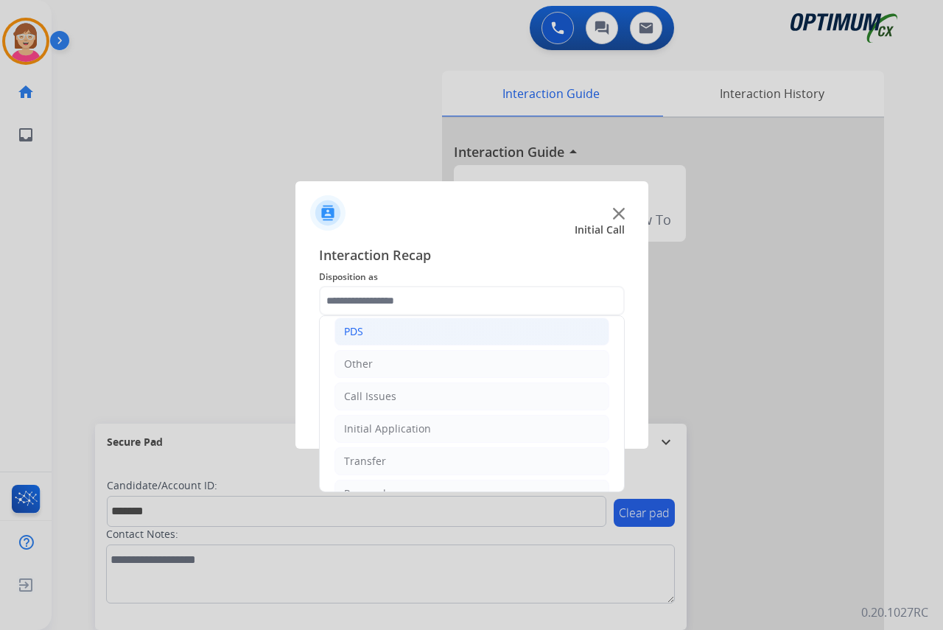
click at [358, 329] on div "PDS" at bounding box center [353, 331] width 19 height 15
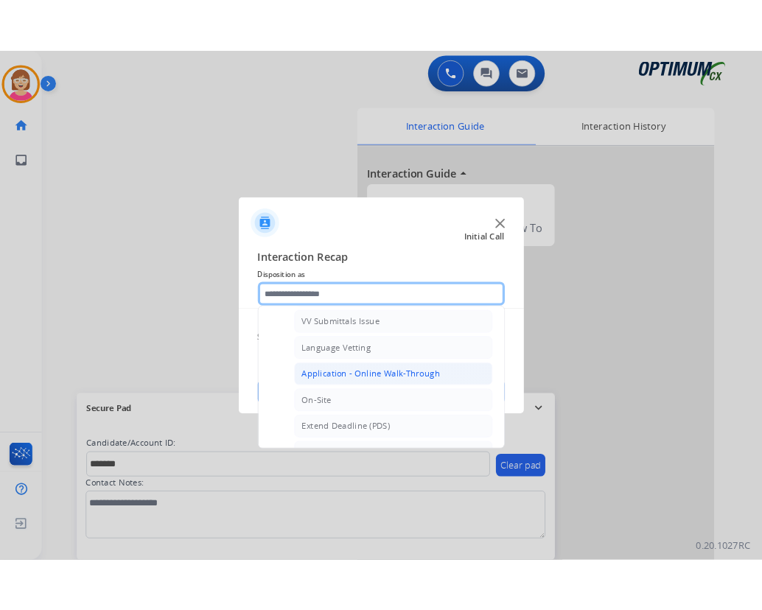
scroll to position [368, 0]
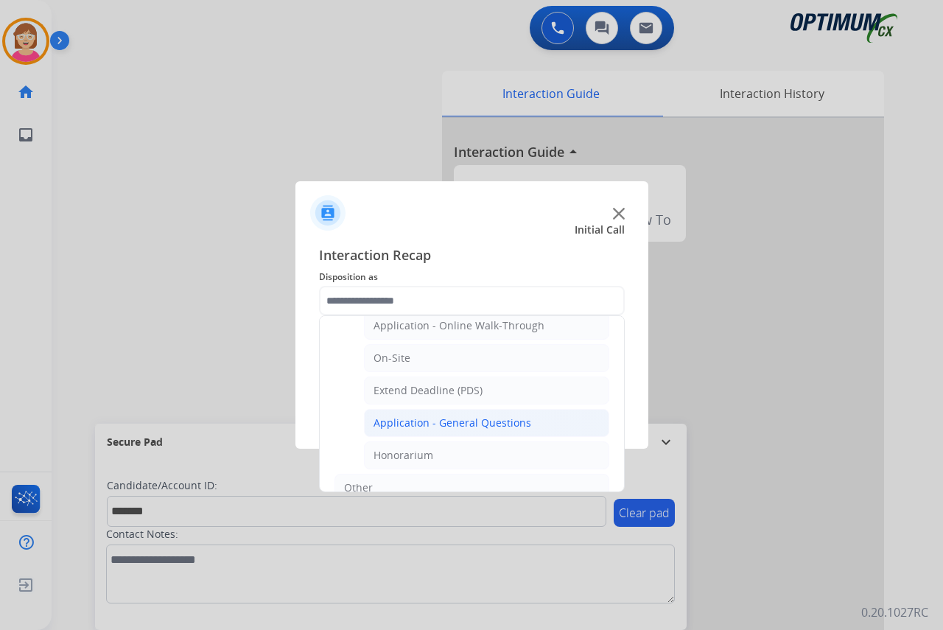
click at [447, 420] on div "Application - General Questions" at bounding box center [452, 422] width 158 height 15
type input "**********"
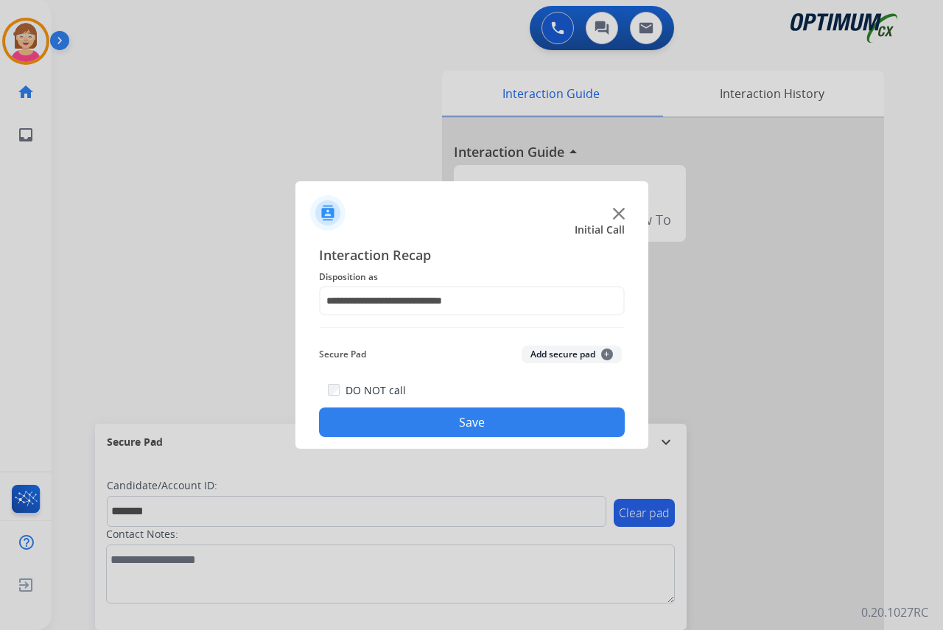
click at [606, 355] on span "+" at bounding box center [607, 354] width 12 height 12
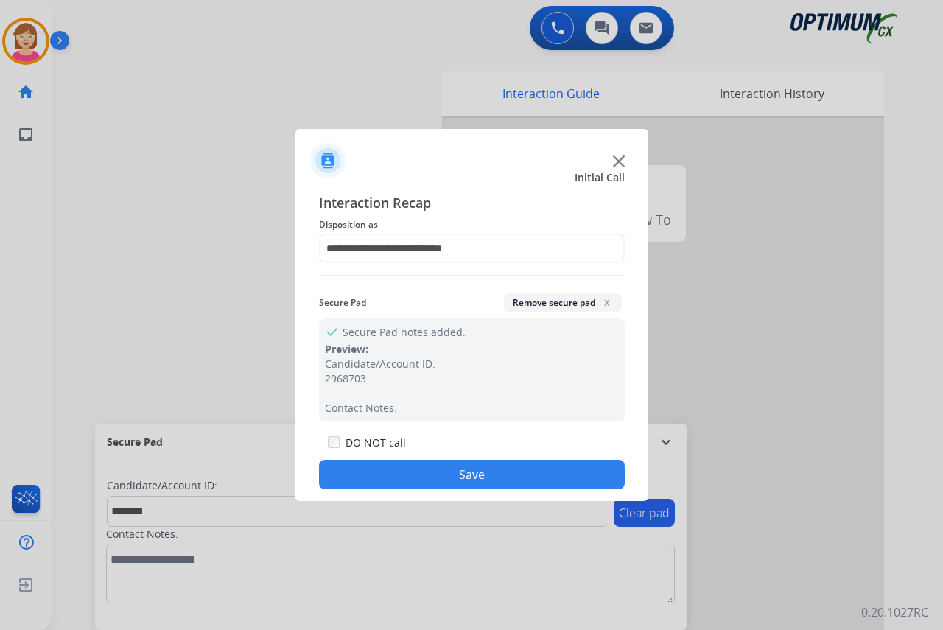
click at [415, 475] on button "Save" at bounding box center [472, 474] width 306 height 29
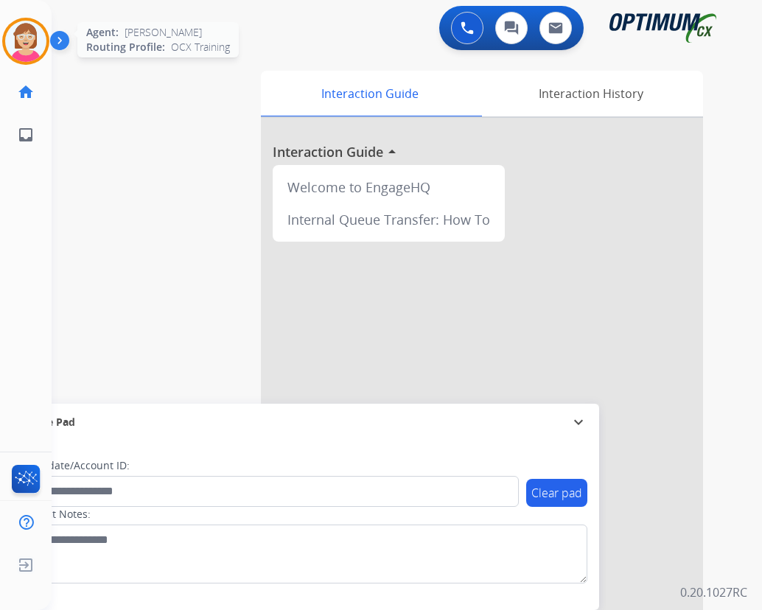
click at [27, 35] on img at bounding box center [25, 41] width 41 height 41
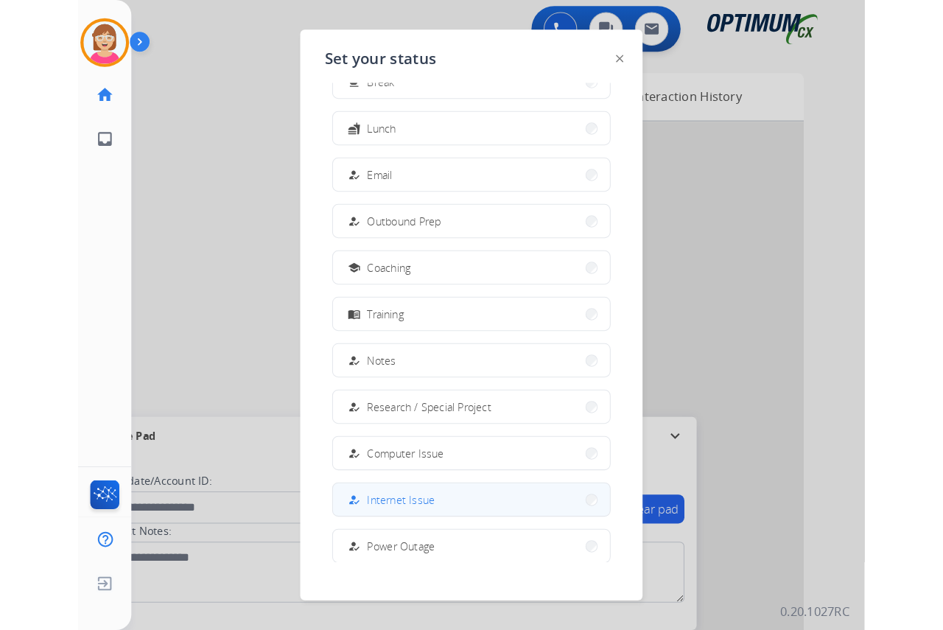
scroll to position [139, 0]
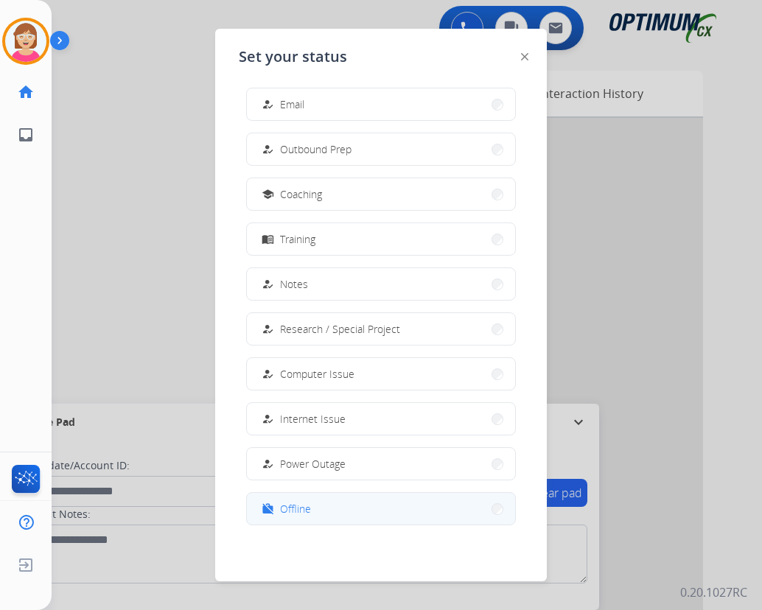
click at [298, 511] on span "Offline" at bounding box center [295, 508] width 31 height 15
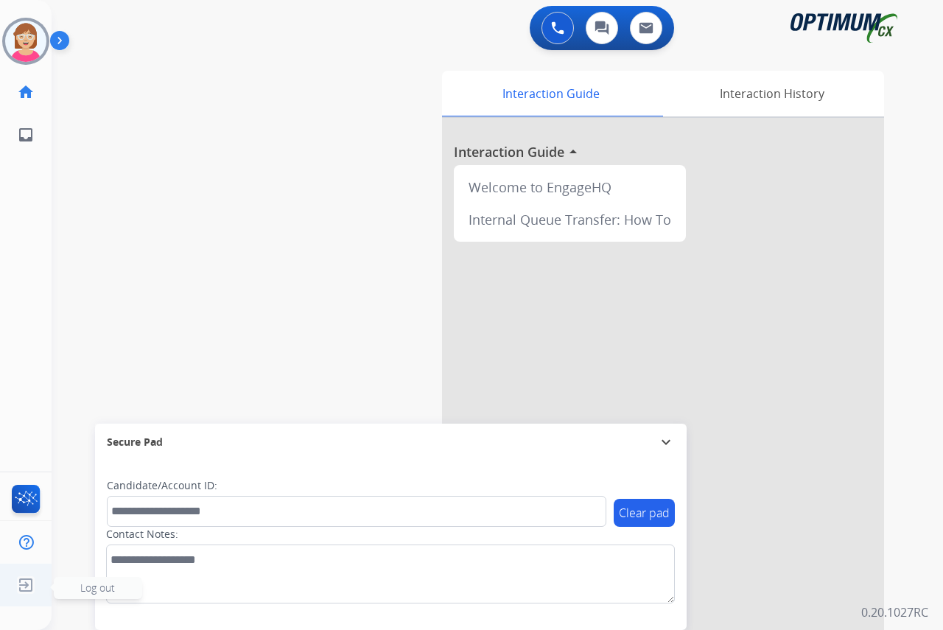
click at [101, 585] on span "Log out" at bounding box center [97, 587] width 35 height 14
